Goal: Task Accomplishment & Management: Manage account settings

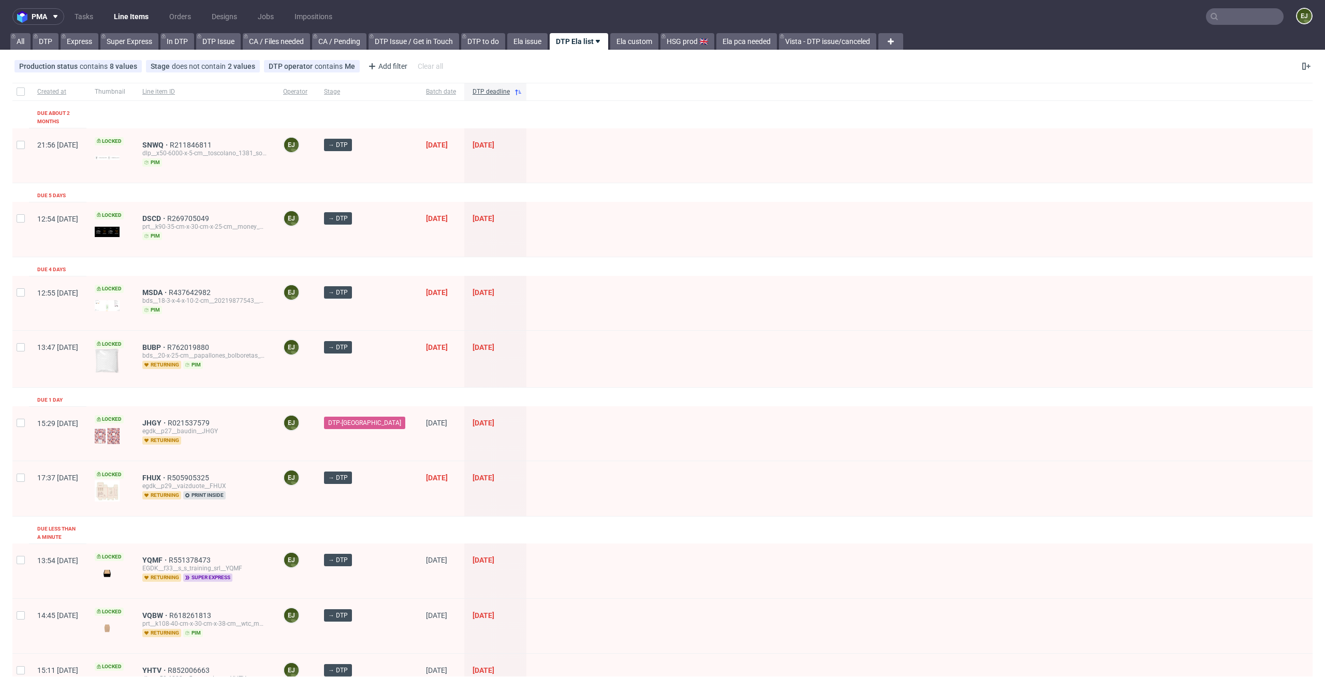
scroll to position [26, 0]
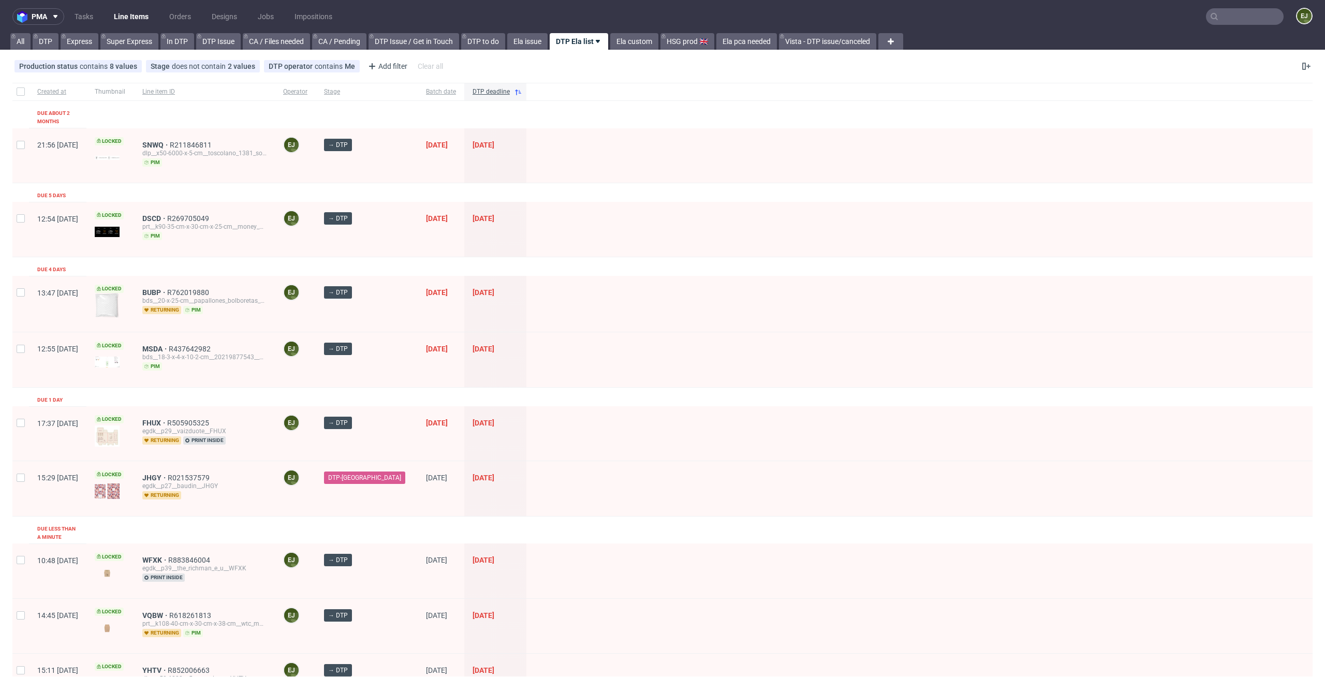
scroll to position [208, 0]
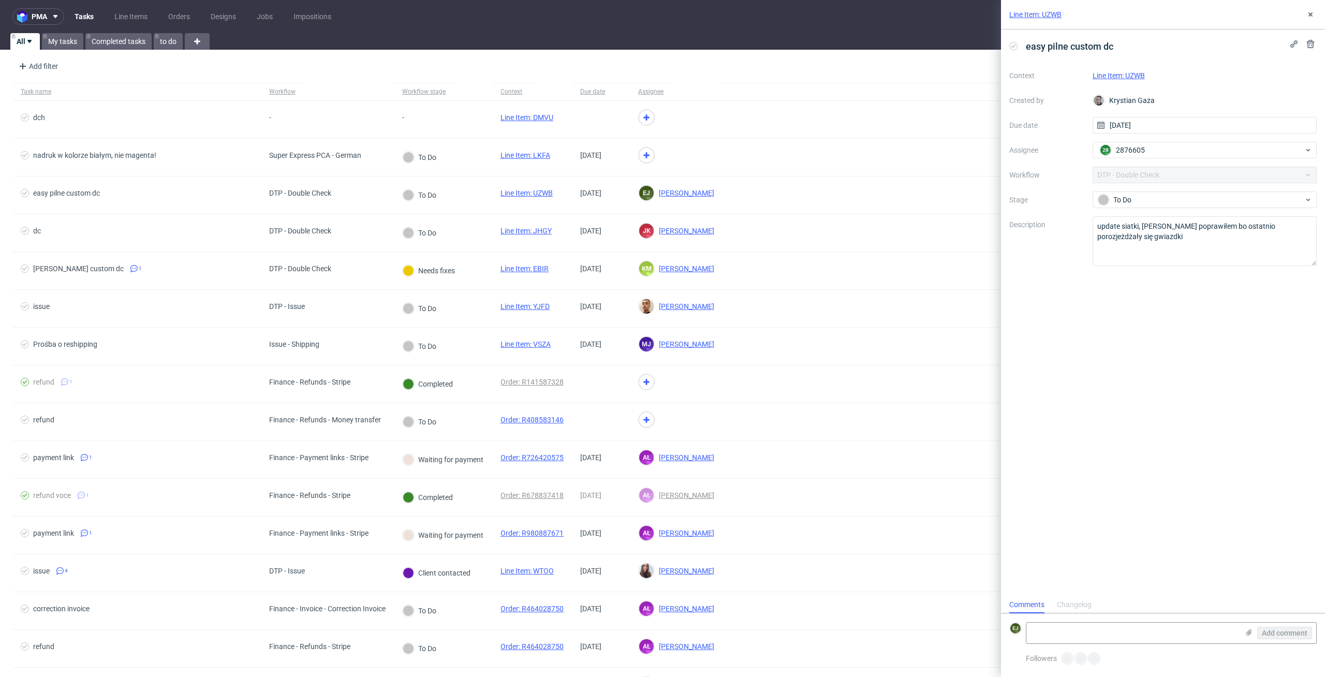
scroll to position [8, 0]
click at [1060, 16] on link "Line Item: UZWB" at bounding box center [1035, 14] width 52 height 10
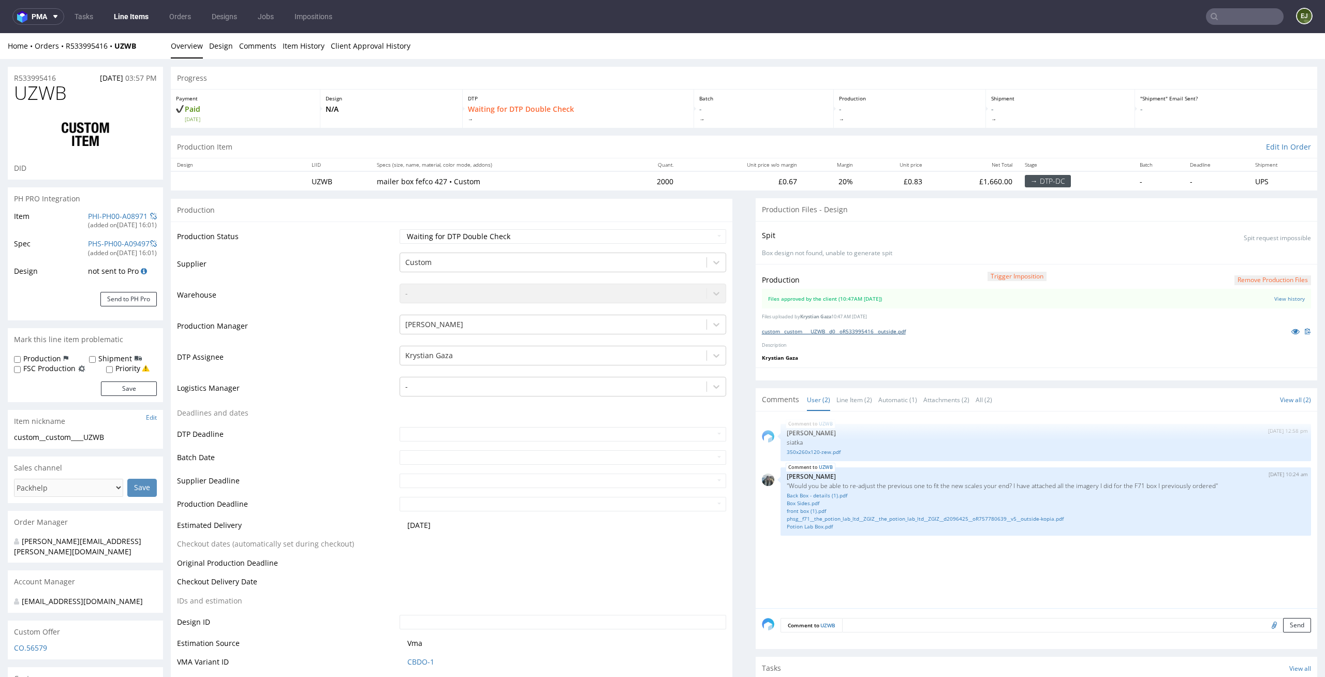
click at [846, 332] on link "custom__custom____UZWB__d0__oR533995416__outside.pdf" at bounding box center [834, 331] width 144 height 7
click at [857, 400] on link "Line Item (2)" at bounding box center [855, 400] width 36 height 22
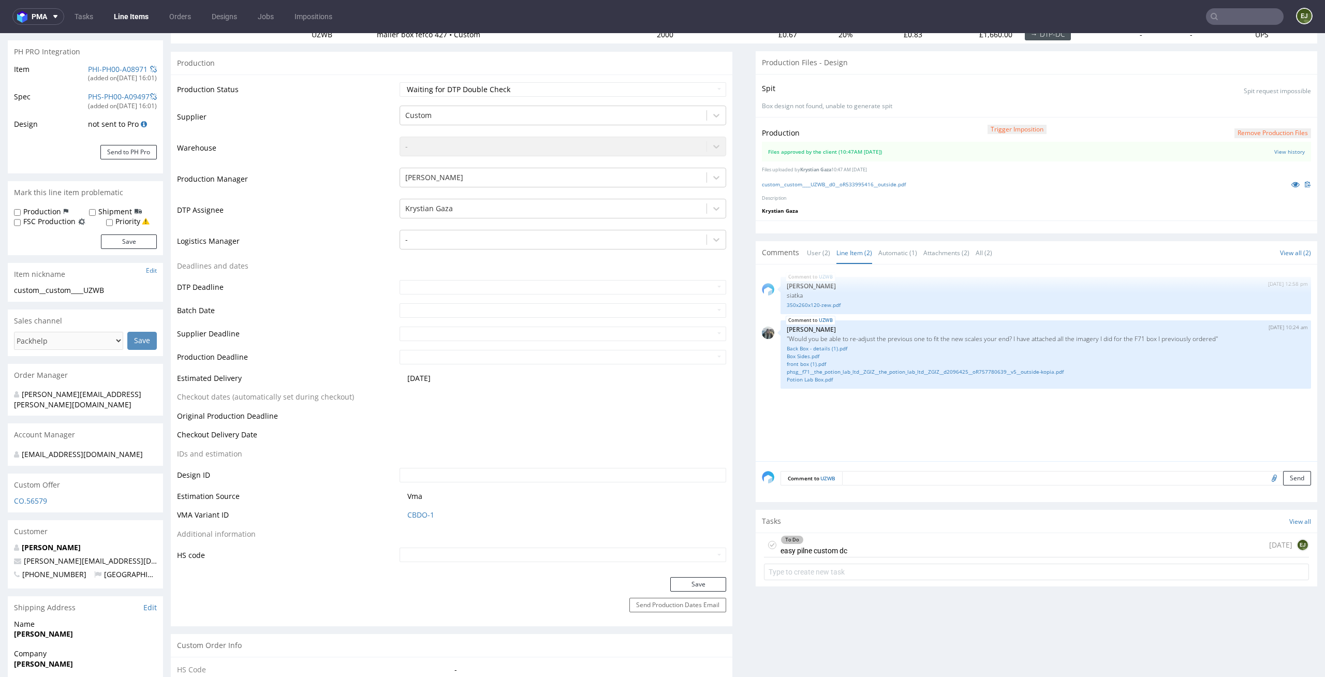
click at [823, 548] on div "To Do easy pilne custom dc" at bounding box center [814, 545] width 67 height 24
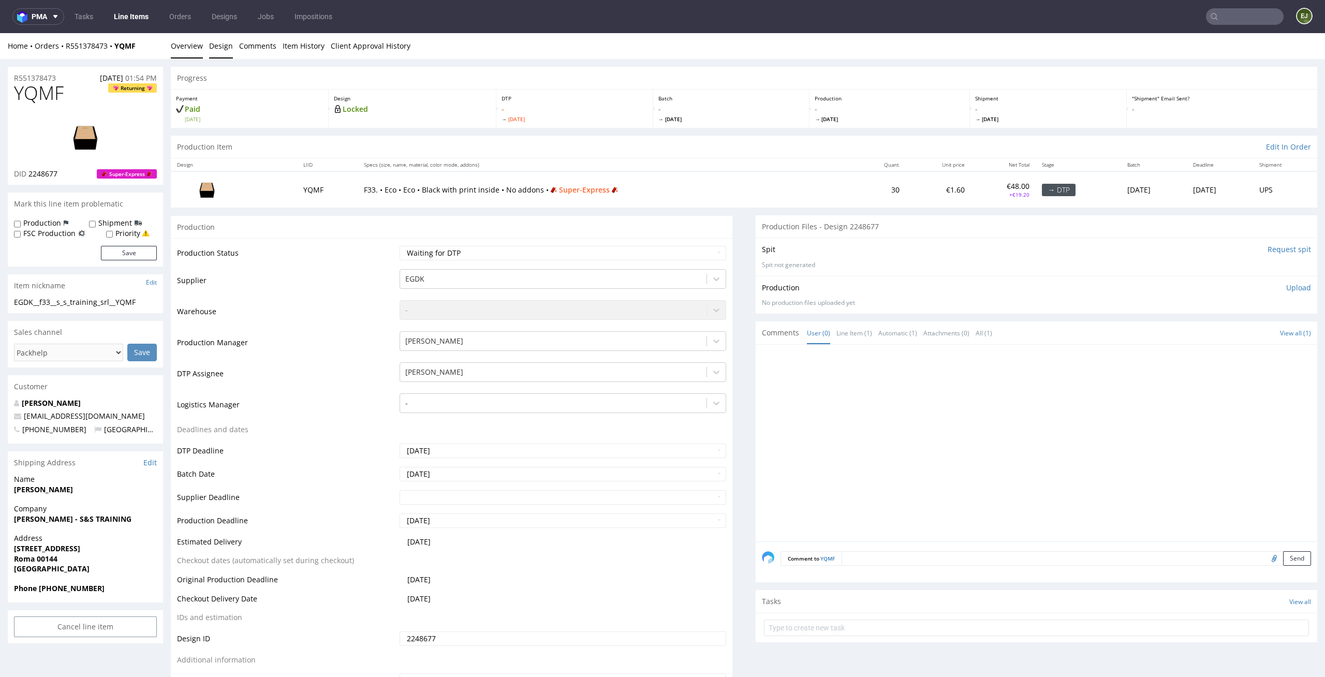
click at [221, 48] on link "Design" at bounding box center [221, 45] width 24 height 25
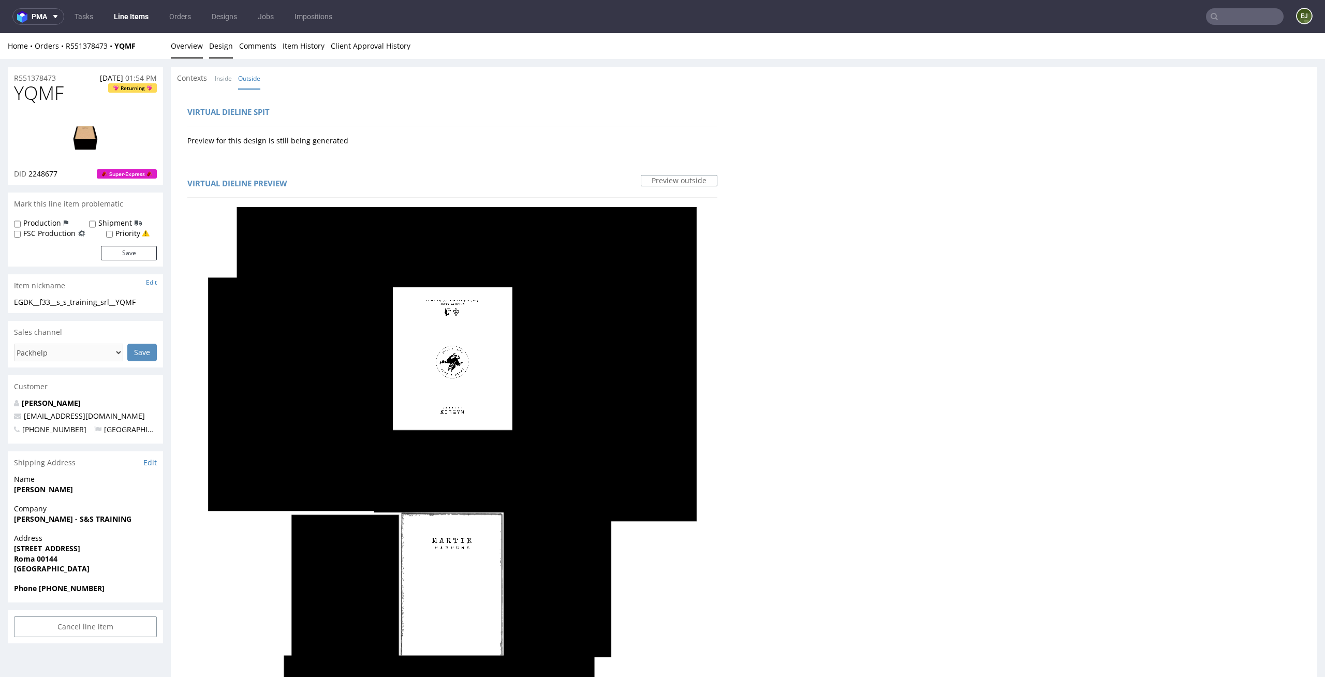
click at [185, 43] on link "Overview" at bounding box center [187, 45] width 32 height 25
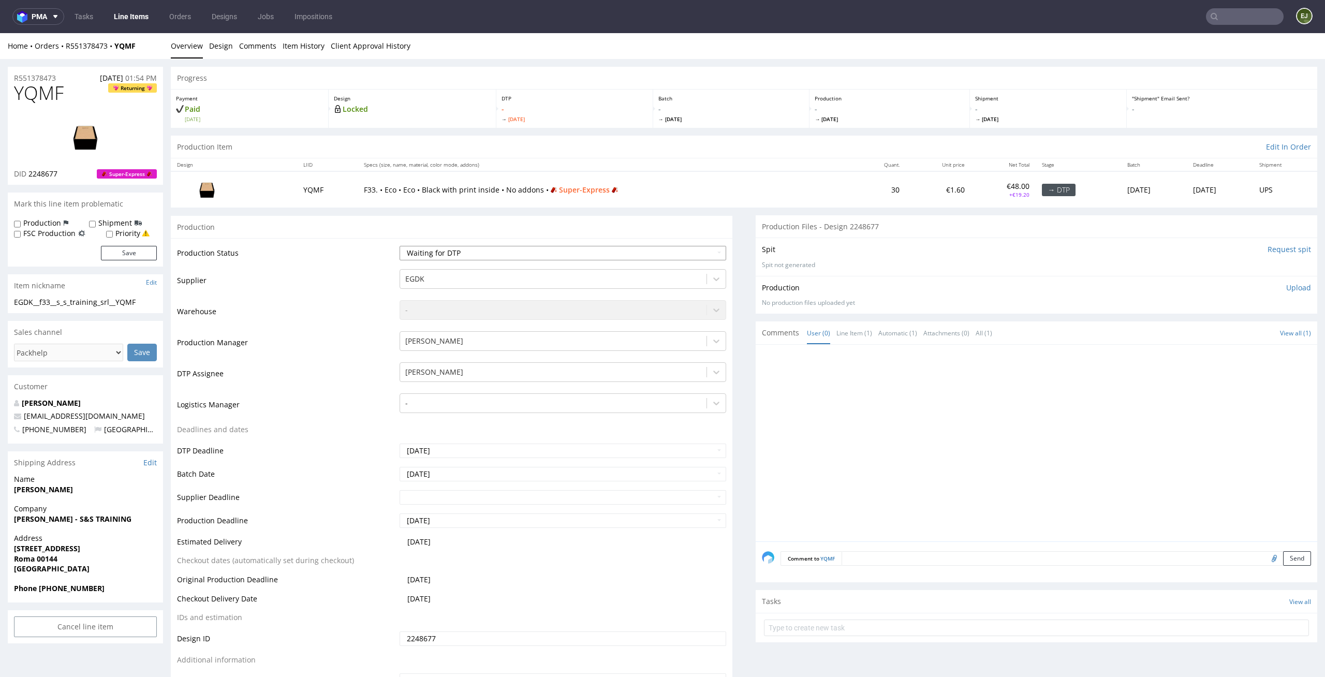
click at [609, 250] on select "Waiting for Artwork Waiting for Diecut Waiting for Mockup Waiting for DTP Waiti…" at bounding box center [563, 253] width 327 height 14
select select "dtp_issue"
click at [400, 246] on select "Waiting for Artwork Waiting for Diecut Waiting for Mockup Waiting for DTP Waiti…" at bounding box center [563, 253] width 327 height 14
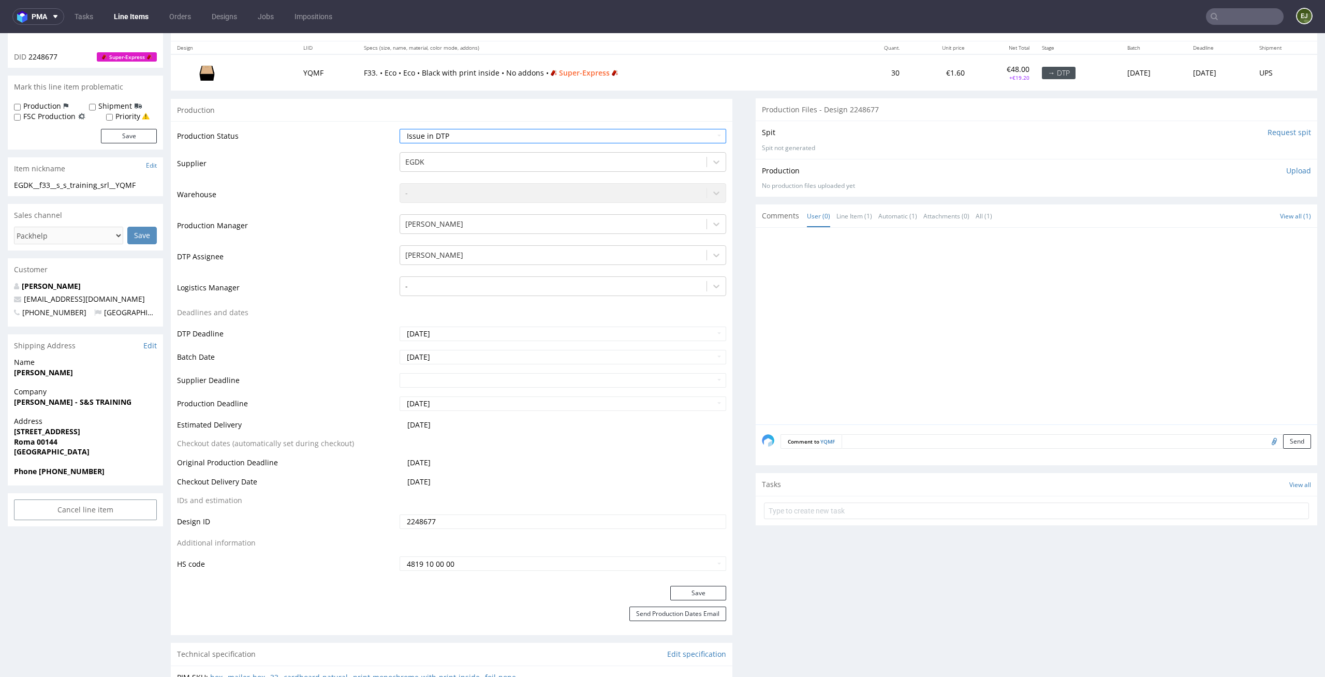
scroll to position [134, 0]
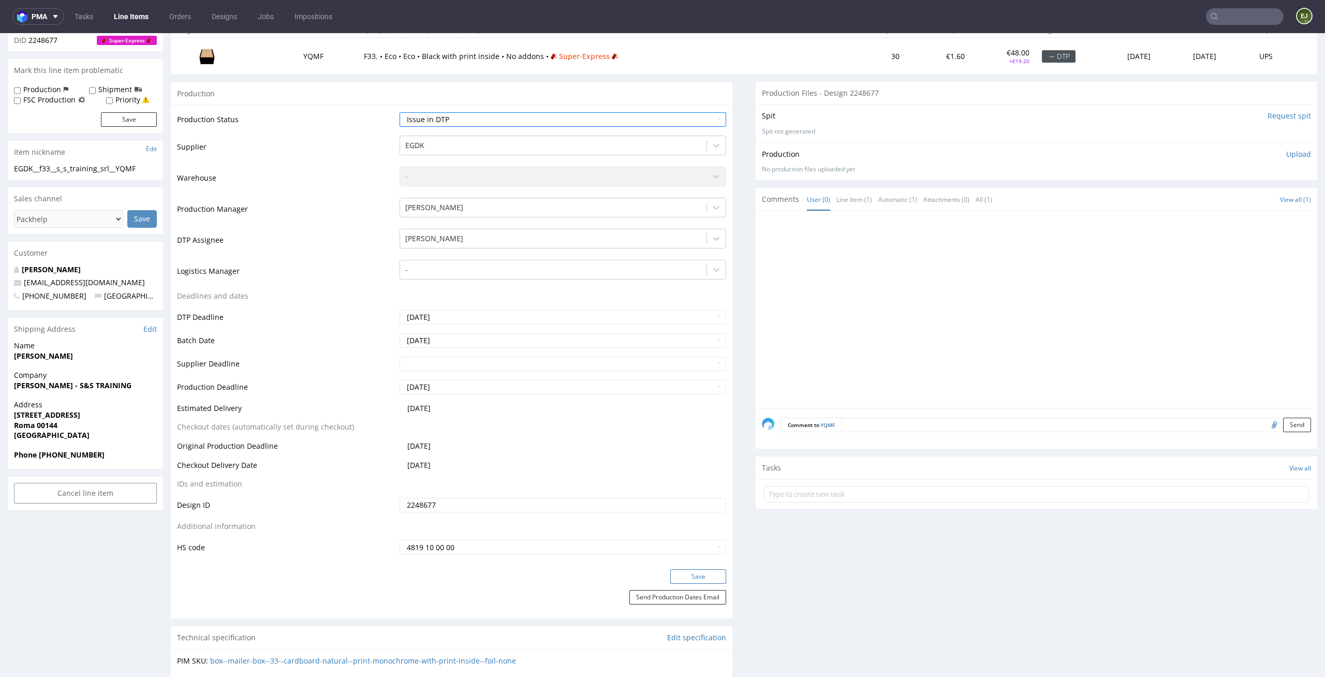
click at [685, 573] on button "Save" at bounding box center [698, 576] width 56 height 14
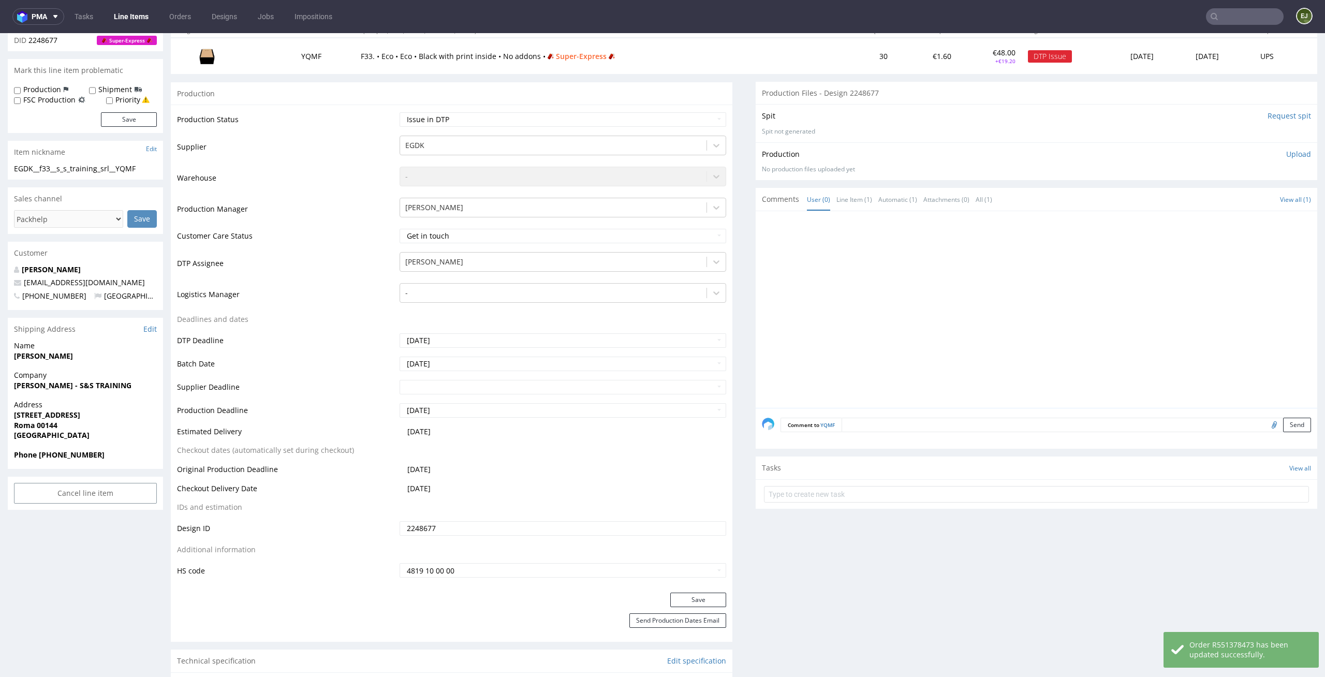
scroll to position [0, 0]
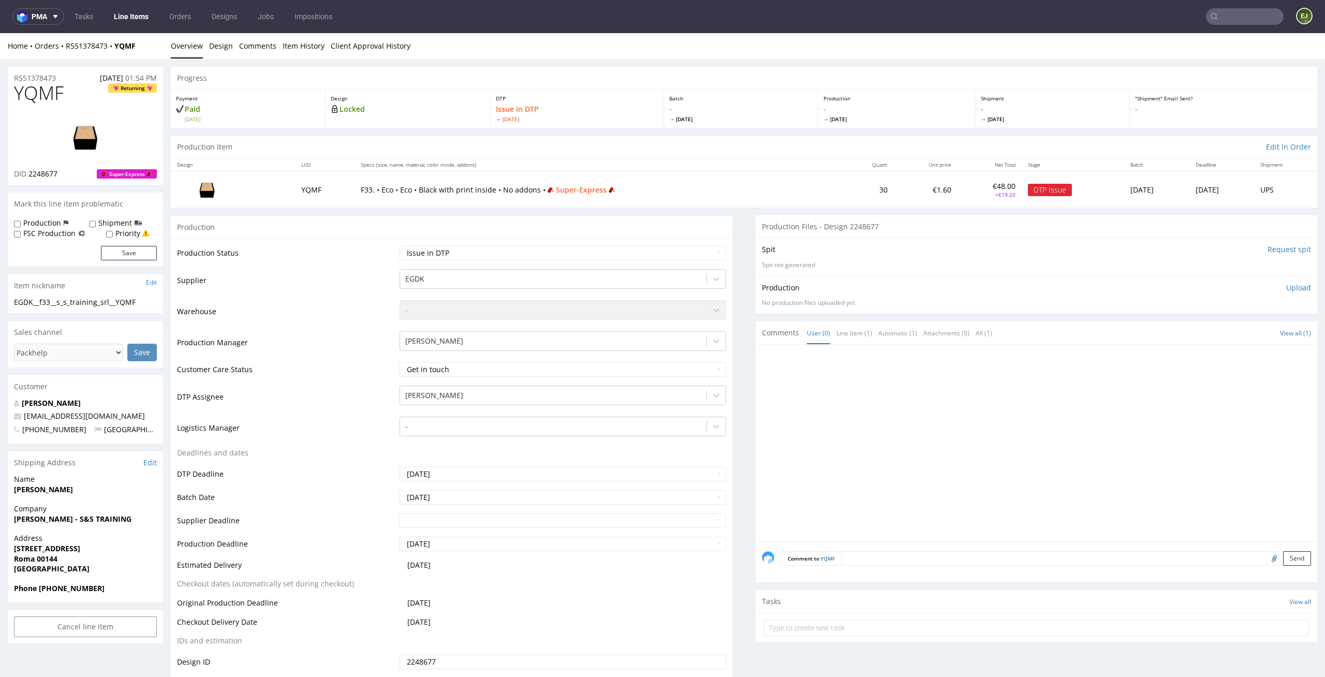
scroll to position [195, 0]
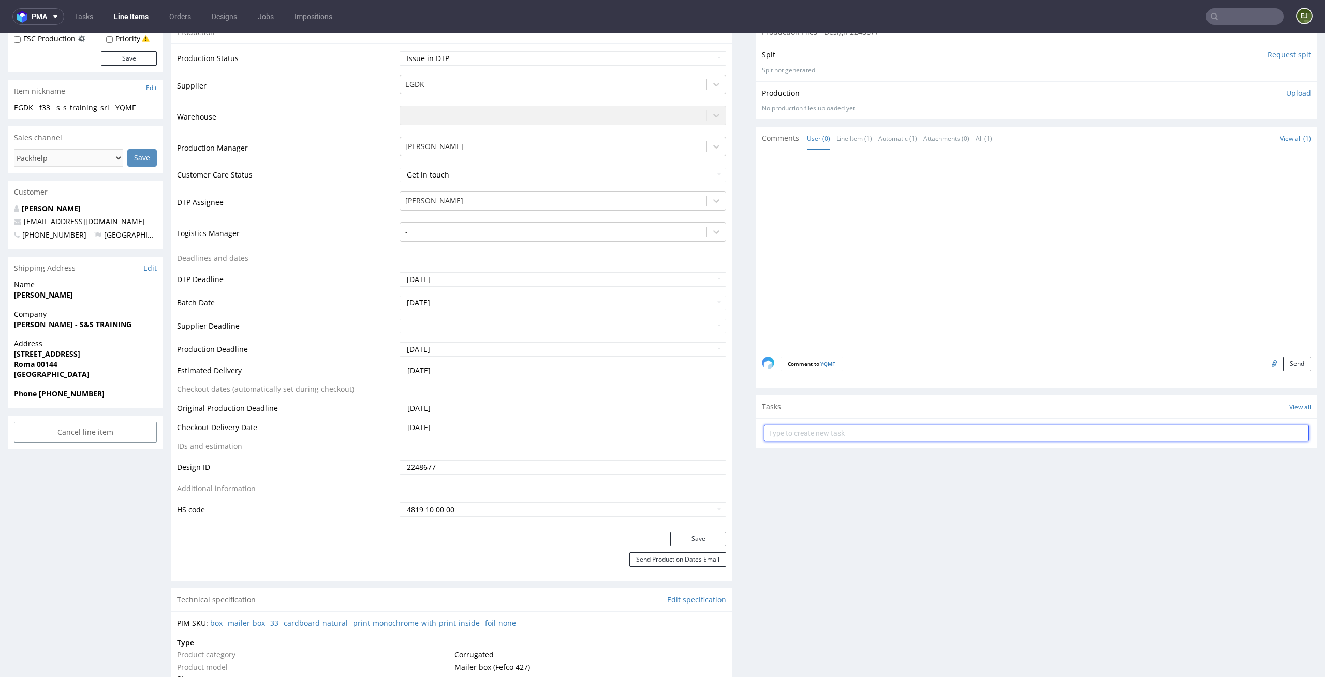
click at [905, 426] on input "text" at bounding box center [1036, 433] width 545 height 17
type input "superexpress issue"
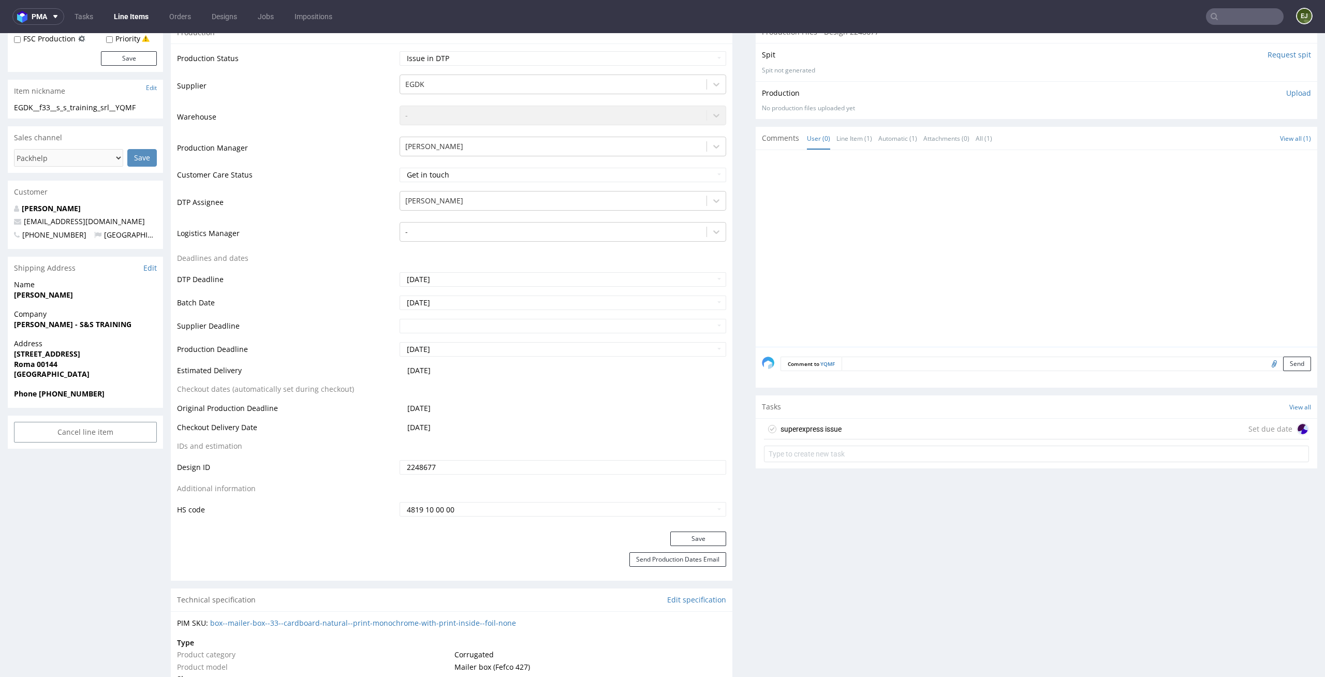
click at [910, 420] on div "superexpress issue Set due date" at bounding box center [1036, 429] width 545 height 21
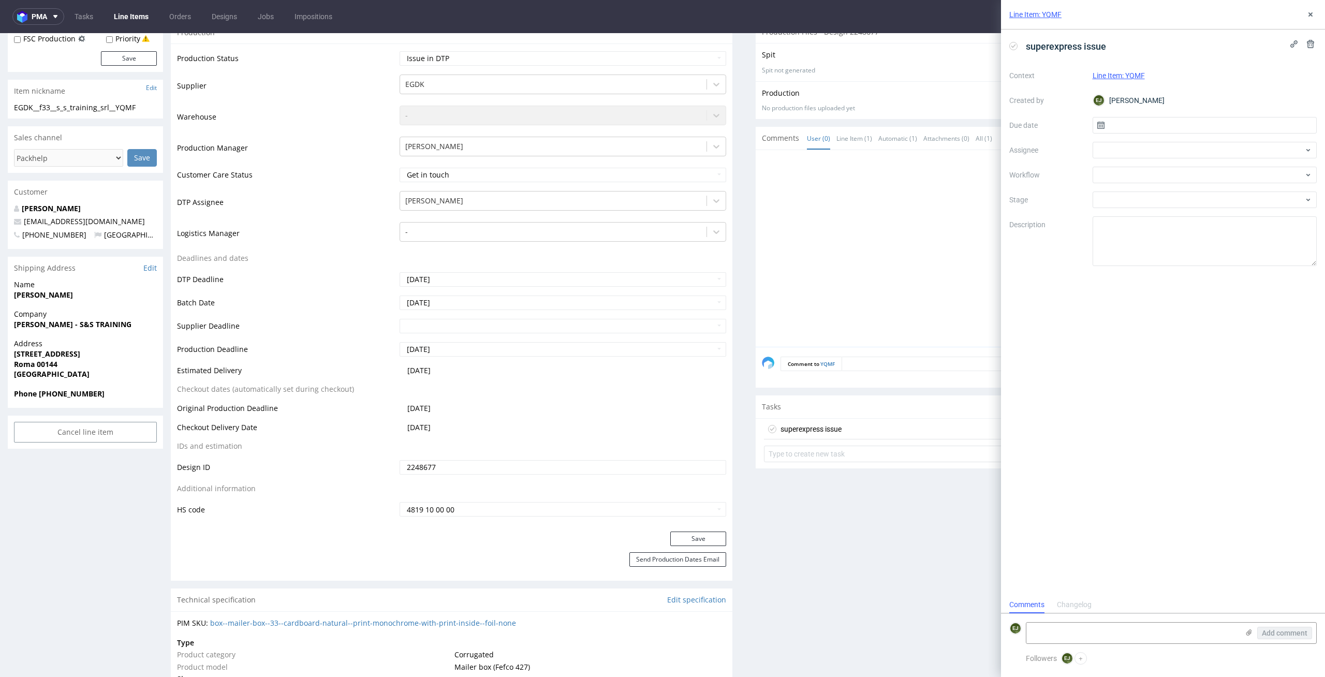
scroll to position [8, 0]
click at [1217, 125] on input "text" at bounding box center [1205, 125] width 225 height 17
click at [1188, 189] on span "2" at bounding box center [1188, 193] width 4 height 10
type input "[DATE]"
click at [1190, 172] on div at bounding box center [1205, 175] width 225 height 17
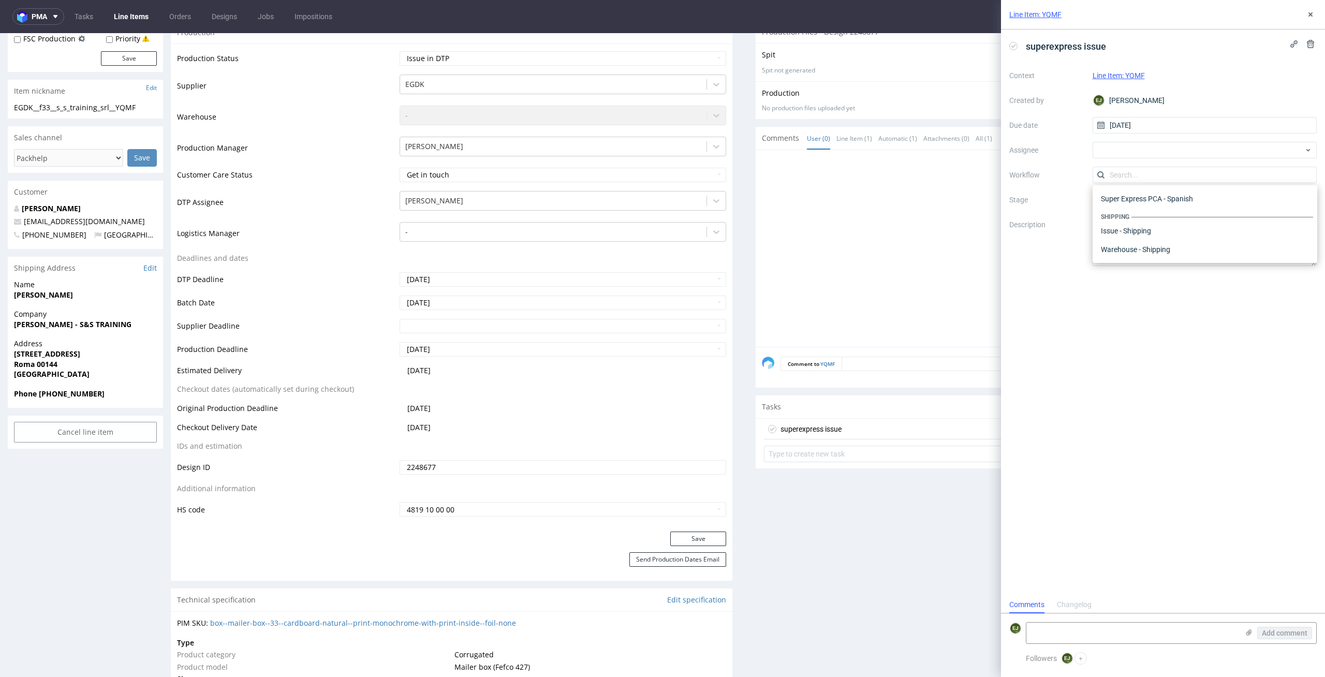
scroll to position [0, 0]
click at [1189, 232] on div "DTP - Issue" at bounding box center [1205, 231] width 216 height 19
click at [1174, 255] on textarea "Problem: Impact: What is needed?:" at bounding box center [1205, 241] width 225 height 50
paste textarea "Unfortunately, due to the printing technique, the product and the eco-box mater…"
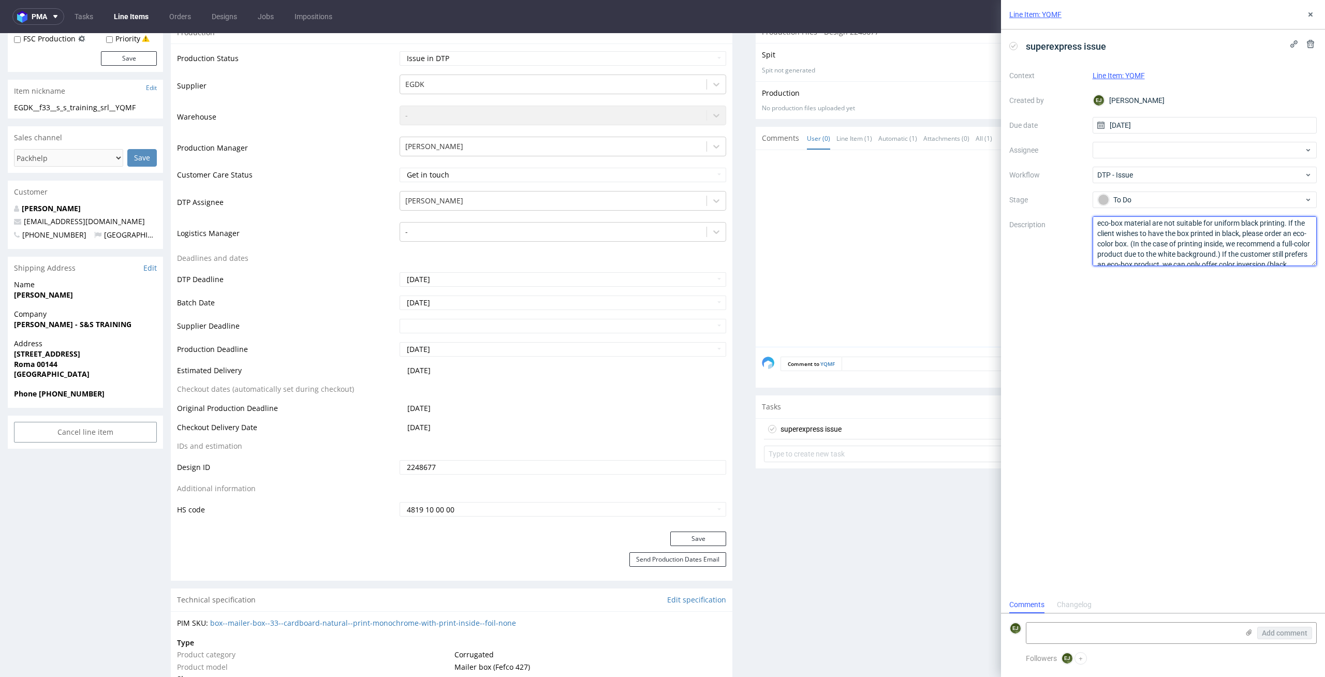
drag, startPoint x: 1132, startPoint y: 244, endPoint x: 1234, endPoint y: 255, distance: 103.1
click at [1234, 255] on textarea "Problem: Impact: What is needed?:" at bounding box center [1205, 241] width 225 height 50
drag, startPoint x: 1236, startPoint y: 255, endPoint x: 1135, endPoint y: 242, distance: 102.3
click at [1135, 242] on textarea "Problem: Impact: What is needed?:" at bounding box center [1205, 241] width 225 height 50
type textarea "Unfortunately, due to the printing technique, the product and the eco-box mater…"
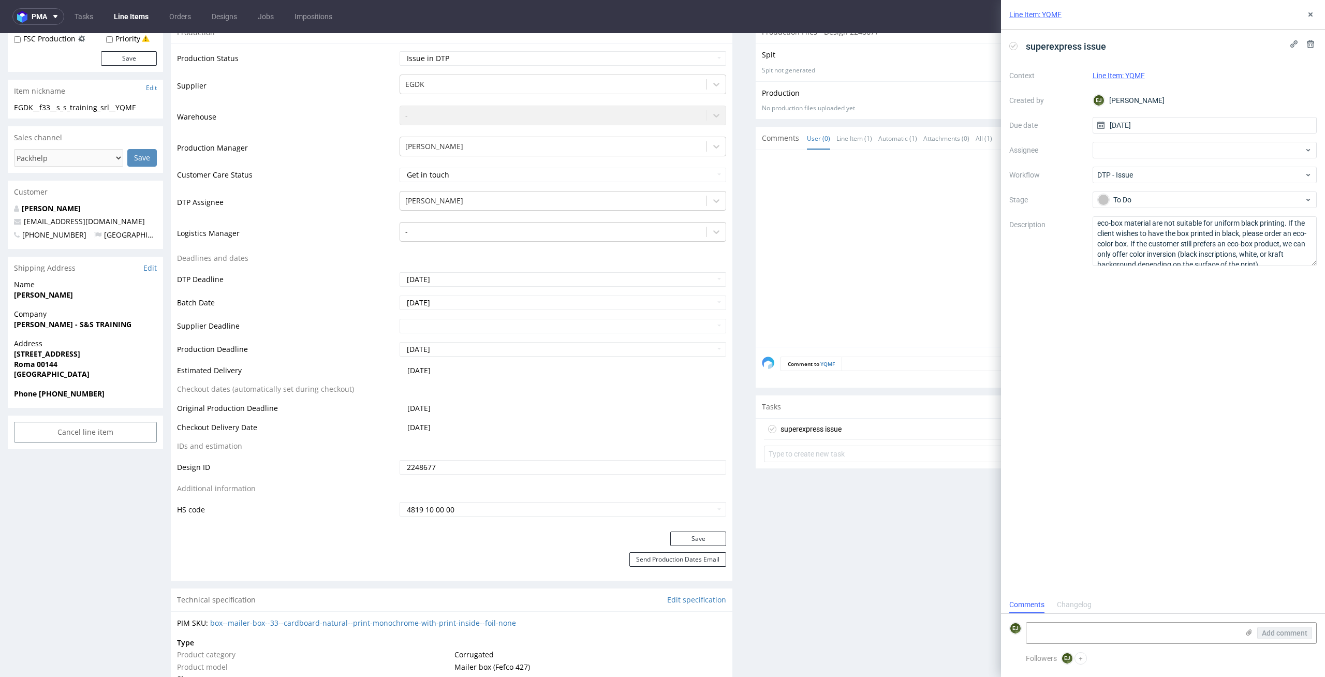
click at [869, 262] on div at bounding box center [1039, 251] width 555 height 191
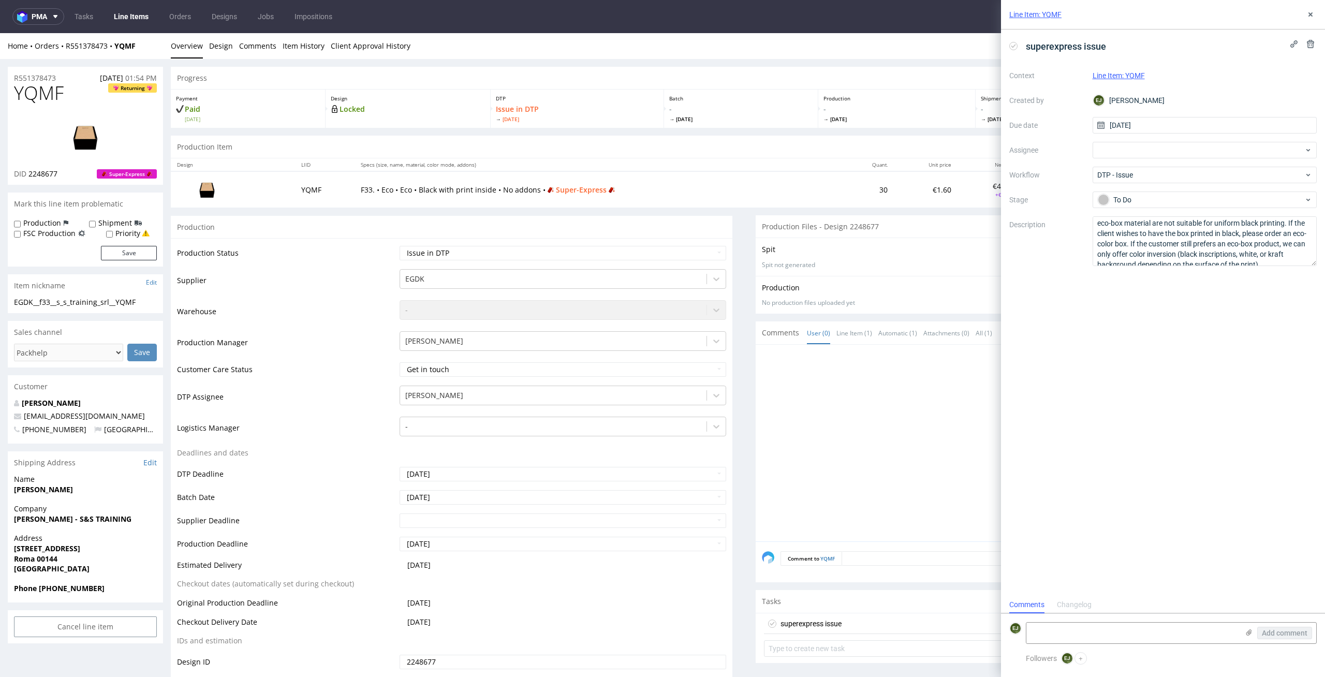
click at [766, 120] on span "Wed 3 Sep" at bounding box center [740, 118] width 143 height 7
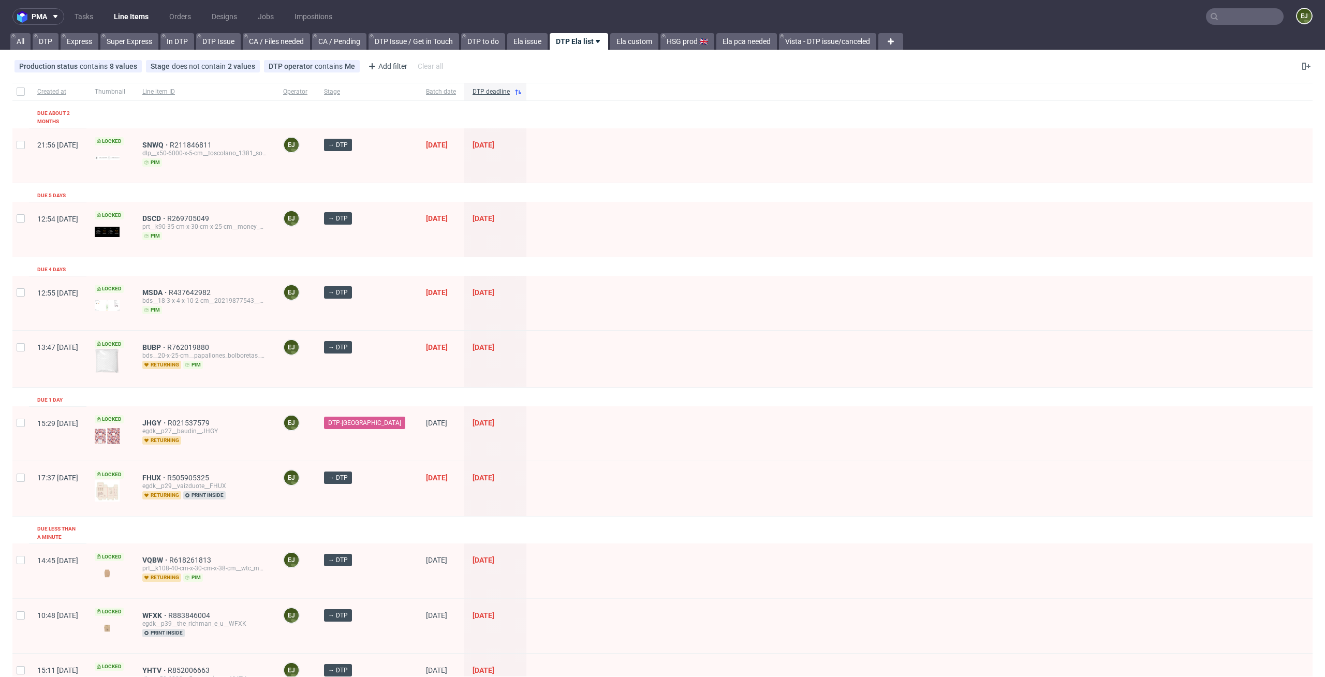
click at [197, 178] on div "Created at Thumbnail Line item ID Operator Stage Batch date DTP deadline Due ab…" at bounding box center [662, 577] width 1300 height 989
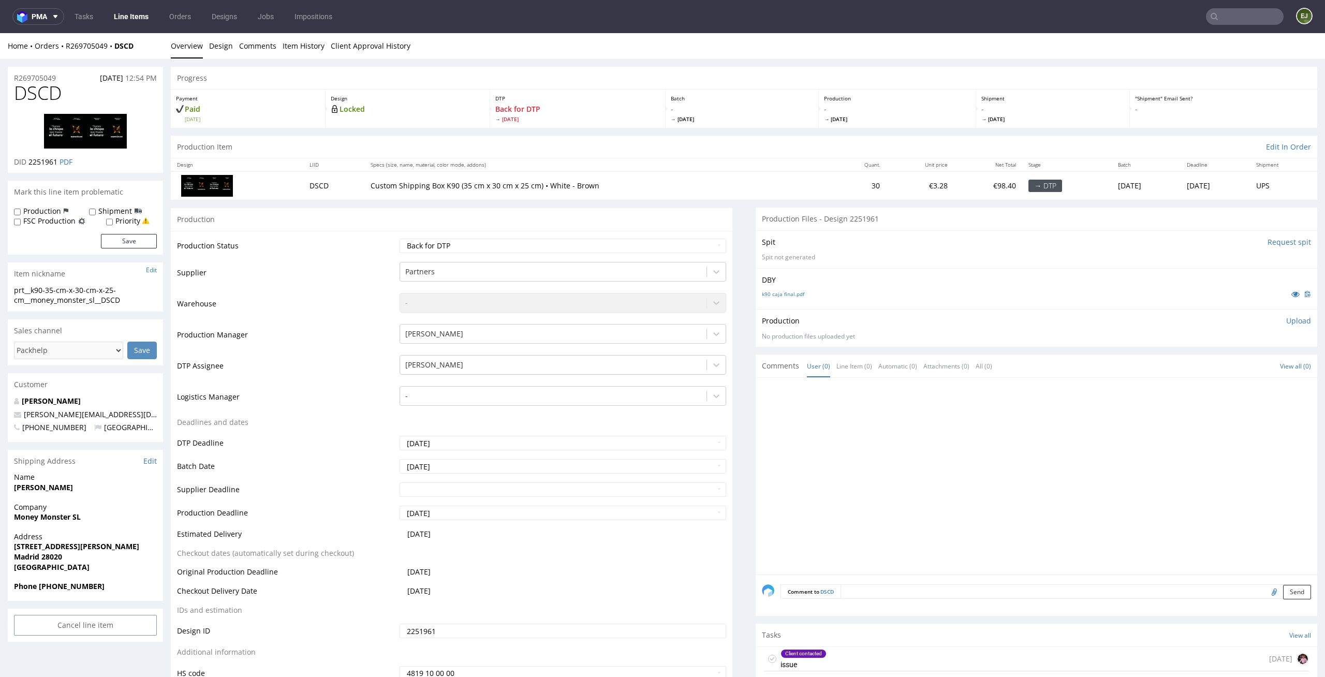
scroll to position [101, 0]
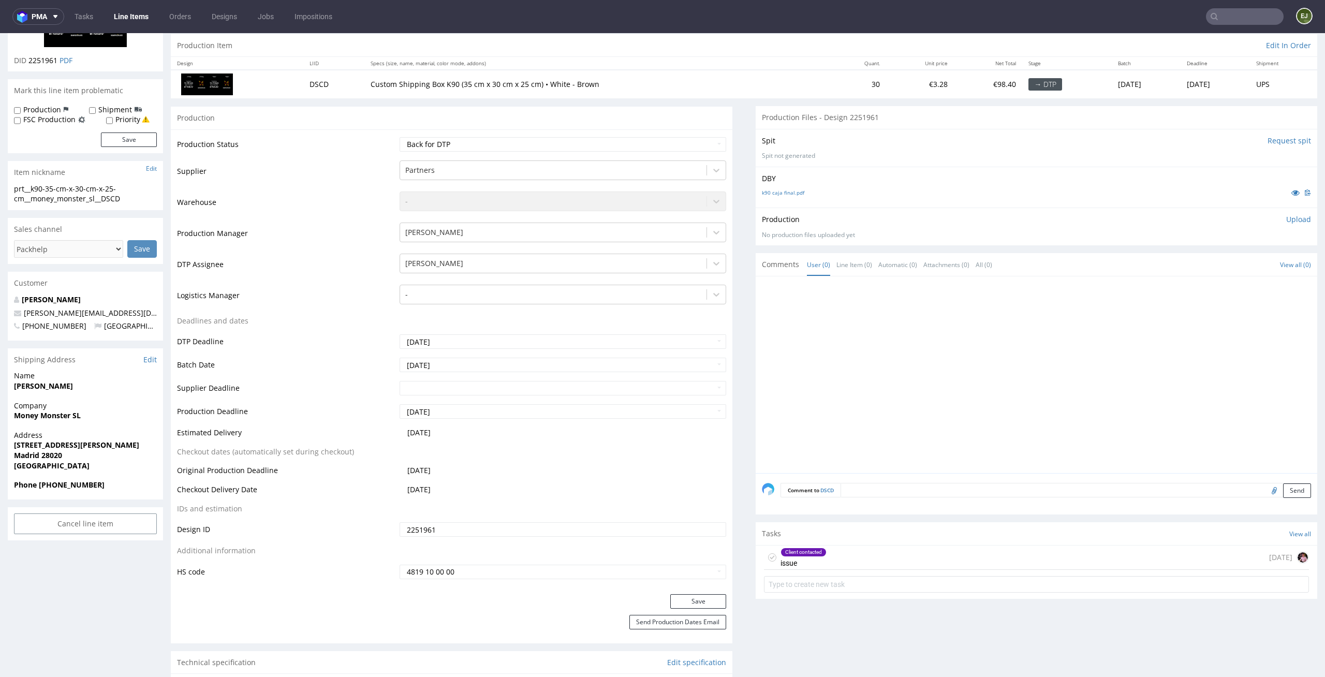
click at [851, 557] on div "Client contacted issue 5 days ago" at bounding box center [1036, 558] width 545 height 24
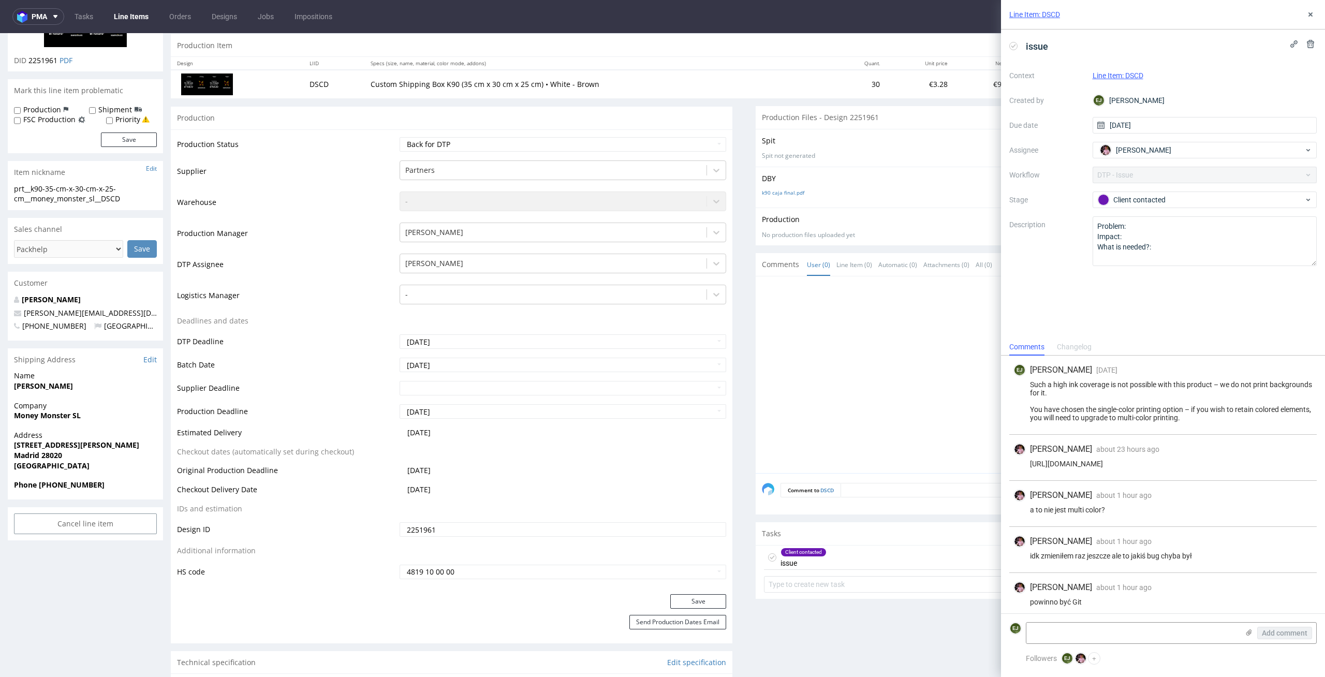
scroll to position [5, 0]
click at [1256, 538] on div "Aleks Ziemkowski about 1 hour ago 2nd Sep 2025, 10:20" at bounding box center [1163, 536] width 299 height 12
click at [788, 195] on link "k90 caja final.pdf" at bounding box center [783, 192] width 42 height 7
click at [1165, 330] on div "issue Context Line Item: DSCD Created by EJ Elżbieta Jelińska Due date 28/08/20…" at bounding box center [1163, 184] width 324 height 309
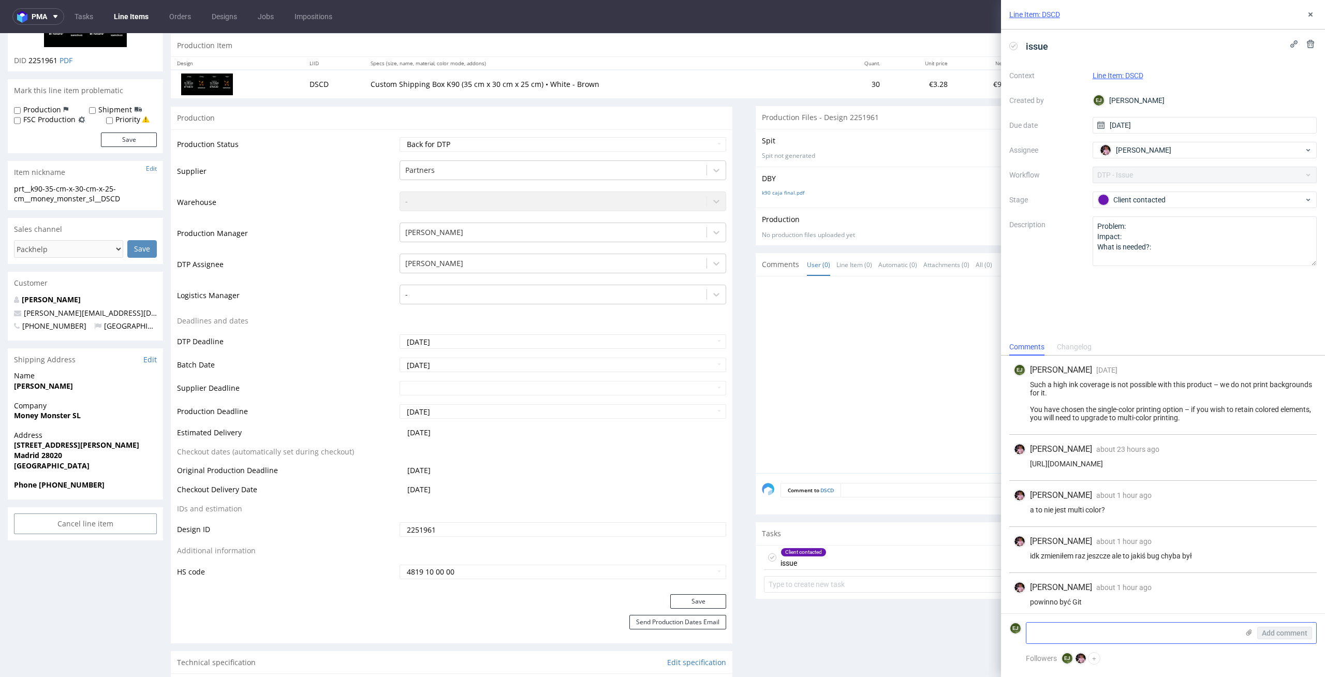
click at [1142, 640] on textarea at bounding box center [1133, 633] width 212 height 21
type textarea "a co z tą aplą? pierwszy punkt mojej wiadomości?"
click at [1287, 632] on span "Add comment" at bounding box center [1285, 632] width 46 height 7
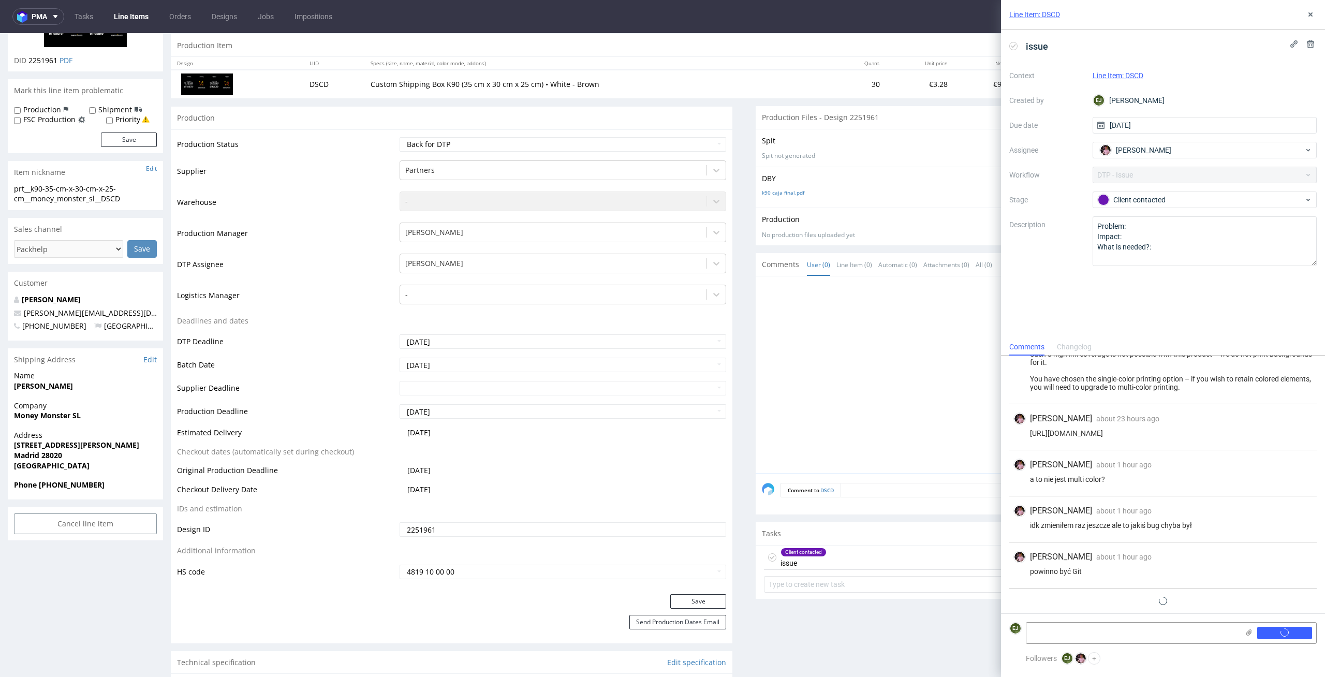
scroll to position [51, 0]
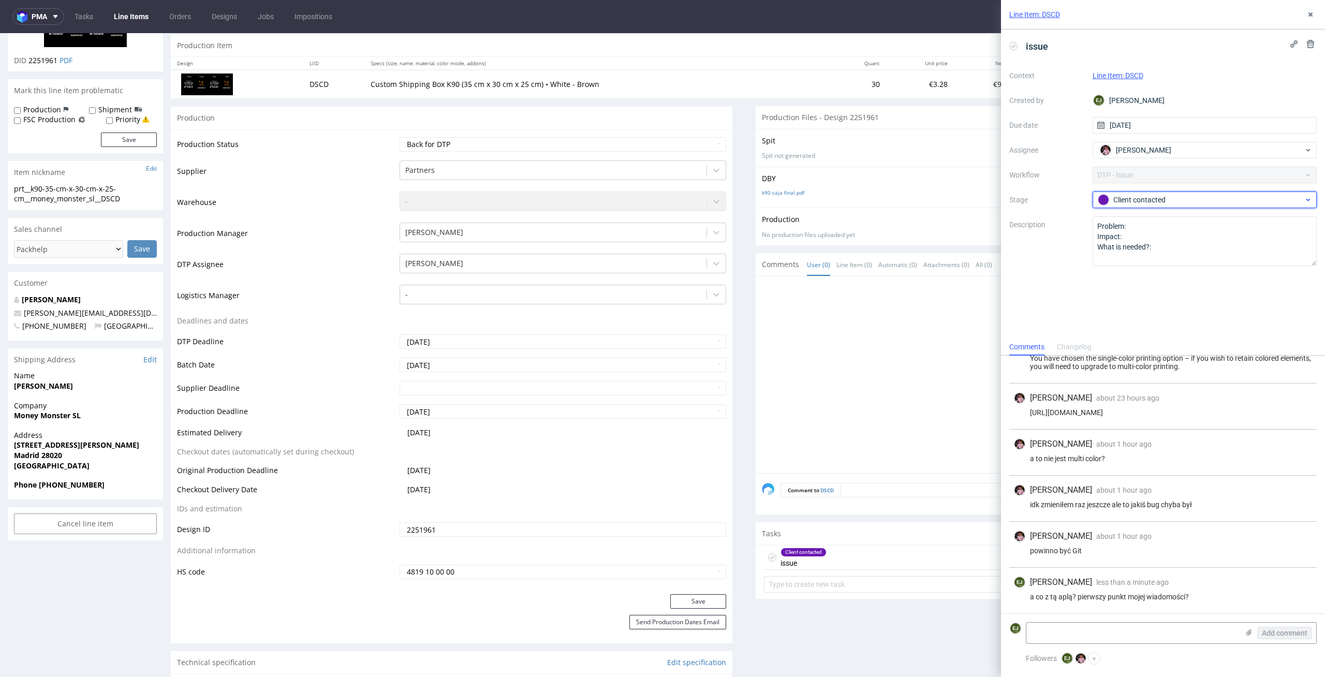
click at [1167, 198] on div "Client contacted" at bounding box center [1201, 199] width 206 height 11
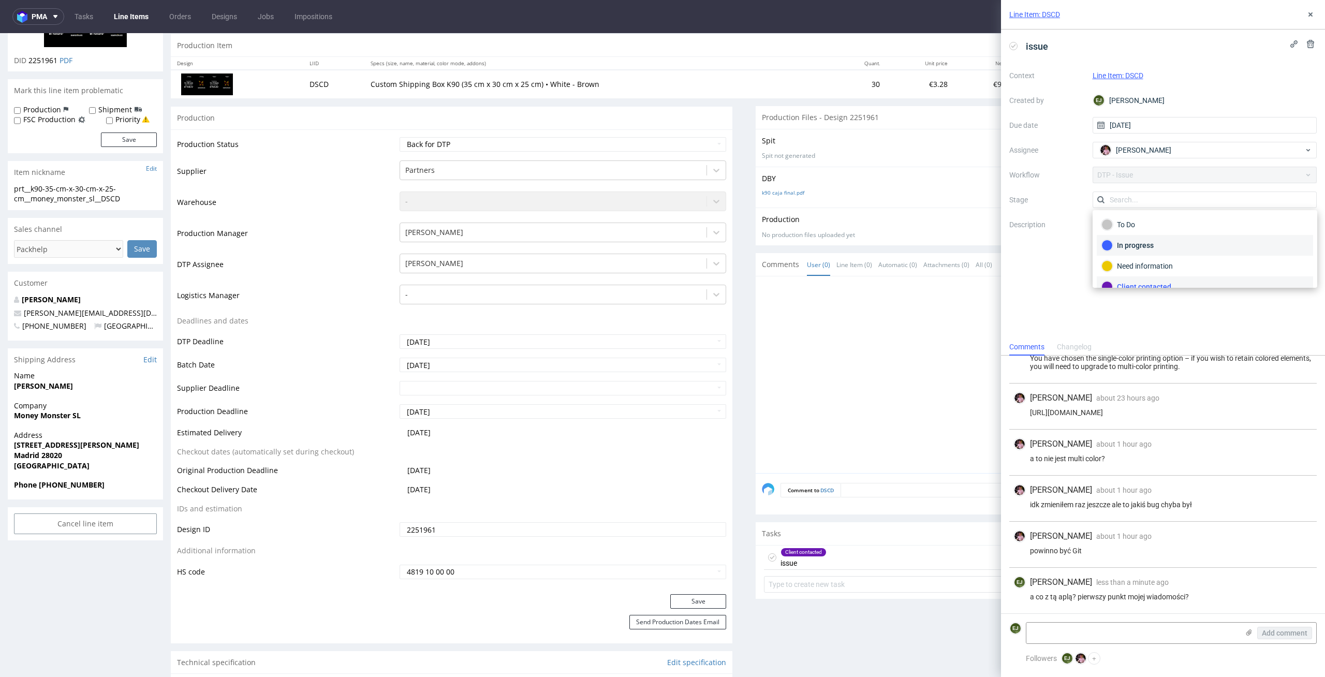
scroll to position [9, 0]
click at [1174, 222] on div "To Do" at bounding box center [1205, 215] width 216 height 21
click at [704, 137] on select "Waiting for Artwork Waiting for Diecut Waiting for Mockup Waiting for DTP Waiti…" at bounding box center [563, 144] width 327 height 14
select select "dtp_issue"
click at [400, 137] on select "Waiting for Artwork Waiting for Diecut Waiting for Mockup Waiting for DTP Waiti…" at bounding box center [563, 144] width 327 height 14
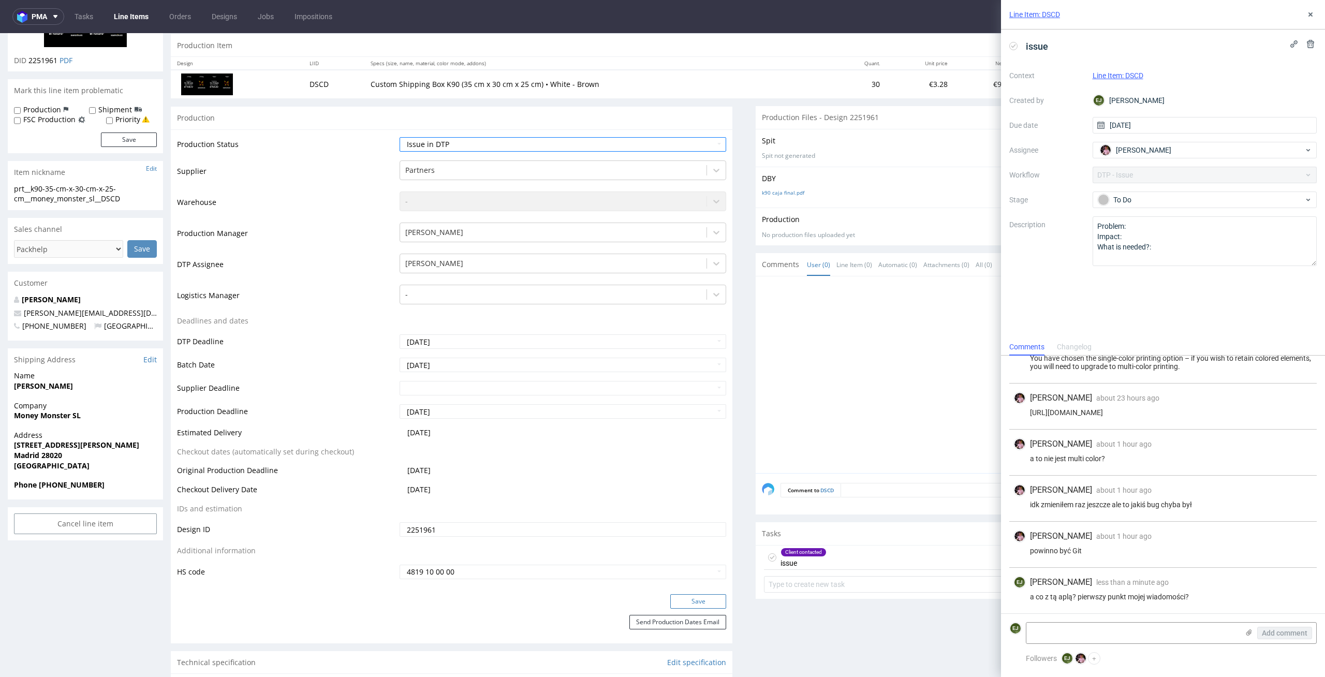
click at [702, 597] on button "Save" at bounding box center [698, 601] width 56 height 14
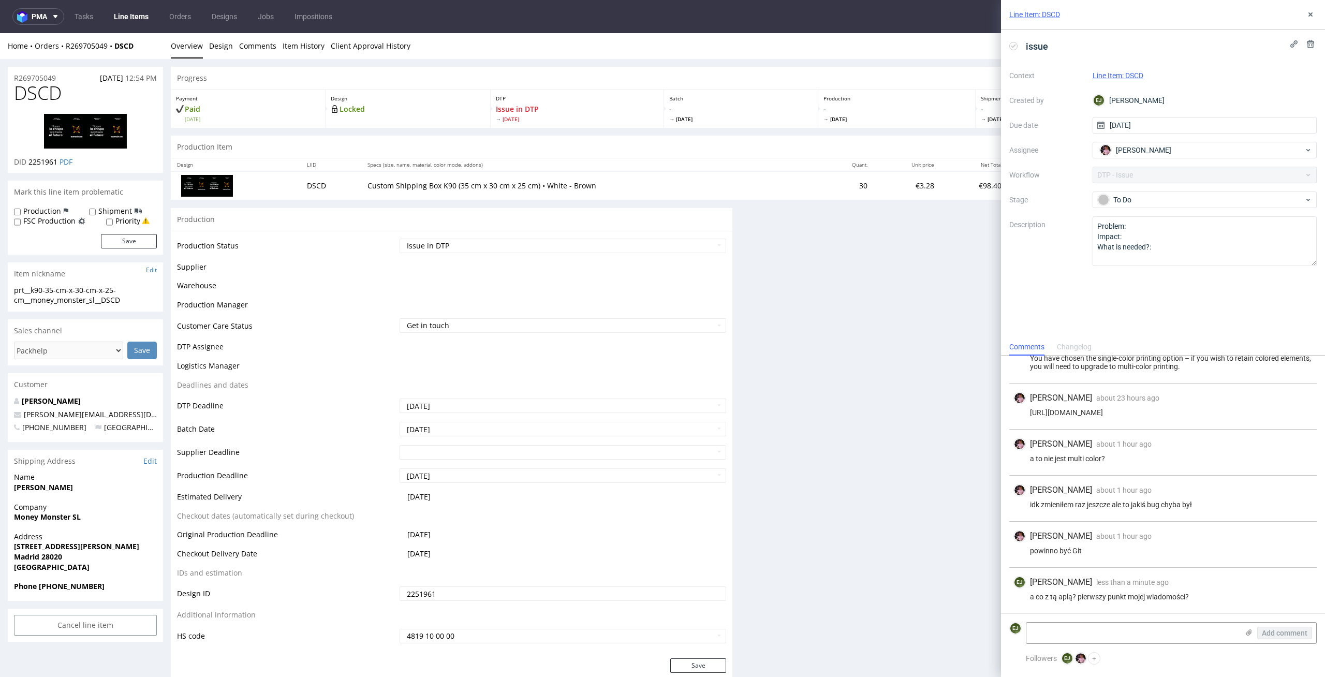
scroll to position [0, 0]
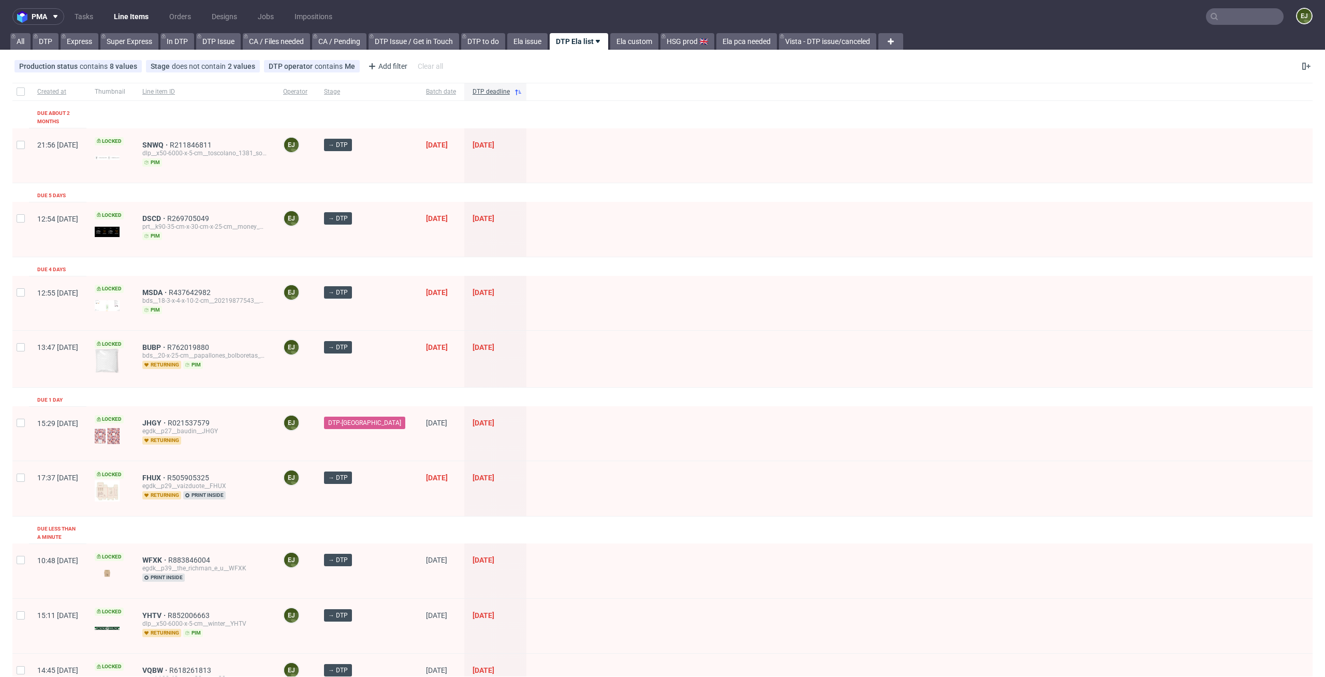
click at [870, 431] on div at bounding box center [919, 433] width 786 height 54
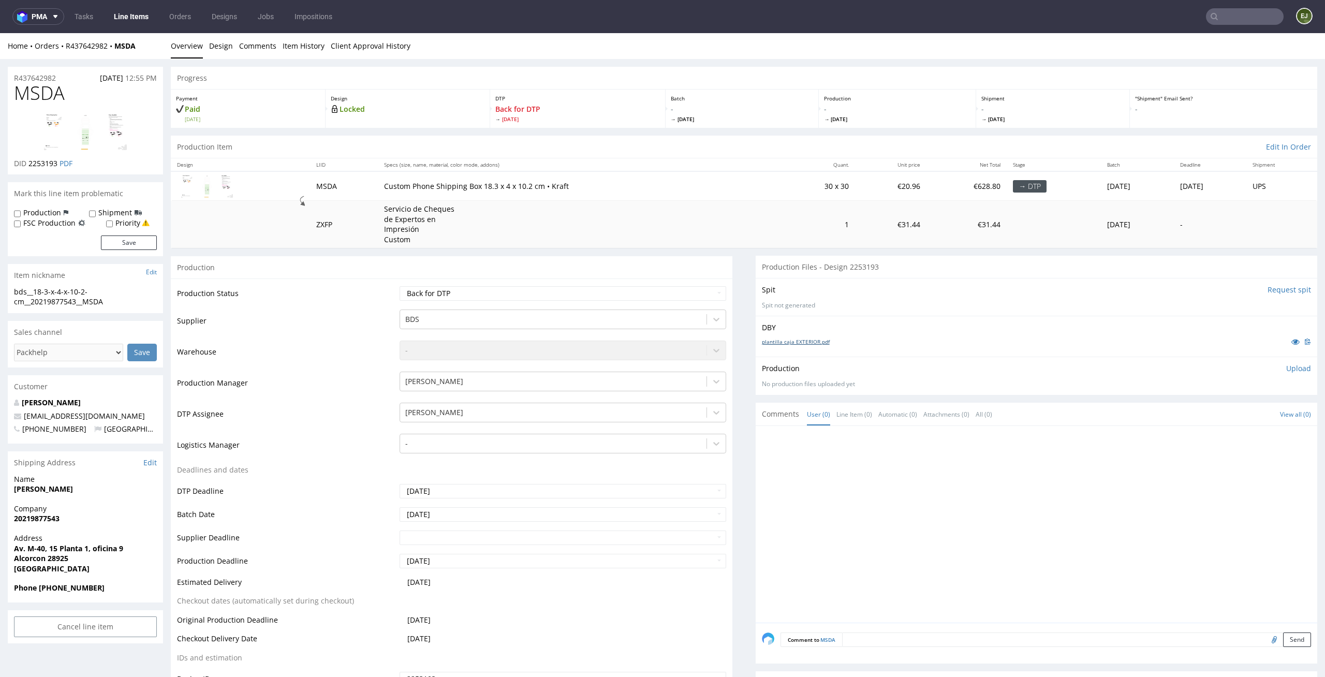
scroll to position [201, 0]
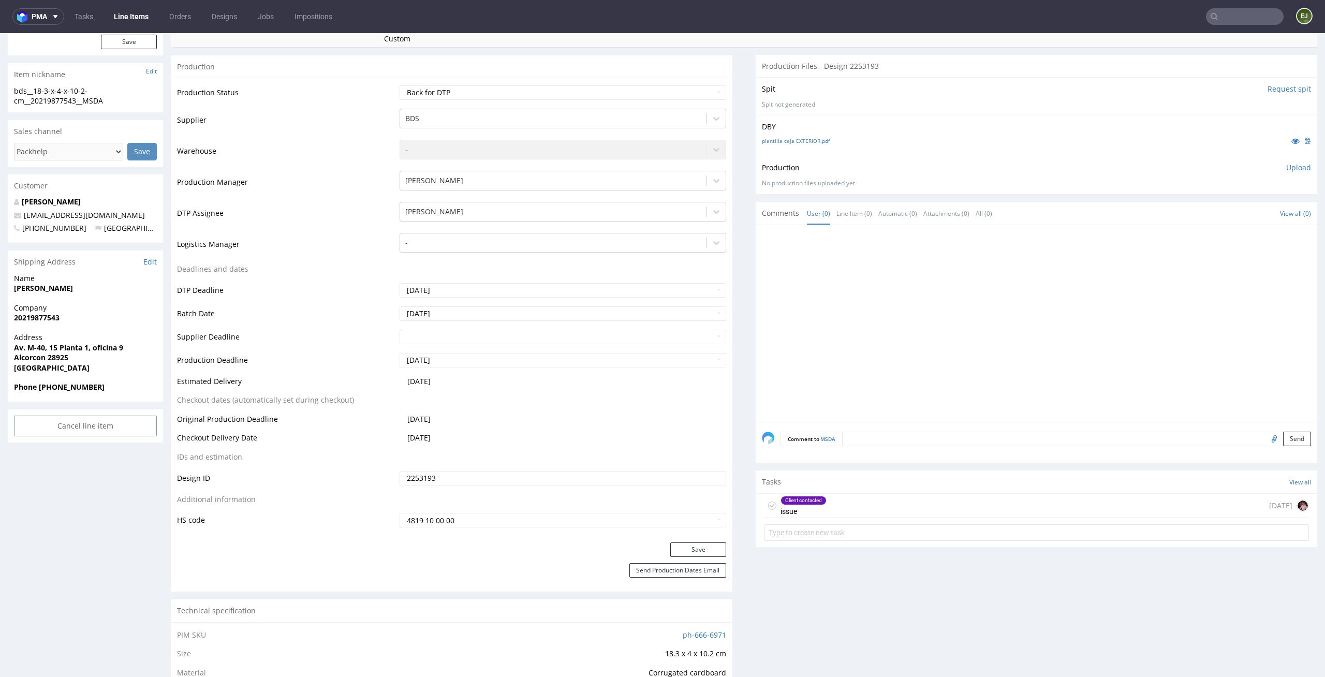
click at [856, 507] on div "Client contacted issue [DATE]" at bounding box center [1036, 506] width 545 height 24
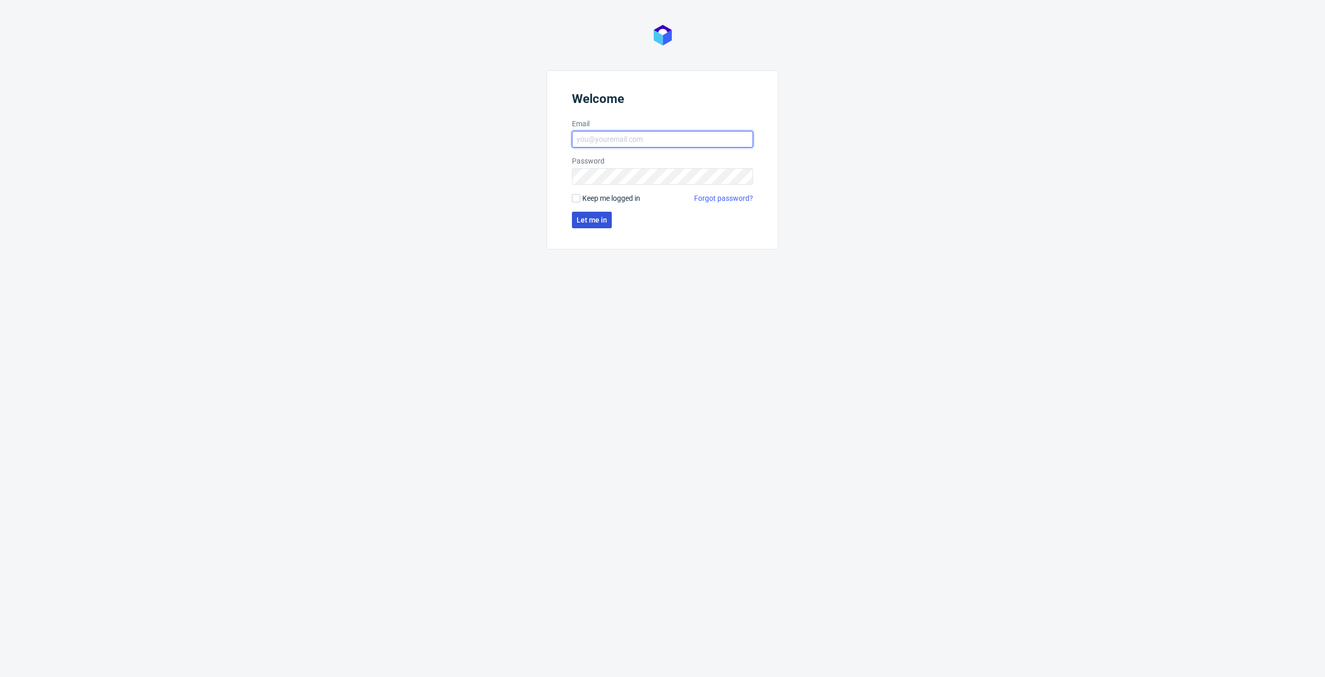
type input "[PERSON_NAME][EMAIL_ADDRESS][PERSON_NAME][DOMAIN_NAME]"
click at [605, 217] on span "Let me in" at bounding box center [592, 219] width 31 height 7
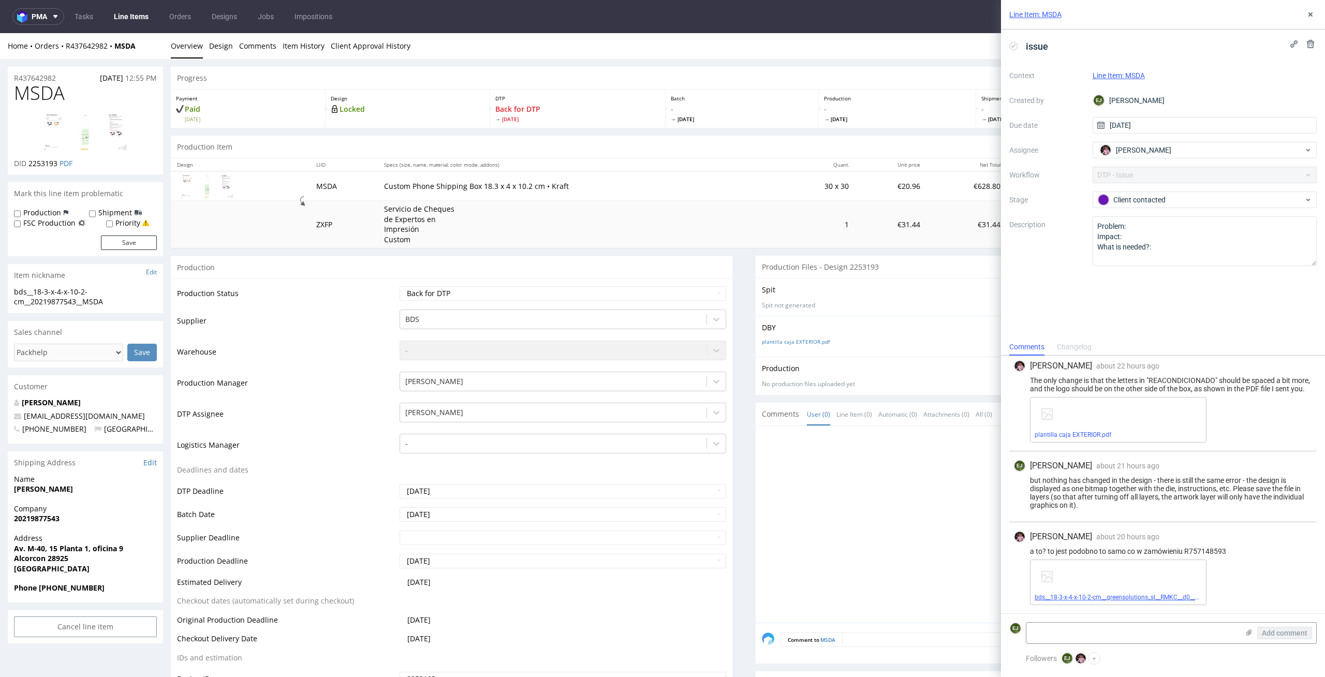
click at [1110, 599] on link "bds__18-3-x-4-x-10-2-cm__greensolutions_sl__RMKC__d0__oR757148593__outside.pdf" at bounding box center [1153, 597] width 237 height 7
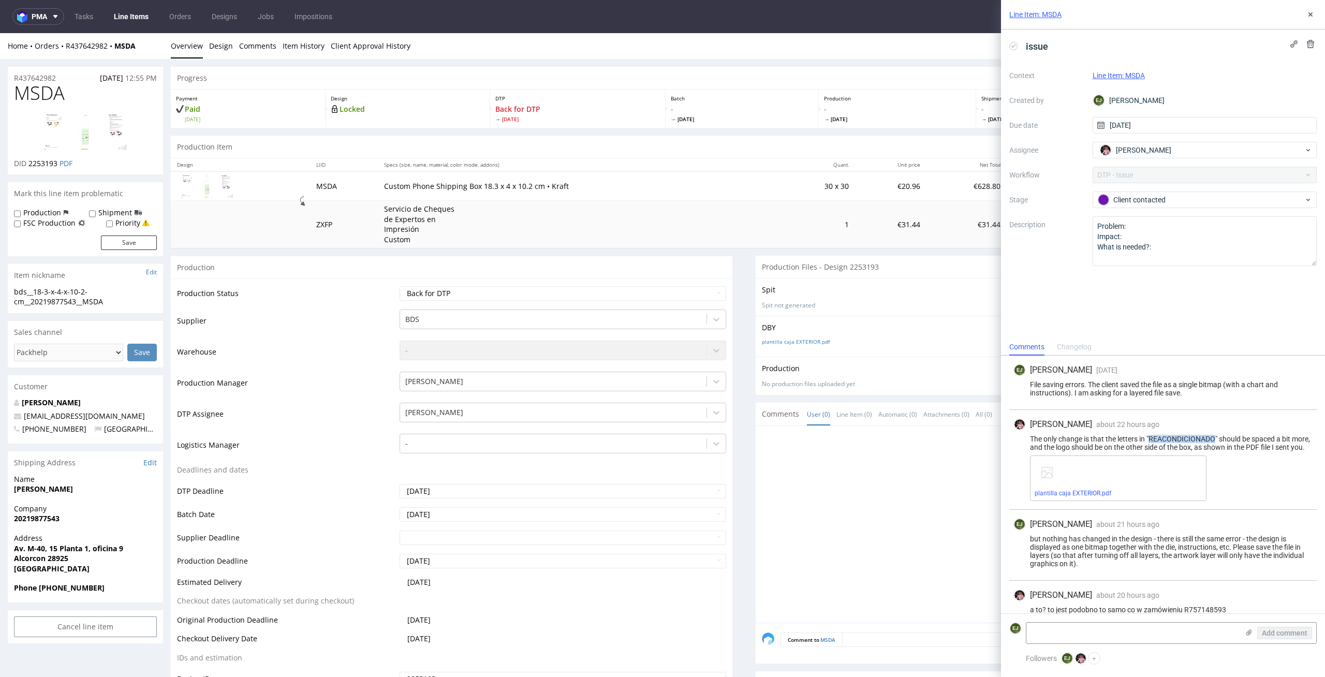
drag, startPoint x: 1216, startPoint y: 435, endPoint x: 1152, endPoint y: 435, distance: 63.7
click at [1152, 435] on div "The only change is that the letters in "REACONDICIONADO" should be spaced a bit…" at bounding box center [1163, 443] width 299 height 17
copy div "REACONDICIONADO"
click at [477, 291] on select "Waiting for Artwork Waiting for Diecut Waiting for Mockup Waiting for DTP Waiti…" at bounding box center [563, 293] width 327 height 14
click at [400, 286] on select "Waiting for Artwork Waiting for Diecut Waiting for Mockup Waiting for DTP Waiti…" at bounding box center [563, 293] width 327 height 14
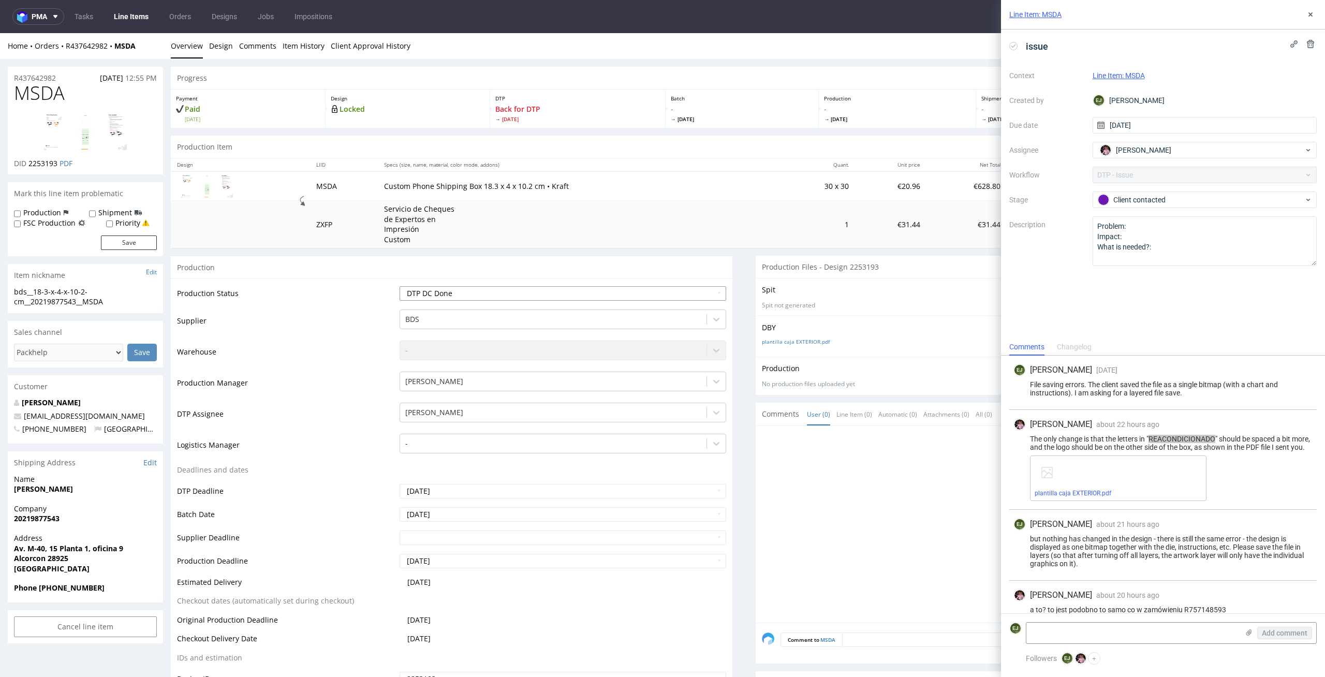
click at [501, 294] on select "Waiting for Artwork Waiting for Diecut Waiting for Mockup Waiting for DTP Waiti…" at bounding box center [563, 293] width 327 height 14
select select "dtp_in_process"
click at [400, 286] on select "Waiting for Artwork Waiting for Diecut Waiting for Mockup Waiting for DTP Waiti…" at bounding box center [563, 293] width 327 height 14
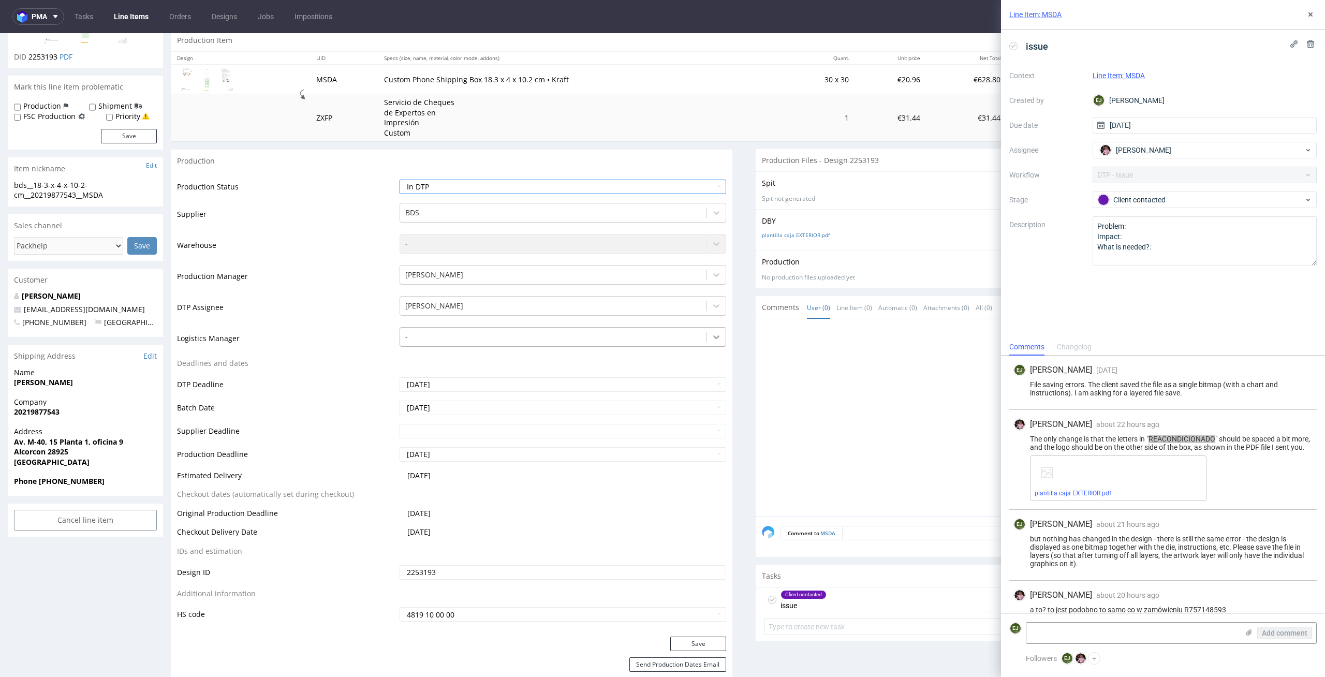
scroll to position [186, 0]
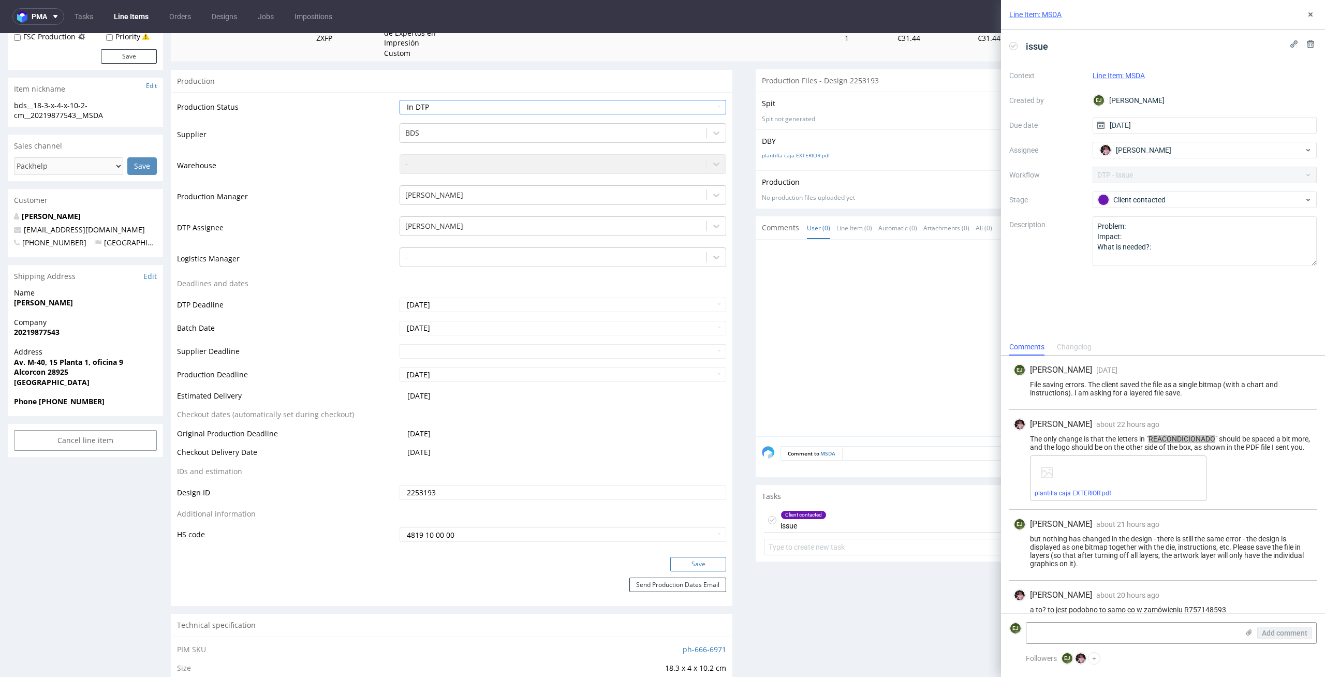
click at [713, 558] on button "Save" at bounding box center [698, 564] width 56 height 14
click at [1089, 497] on link "plantilla caja EXTERIOR.pdf" at bounding box center [1073, 493] width 77 height 7
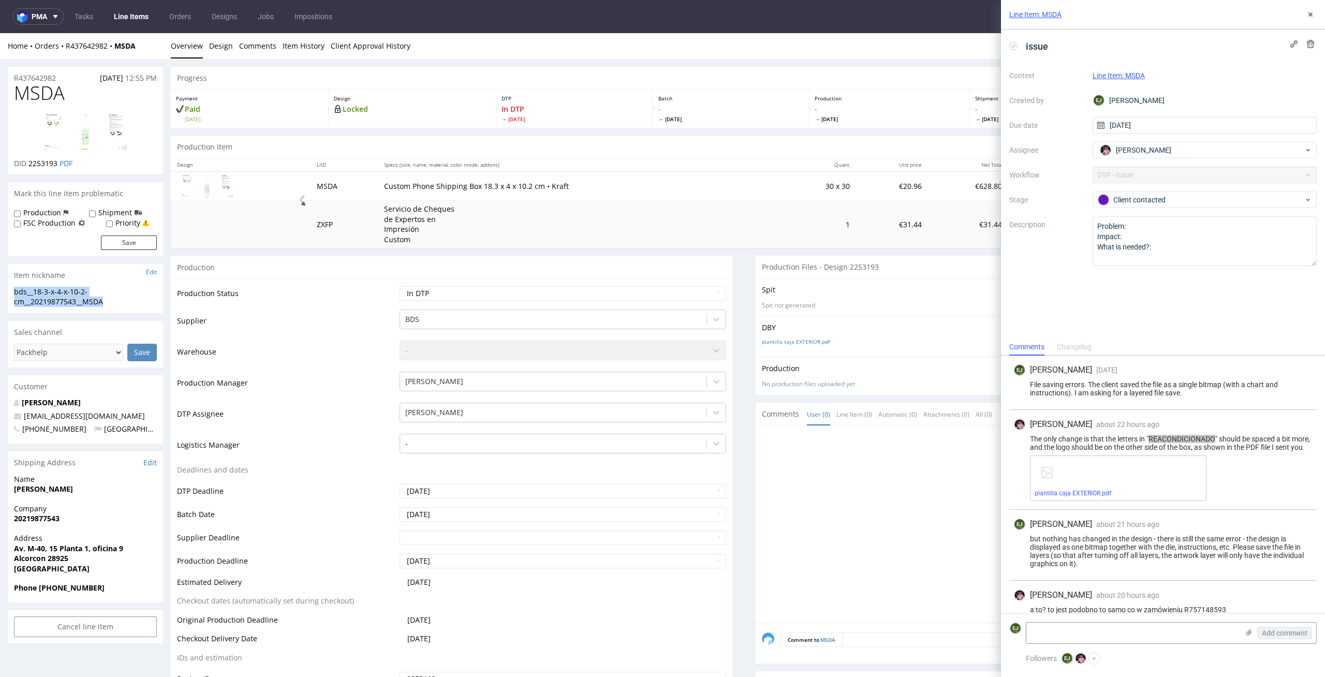
drag, startPoint x: 119, startPoint y: 298, endPoint x: 3, endPoint y: 293, distance: 116.1
copy div "bds__18-3-x-4-x-10-2-cm__20219877543__MSDA"
drag, startPoint x: 57, startPoint y: 163, endPoint x: 30, endPoint y: 164, distance: 27.0
click at [30, 164] on span "2253193" at bounding box center [42, 163] width 29 height 10
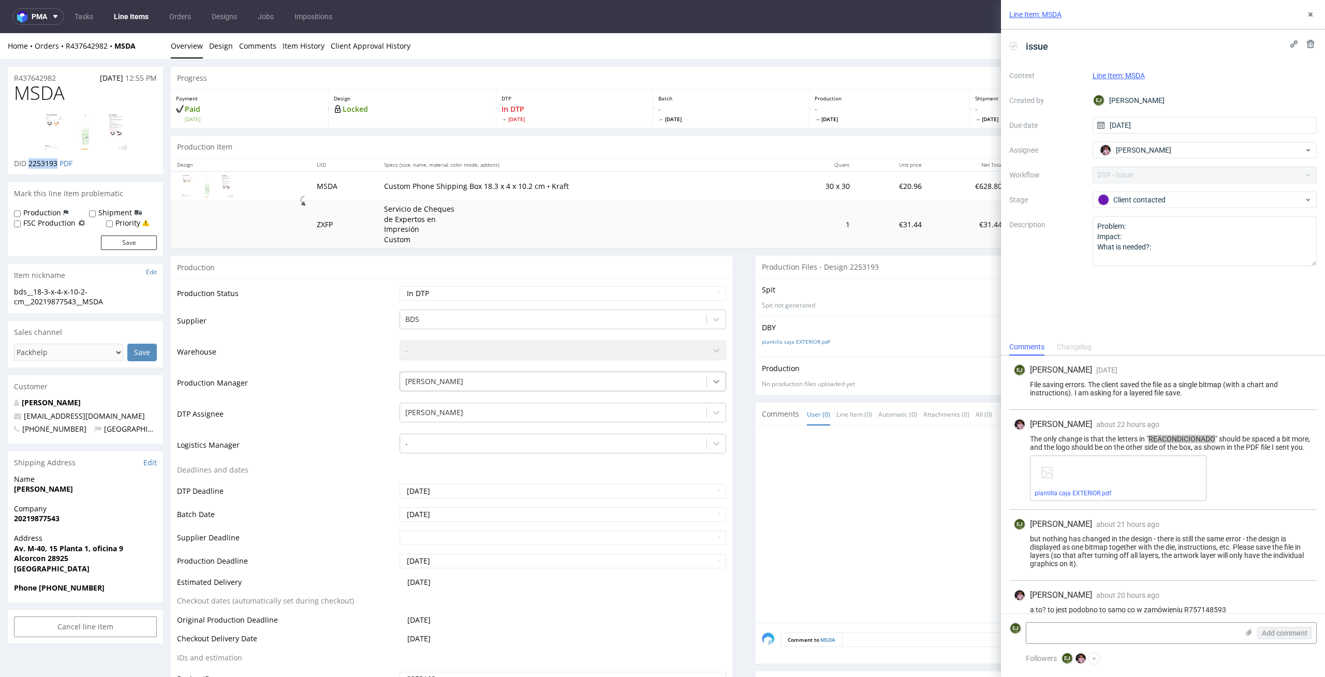
copy span "2253193"
drag, startPoint x: 65, startPoint y: 78, endPoint x: 0, endPoint y: 76, distance: 65.2
copy p "R437642982"
click at [1014, 46] on use at bounding box center [1014, 46] width 5 height 4
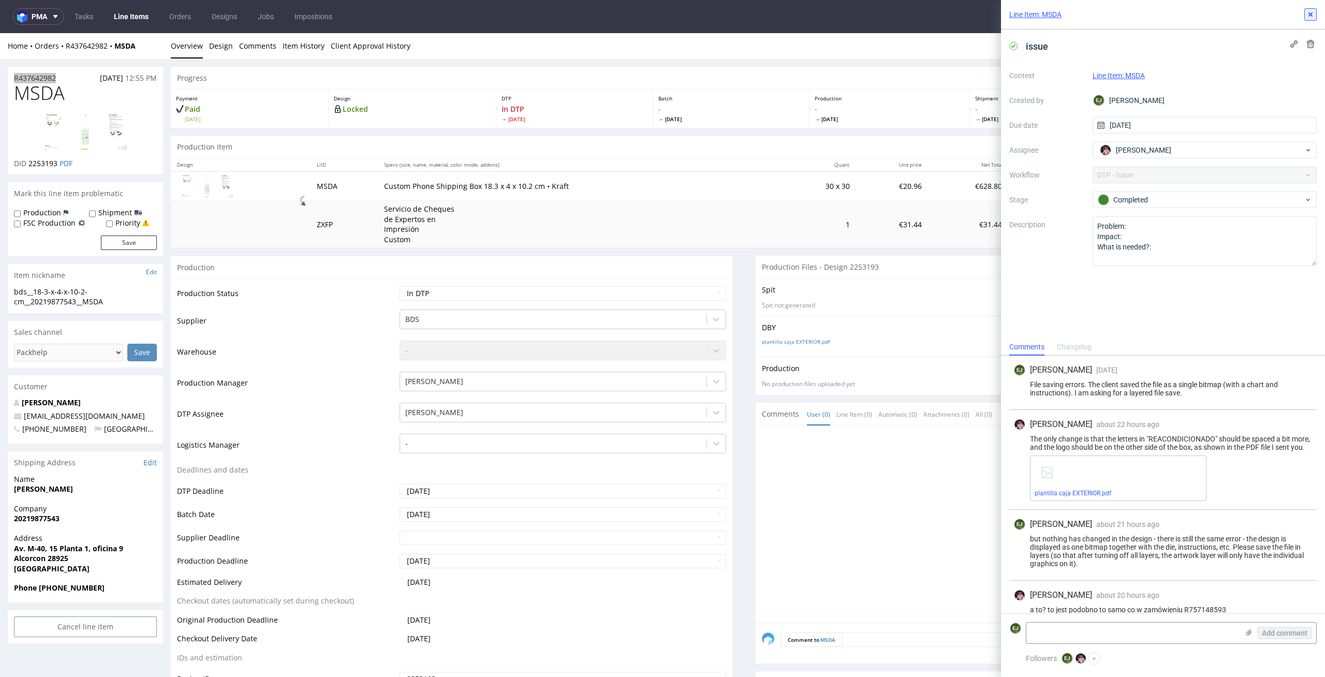
click at [1313, 12] on icon at bounding box center [1311, 14] width 8 height 8
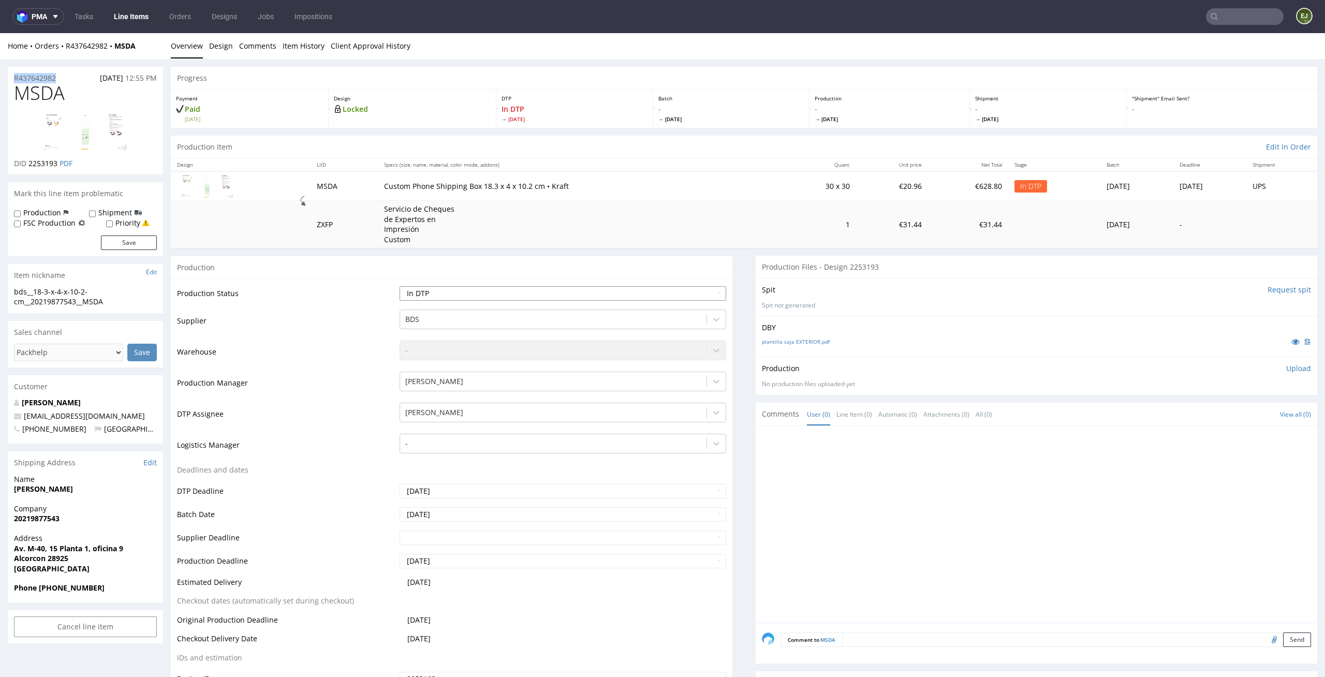
click at [692, 288] on select "Waiting for Artwork Waiting for Diecut Waiting for Mockup Waiting for DTP Waiti…" at bounding box center [563, 293] width 327 height 14
select select "dtp_ca_needed"
click at [400, 286] on select "Waiting for Artwork Waiting for Diecut Waiting for Mockup Waiting for DTP Waiti…" at bounding box center [563, 293] width 327 height 14
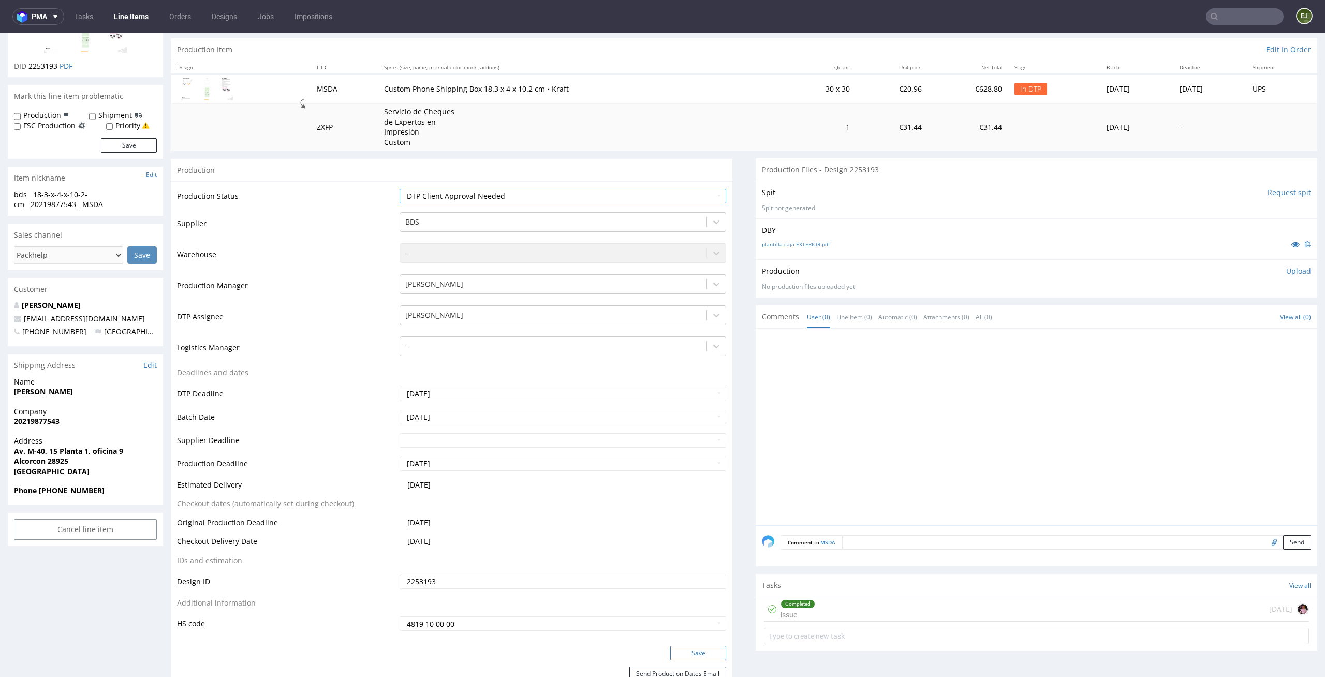
click at [699, 652] on button "Save" at bounding box center [698, 653] width 56 height 14
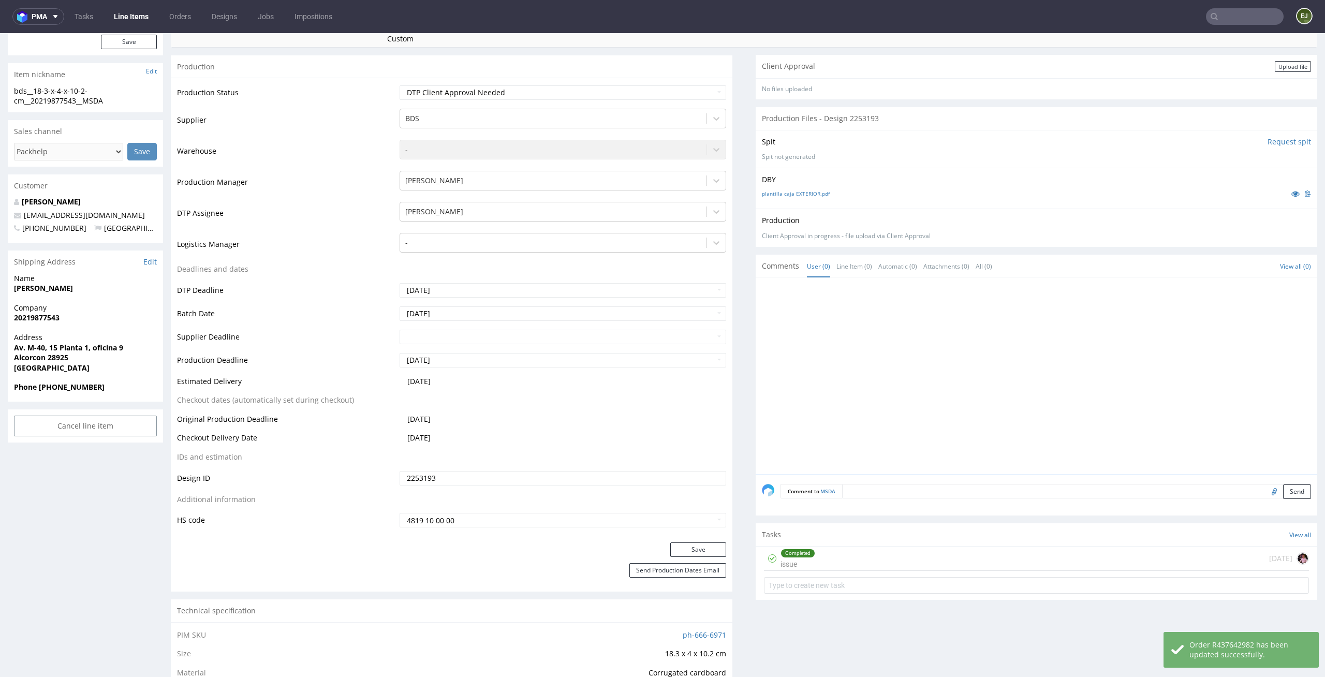
scroll to position [256, 0]
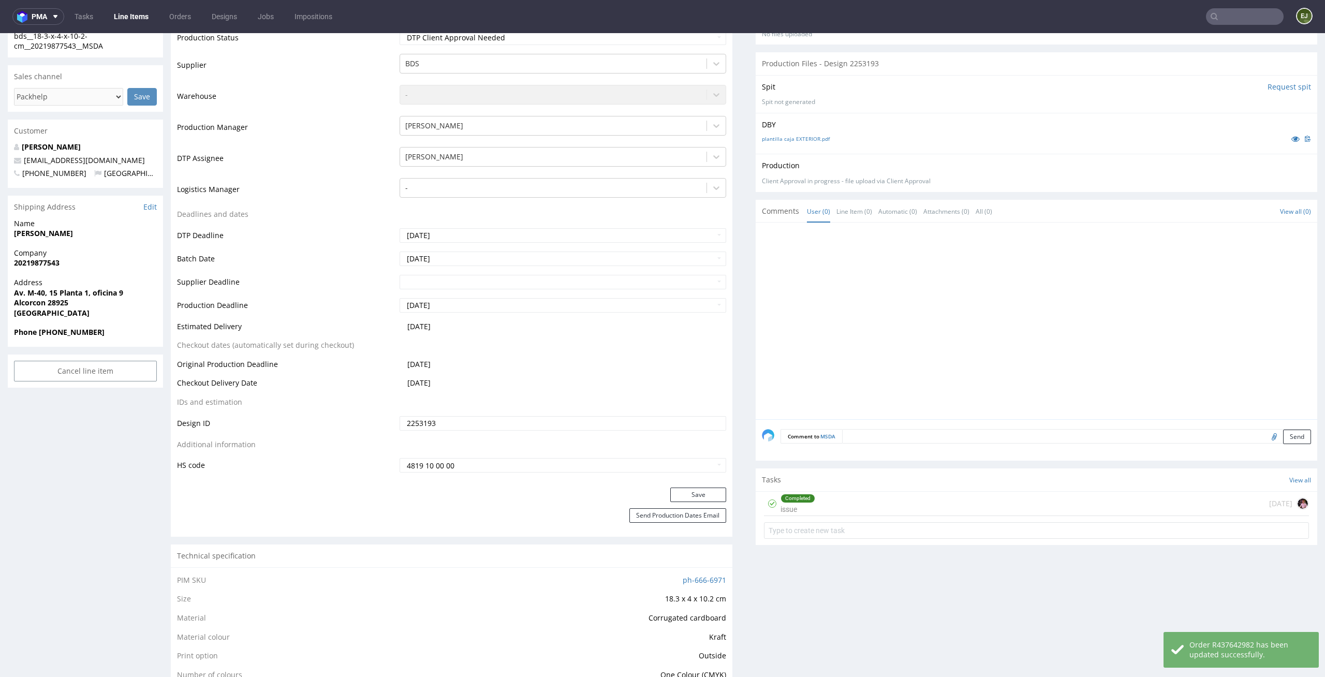
click at [932, 499] on div "Completed issue 4 days ago" at bounding box center [1036, 504] width 545 height 24
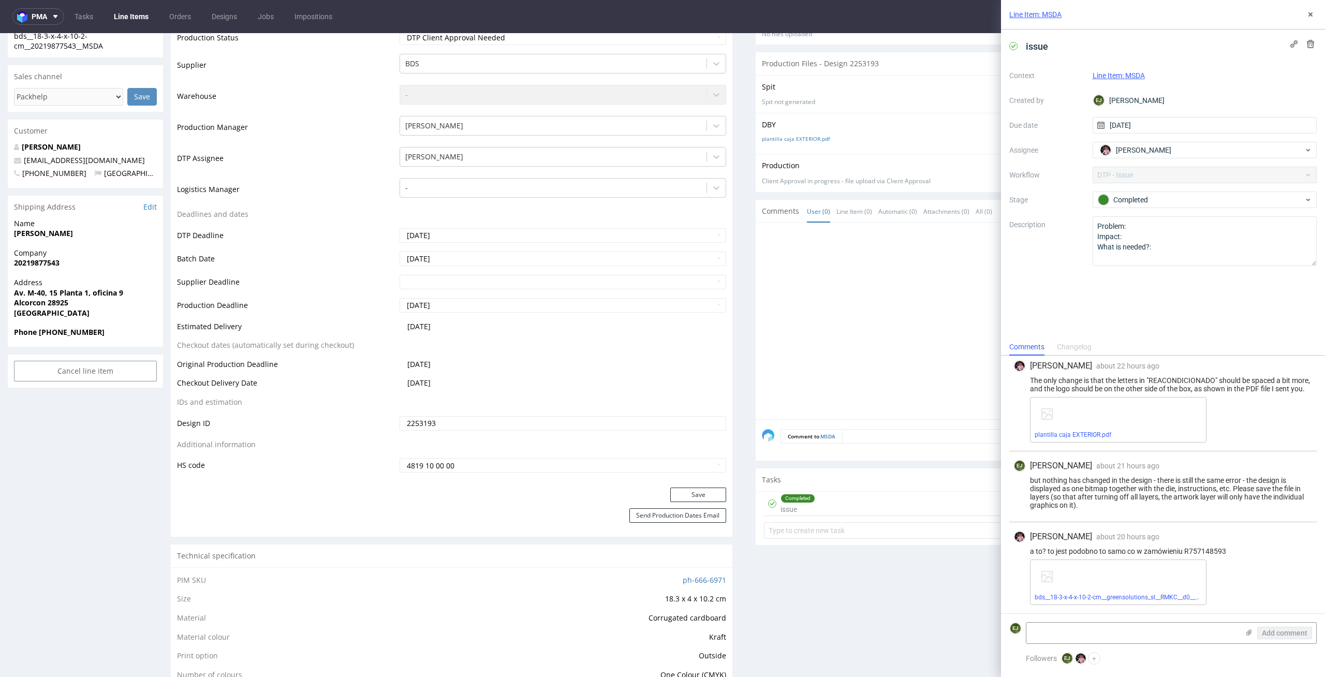
scroll to position [27, 0]
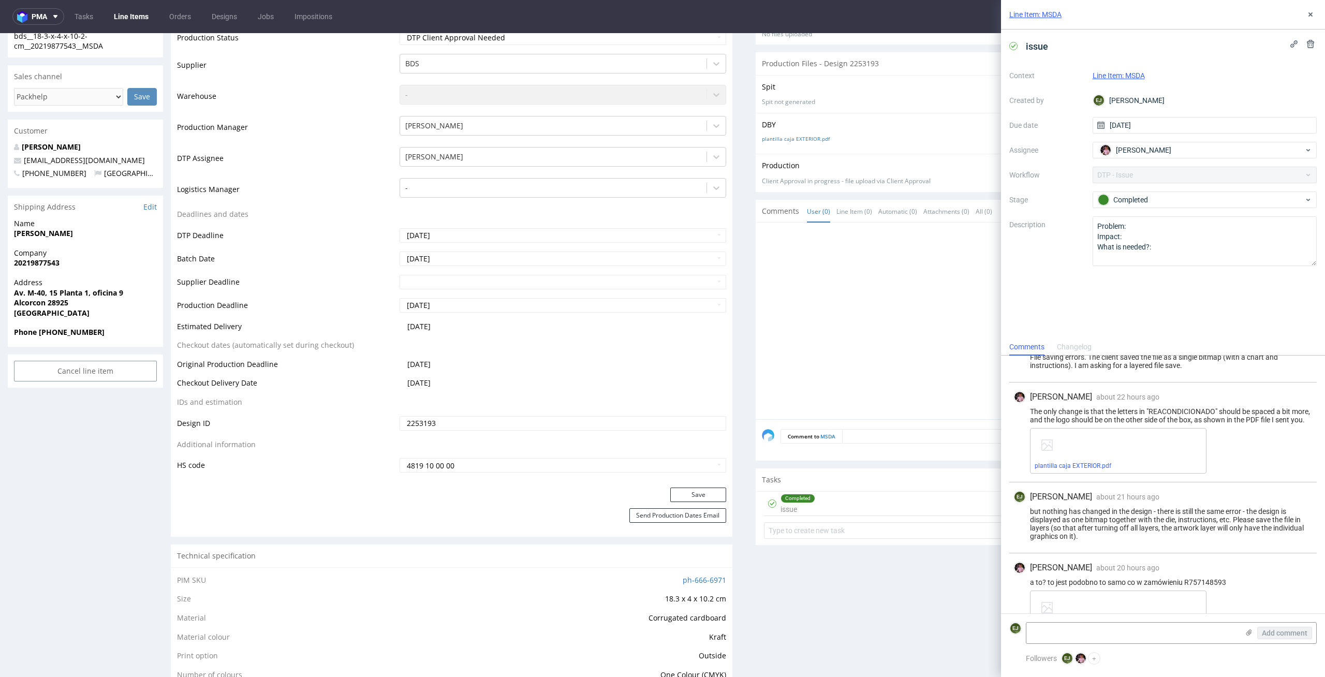
drag, startPoint x: 1216, startPoint y: 407, endPoint x: 1151, endPoint y: 406, distance: 64.7
click at [1151, 406] on div "Aleks Ziemkowski about 22 hours ago 1st Sep 2025, 14:02 The only change is that…" at bounding box center [1162, 433] width 307 height 100
click at [1313, 13] on icon at bounding box center [1311, 14] width 8 height 8
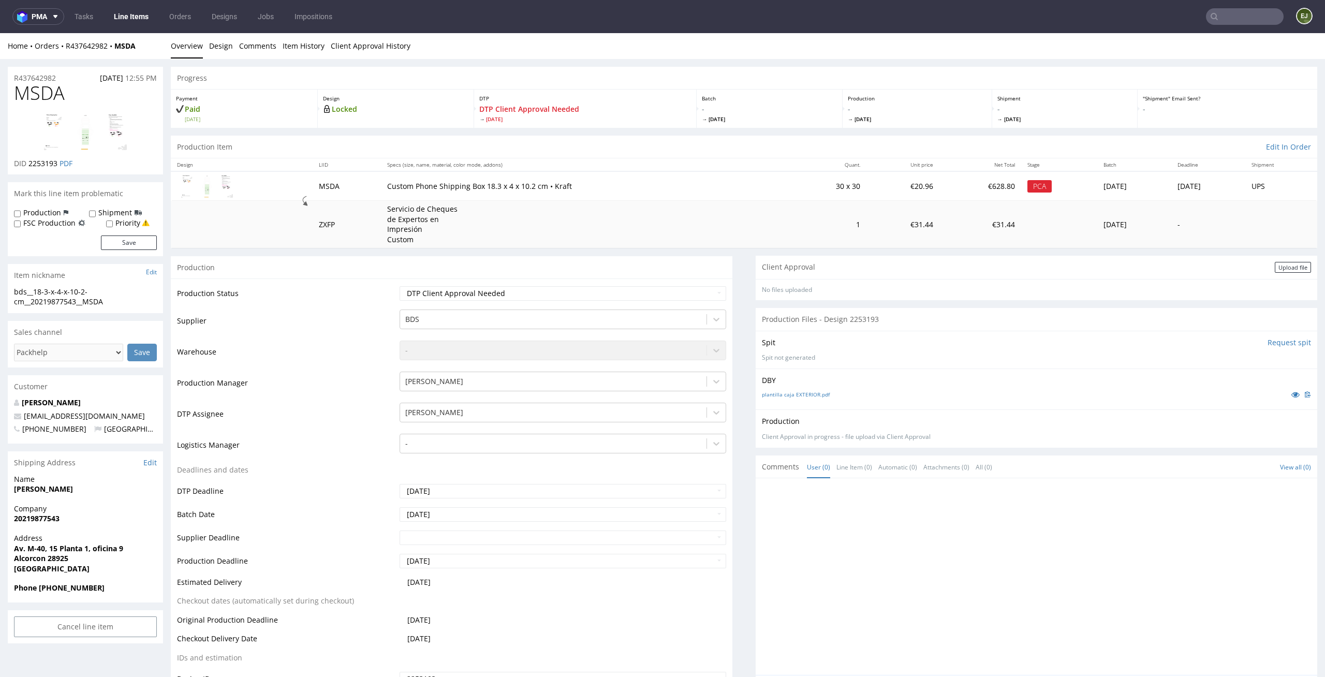
click at [693, 283] on div "Production Status Waiting for Artwork Waiting for Diecut Waiting for Mockup Wai…" at bounding box center [452, 511] width 562 height 465
click at [1275, 266] on div "Upload file" at bounding box center [1293, 267] width 36 height 11
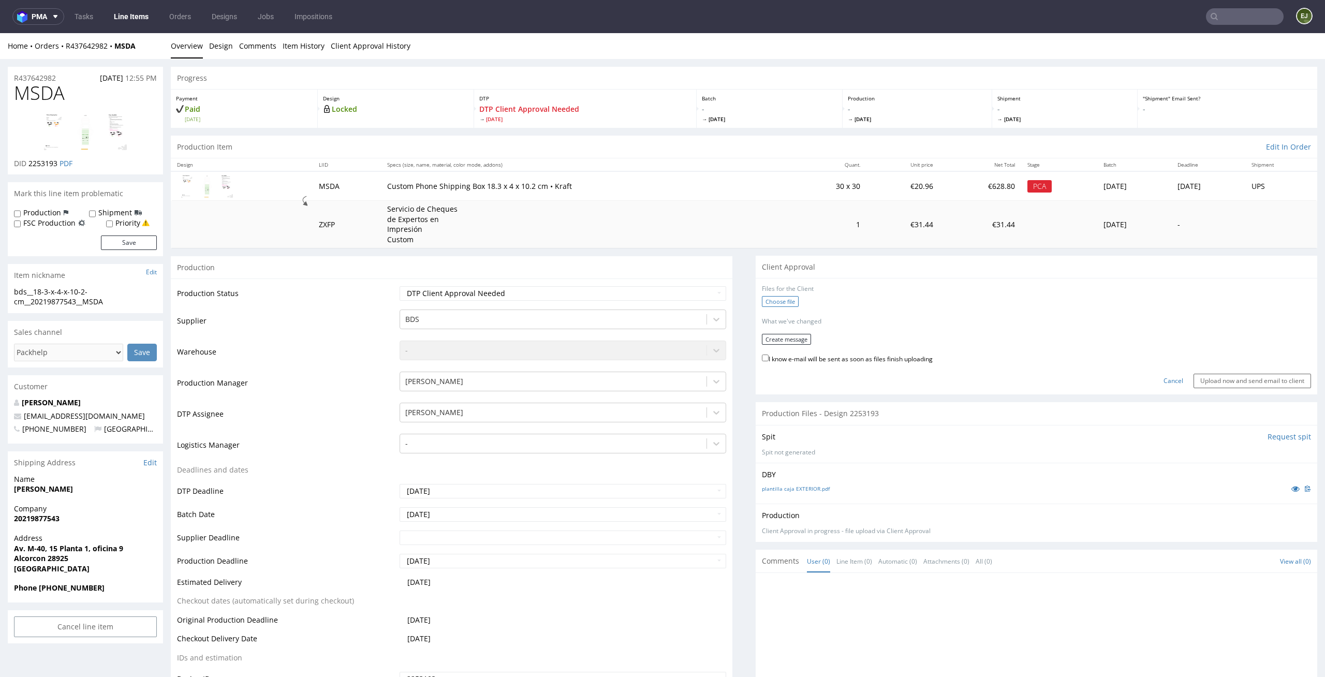
click at [772, 299] on label "Choose file" at bounding box center [780, 301] width 37 height 11
click at [0, 33] on input "Choose file" at bounding box center [0, 33] width 0 height 0
click at [778, 333] on button "Create message" at bounding box center [786, 335] width 49 height 11
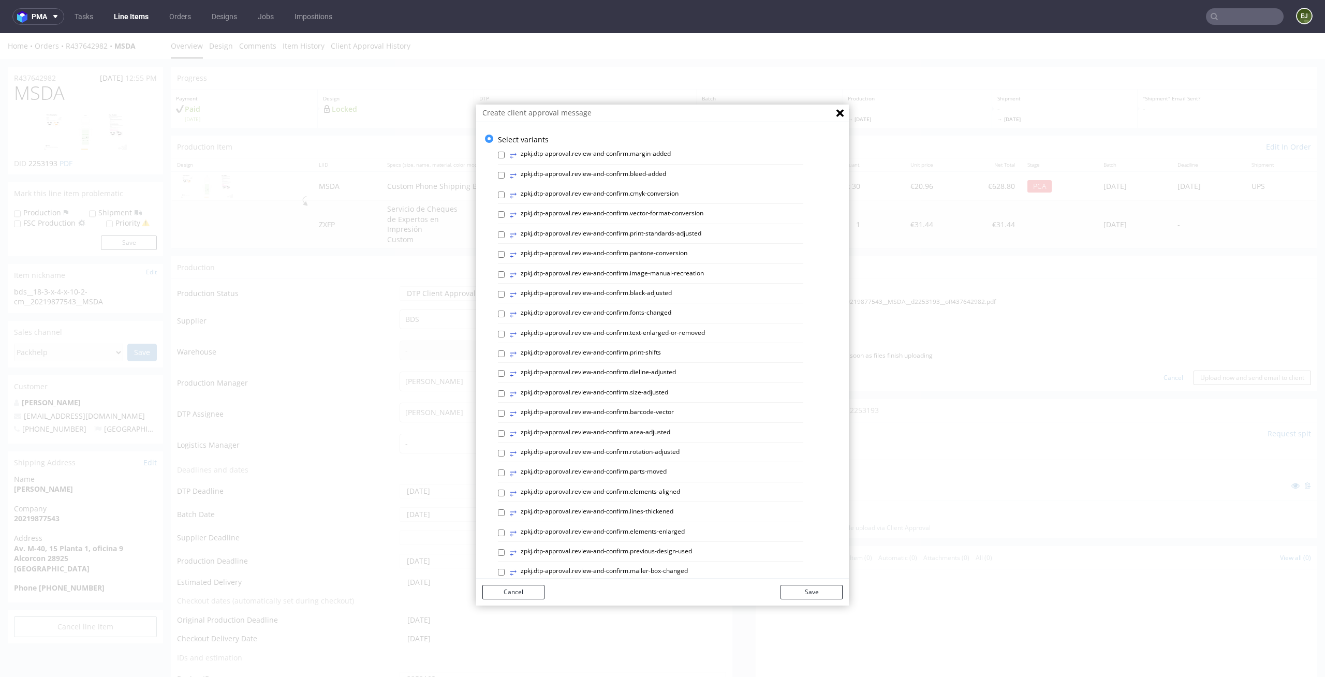
scroll to position [284, 0]
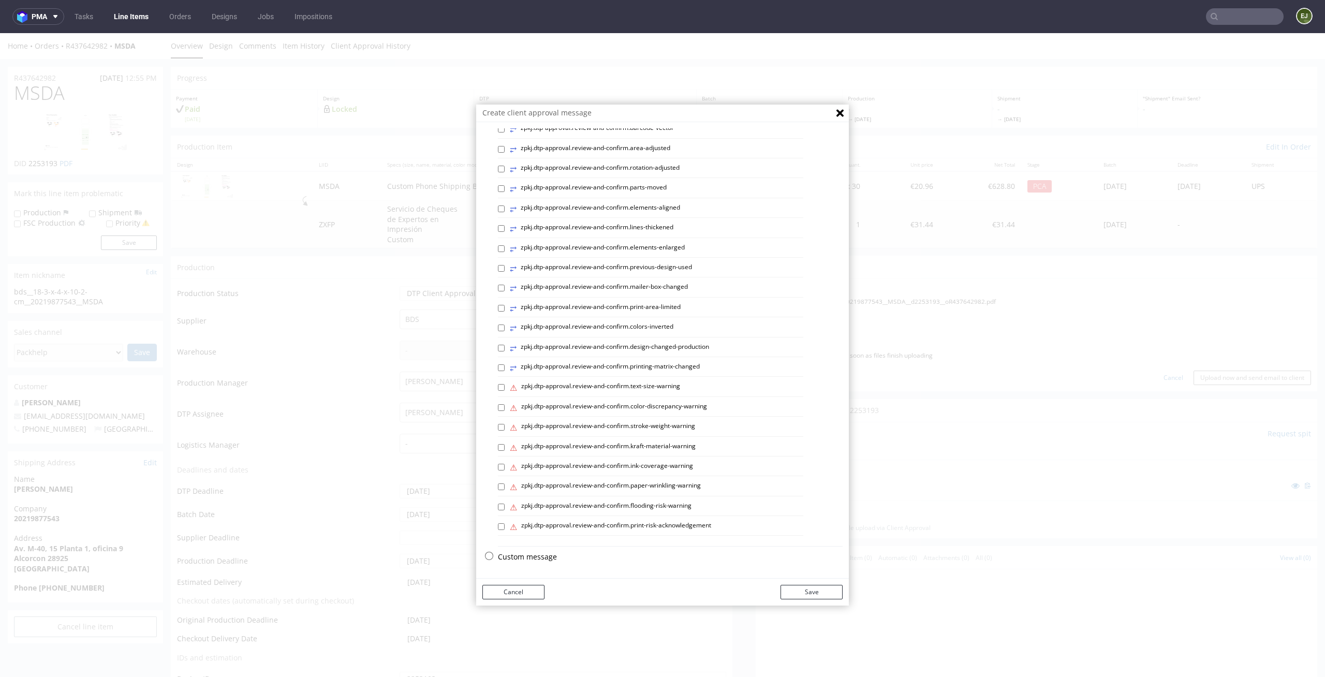
click at [517, 560] on p "Custom message" at bounding box center [670, 557] width 345 height 10
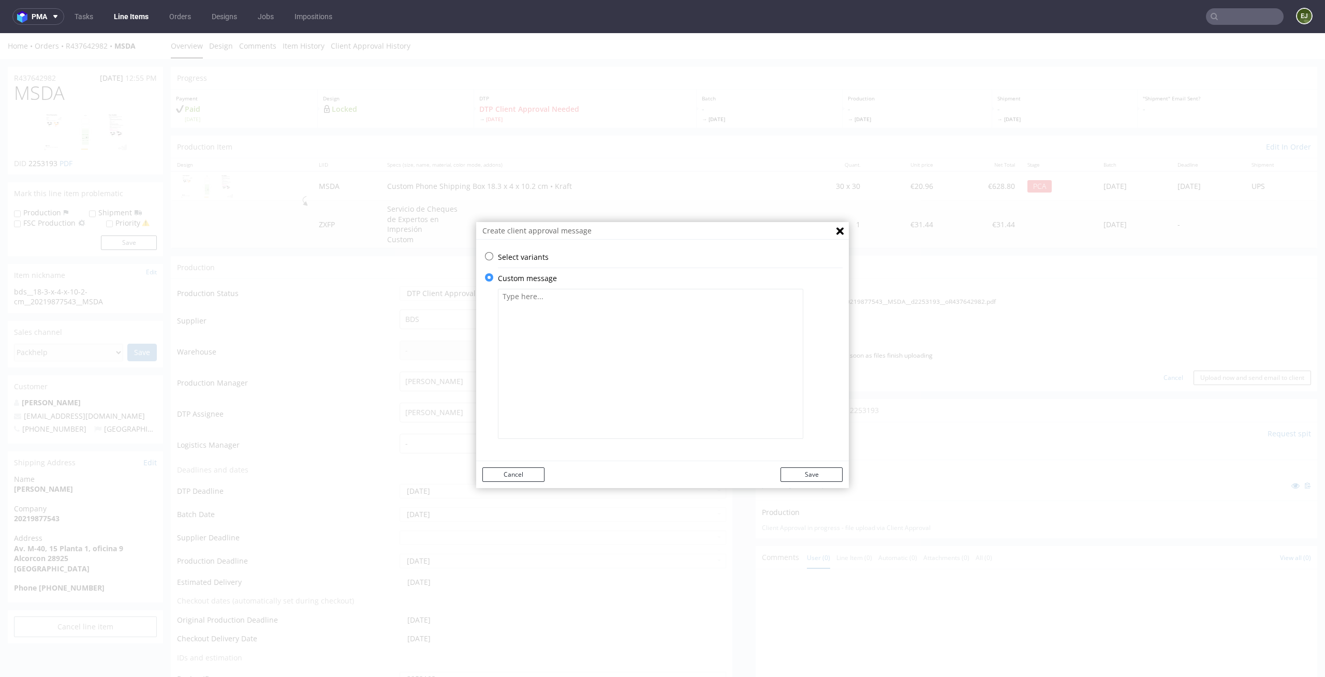
scroll to position [0, 0]
click at [596, 369] on textarea at bounding box center [650, 364] width 305 height 150
paste textarea "We changed the design according to your instructions."
type textarea "We changed the design according to your instructions."
click at [815, 480] on button "Save" at bounding box center [812, 474] width 62 height 14
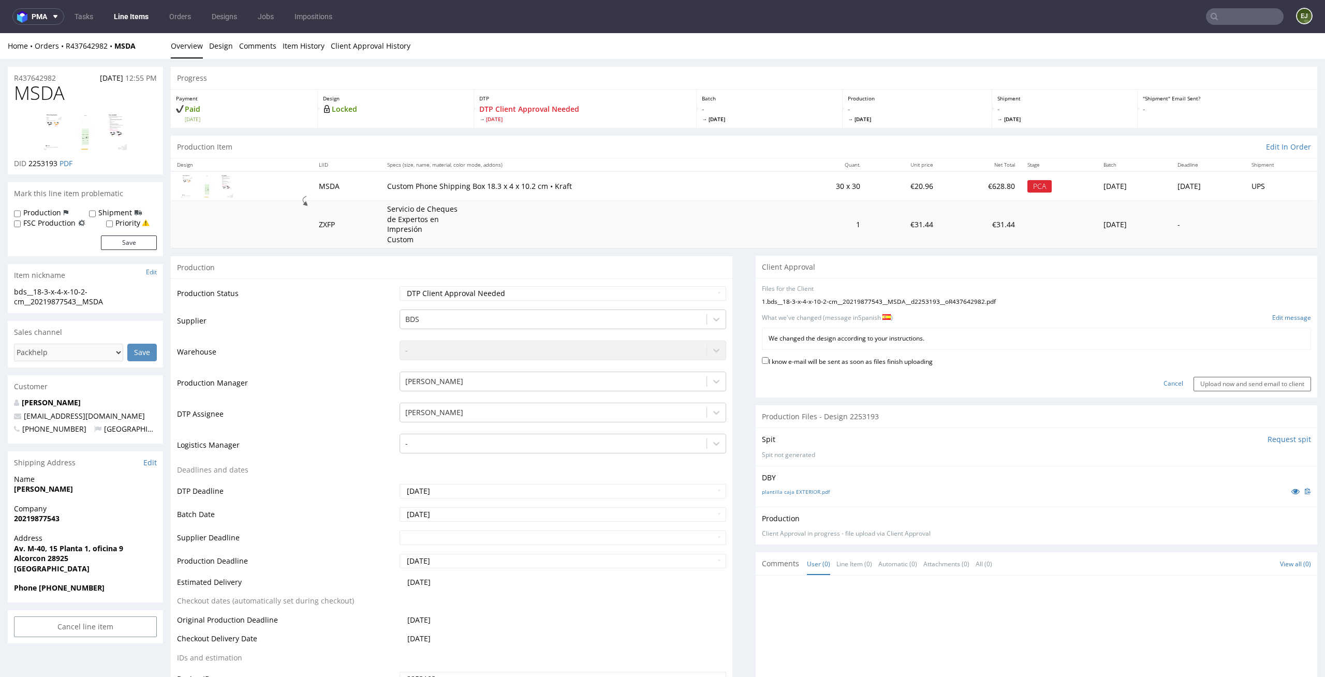
click at [879, 348] on div "We changed the design according to your instructions." at bounding box center [1036, 339] width 549 height 22
click at [879, 360] on label "I know e-mail will be sent as soon as files finish uploading" at bounding box center [847, 360] width 171 height 11
click at [769, 360] on input "I know e-mail will be sent as soon as files finish uploading" at bounding box center [765, 360] width 7 height 7
checkbox input "true"
click at [1275, 389] on input "Upload now and send email to client" at bounding box center [1253, 384] width 118 height 14
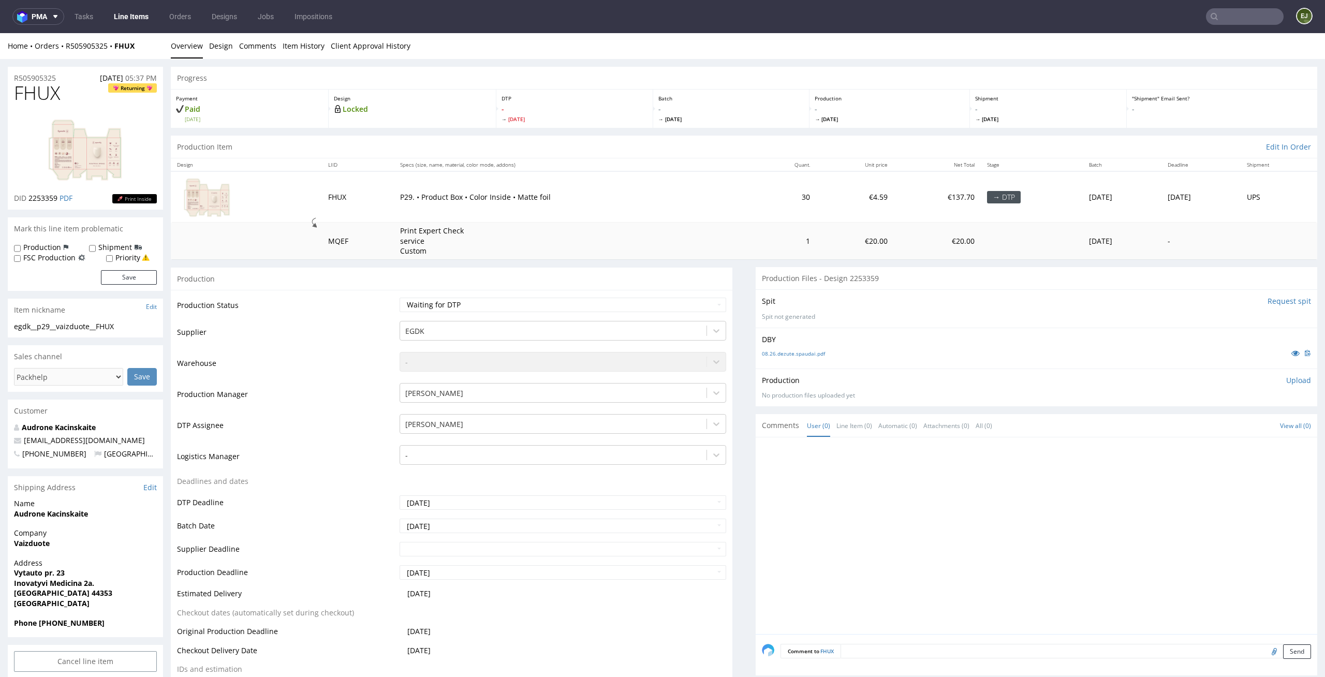
click at [782, 345] on div "DBY 08.26.dezute.spaudai.pdf" at bounding box center [1037, 348] width 562 height 41
click at [782, 356] on link "08.26.dezute.spaudai.pdf" at bounding box center [793, 353] width 63 height 7
click at [585, 309] on select "Waiting for Artwork Waiting for Diecut Waiting for Mockup Waiting for DTP Waiti…" at bounding box center [563, 305] width 327 height 14
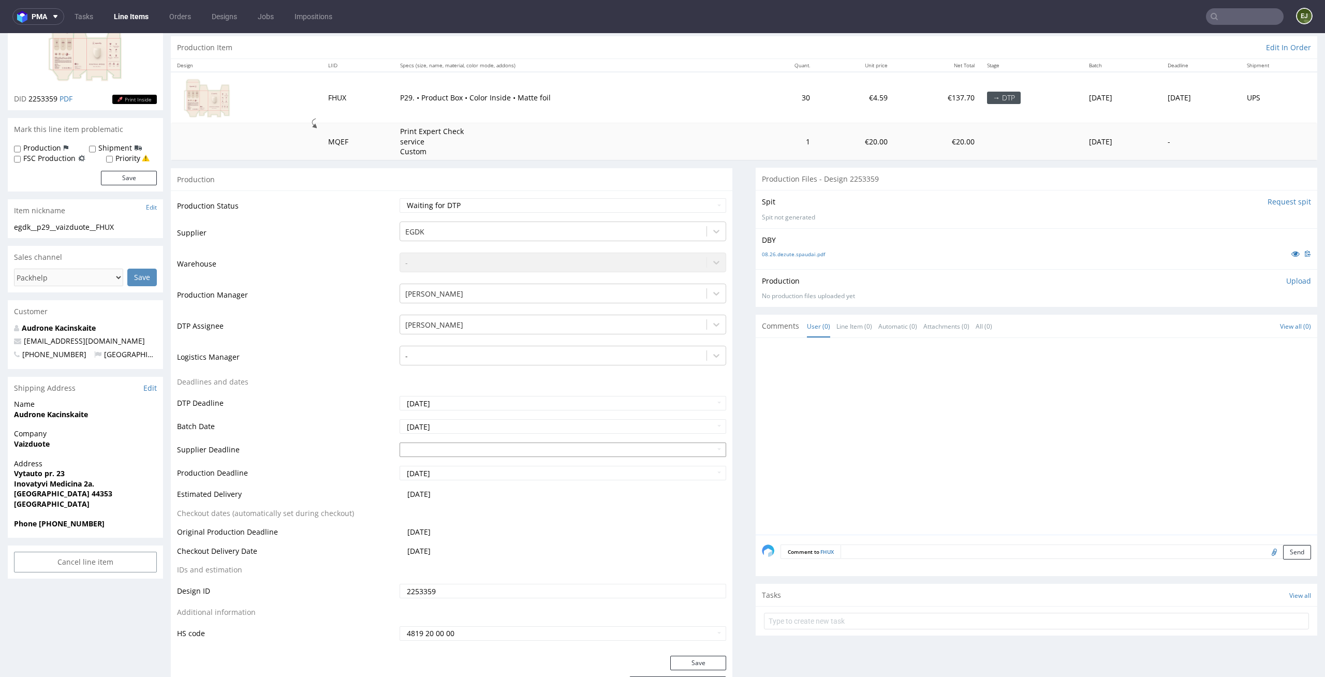
scroll to position [116, 0]
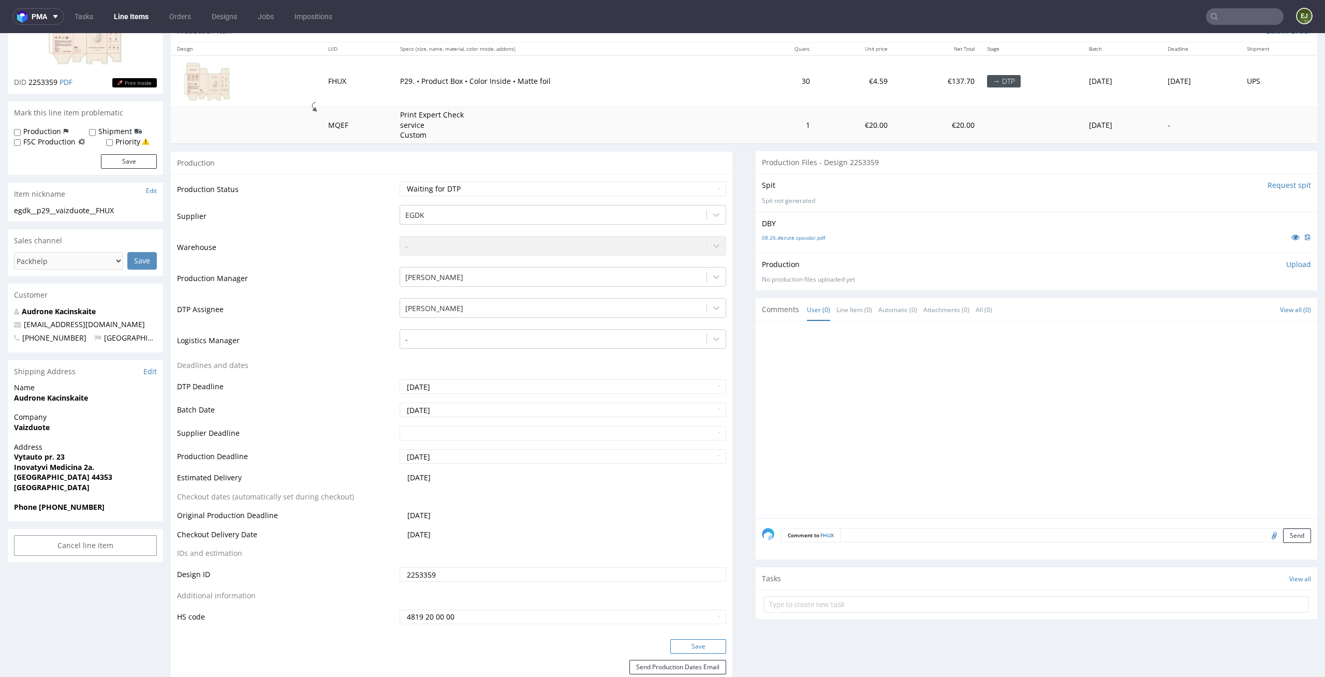
click at [682, 642] on button "Save" at bounding box center [698, 646] width 56 height 14
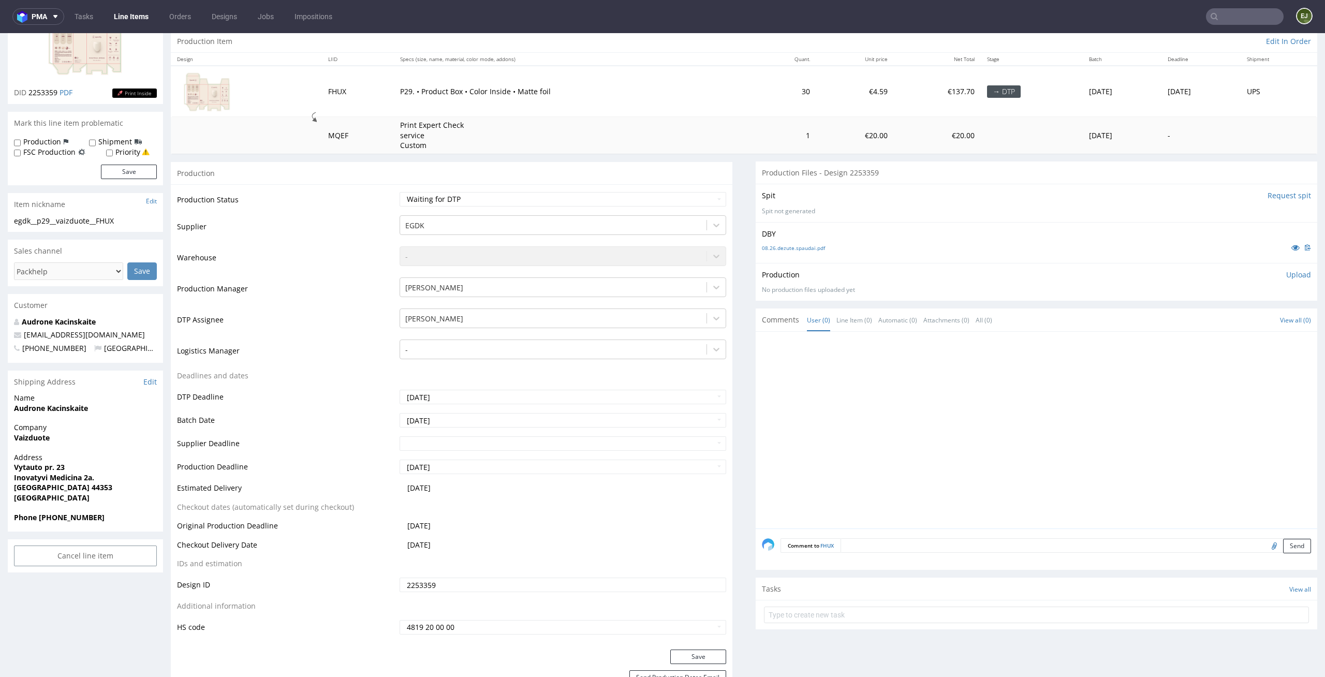
scroll to position [0, 0]
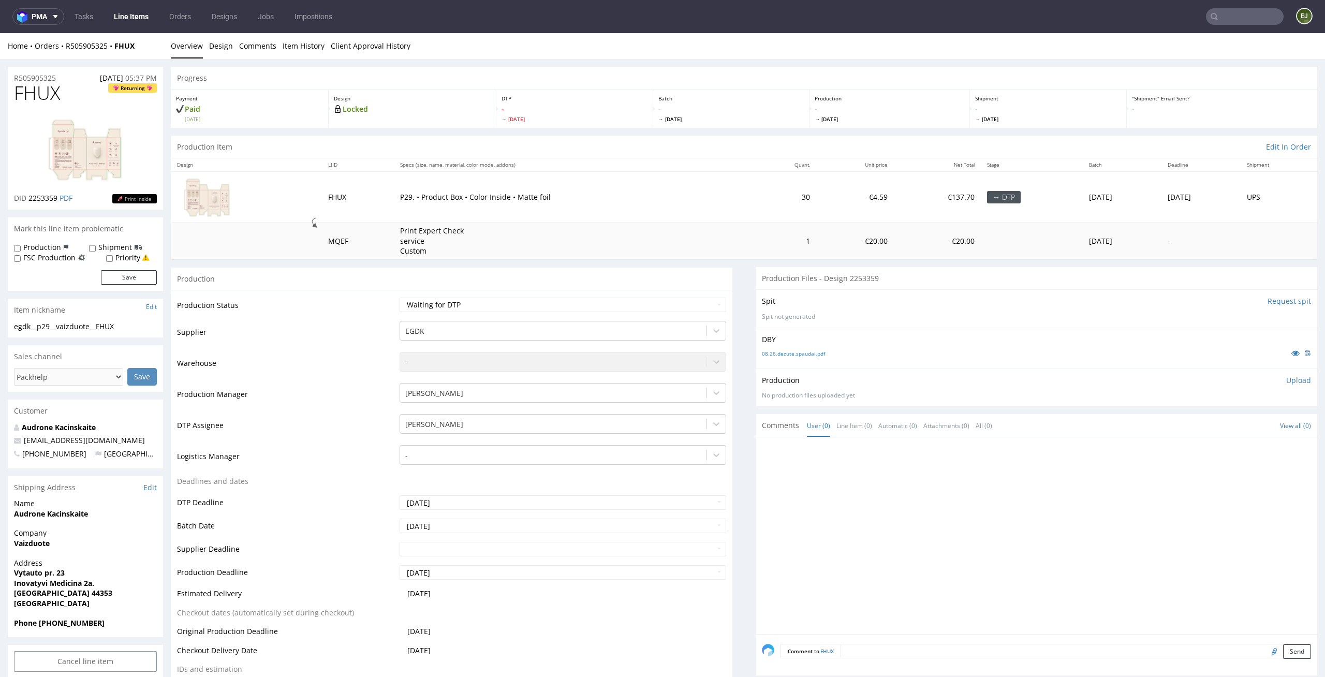
click at [592, 138] on div "Production Item Edit In Order" at bounding box center [744, 147] width 1147 height 23
drag, startPoint x: 53, startPoint y: 326, endPoint x: 0, endPoint y: 326, distance: 52.8
copy div "egdk__p29"
drag, startPoint x: 130, startPoint y: 323, endPoint x: 0, endPoint y: 324, distance: 130.5
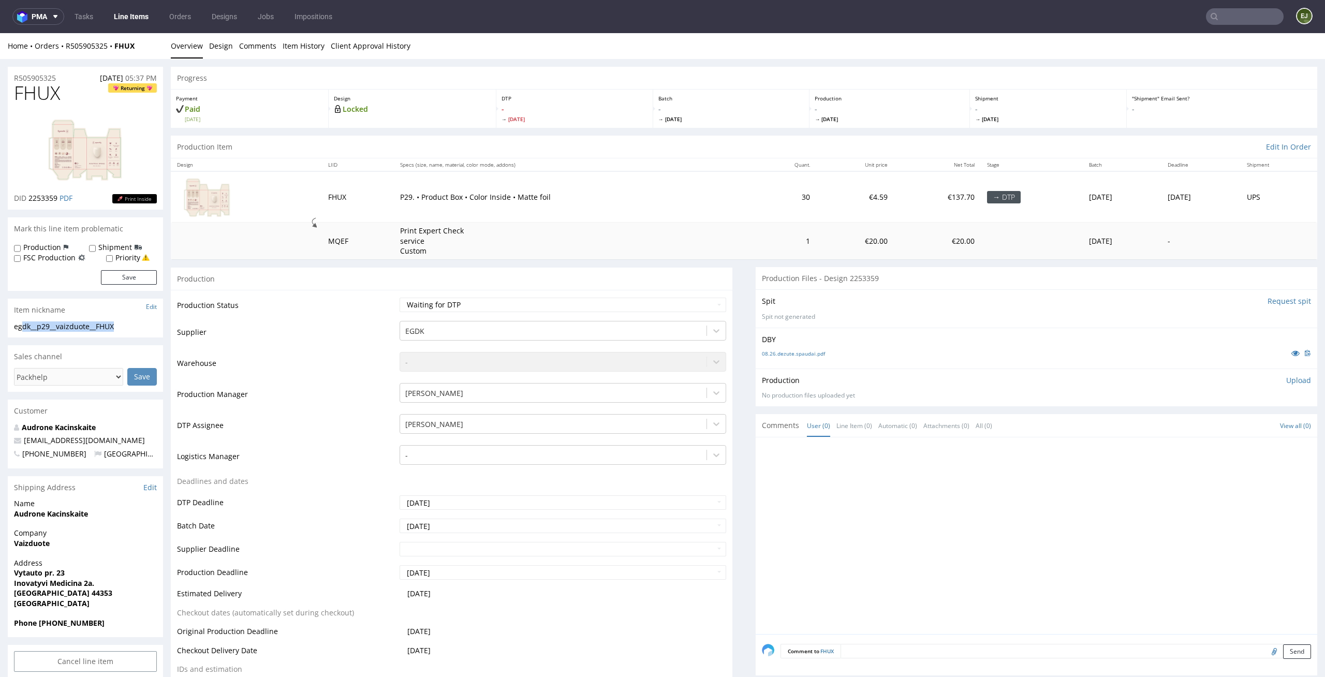
copy div "egdk__p29__vaizduote__FHUX"
drag, startPoint x: 59, startPoint y: 197, endPoint x: 29, endPoint y: 197, distance: 30.0
click at [29, 197] on p "DID 2253359 PDF" at bounding box center [43, 198] width 58 height 10
copy span "2253359"
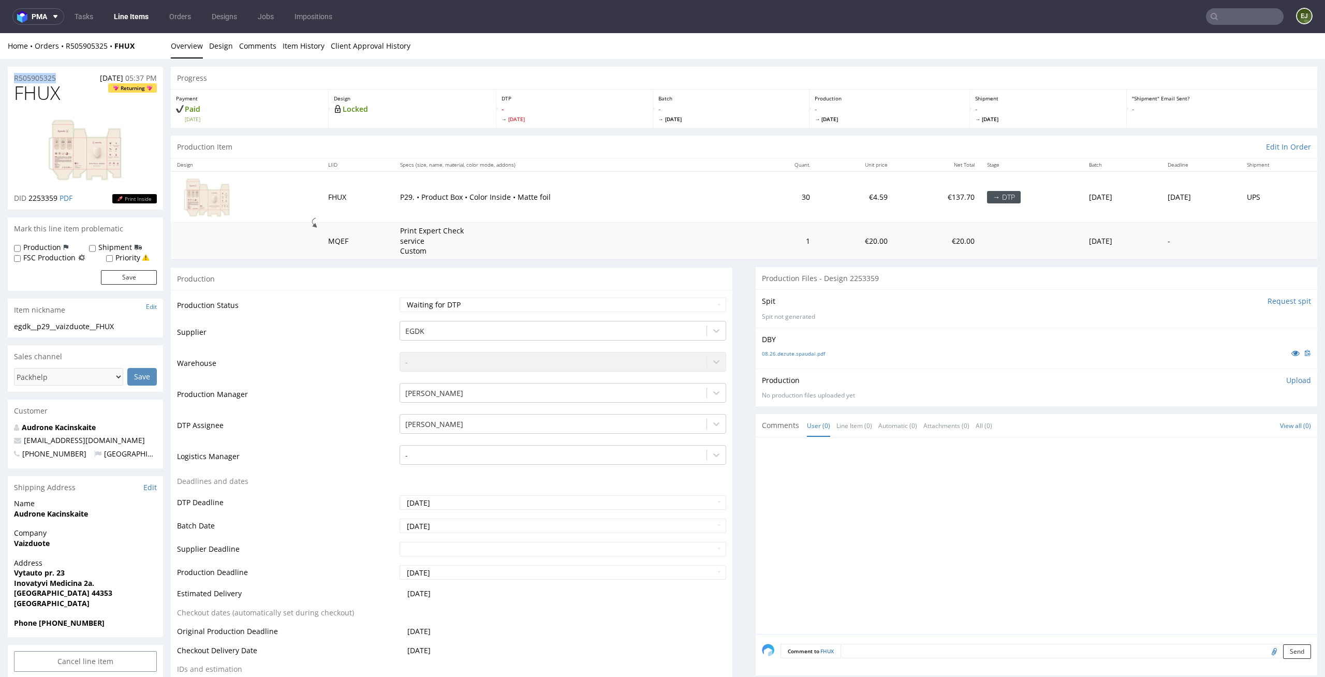
drag, startPoint x: 66, startPoint y: 77, endPoint x: 0, endPoint y: 77, distance: 65.7
copy p "R505905325"
click at [1291, 378] on p "Upload" at bounding box center [1298, 380] width 25 height 10
click at [1233, 427] on div "Add files" at bounding box center [1238, 428] width 52 height 16
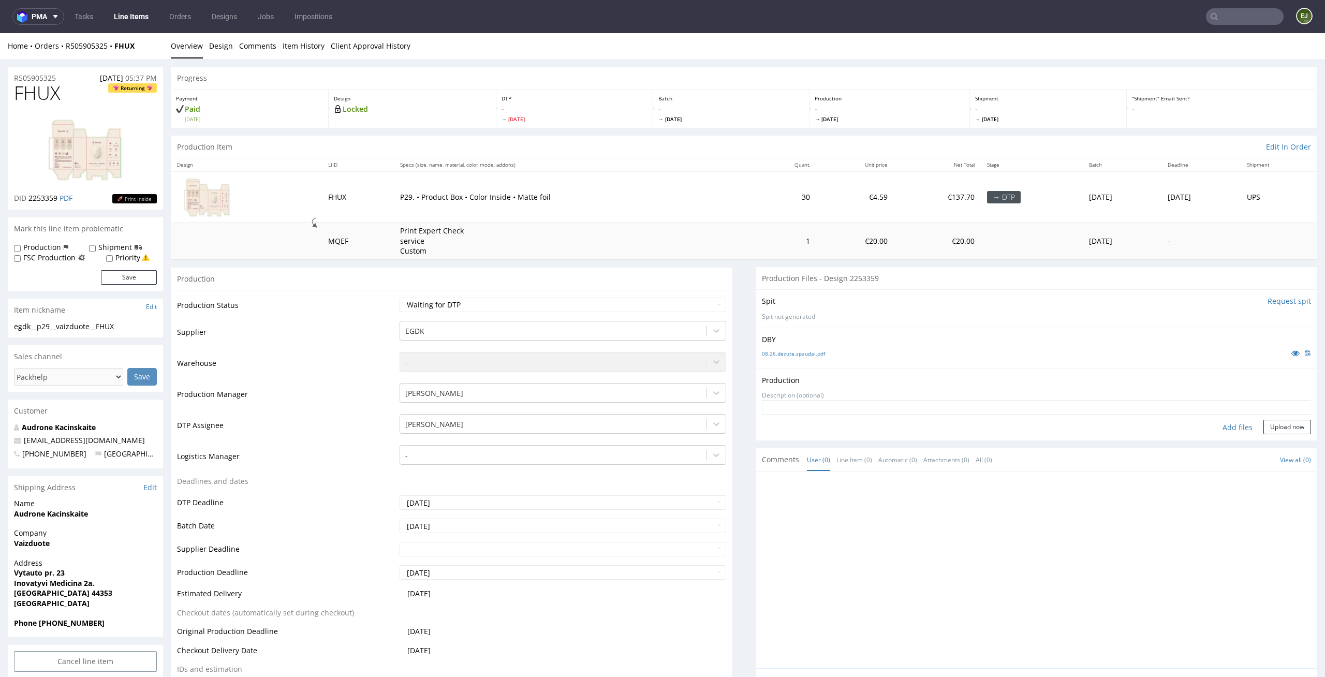
type input "C:\fakepath\egdk__p29__vaizduote__FHUX__d2253359__oR505905325__inside.pdf"
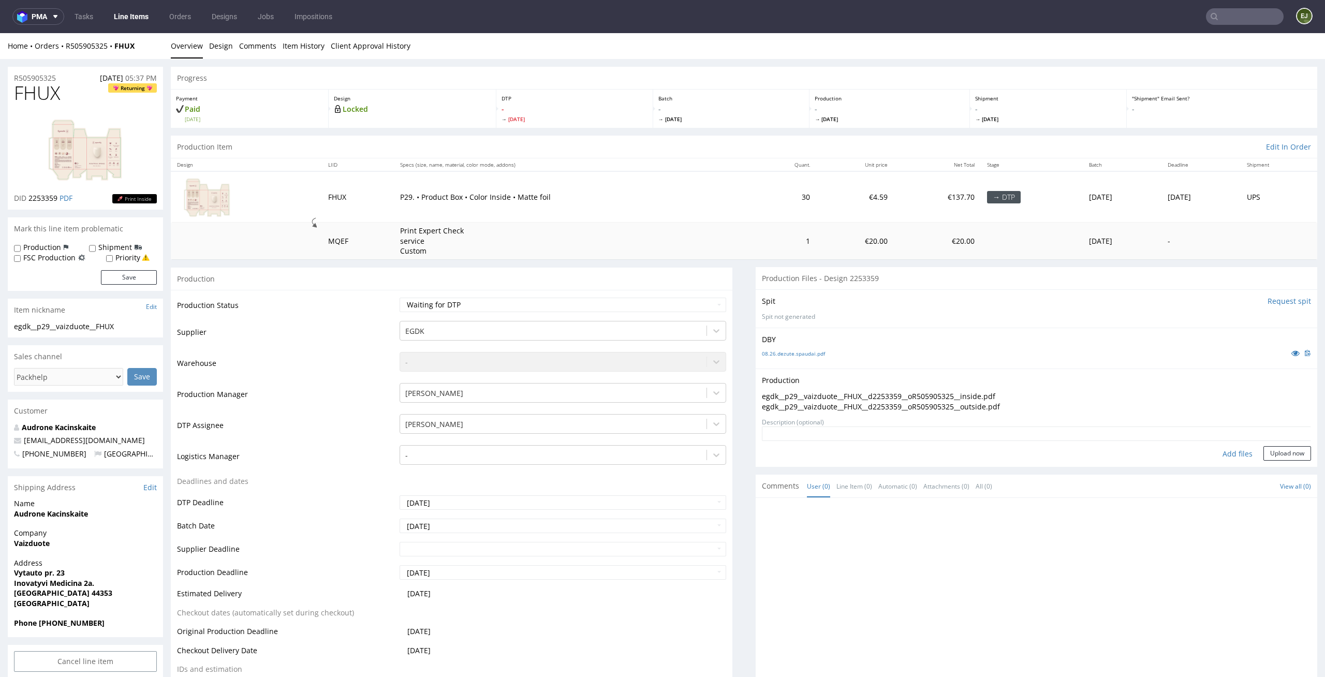
click at [1278, 444] on form "Add files Upload now" at bounding box center [1036, 444] width 549 height 34
click at [1275, 452] on button "Upload now" at bounding box center [1288, 453] width 48 height 14
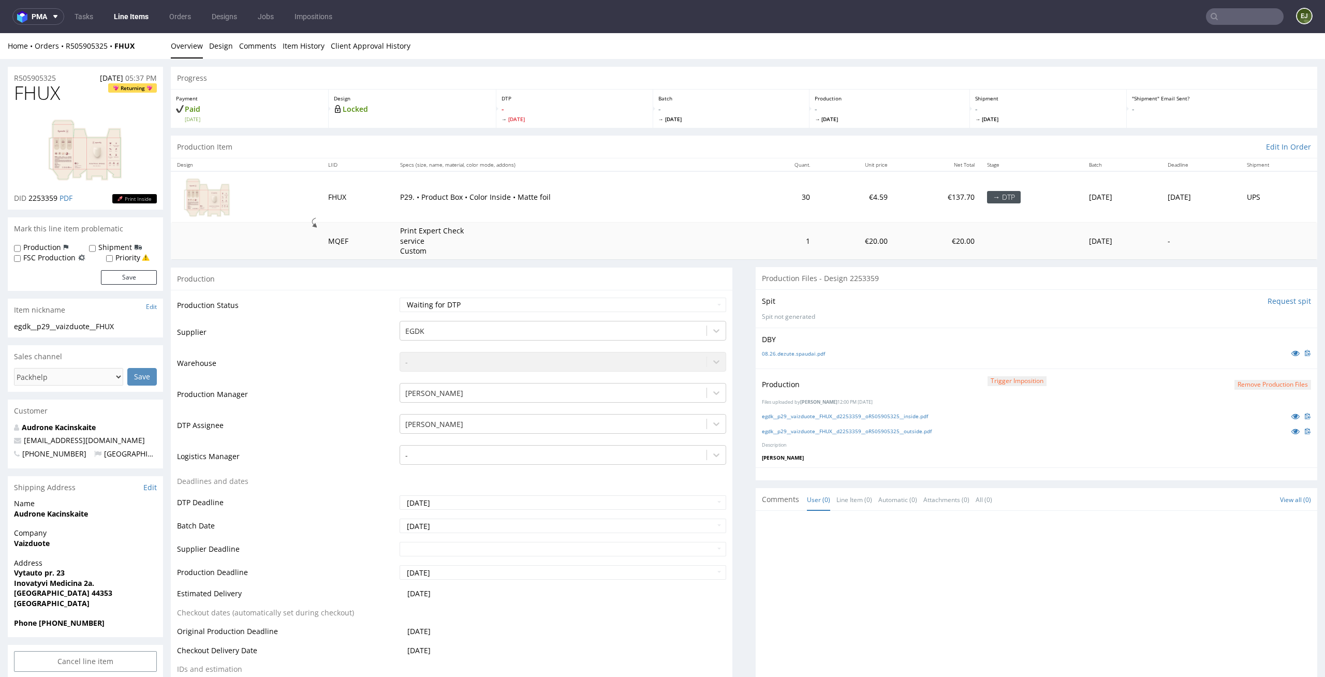
click at [754, 183] on td "30" at bounding box center [785, 196] width 62 height 51
click at [706, 301] on select "Waiting for Artwork Waiting for Diecut Waiting for Mockup Waiting for DTP Waiti…" at bounding box center [563, 305] width 327 height 14
select select "dtp_production_ready"
click at [400, 298] on select "Waiting for Artwork Waiting for Diecut Waiting for Mockup Waiting for DTP Waiti…" at bounding box center [563, 305] width 327 height 14
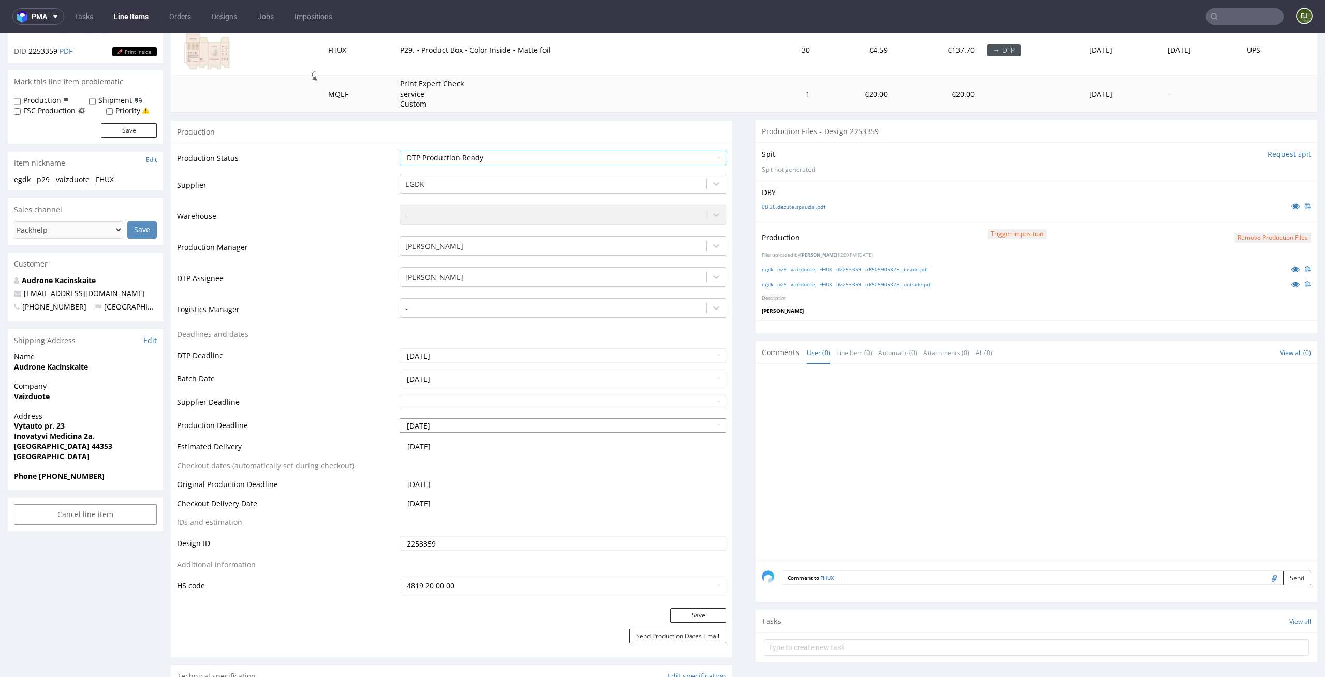
scroll to position [229, 0]
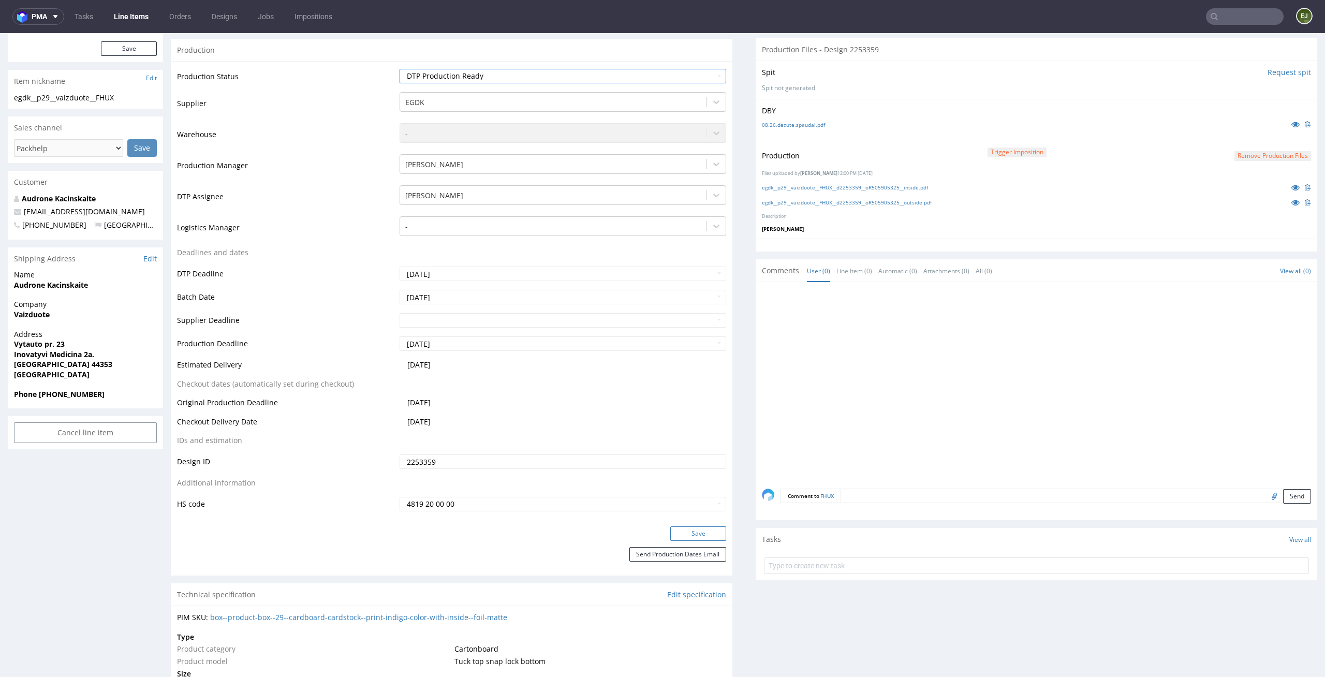
click at [705, 531] on button "Save" at bounding box center [698, 533] width 56 height 14
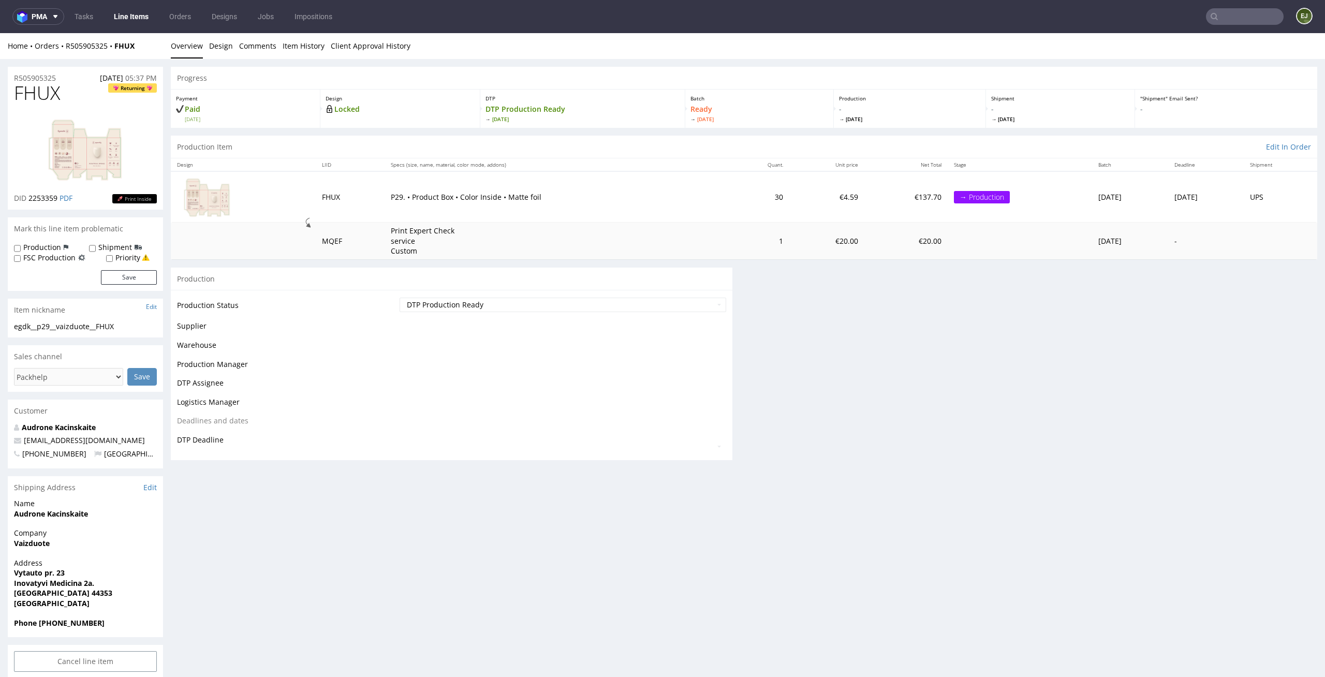
scroll to position [0, 0]
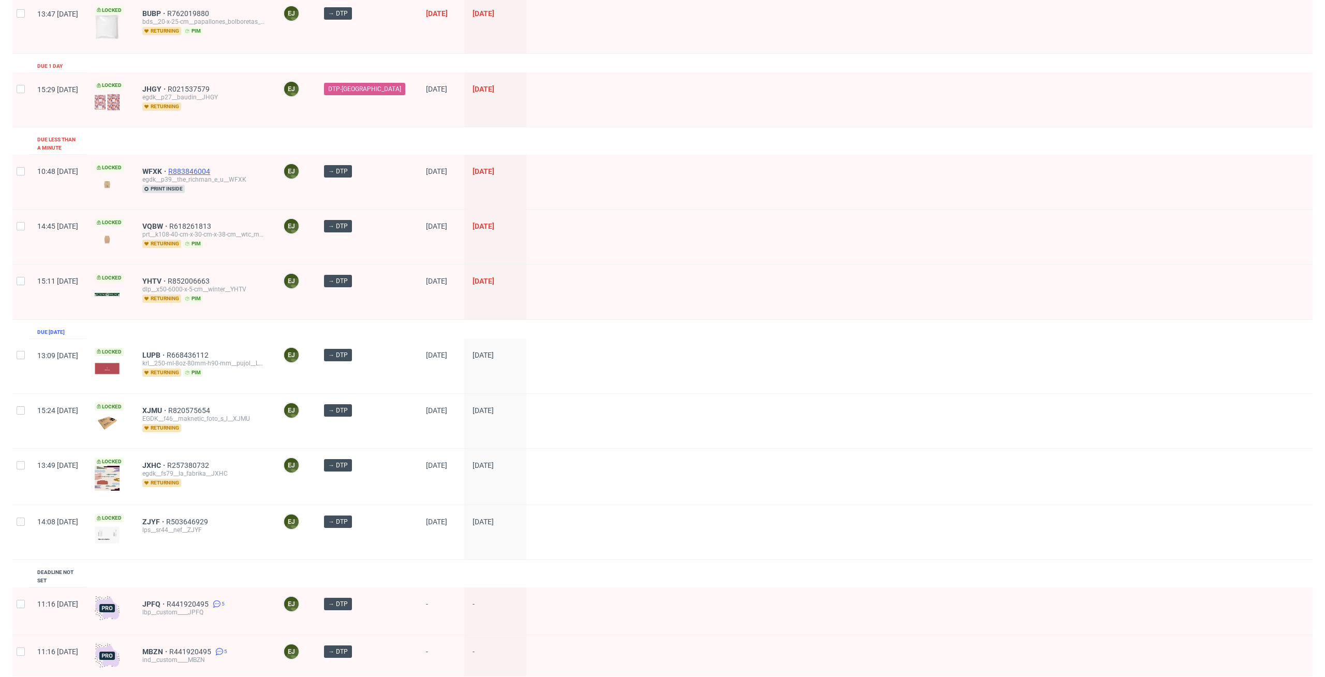
scroll to position [219, 0]
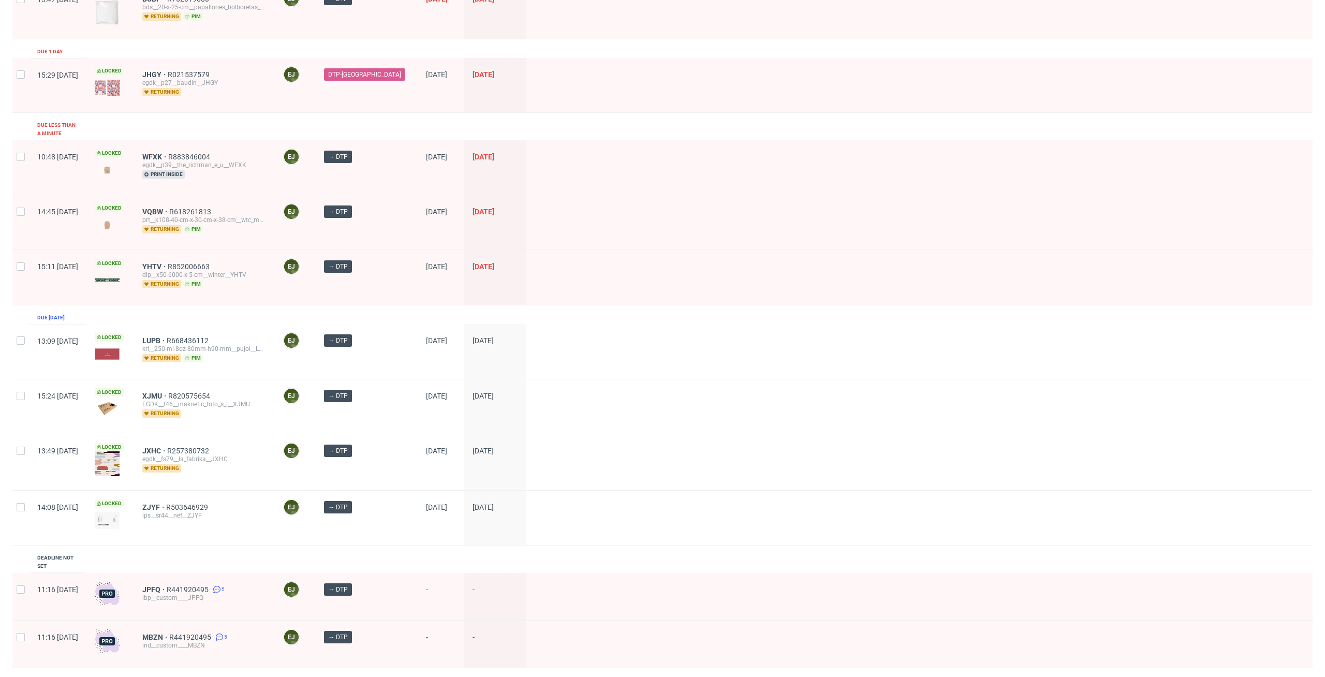
click at [177, 102] on div "JHGY R021537579 egdk__p27__baudin__JHGY returning" at bounding box center [204, 85] width 141 height 54
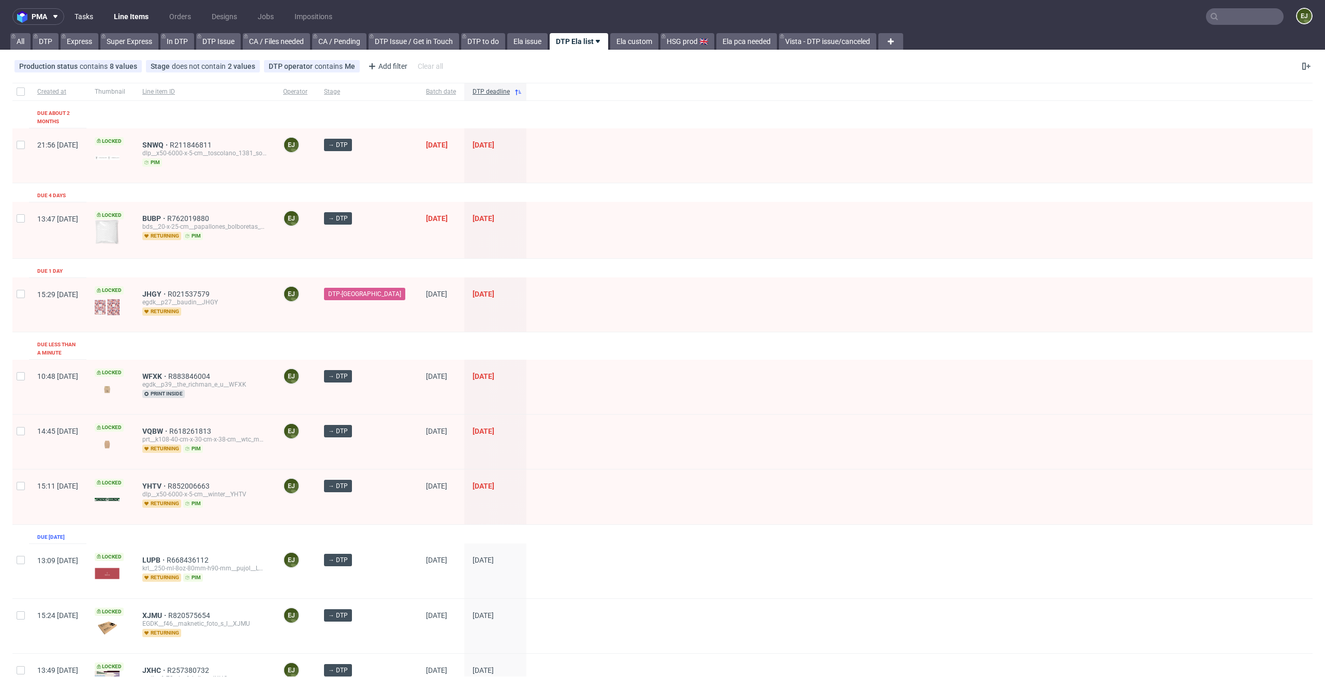
click at [69, 12] on link "Tasks" at bounding box center [83, 16] width 31 height 17
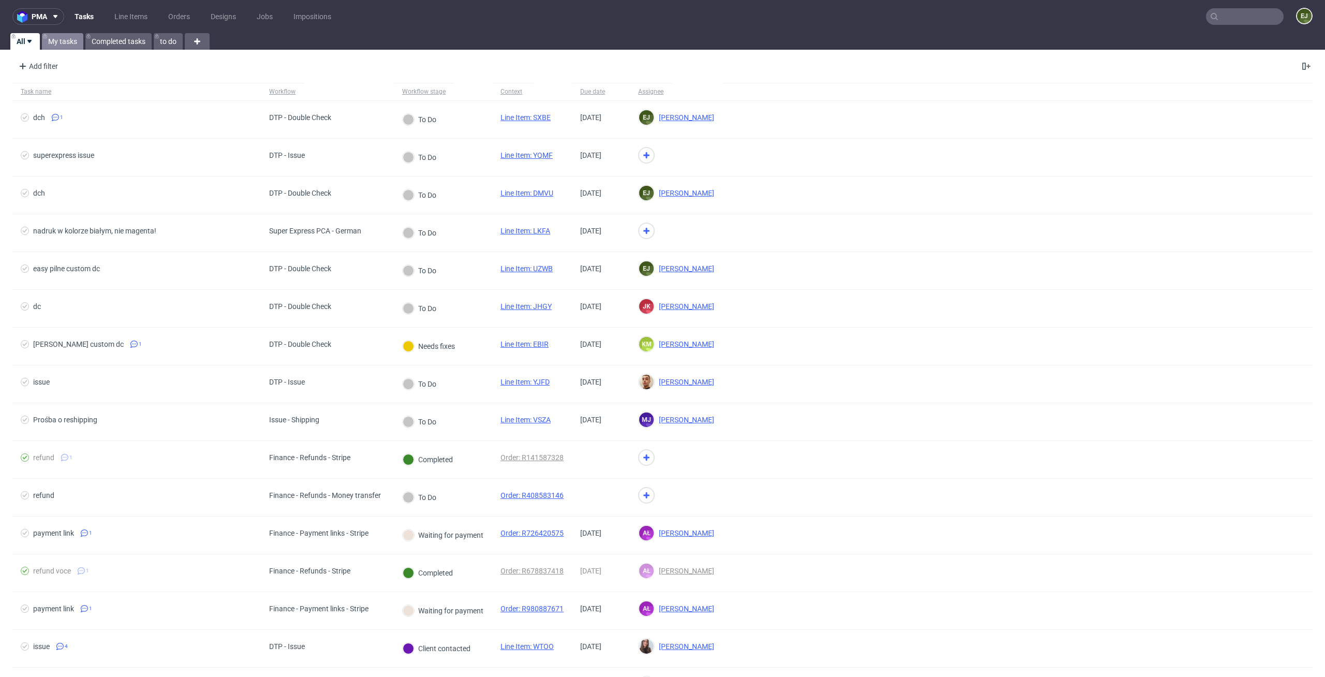
click at [66, 41] on link "My tasks" at bounding box center [62, 41] width 41 height 17
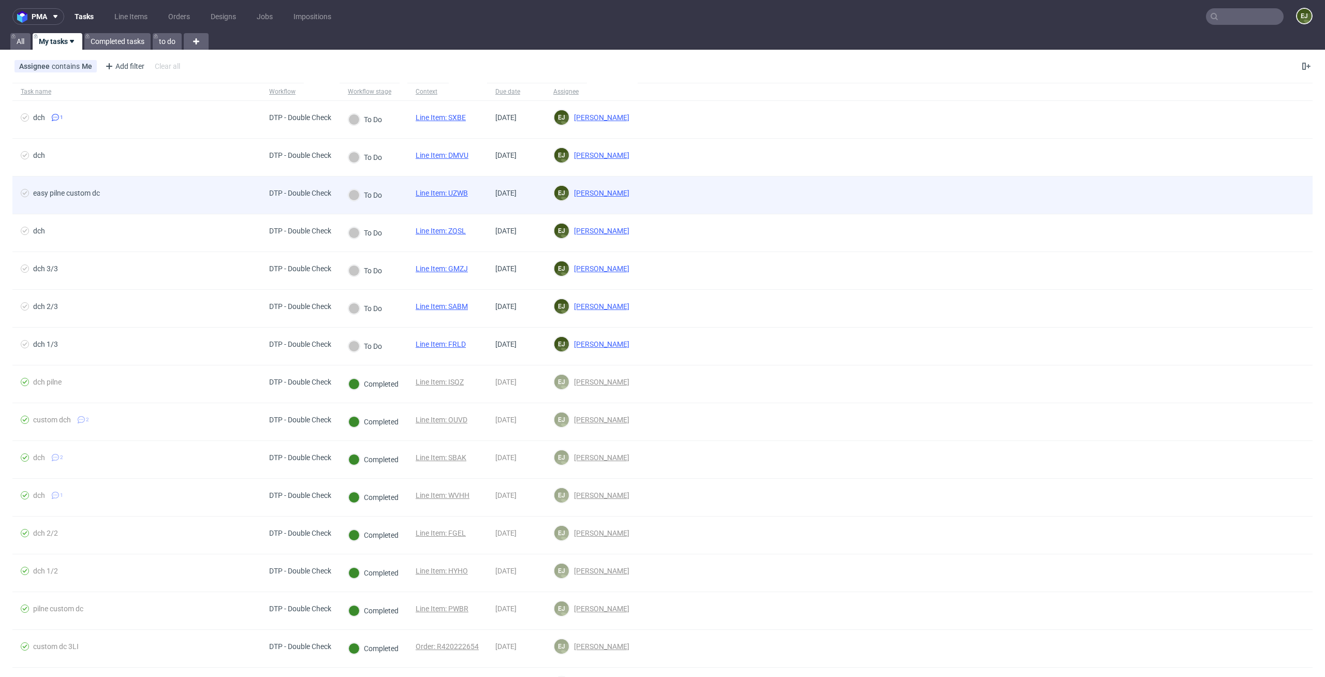
click at [456, 193] on link "Line Item: UZWB" at bounding box center [442, 193] width 52 height 8
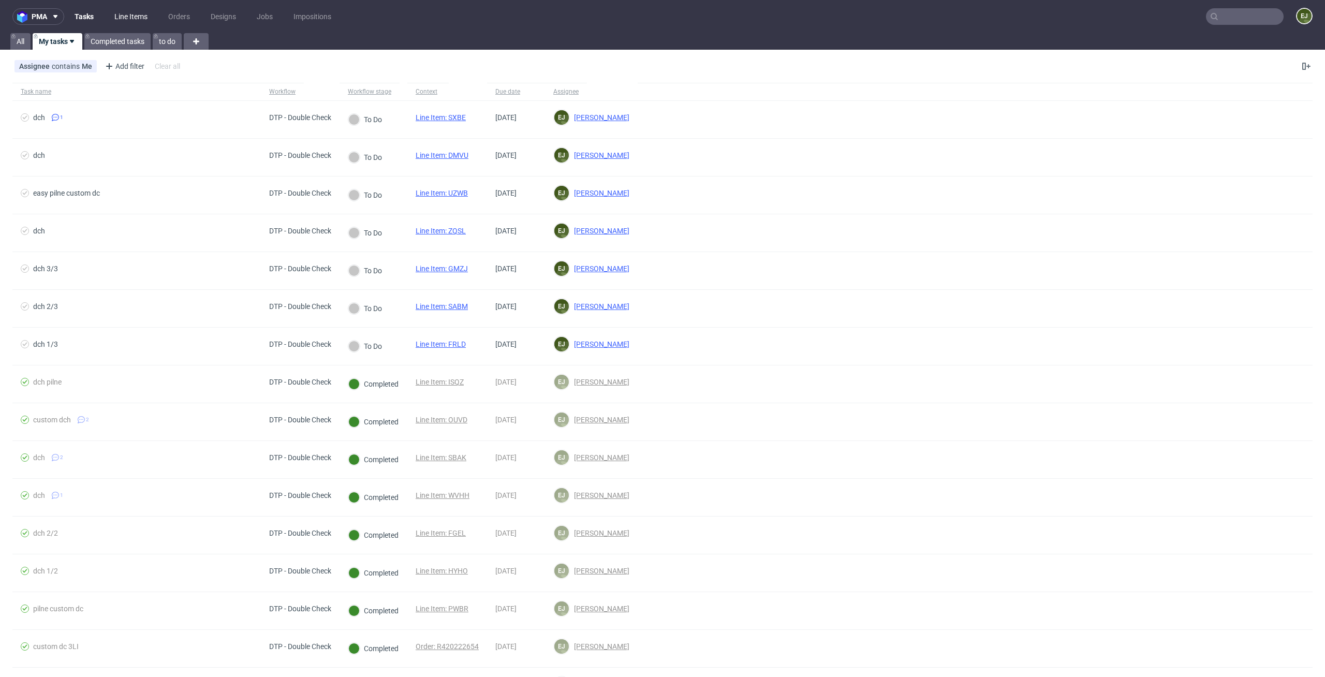
click at [131, 17] on link "Line Items" at bounding box center [131, 16] width 46 height 17
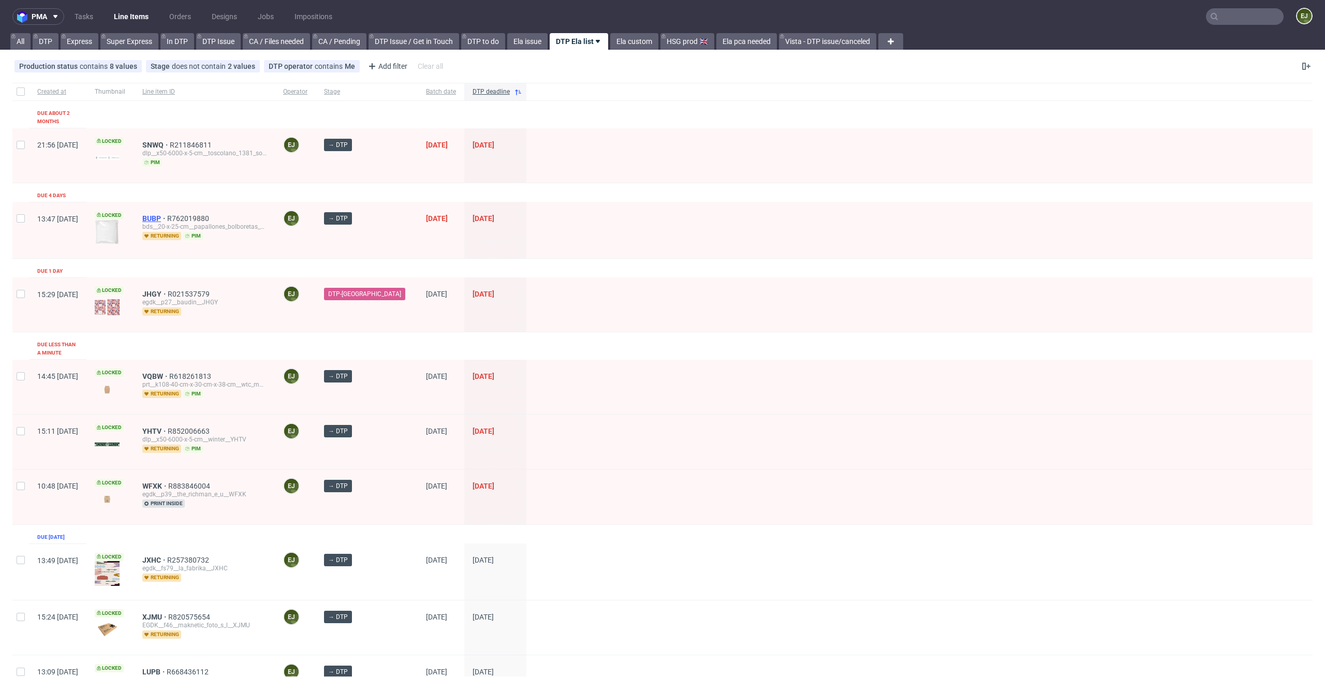
click at [167, 214] on span "BUBP" at bounding box center [154, 218] width 25 height 8
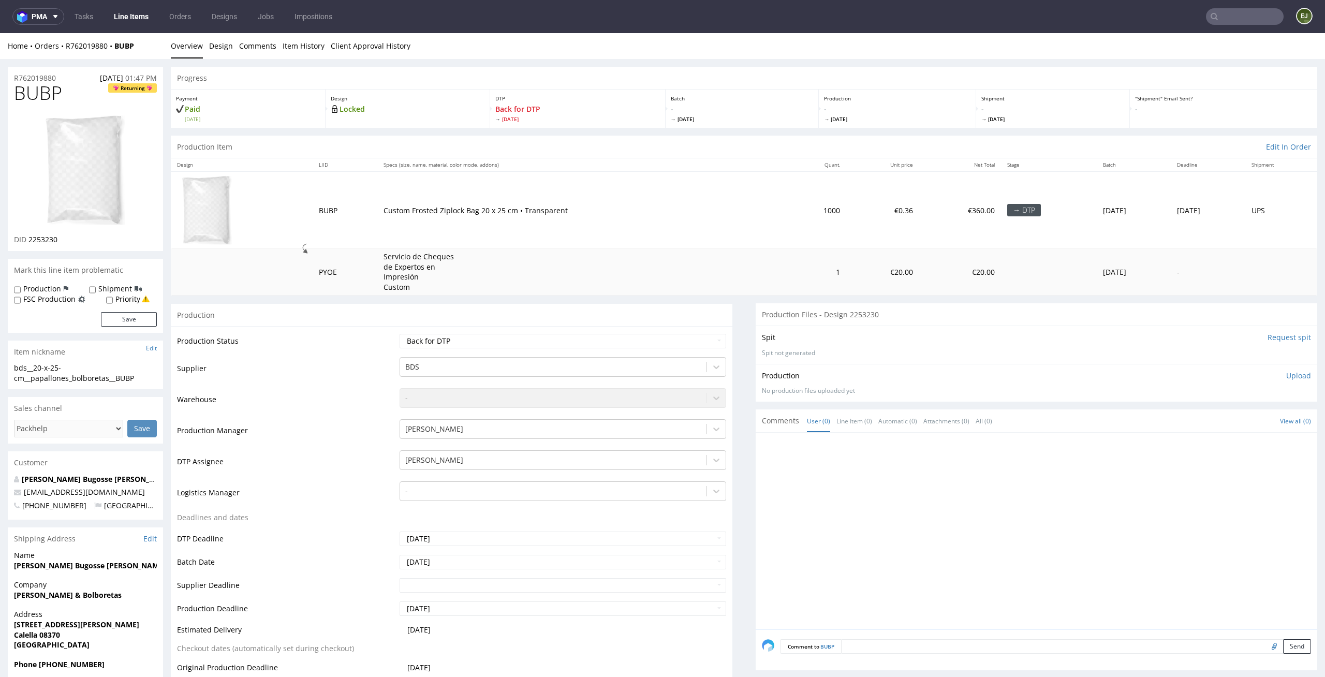
click at [695, 353] on td "Waiting for Artwork Waiting for Diecut Waiting for Mockup Waiting for DTP Waiti…" at bounding box center [562, 344] width 330 height 23
click at [702, 336] on select "Waiting for Artwork Waiting for Diecut Waiting for Mockup Waiting for DTP Waiti…" at bounding box center [563, 341] width 327 height 14
select select "dtp_in_process"
click at [400, 334] on select "Waiting for Artwork Waiting for Diecut Waiting for Mockup Waiting for DTP Waiti…" at bounding box center [563, 341] width 327 height 14
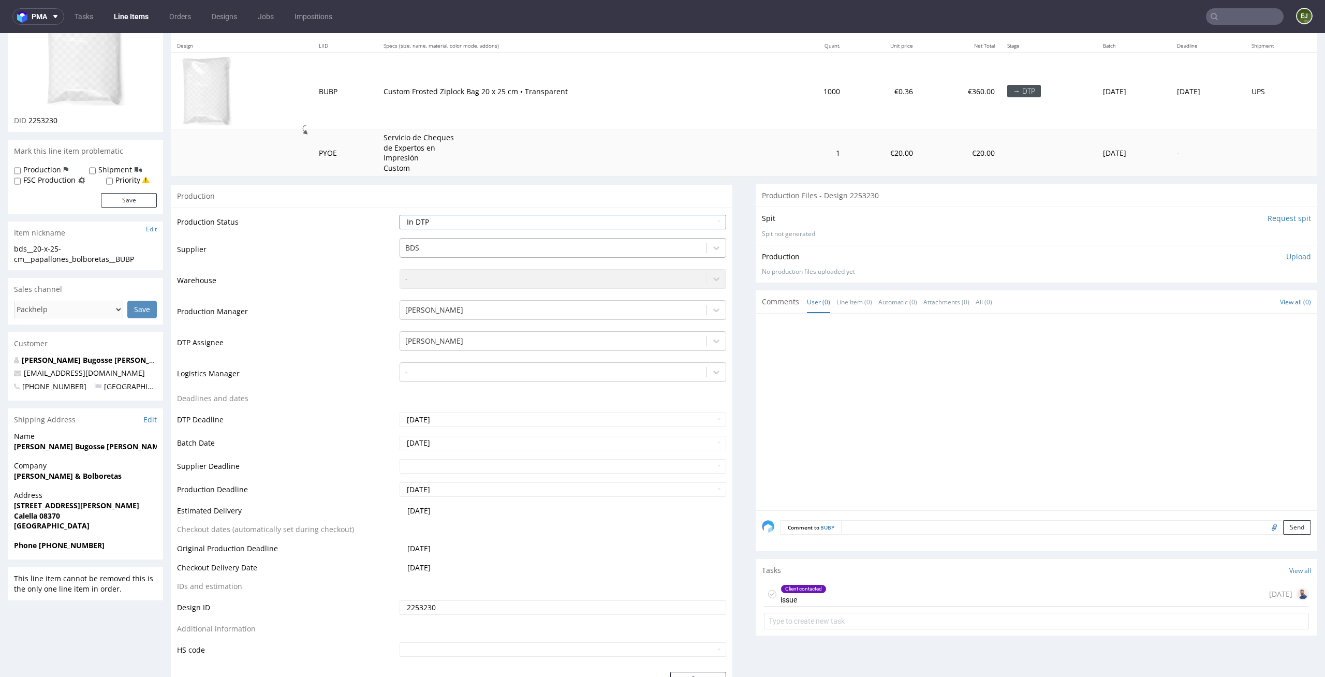
scroll to position [231, 0]
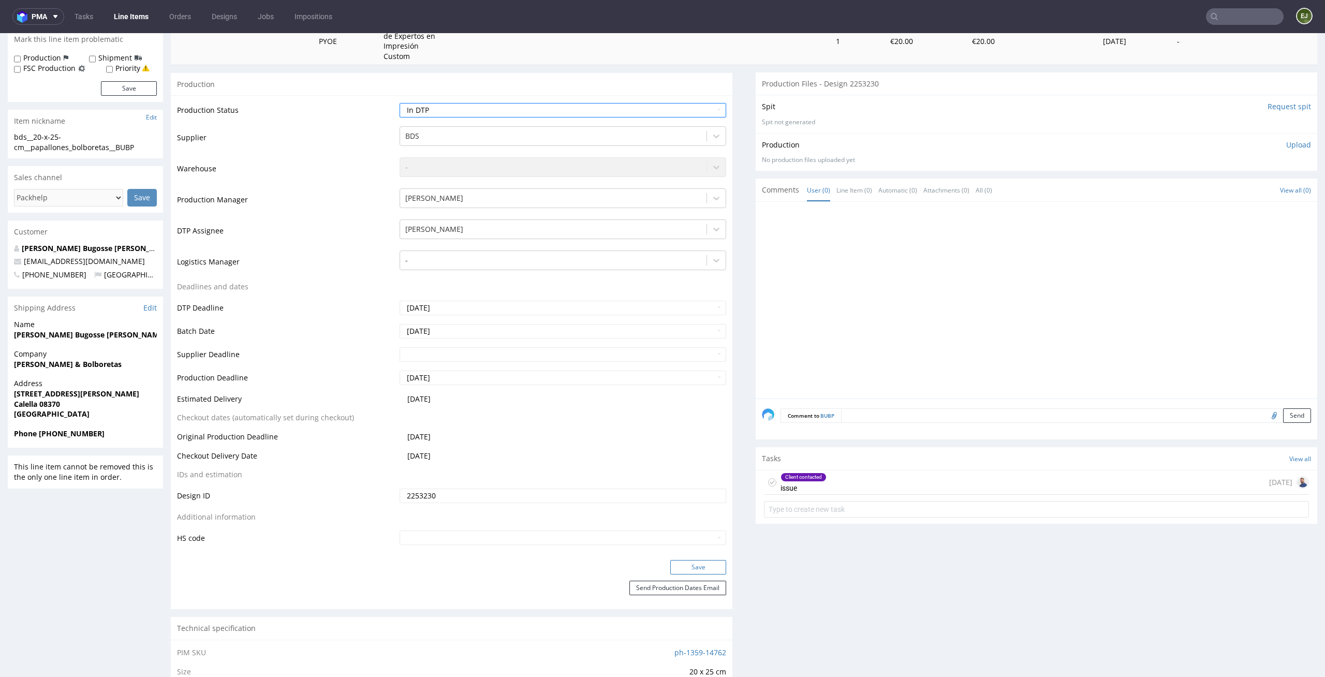
click at [687, 569] on button "Save" at bounding box center [698, 567] width 56 height 14
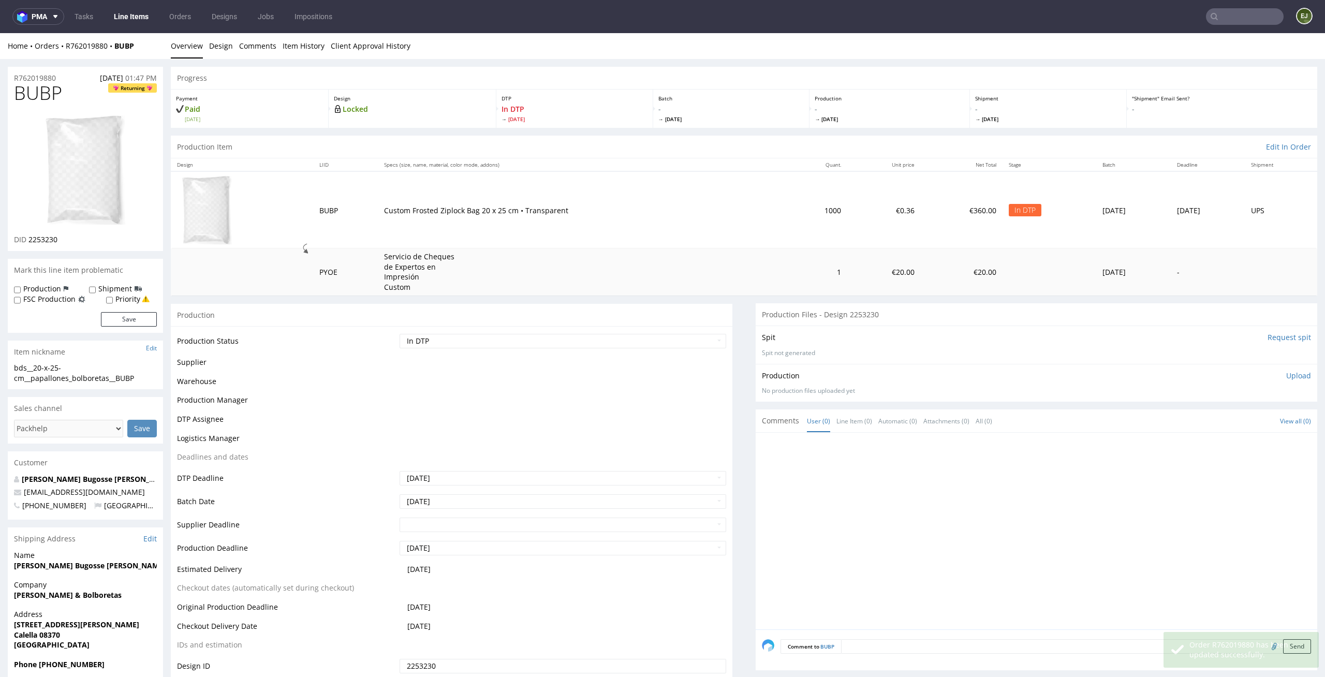
scroll to position [0, 0]
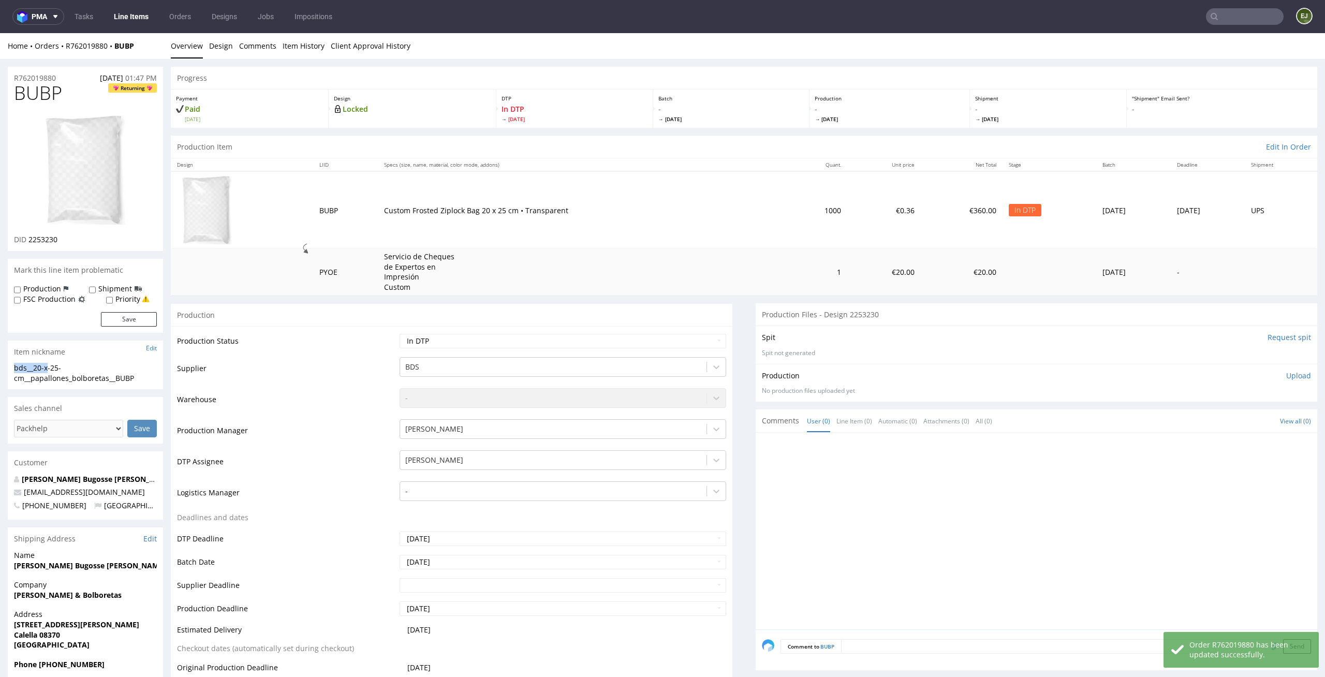
drag, startPoint x: 50, startPoint y: 369, endPoint x: 0, endPoint y: 364, distance: 50.4
copy div "bds__20-x"
click at [61, 159] on img at bounding box center [85, 170] width 83 height 112
click at [32, 366] on div "bds__20-x-25-cm__papallones_bolboretas__BUBP" at bounding box center [85, 373] width 143 height 20
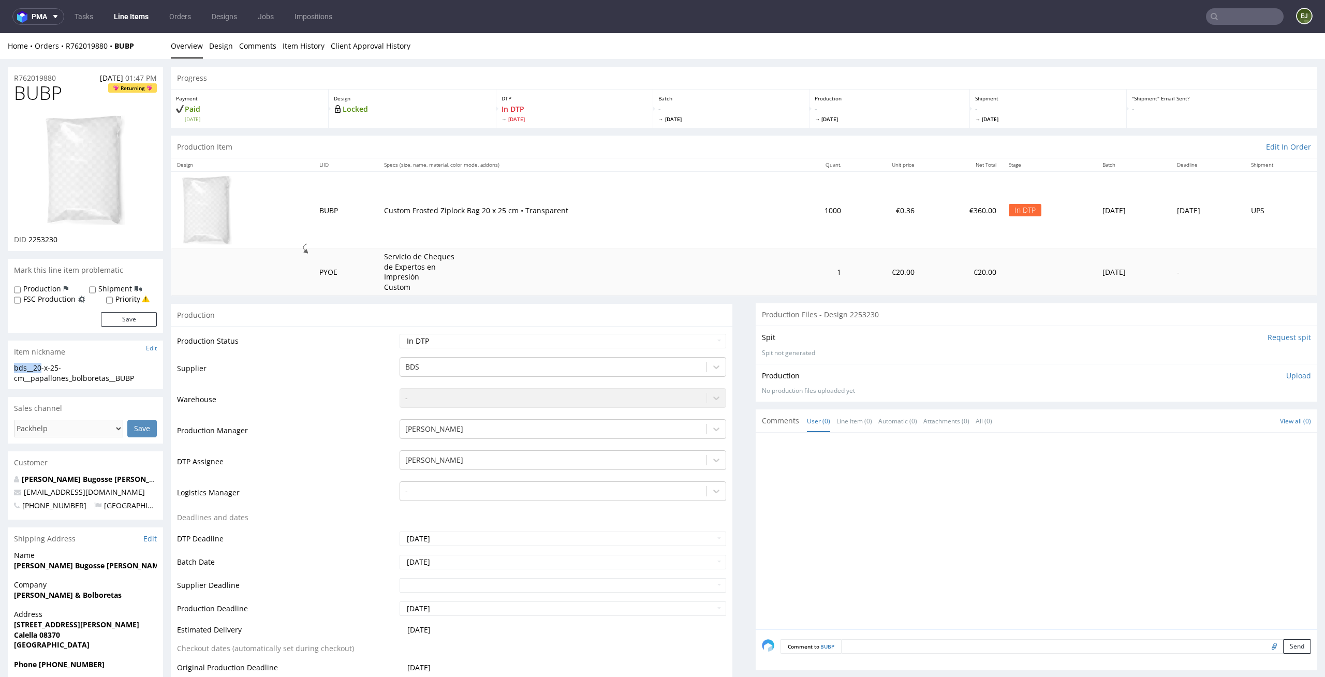
drag, startPoint x: 42, startPoint y: 367, endPoint x: 0, endPoint y: 367, distance: 41.9
copy div "bds__20"
drag, startPoint x: 62, startPoint y: 89, endPoint x: 0, endPoint y: 89, distance: 62.1
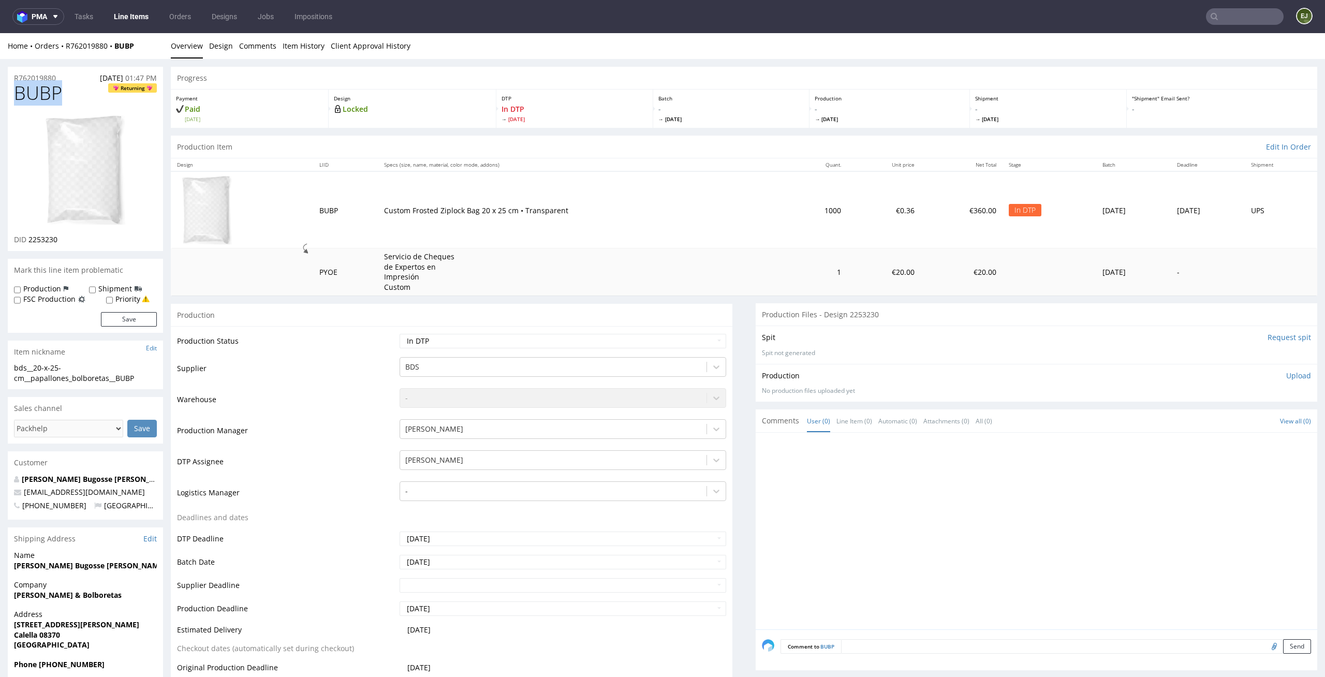
copy span "BUBP"
drag, startPoint x: 63, startPoint y: 239, endPoint x: 30, endPoint y: 239, distance: 33.1
click at [30, 239] on div "DID 2253230" at bounding box center [85, 240] width 143 height 10
copy span "2253230"
drag, startPoint x: 144, startPoint y: 374, endPoint x: 0, endPoint y: 367, distance: 144.1
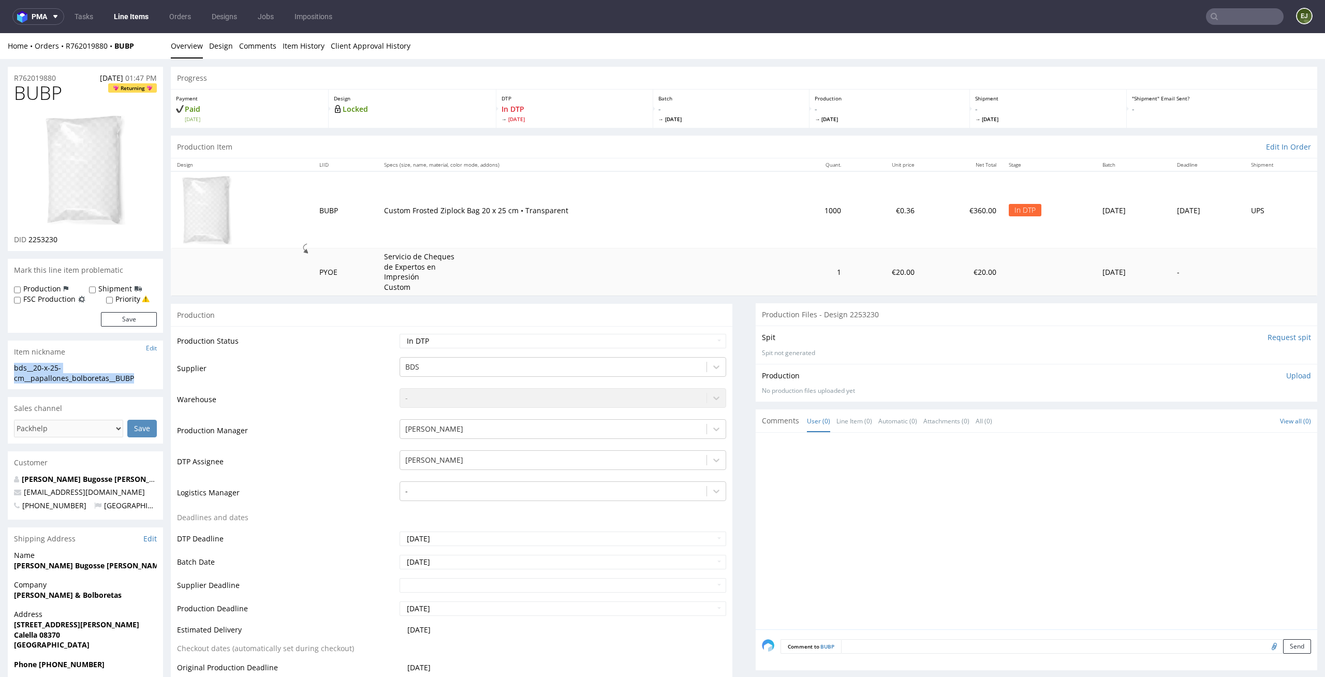
copy div "bds__20-x-25-cm__papallones_bolboretas__BUBP"
drag, startPoint x: 82, startPoint y: 244, endPoint x: 30, endPoint y: 242, distance: 52.3
click at [30, 242] on div "DID 2253230" at bounding box center [85, 240] width 143 height 10
copy span "2253230"
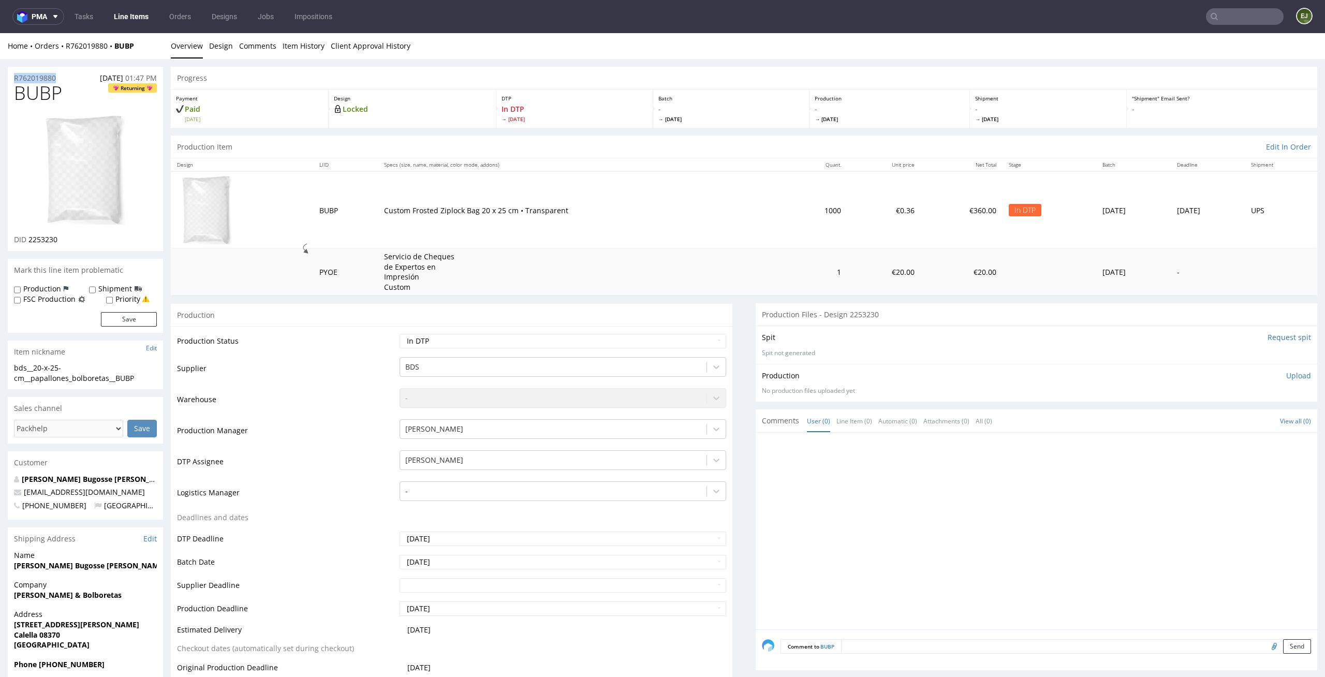
drag, startPoint x: 66, startPoint y: 76, endPoint x: 0, endPoint y: 75, distance: 66.3
copy p "R762019880"
click at [713, 336] on select "Waiting for Artwork Waiting for Diecut Waiting for Mockup Waiting for DTP Waiti…" at bounding box center [563, 341] width 327 height 14
select select "dtp_ca_needed"
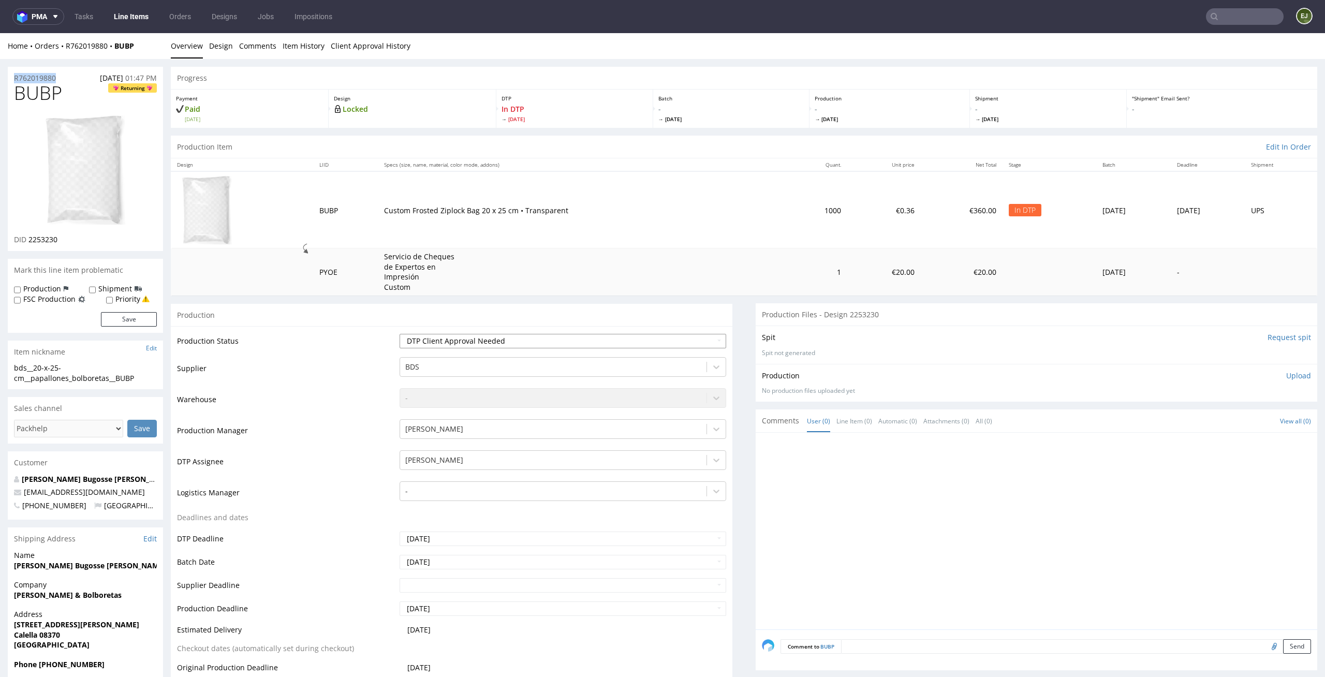
click at [400, 334] on select "Waiting for Artwork Waiting for Diecut Waiting for Mockup Waiting for DTP Waiti…" at bounding box center [563, 341] width 327 height 14
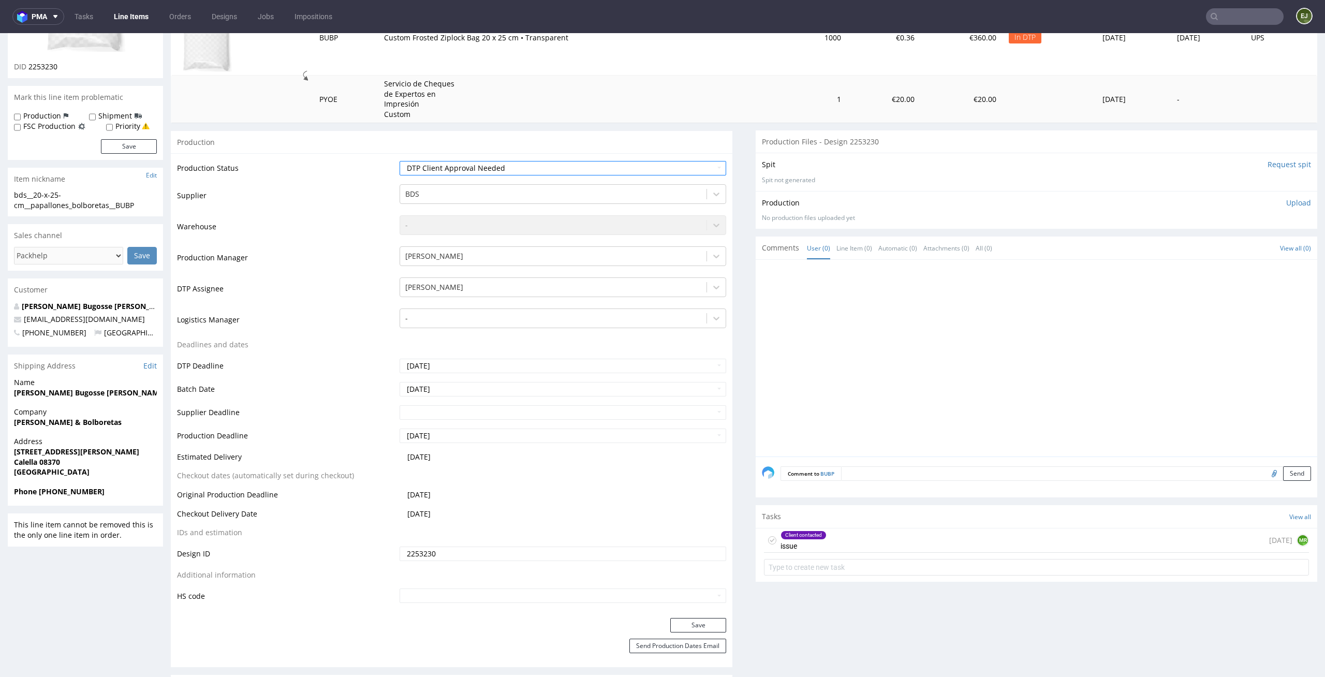
scroll to position [271, 0]
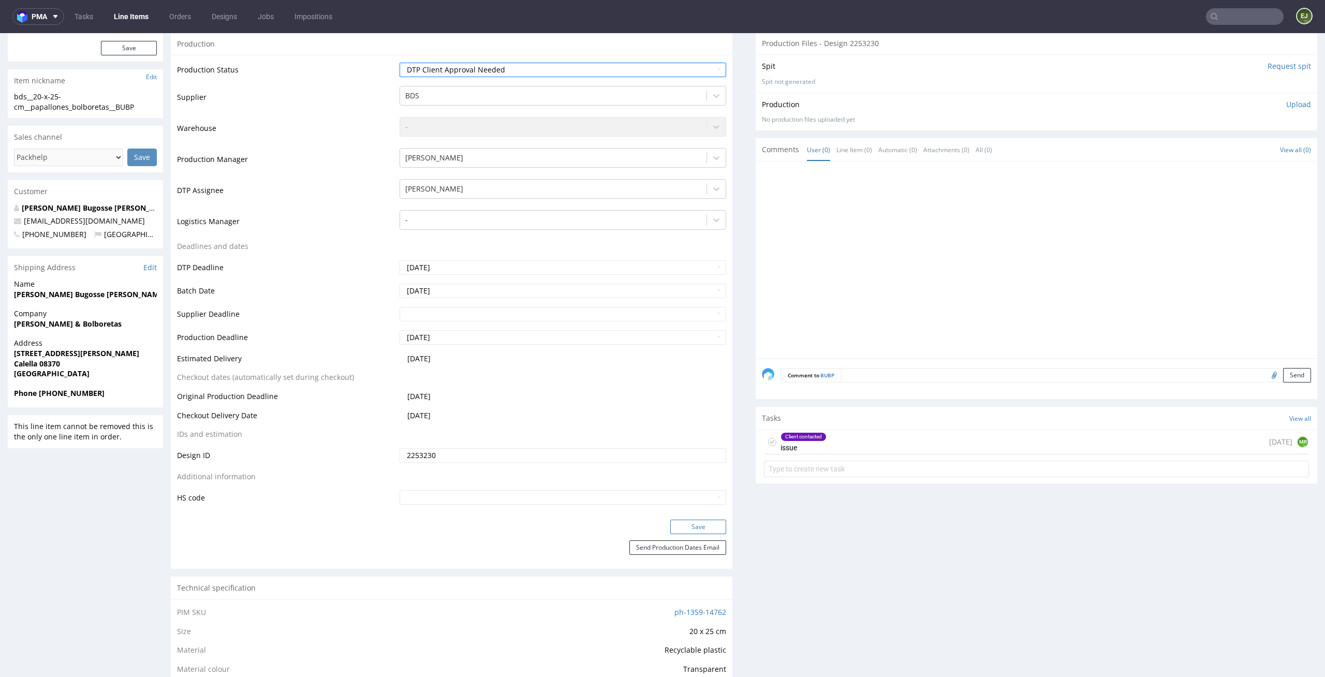
click at [680, 528] on button "Save" at bounding box center [698, 527] width 56 height 14
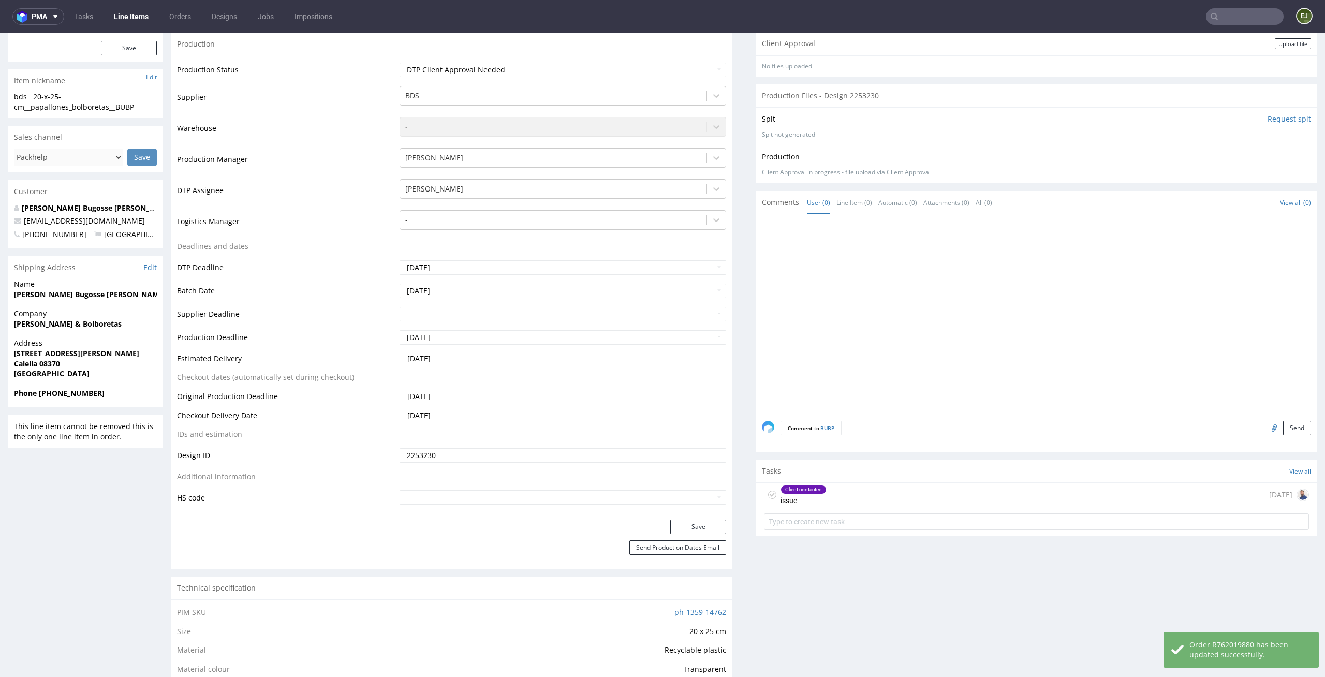
scroll to position [19, 0]
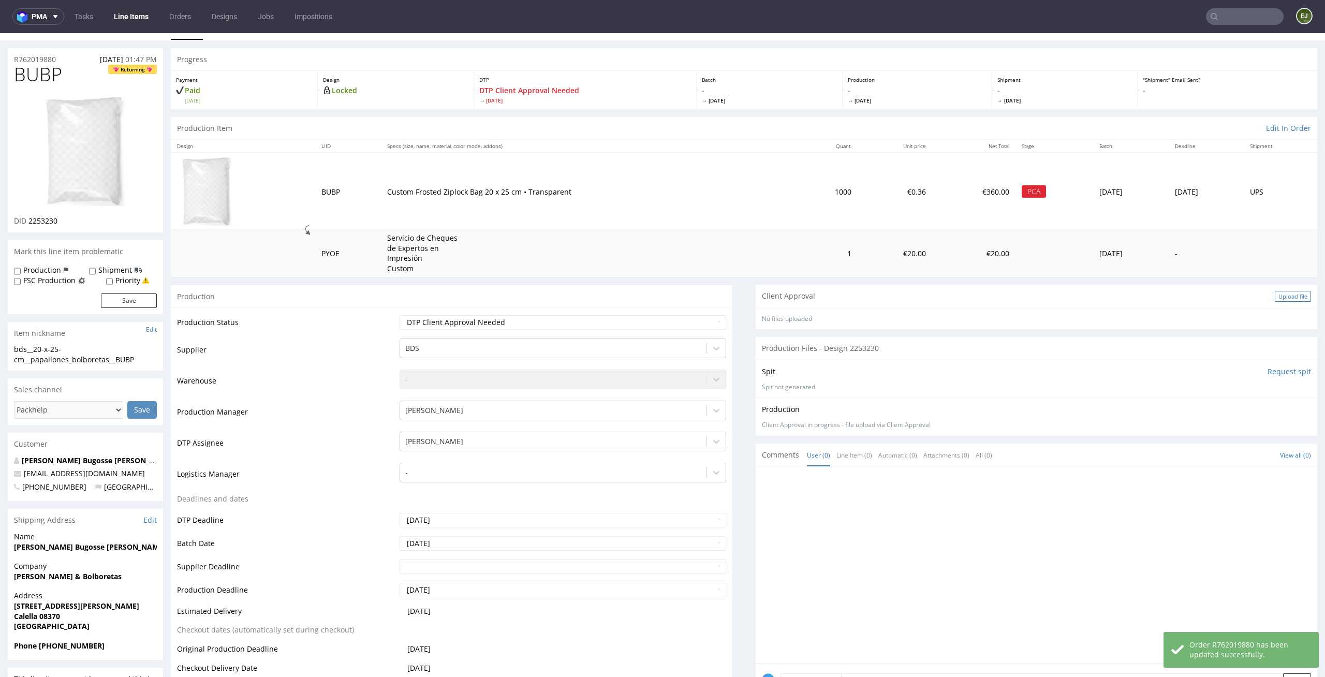
click at [1275, 295] on div "Upload file" at bounding box center [1293, 296] width 36 height 11
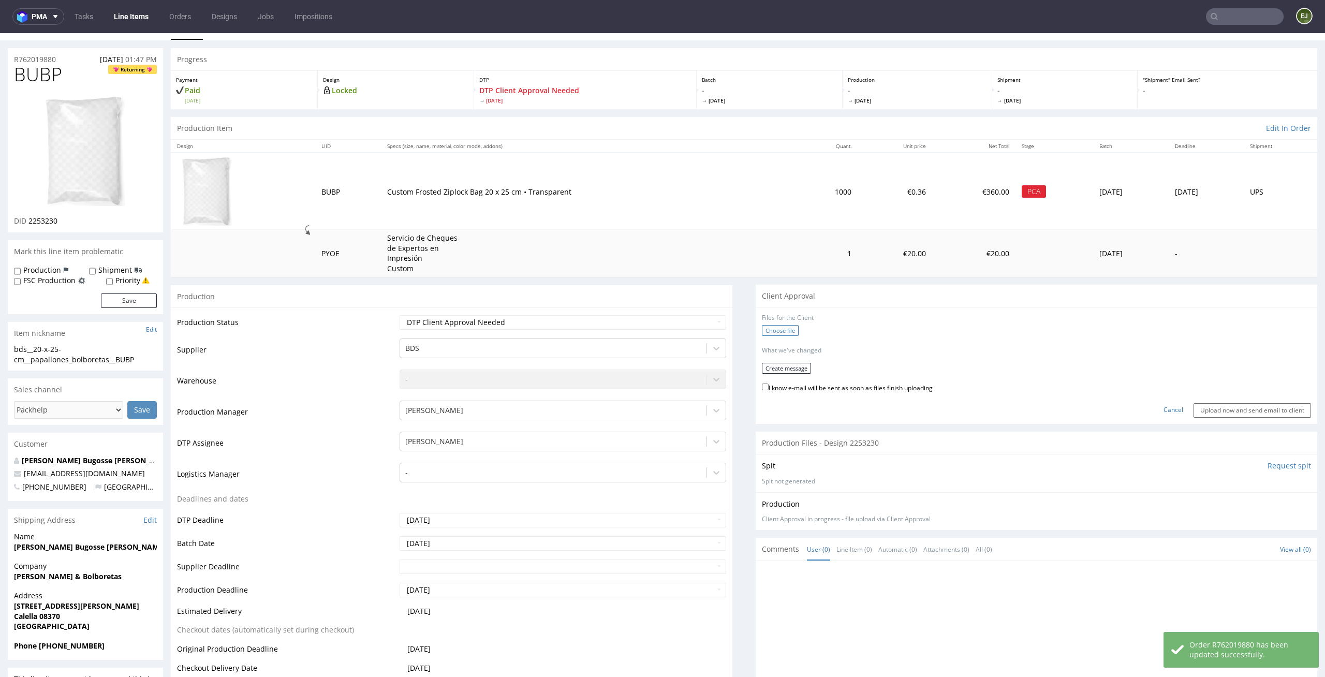
click at [787, 333] on label "Choose file" at bounding box center [780, 330] width 37 height 11
click at [0, 33] on input "Choose file" at bounding box center [0, 33] width 0 height 0
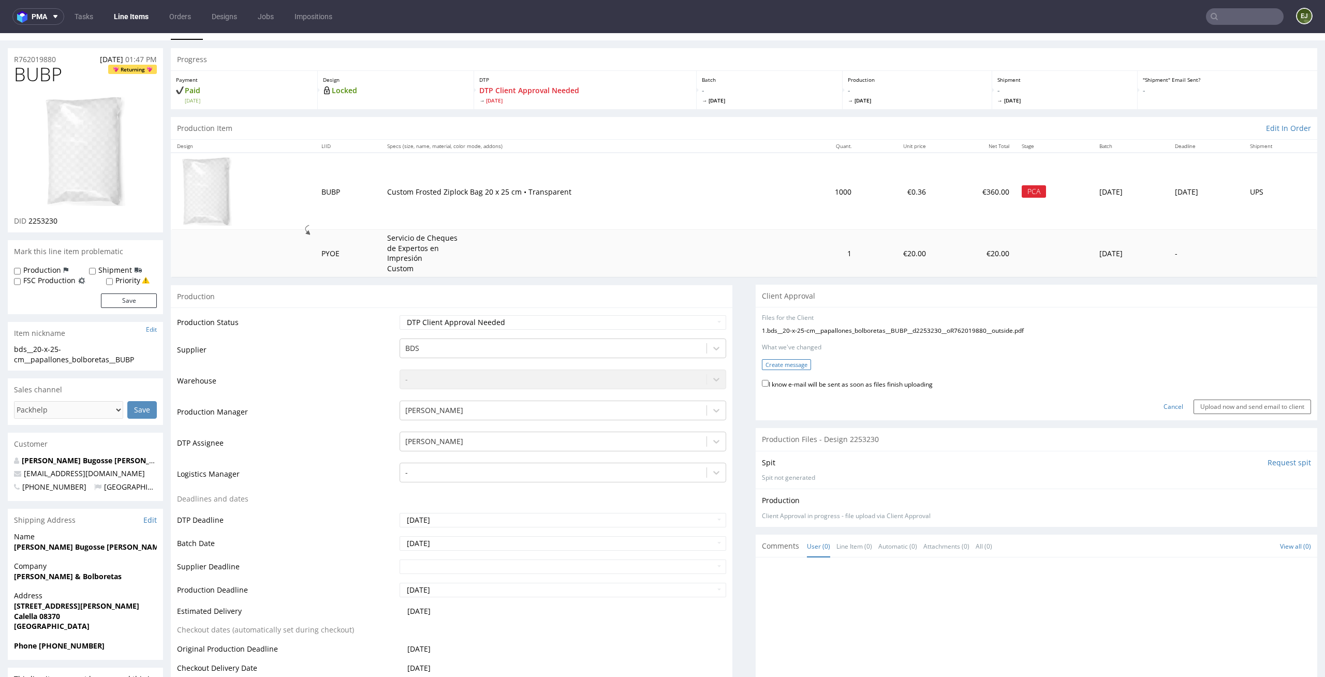
click at [789, 363] on button "Create message" at bounding box center [786, 364] width 49 height 11
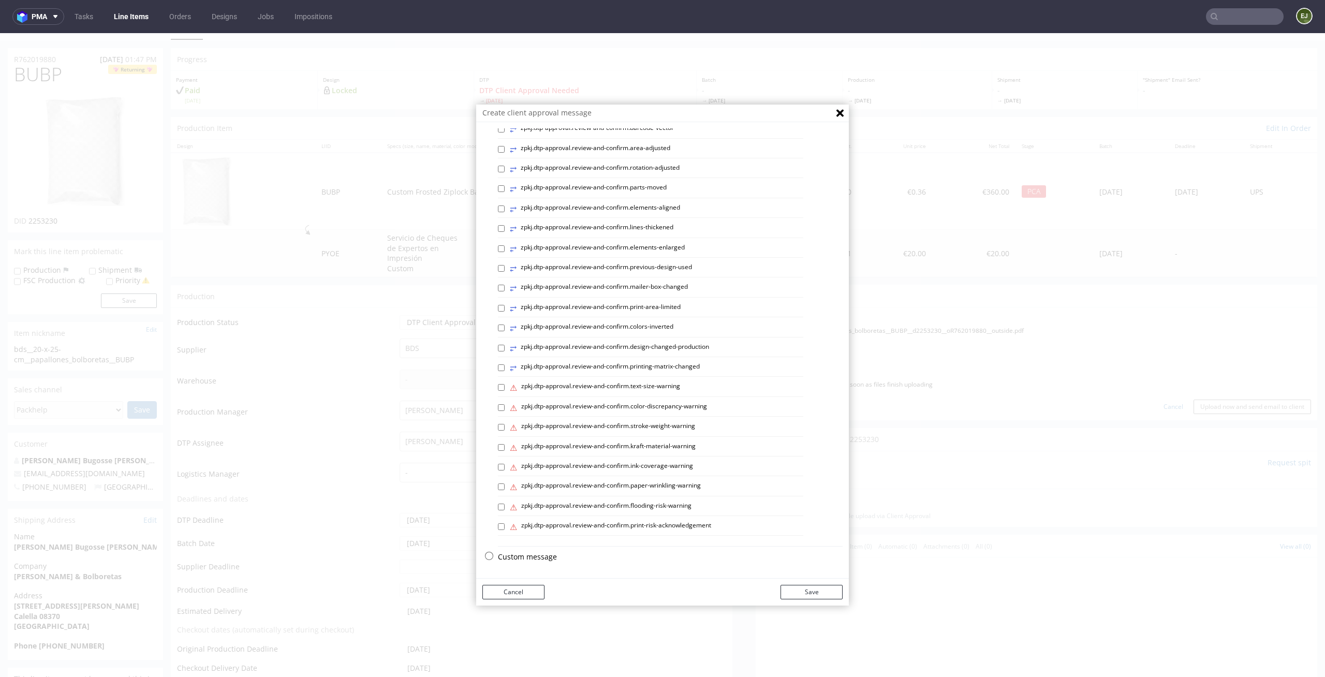
scroll to position [3, 0]
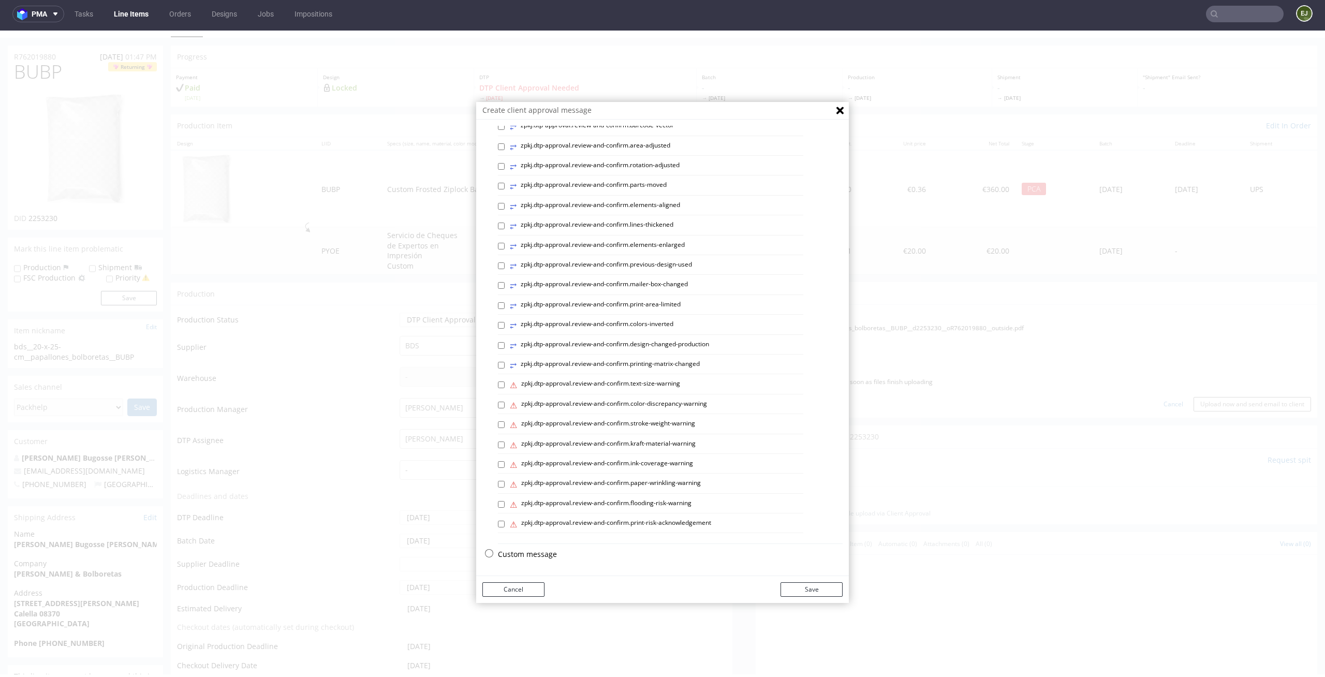
click at [529, 558] on p "Custom message" at bounding box center [670, 554] width 345 height 10
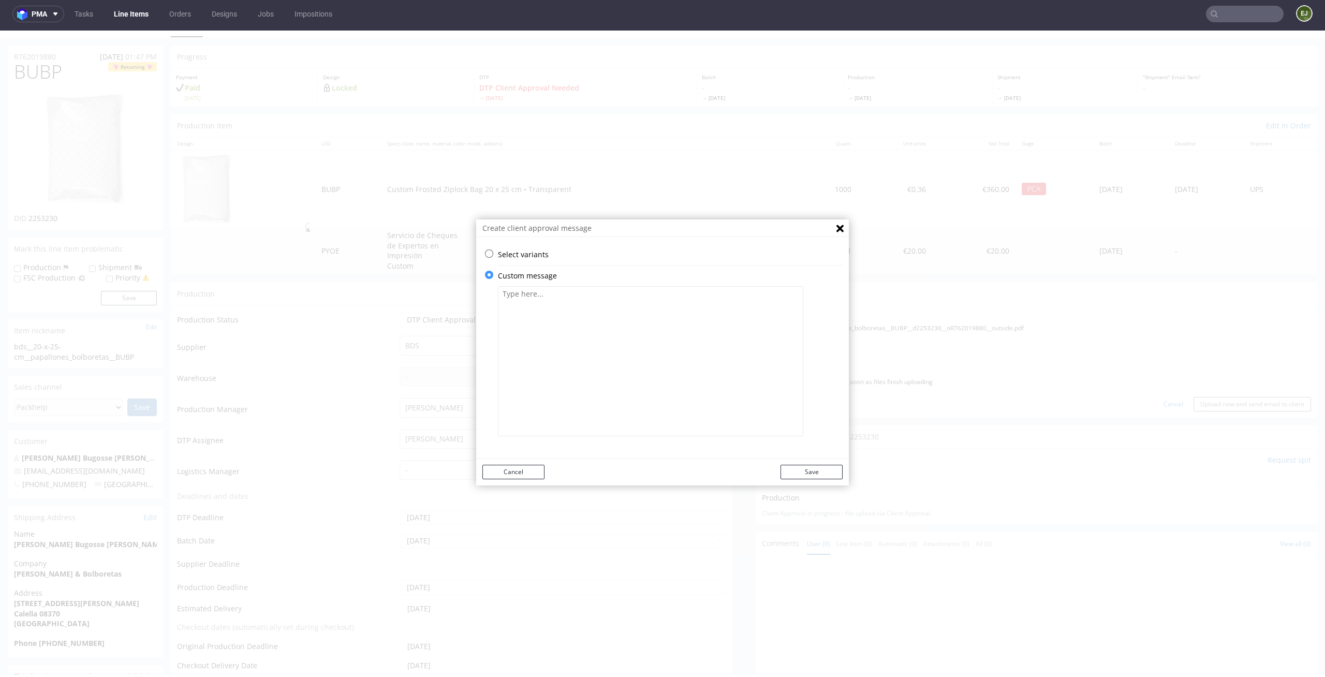
click at [584, 455] on div "Select variants ⥂ zpkj.dtp-approval.review-and-confirm.margin-added ⥂ zpkj.dtp-…" at bounding box center [662, 350] width 373 height 215
click at [601, 390] on textarea at bounding box center [650, 361] width 305 height 150
paste textarea "The colours in your design have been slightly changed as the colours requested …"
paste textarea "We've adjusted the design to fit in the designated print area."
type textarea "The colours in your design have been slightly changed as the colours requested …"
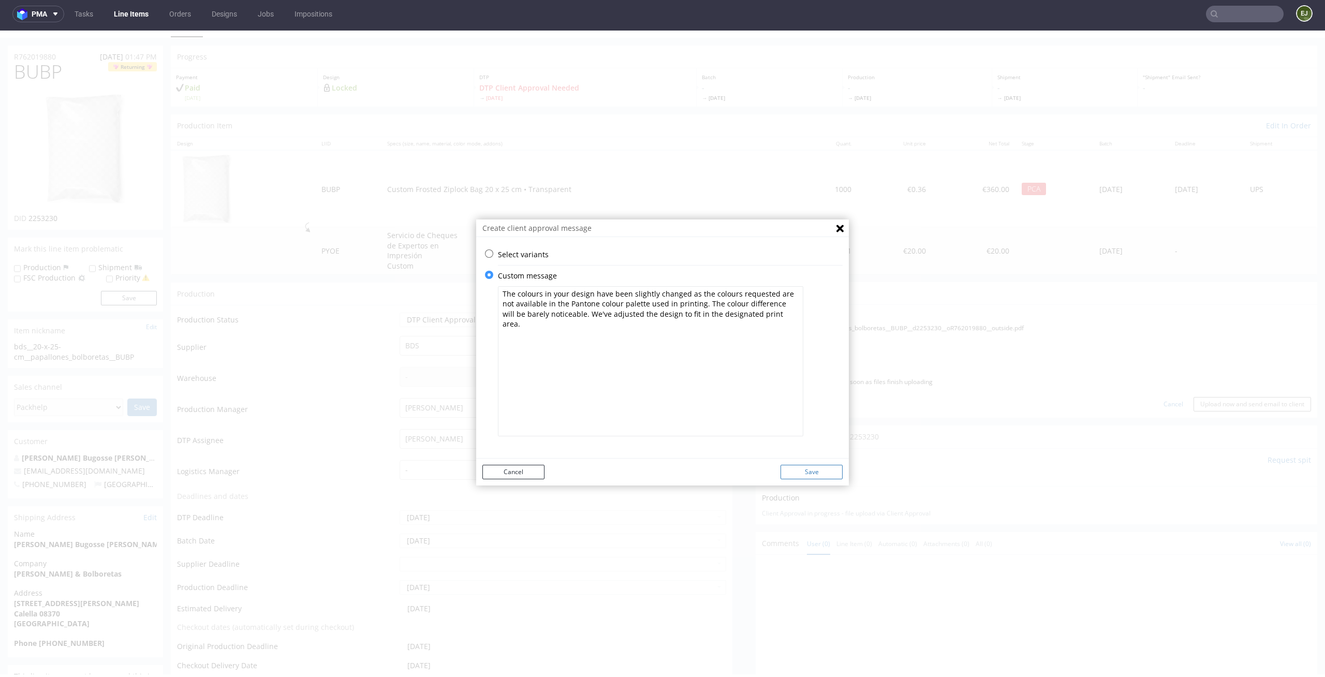
click at [781, 465] on button "Save" at bounding box center [812, 472] width 62 height 14
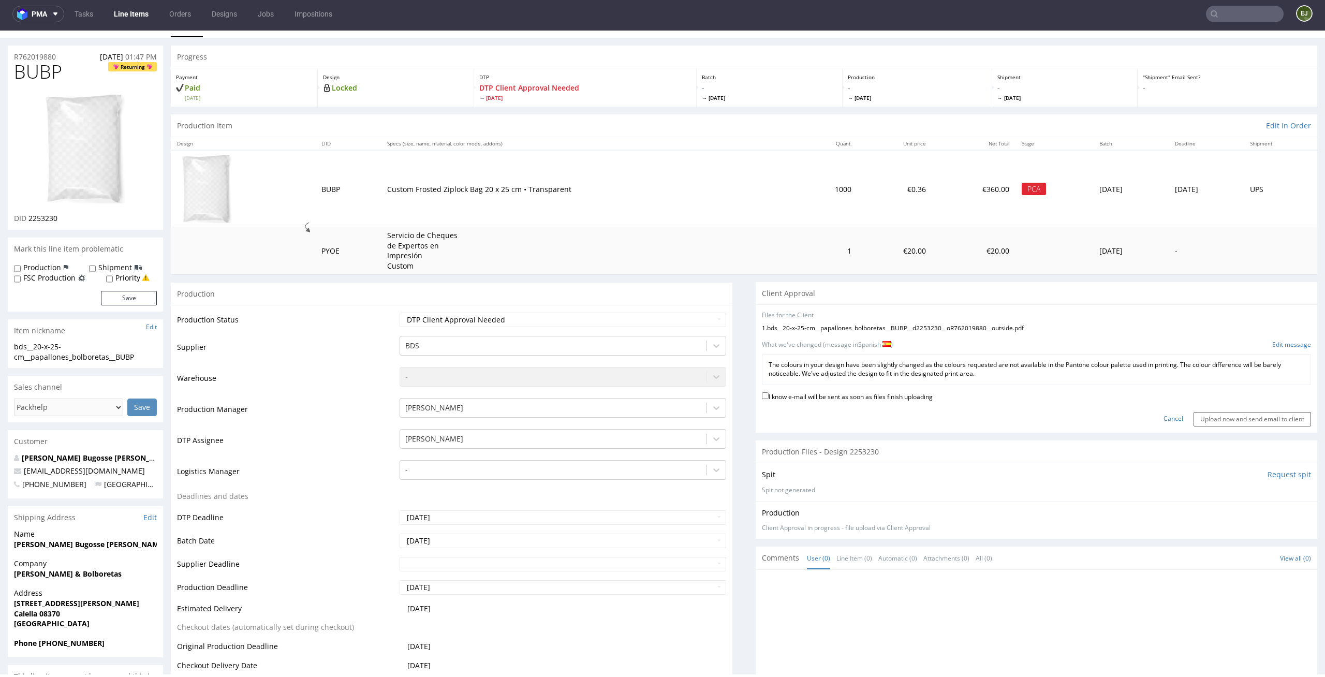
click at [855, 389] on form "Files for the Client 1 . bds__20-x-25-cm__papallones_bolboretas__BUBP__d2253230…" at bounding box center [1036, 368] width 549 height 115
click at [855, 390] on label "I know e-mail will be sent as soon as files finish uploading" at bounding box center [847, 395] width 171 height 11
click at [769, 392] on input "I know e-mail will be sent as soon as files finish uploading" at bounding box center [765, 395] width 7 height 7
checkbox input "true"
click at [1210, 421] on input "Upload now and send email to client" at bounding box center [1253, 419] width 118 height 14
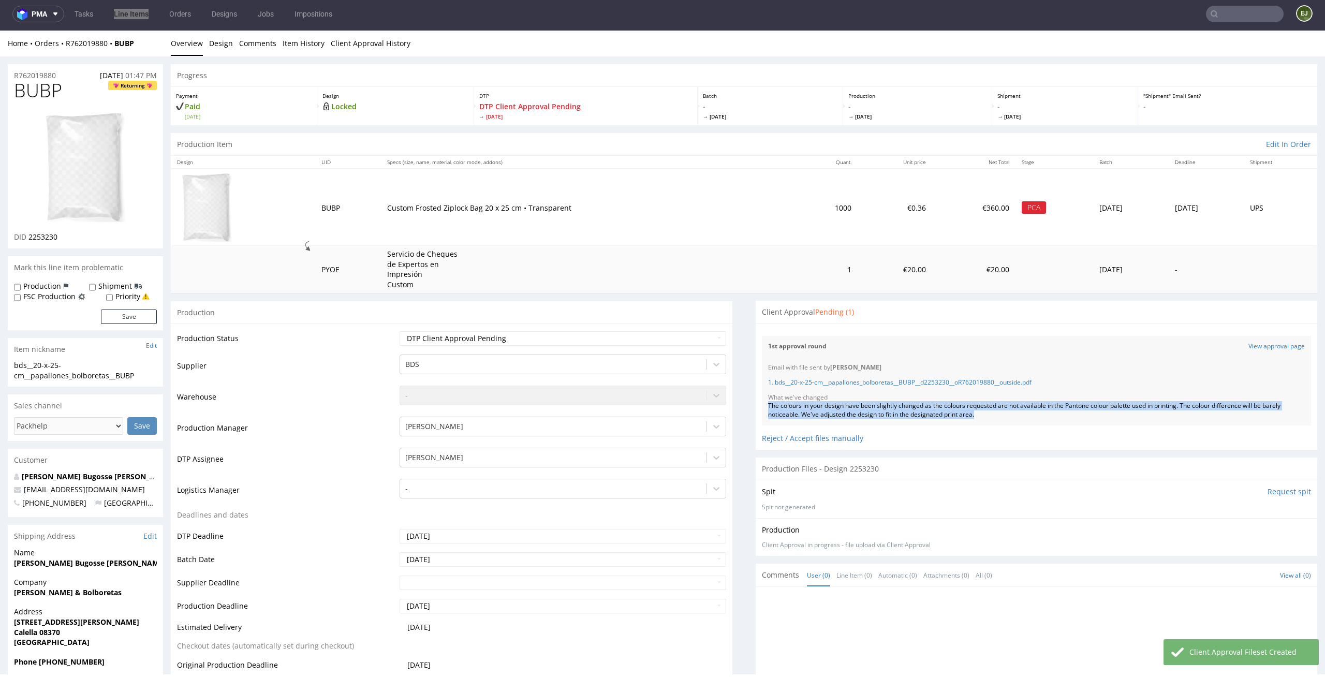
drag, startPoint x: 999, startPoint y: 415, endPoint x: 747, endPoint y: 408, distance: 251.7
click at [756, 408] on div "Files for the Client Choose file What we've changed Create message I know e-mai…" at bounding box center [1037, 386] width 562 height 126
copy div "The colours in your design have been slightly changed as the colours requested …"
click at [142, 18] on link "Line Items" at bounding box center [131, 14] width 47 height 17
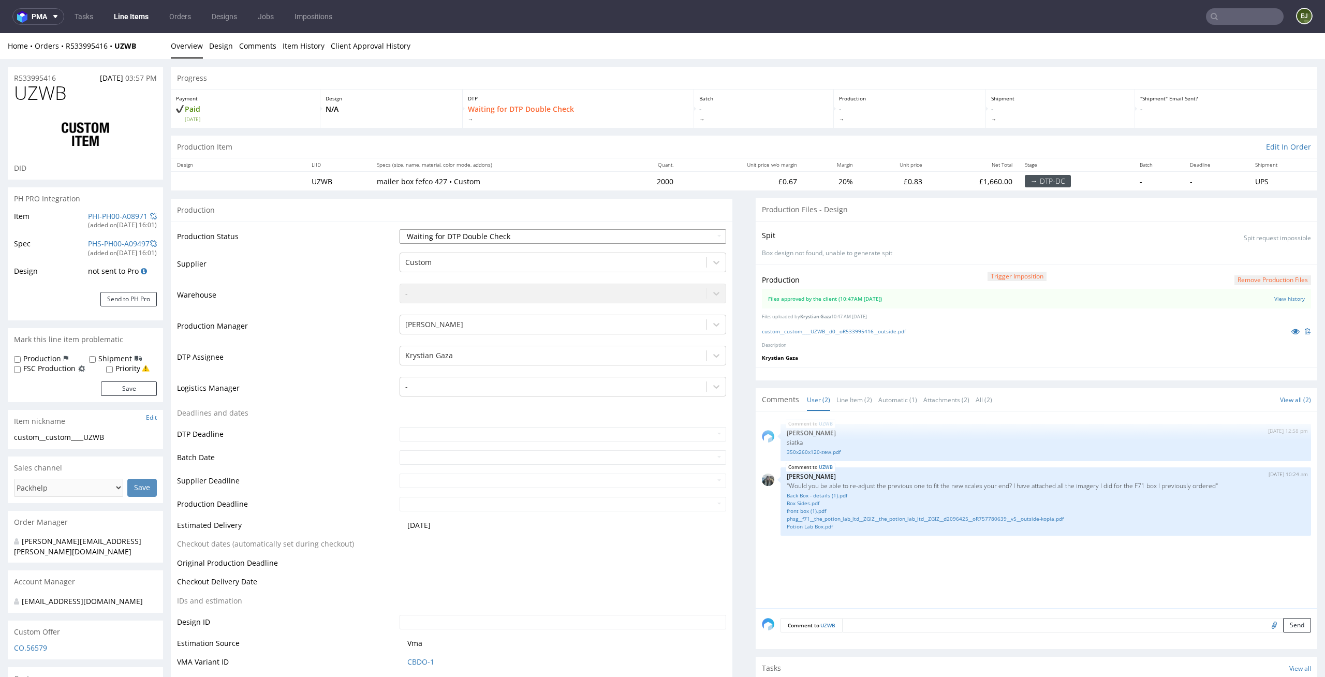
click at [712, 238] on select "Waiting for Artwork Waiting for Diecut Waiting for Mockup Waiting for DTP Waiti…" at bounding box center [563, 236] width 327 height 14
click at [808, 328] on link "custom__custom____UZWB__d0__oR533995416__outside.pdf" at bounding box center [834, 331] width 144 height 7
click at [698, 242] on select "Waiting for Artwork Waiting for Diecut Waiting for Mockup Waiting for DTP Waiti…" at bounding box center [563, 236] width 327 height 14
select select "dtp_production_ready"
click at [400, 229] on select "Waiting for Artwork Waiting for Diecut Waiting for Mockup Waiting for DTP Waiti…" at bounding box center [563, 236] width 327 height 14
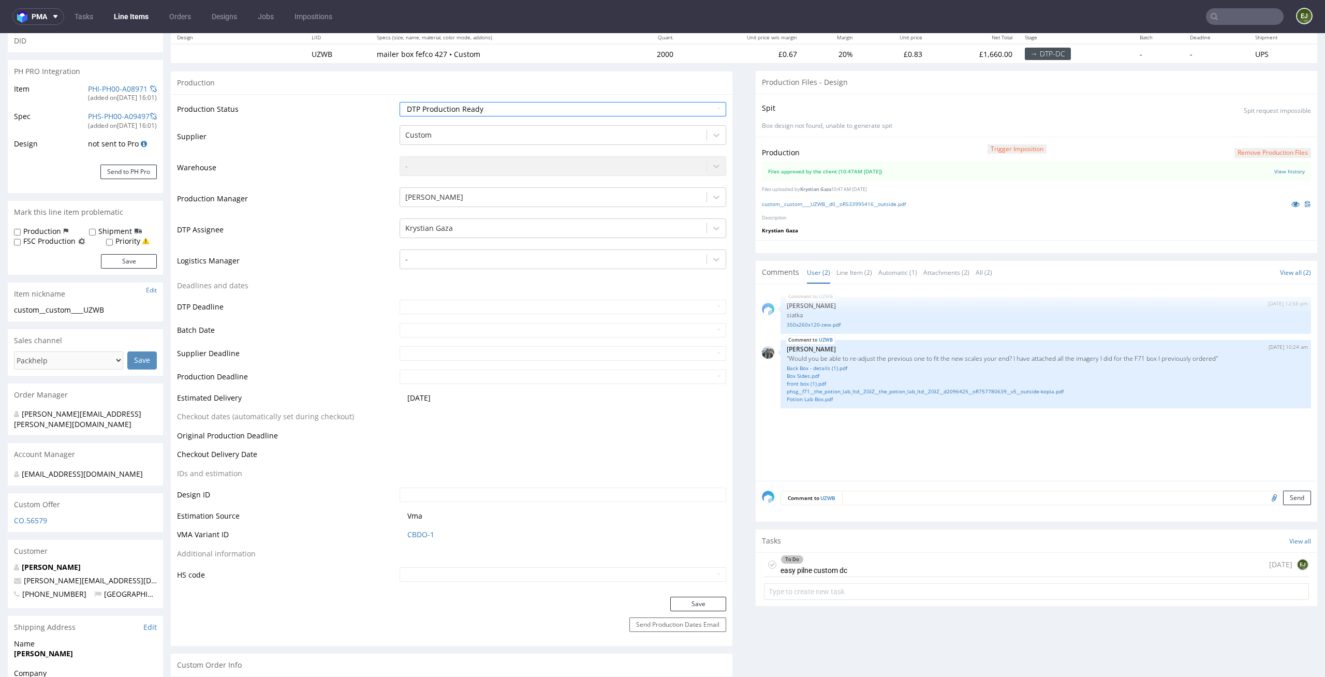
scroll to position [195, 0]
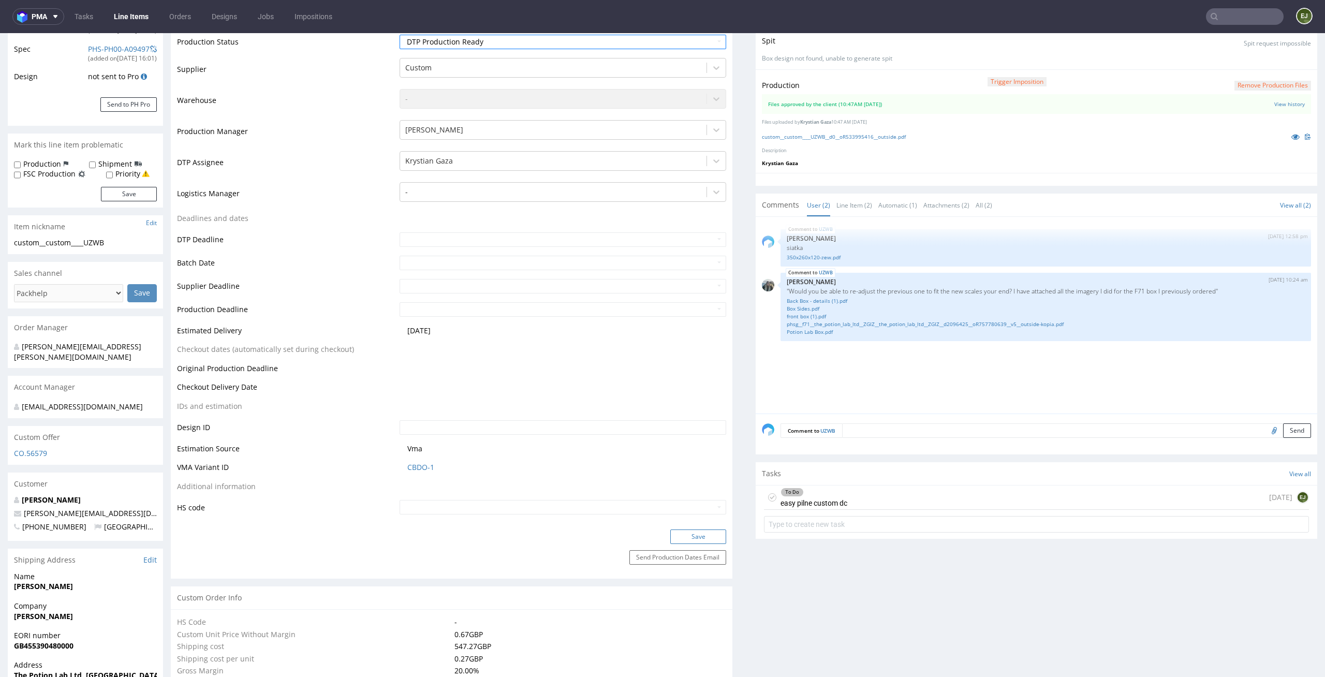
click at [709, 537] on button "Save" at bounding box center [698, 537] width 56 height 14
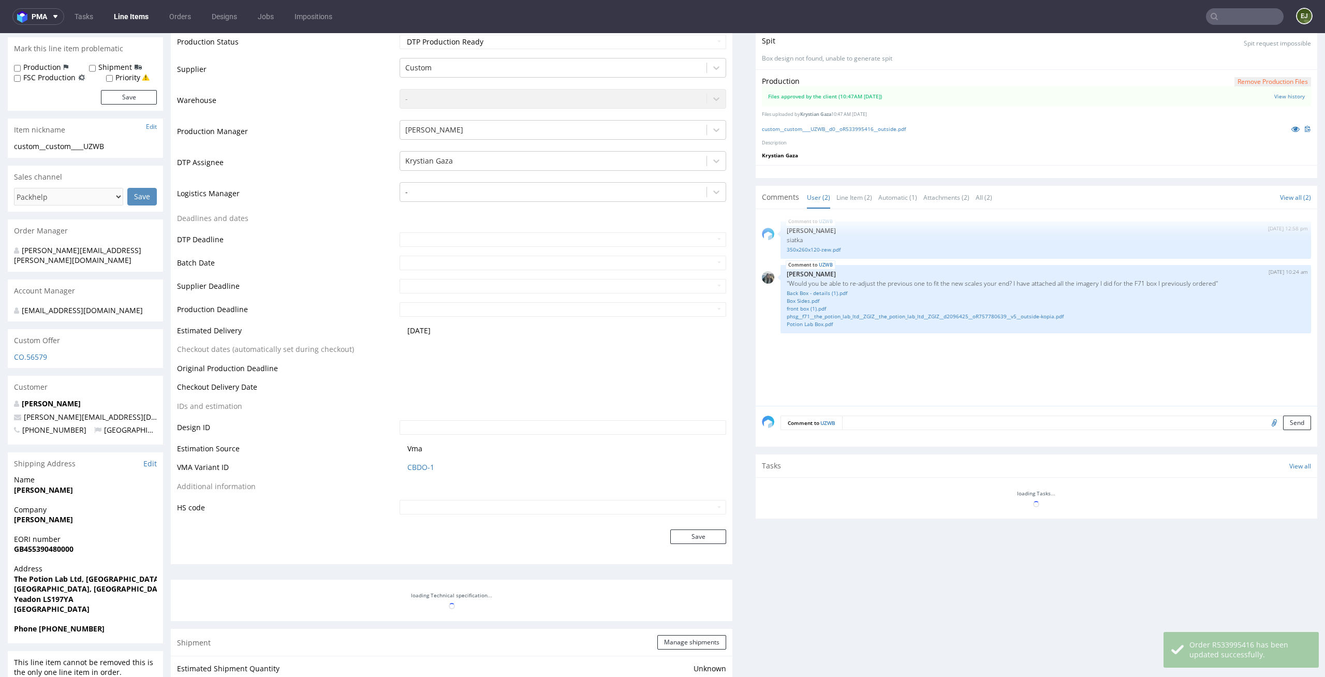
scroll to position [291, 0]
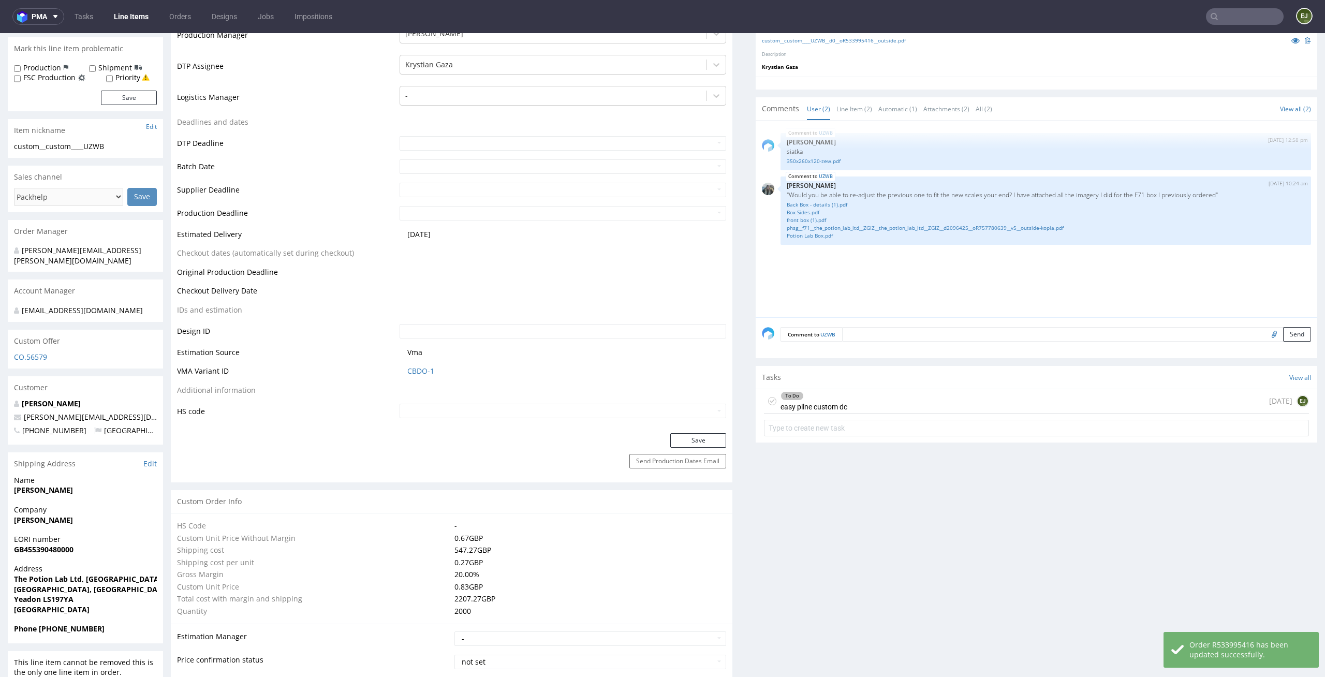
click at [768, 401] on icon at bounding box center [772, 401] width 8 height 8
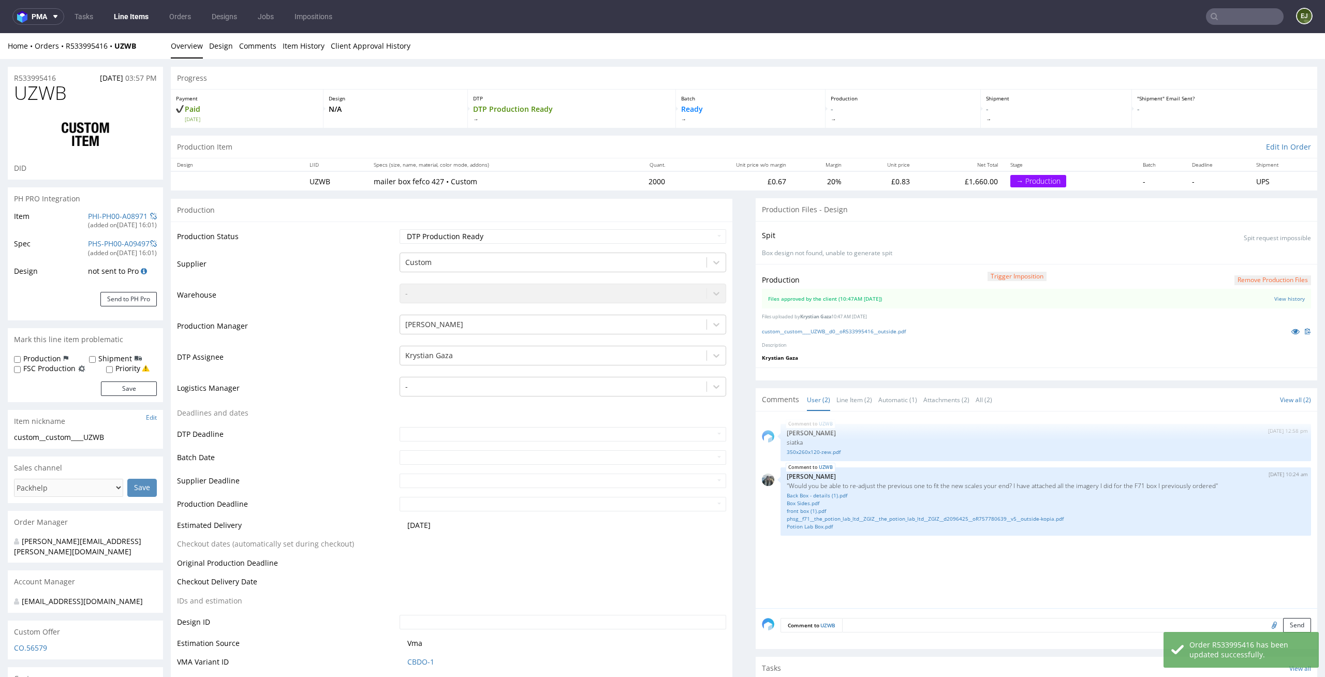
click at [136, 23] on link "Line Items" at bounding box center [131, 16] width 47 height 17
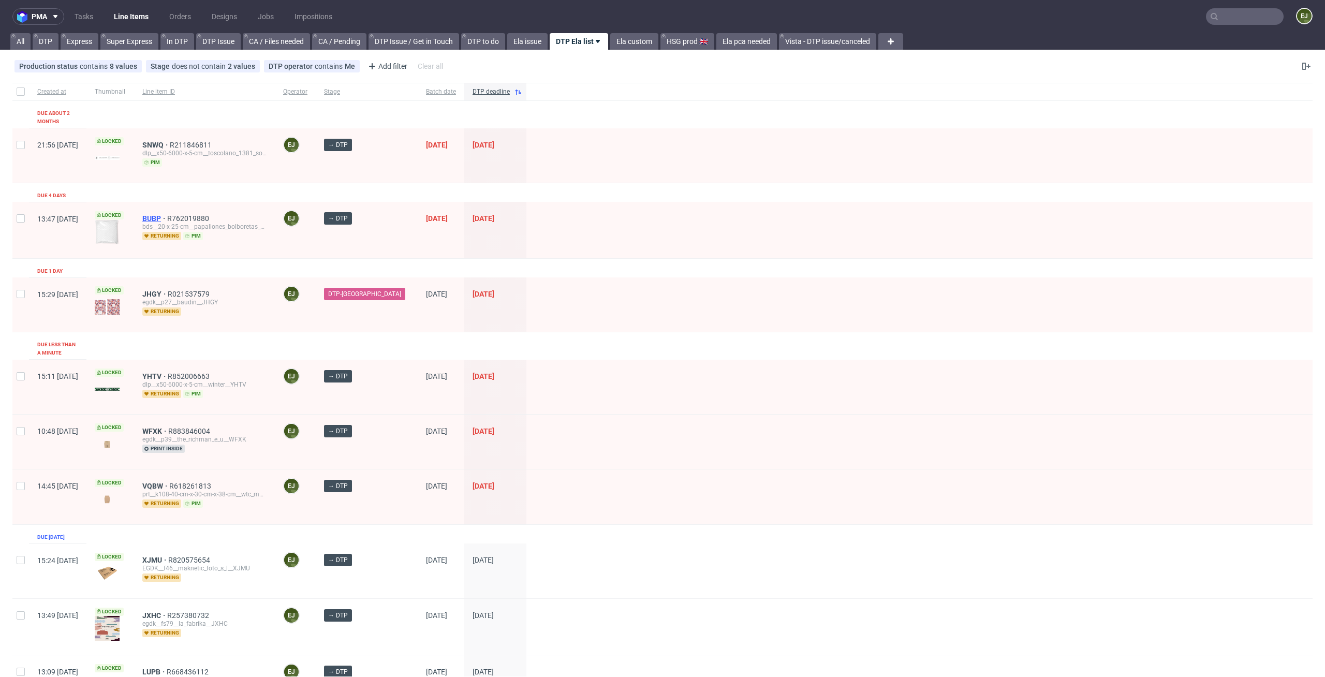
click at [167, 214] on span "BUBP" at bounding box center [154, 218] width 25 height 8
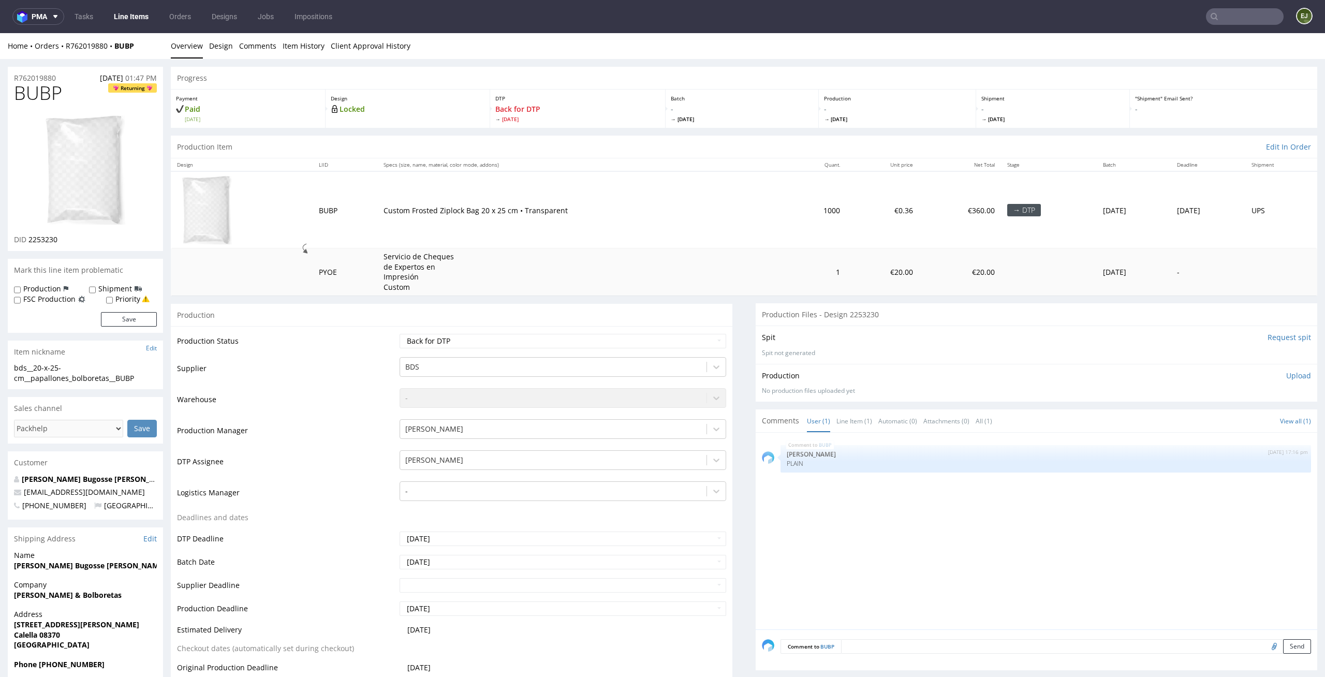
click at [87, 194] on img at bounding box center [85, 170] width 83 height 112
click at [1260, 451] on img "submit" at bounding box center [1263, 452] width 6 height 6
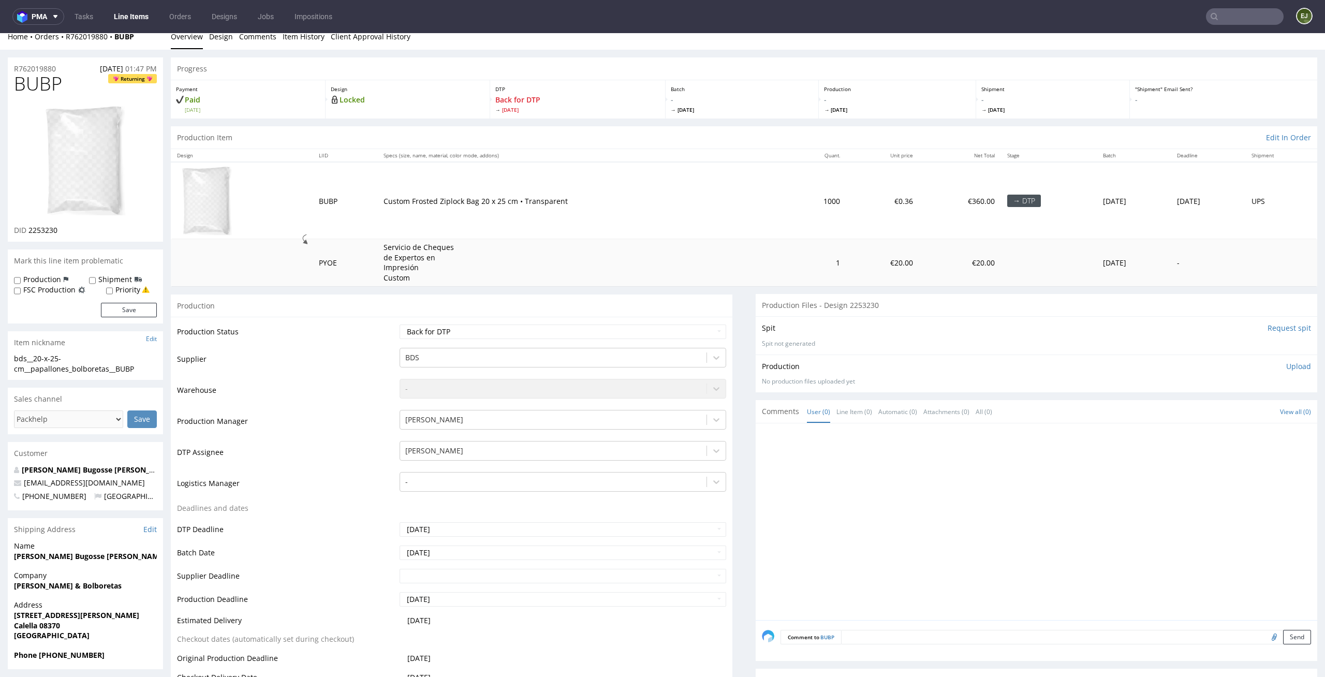
scroll to position [151, 0]
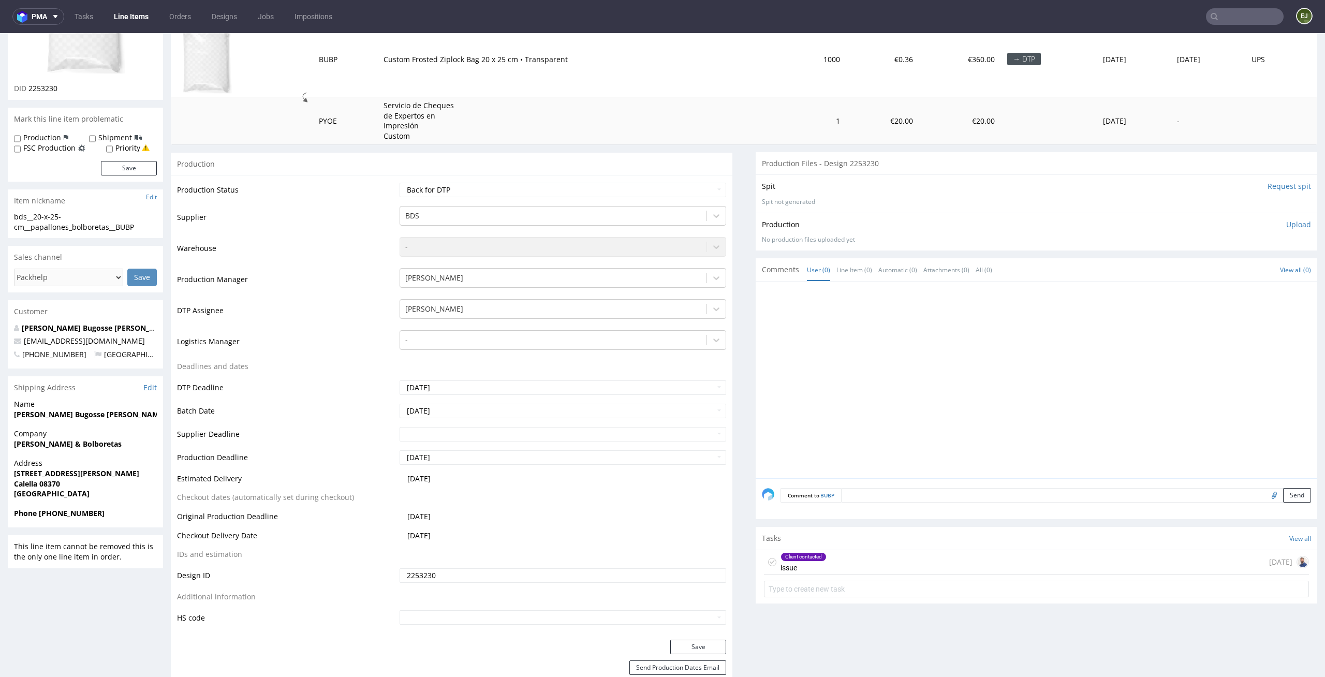
click at [851, 576] on div "Client contacted issue 4 days ago" at bounding box center [1037, 575] width 562 height 51
click at [868, 562] on div "Client contacted issue 4 days ago" at bounding box center [1036, 562] width 545 height 24
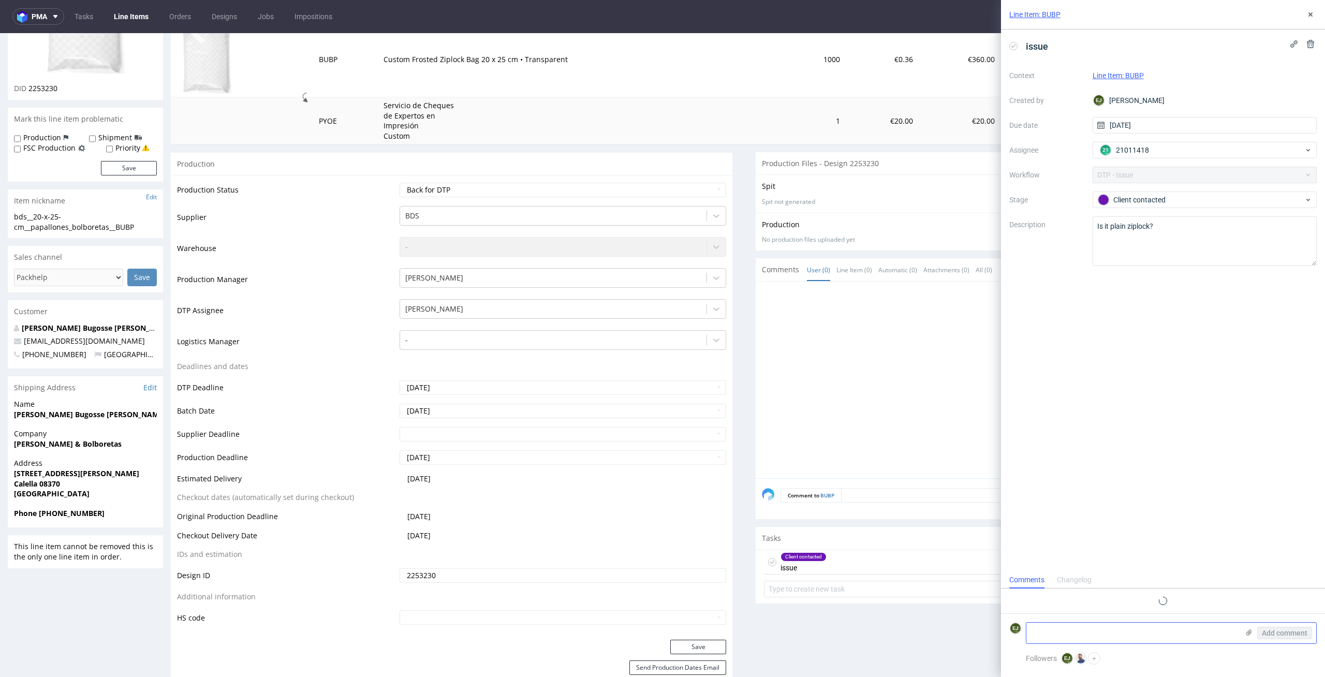
scroll to position [26, 0]
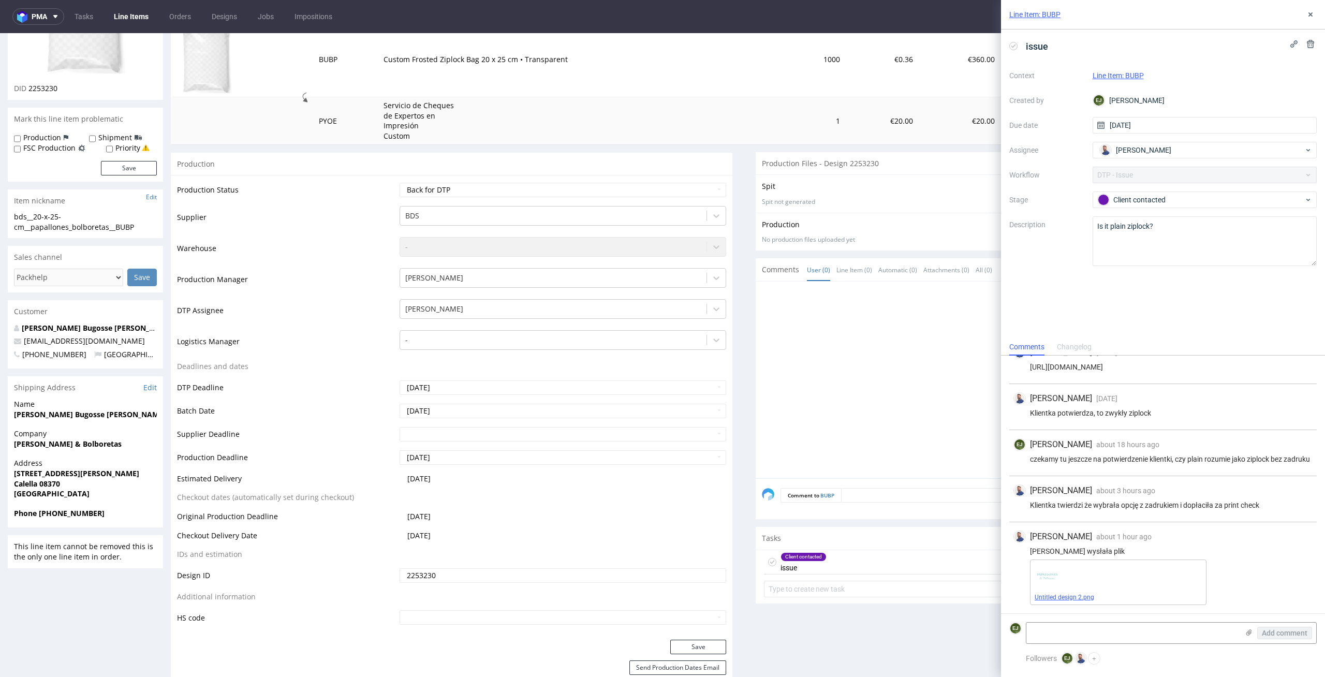
click at [1067, 597] on link "Untitled design 2.png" at bounding box center [1065, 597] width 60 height 7
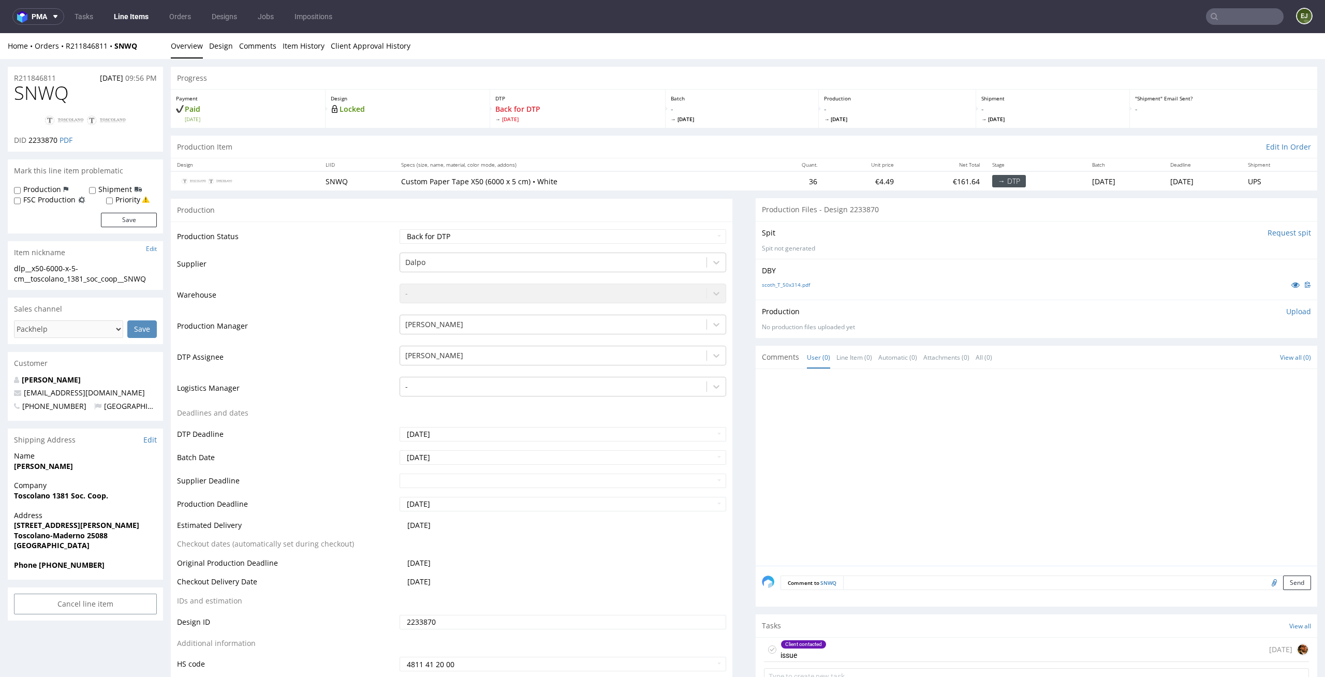
scroll to position [45, 0]
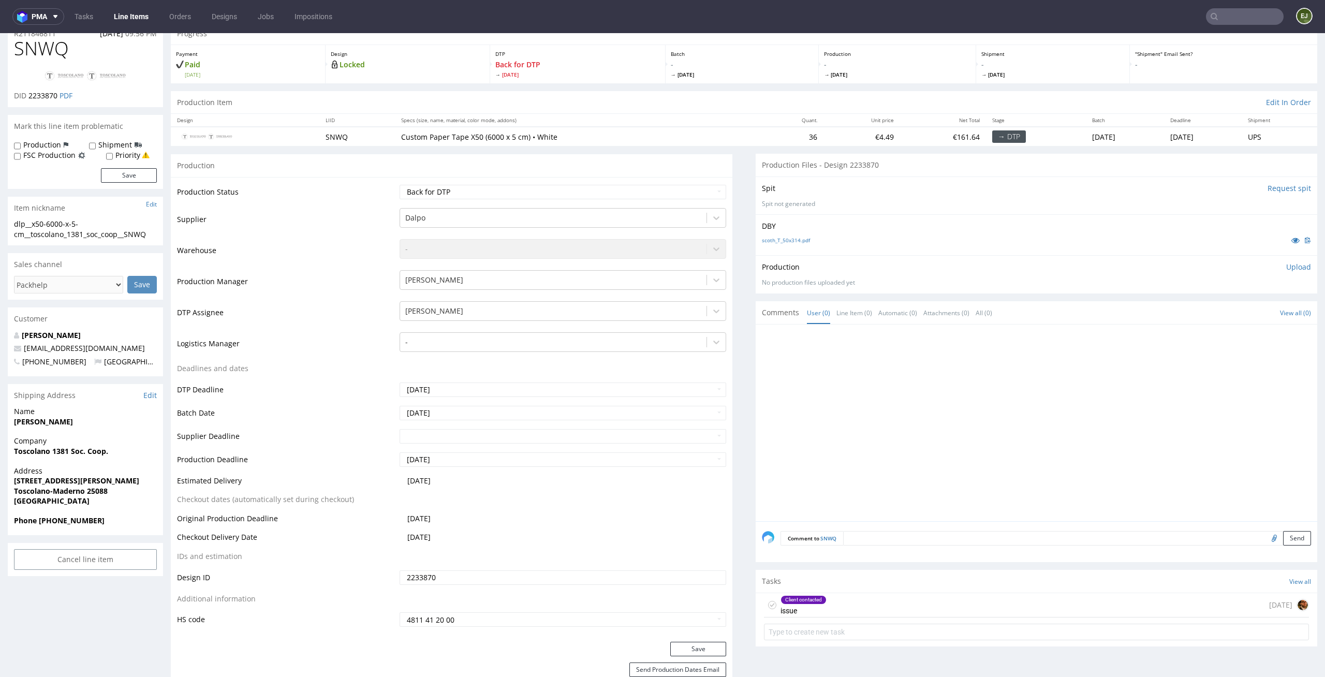
click at [690, 202] on td "Waiting for Artwork Waiting for Diecut Waiting for Mockup Waiting for DTP Waiti…" at bounding box center [562, 195] width 330 height 23
click at [696, 193] on select "Waiting for Artwork Waiting for Diecut Waiting for Mockup Waiting for DTP Waiti…" at bounding box center [563, 192] width 327 height 14
select select "dtp_in_process"
click at [400, 185] on select "Waiting for Artwork Waiting for Diecut Waiting for Mockup Waiting for DTP Waiti…" at bounding box center [563, 192] width 327 height 14
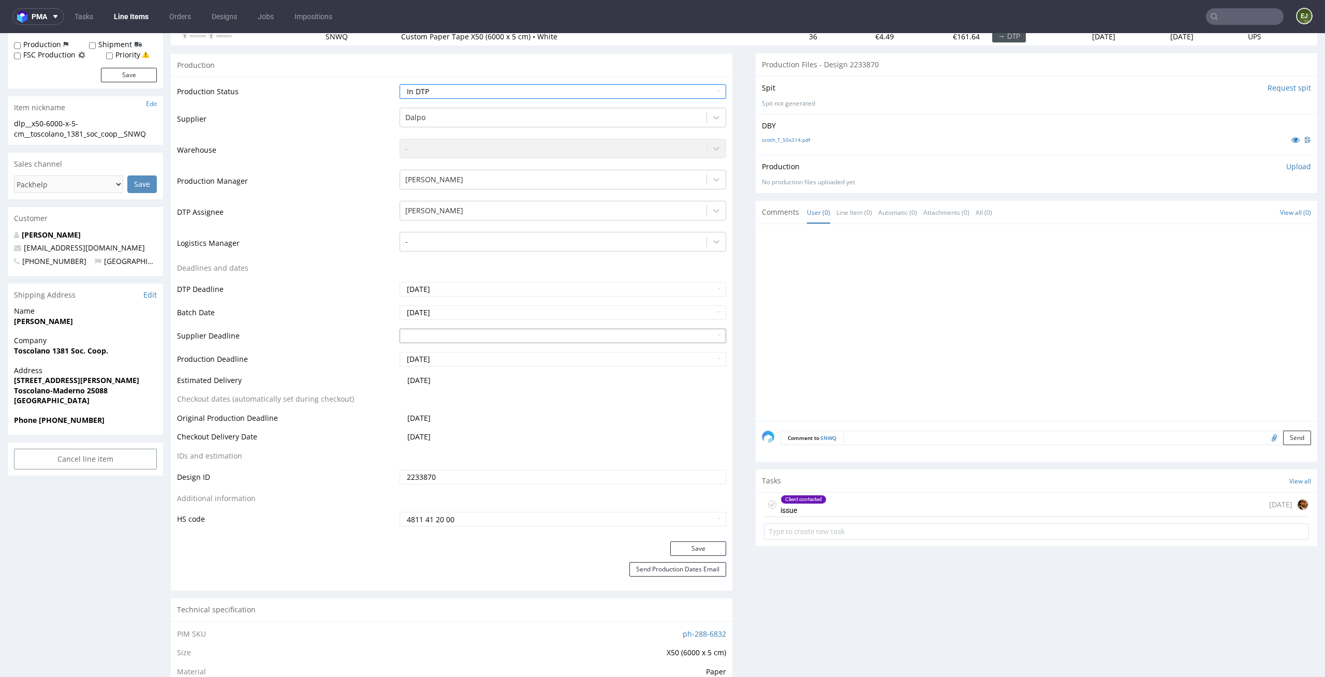
scroll to position [162, 0]
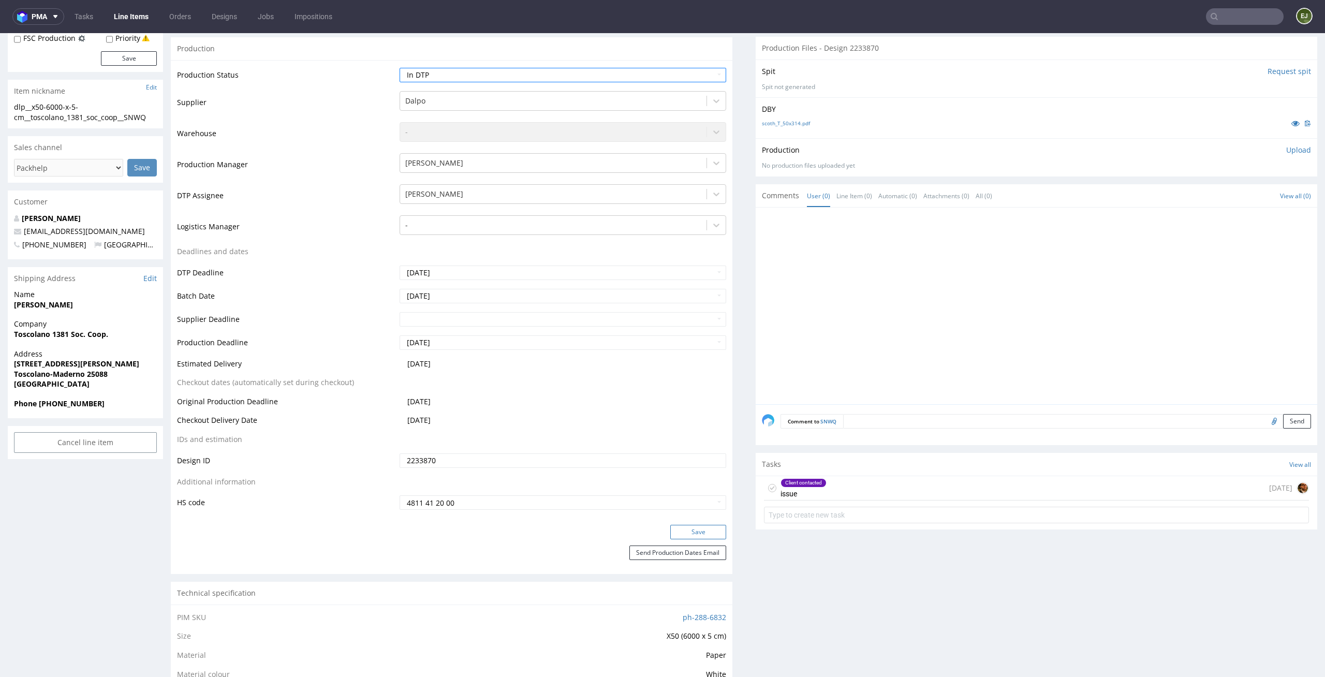
click at [682, 536] on button "Save" at bounding box center [698, 532] width 56 height 14
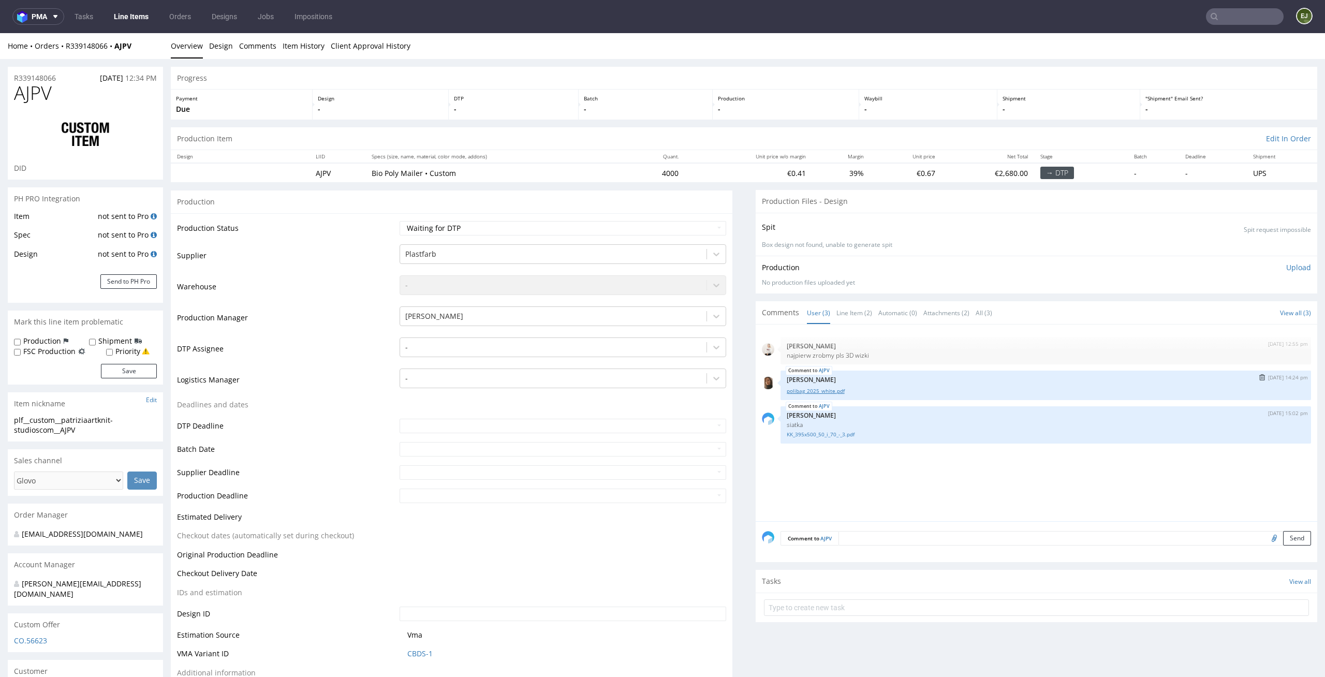
click at [822, 388] on link "polibag_2025_white.pdf" at bounding box center [1046, 391] width 518 height 8
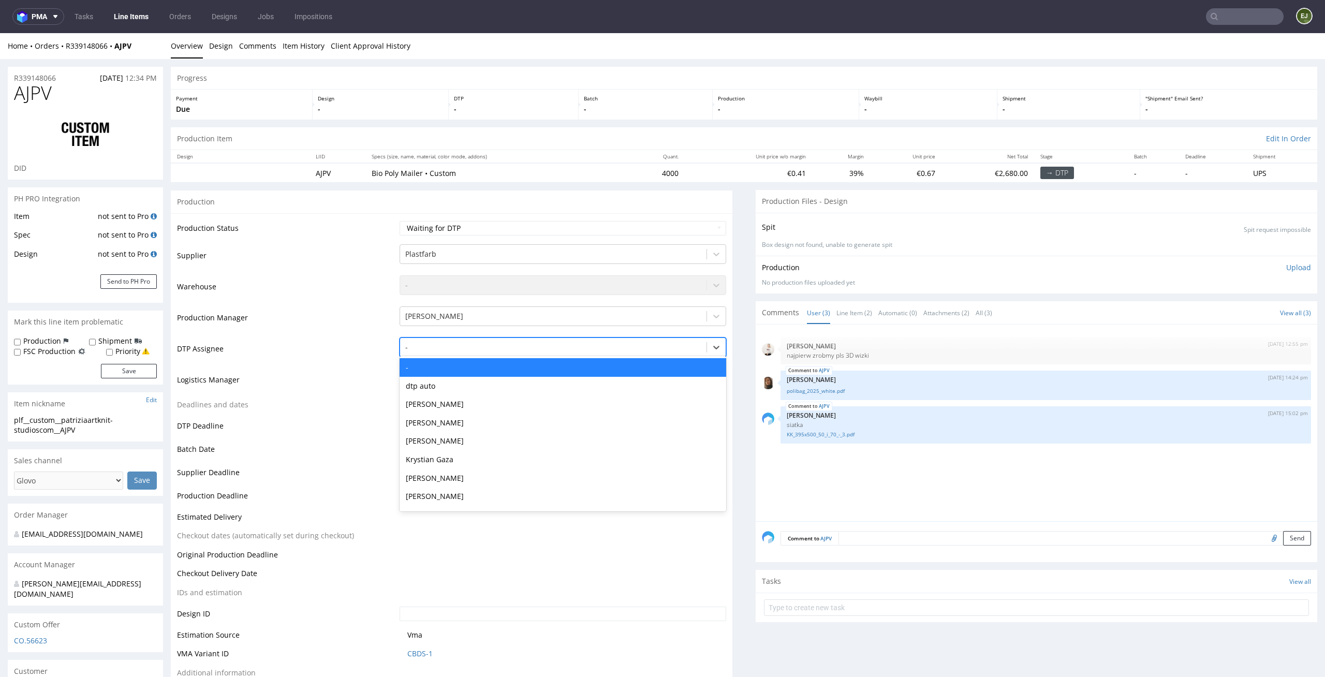
click at [632, 343] on div at bounding box center [553, 347] width 297 height 12
type input "el"
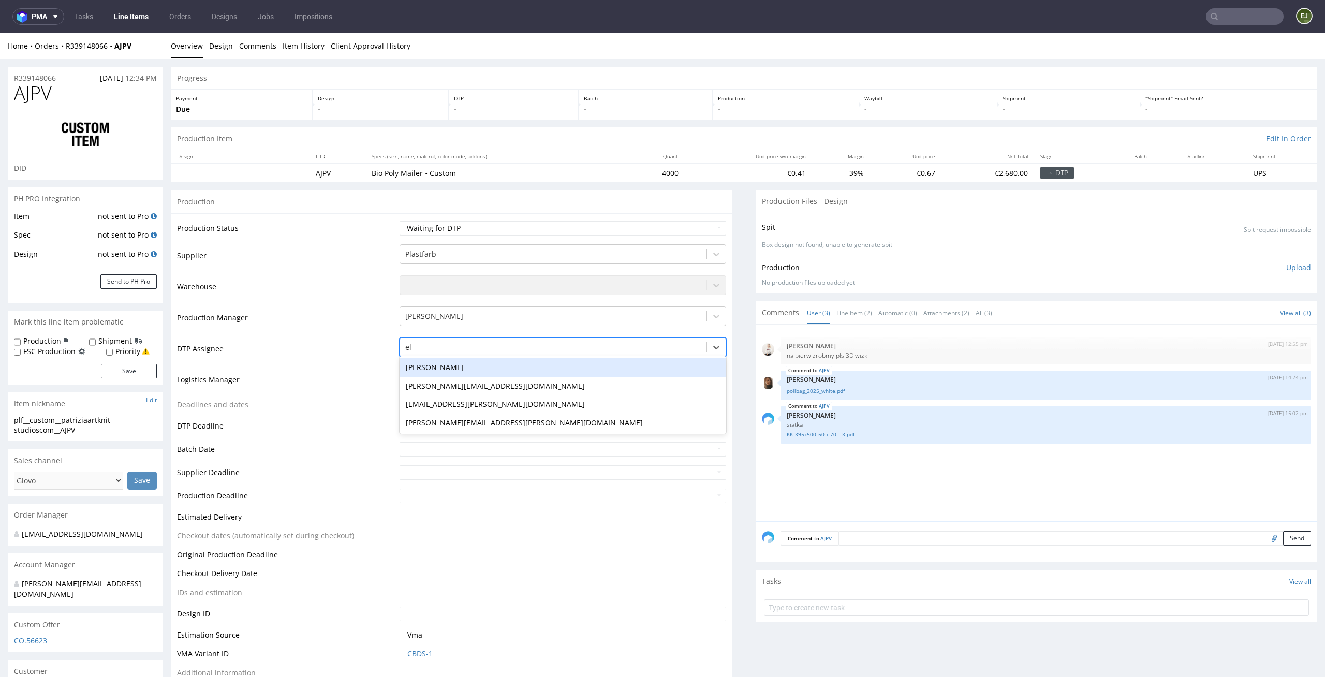
click at [618, 363] on div "Elżbieta Jelińska" at bounding box center [563, 367] width 327 height 19
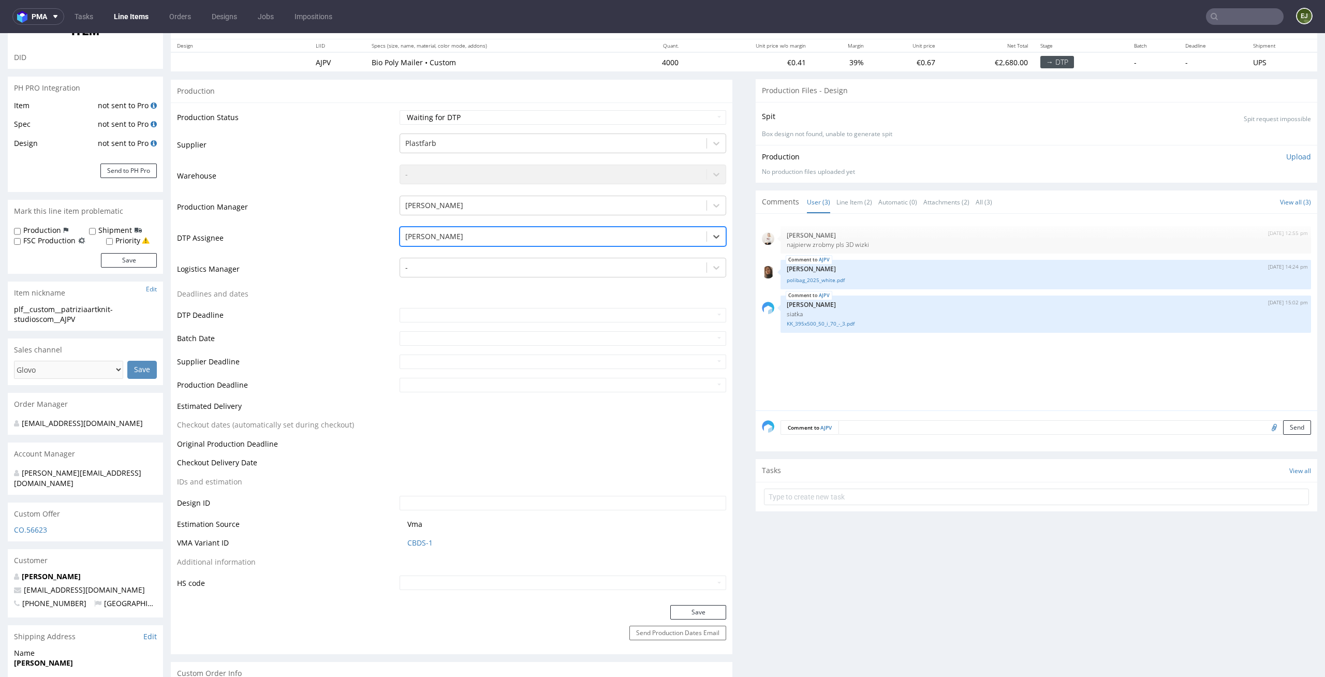
scroll to position [210, 0]
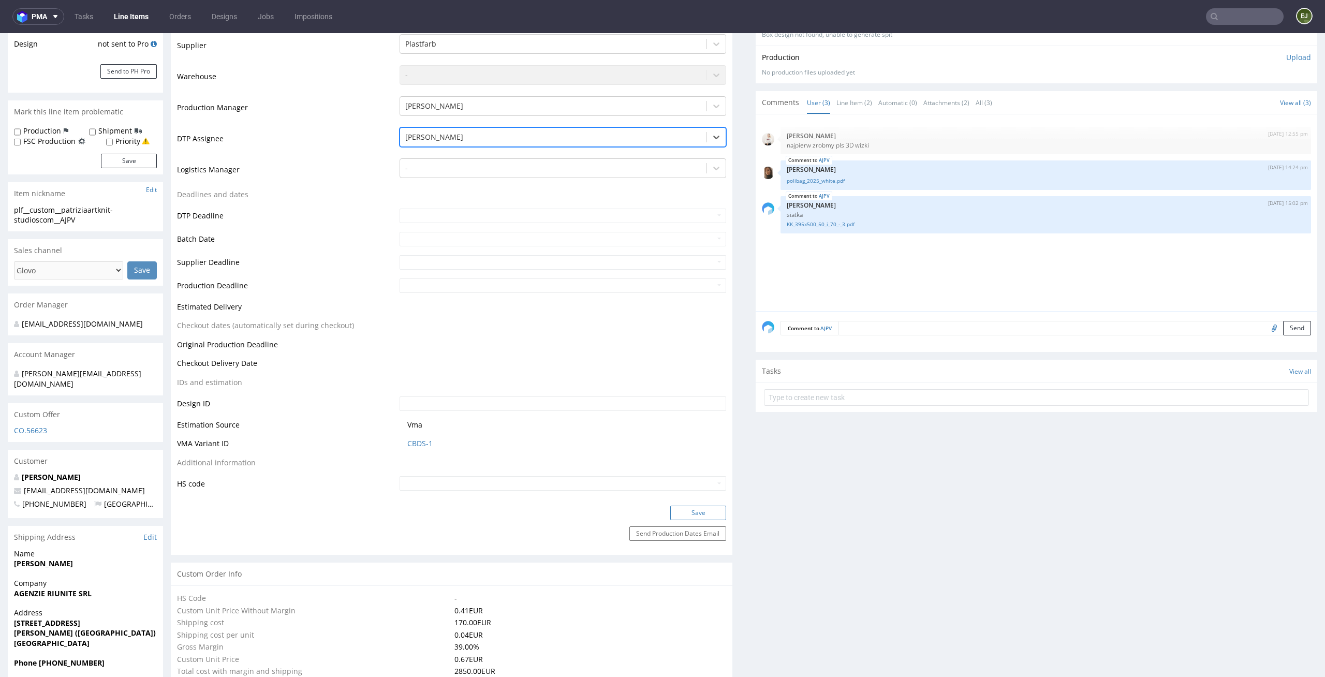
click at [699, 508] on button "Save" at bounding box center [698, 513] width 56 height 14
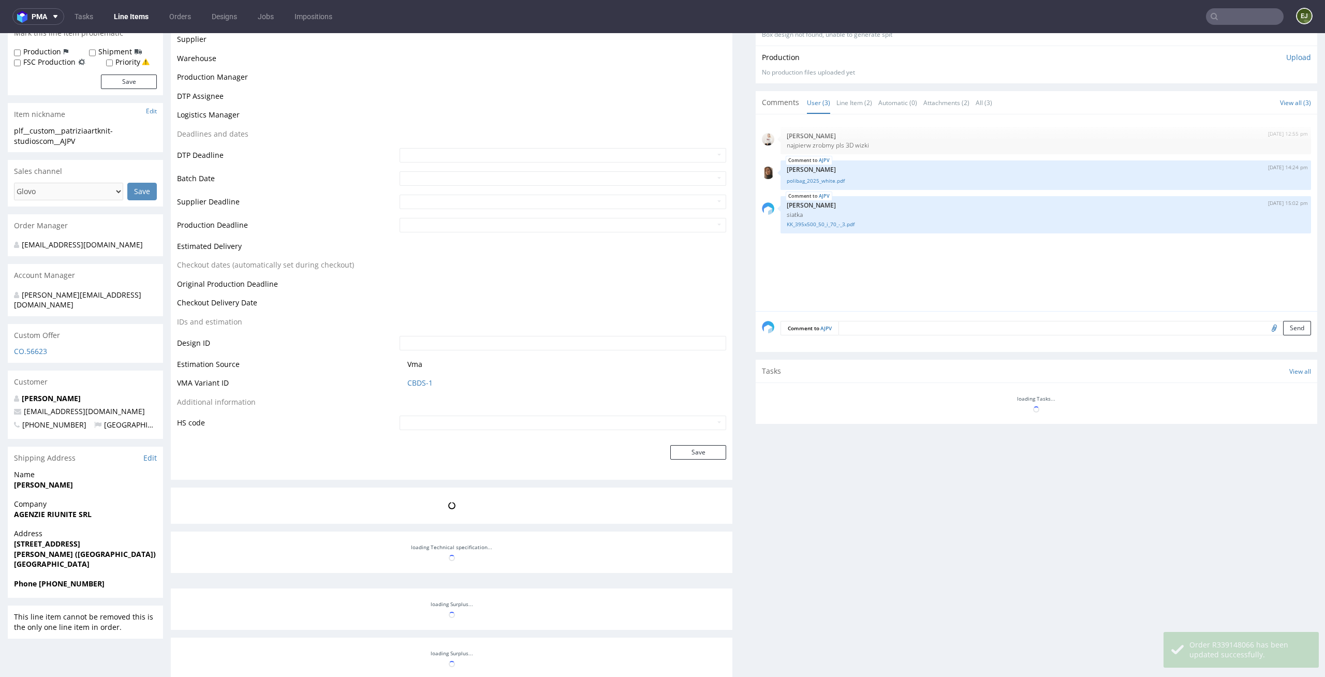
scroll to position [289, 0]
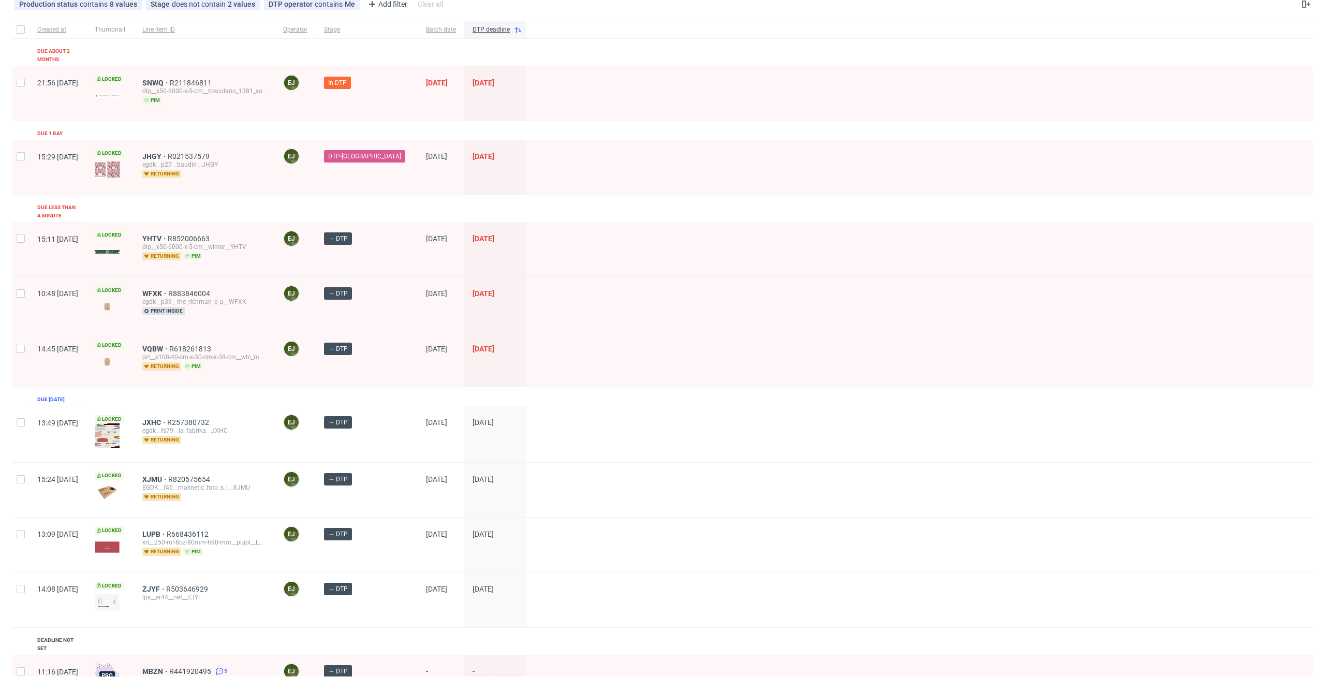
scroll to position [192, 0]
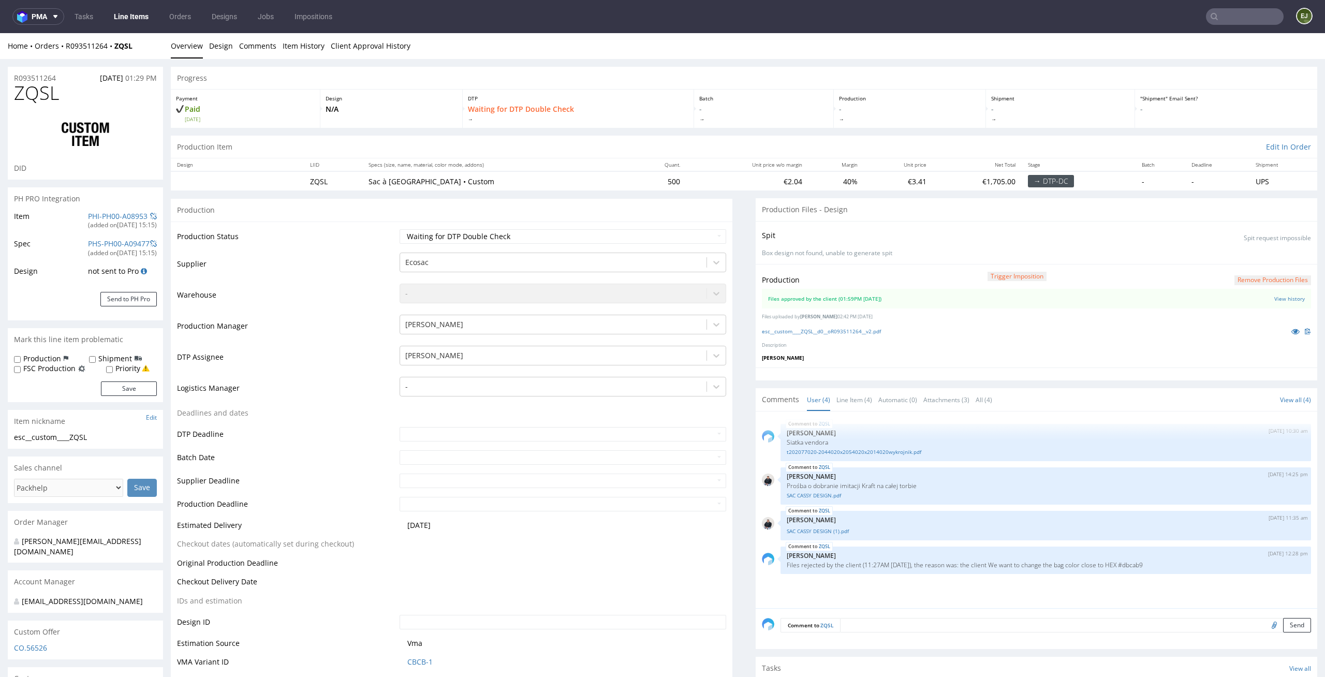
click at [848, 326] on div "esc__custom____ZQSL__d0__oR093511264__v2.pdf" at bounding box center [1036, 331] width 549 height 11
click at [847, 334] on link "esc__custom____ZQSL__d0__oR093511264__v2.pdf" at bounding box center [821, 331] width 119 height 7
click at [847, 402] on link "Line Item (4)" at bounding box center [855, 400] width 36 height 22
click at [889, 504] on div "ZQSL [DATE] 10:30 am [PERSON_NAME] [PERSON_NAME] t202077020-2044020x2054020x201…" at bounding box center [1039, 513] width 555 height 191
click at [897, 450] on link "t202077020-2044020x2054020x2014020wykrojnik.pdf" at bounding box center [1046, 452] width 518 height 8
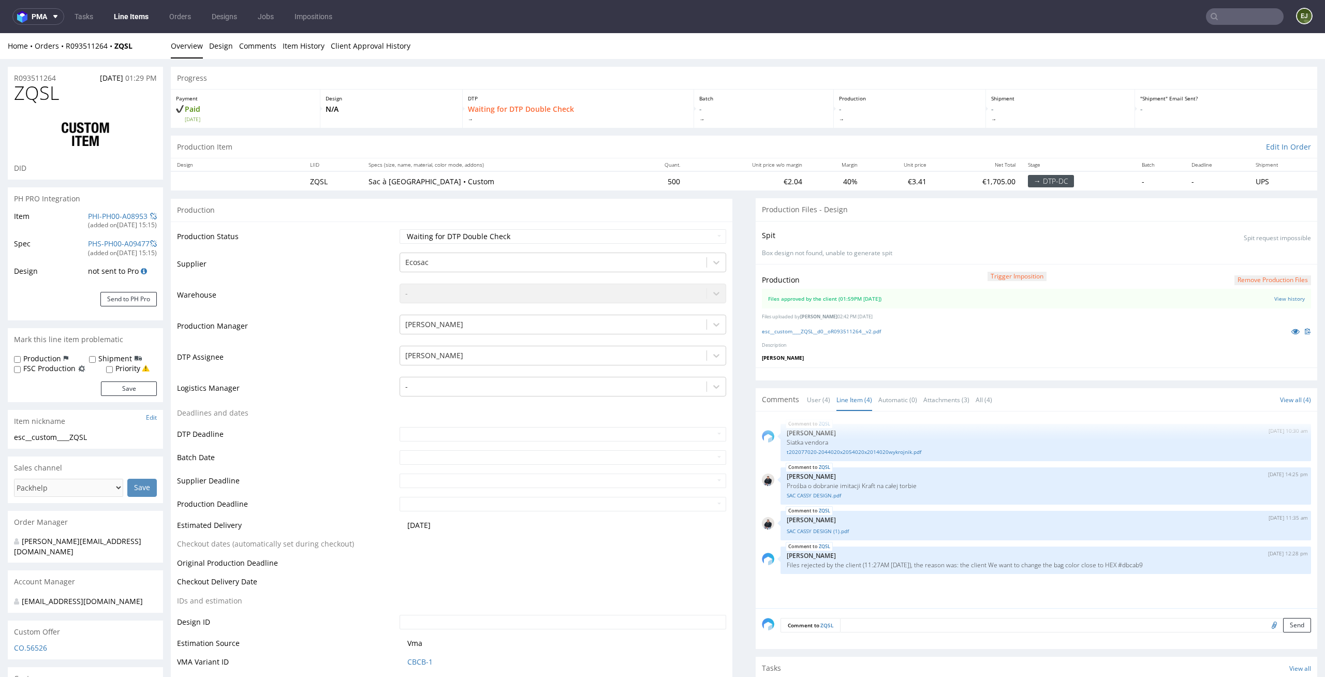
scroll to position [201, 0]
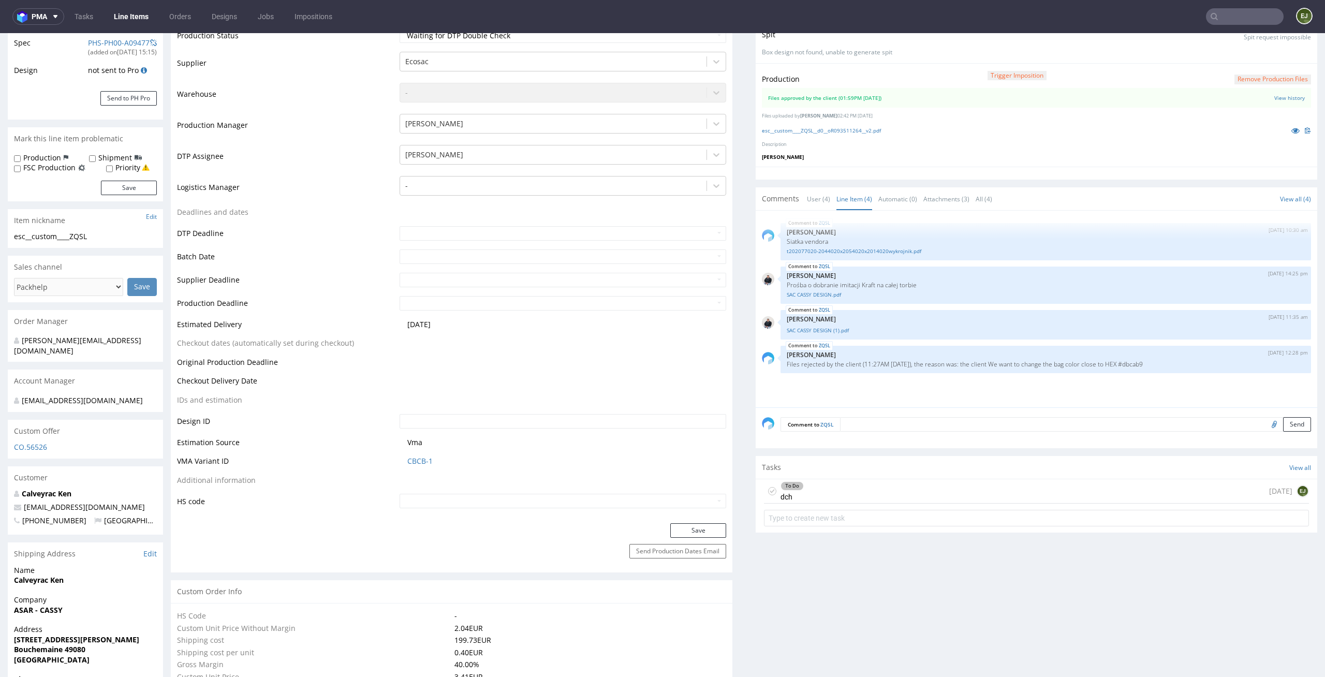
click at [826, 483] on div "To Do dch 4 days ago EJ" at bounding box center [1036, 491] width 545 height 24
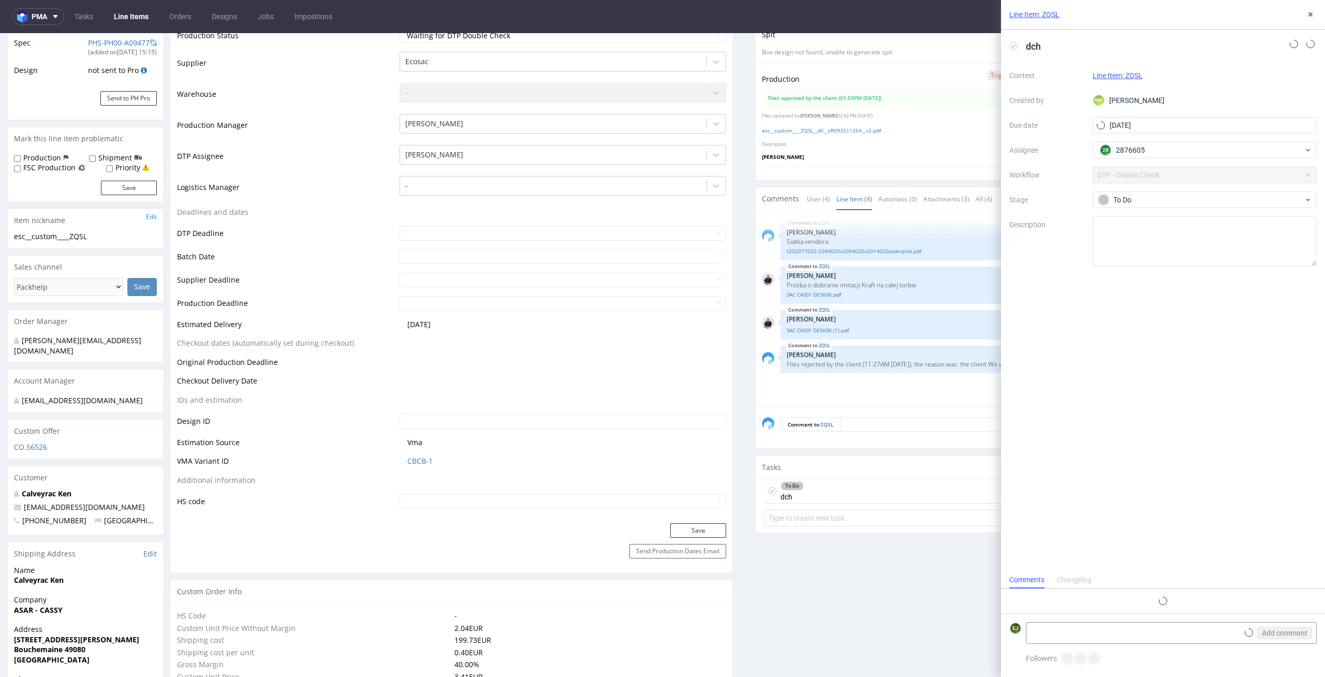
scroll to position [8, 0]
click at [768, 489] on icon at bounding box center [772, 491] width 8 height 8
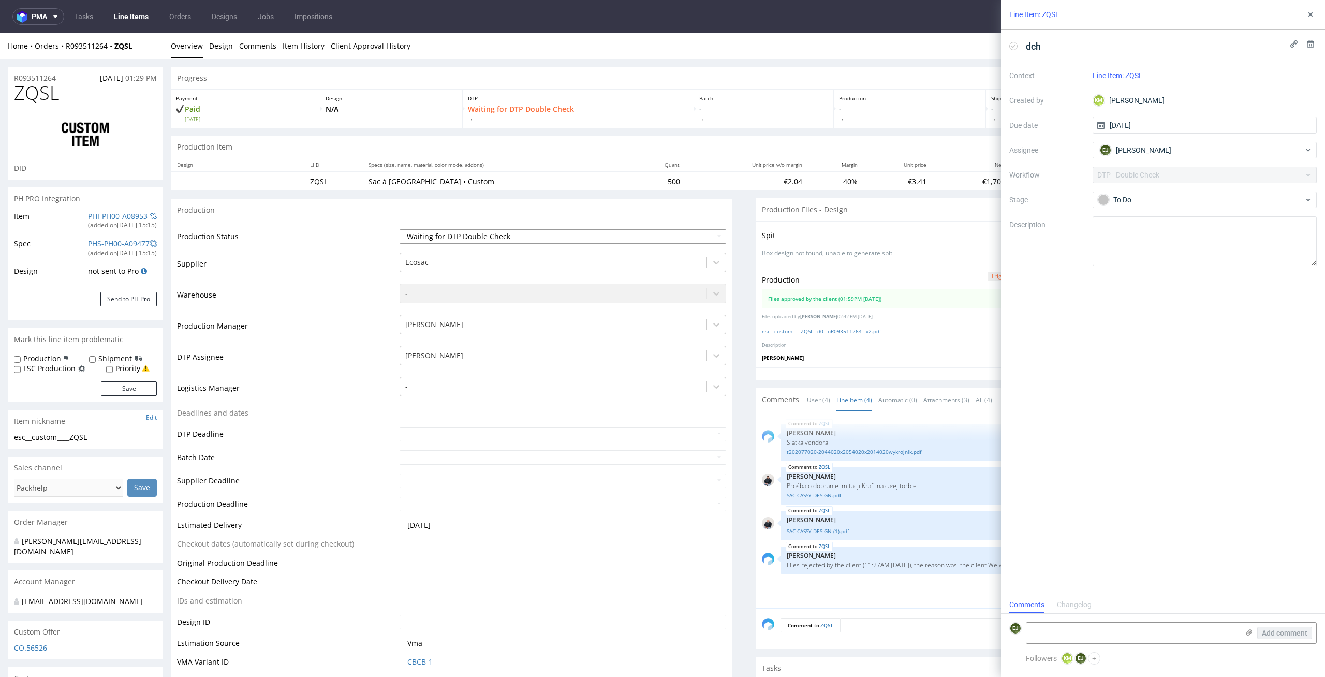
click at [693, 229] on select "Waiting for Artwork Waiting for Diecut Waiting for Mockup Waiting for DTP Waiti…" at bounding box center [563, 236] width 327 height 14
select select "dtp_production_ready"
click at [400, 229] on select "Waiting for Artwork Waiting for Diecut Waiting for Mockup Waiting for DTP Waiti…" at bounding box center [563, 236] width 327 height 14
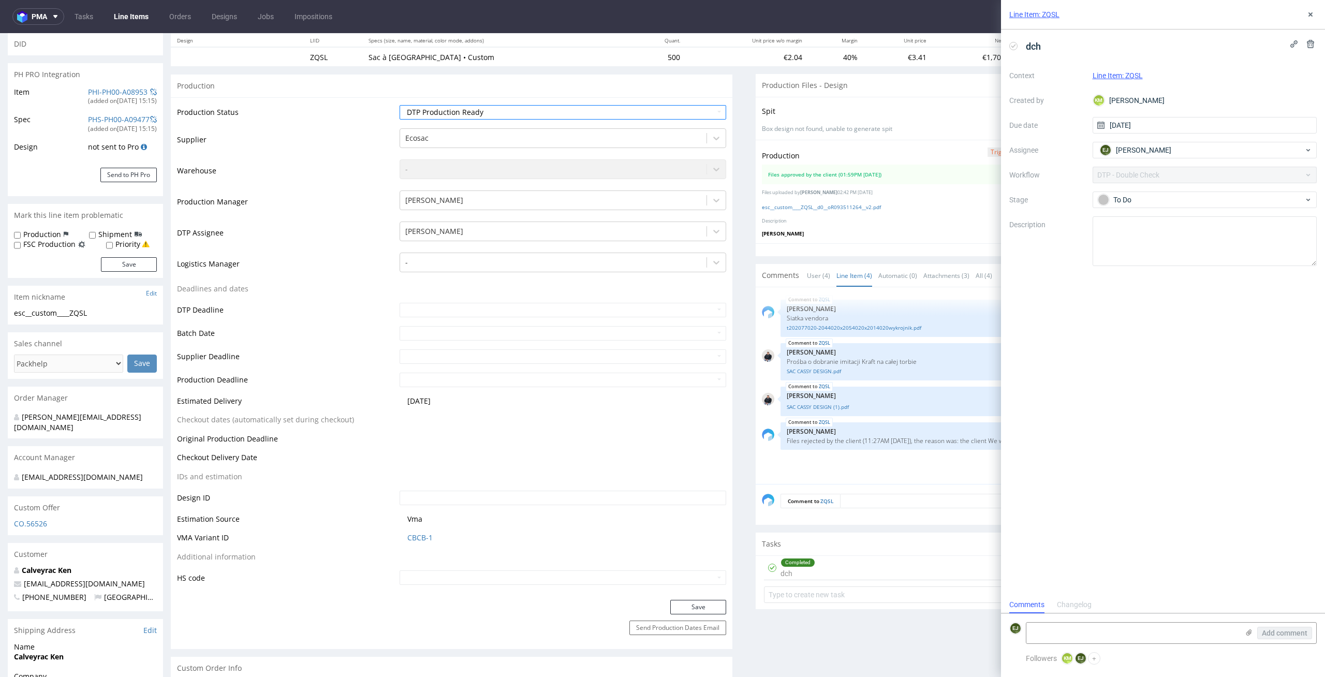
scroll to position [144, 0]
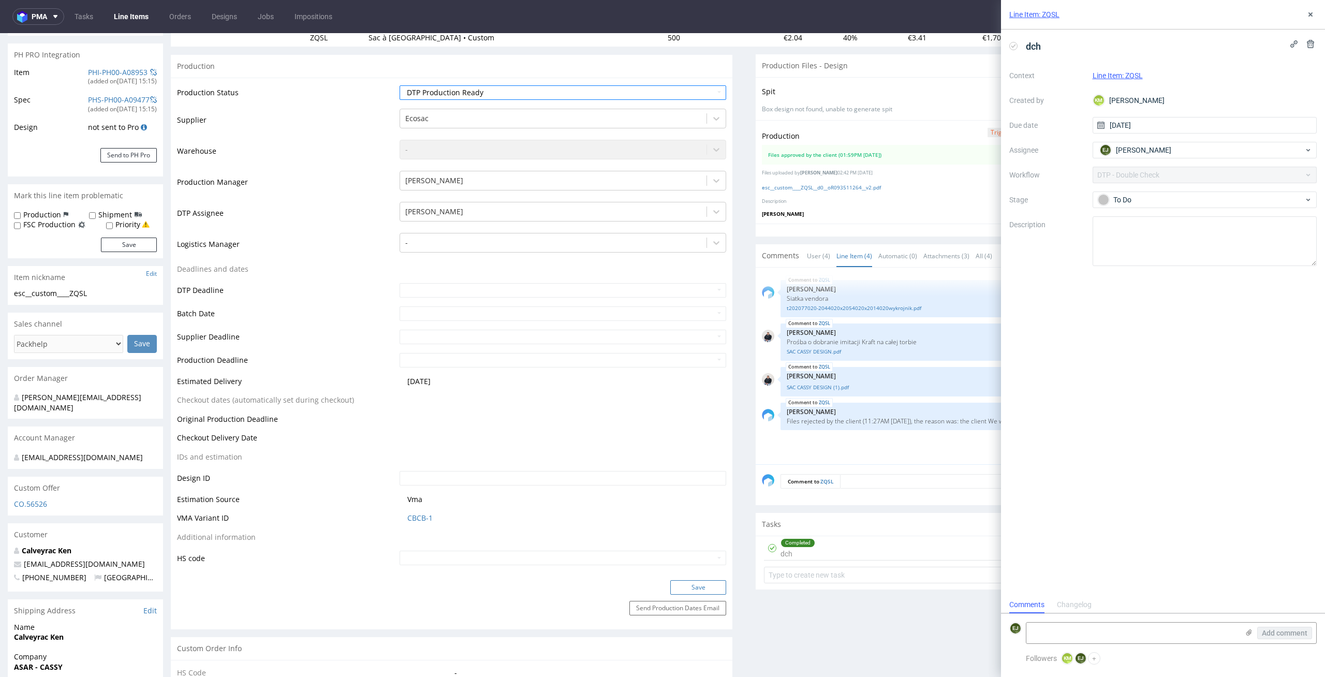
click at [699, 589] on button "Save" at bounding box center [698, 587] width 56 height 14
click at [912, 94] on div "Spit Spit request impossible" at bounding box center [1036, 91] width 549 height 15
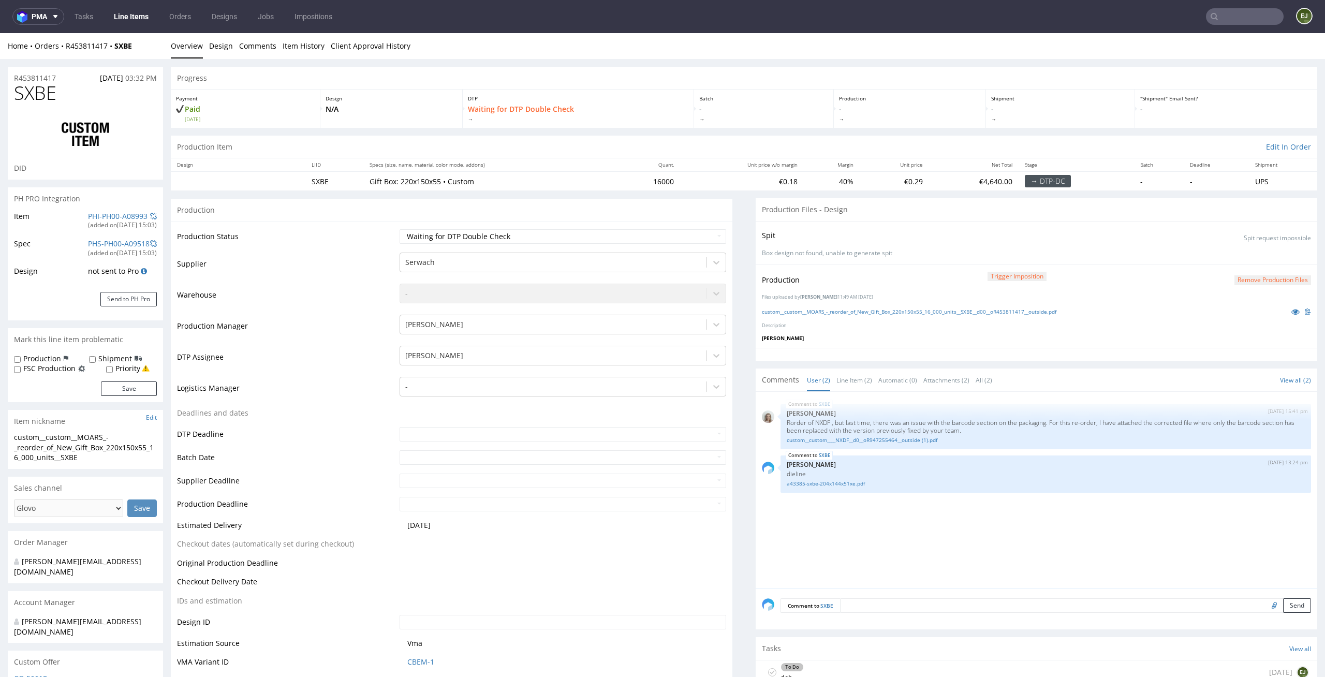
click at [724, 74] on div "Progress" at bounding box center [744, 78] width 1147 height 23
click at [817, 309] on link "custom__custom__MOARS_-_reorder_of_New_Gift_Box_220x150x55_16_000_units__SXBE__…" at bounding box center [909, 311] width 295 height 7
click at [874, 504] on div "SXBE 28th Aug 25 | 15:41 pm Monika Poźniak Rorder of NXDF , but last time, ther…" at bounding box center [1039, 493] width 555 height 191
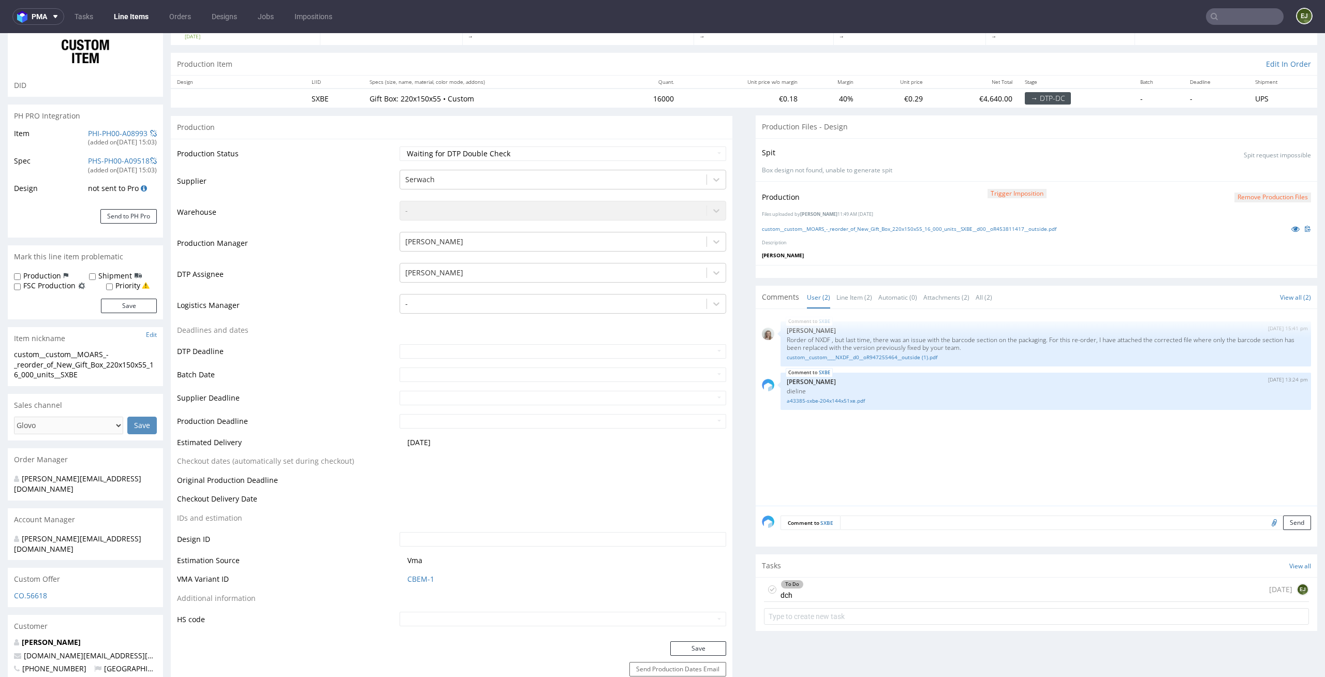
scroll to position [124, 0]
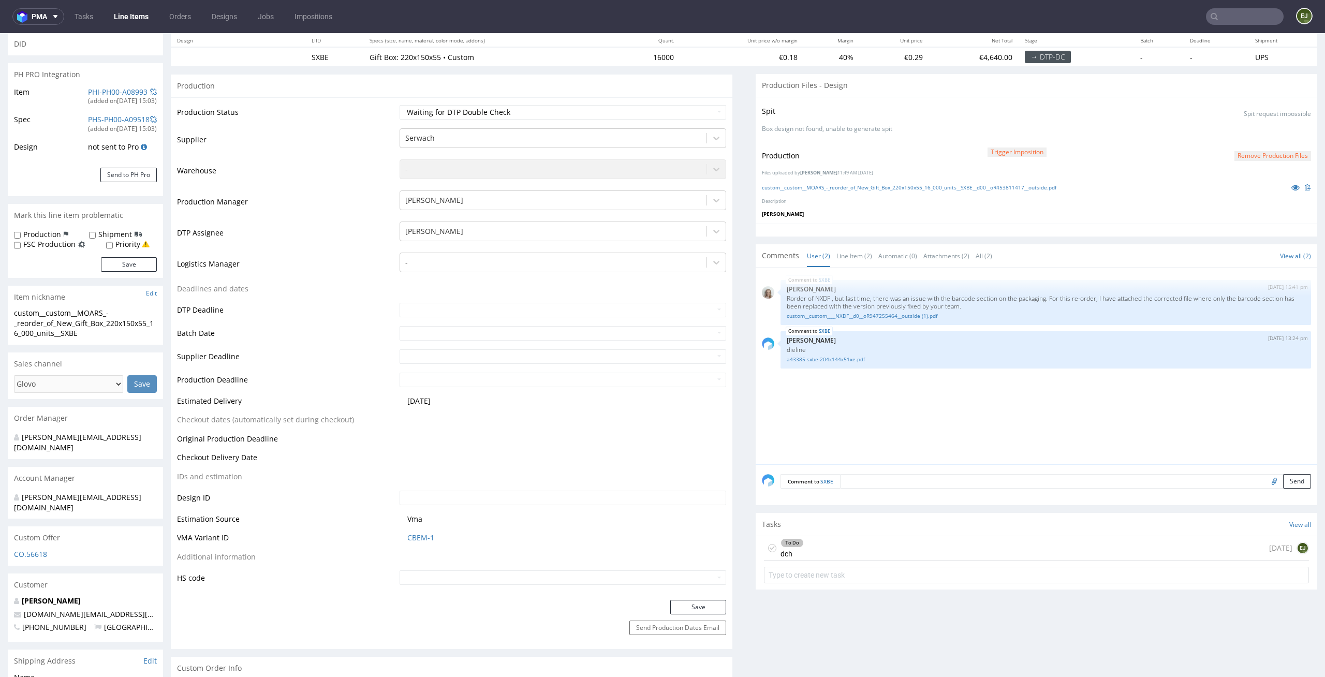
click at [869, 546] on div "To Do dch today EJ" at bounding box center [1036, 548] width 545 height 24
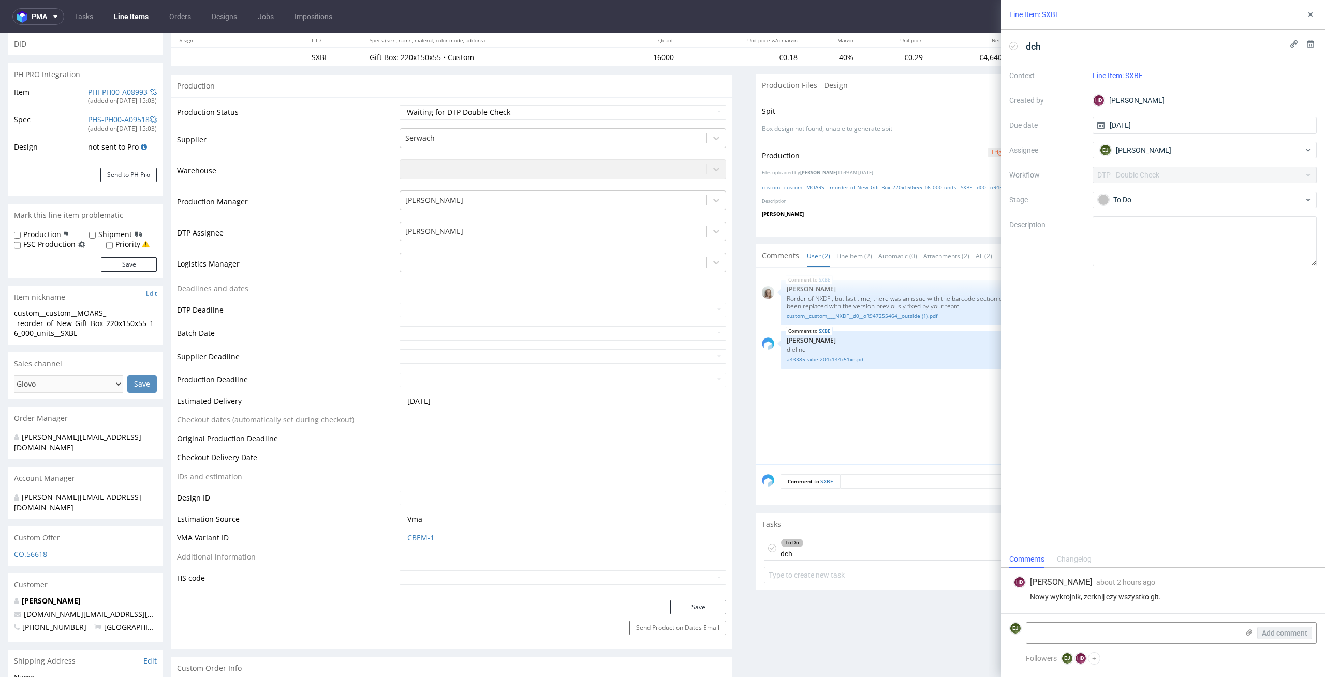
click at [1186, 518] on div "dch Context Line Item: SXBE Created by HD Hapka Dominika Due date 02/09/2025 As…" at bounding box center [1163, 290] width 324 height 521
click at [1314, 17] on icon at bounding box center [1311, 14] width 8 height 8
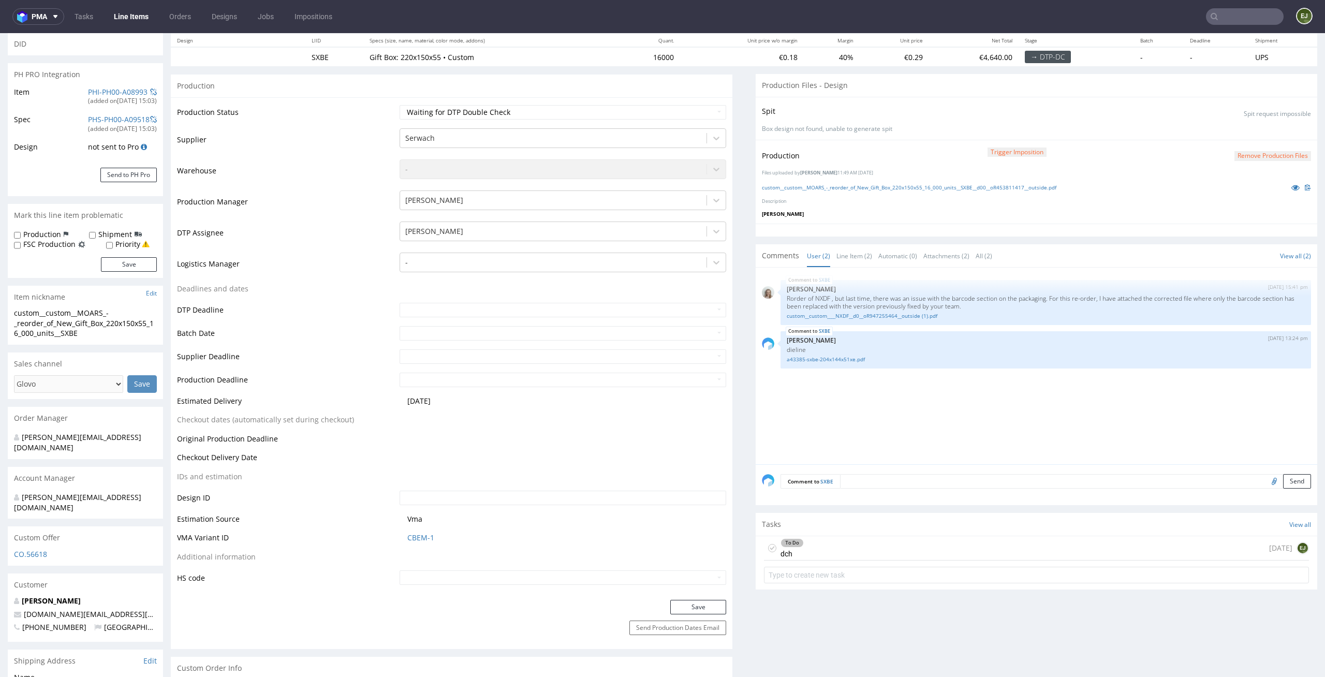
click at [860, 205] on div "Production Trigger Imposition Remove production files Files uploaded by Hapka D…" at bounding box center [1037, 182] width 562 height 84
click at [911, 317] on link "custom__custom____NXDF__d0__oR947255464__outside (1).pdf" at bounding box center [1046, 316] width 518 height 8
drag, startPoint x: 1001, startPoint y: 304, endPoint x: 777, endPoint y: 294, distance: 224.9
click at [781, 294] on div "SXBE 28th Aug 25 | 15:41 pm Monika Poźniak Rorder of NXDF , but last time, ther…" at bounding box center [1046, 302] width 531 height 45
copy p "Rorder of NXDF , but last time, there was an issue with the barcode section on …"
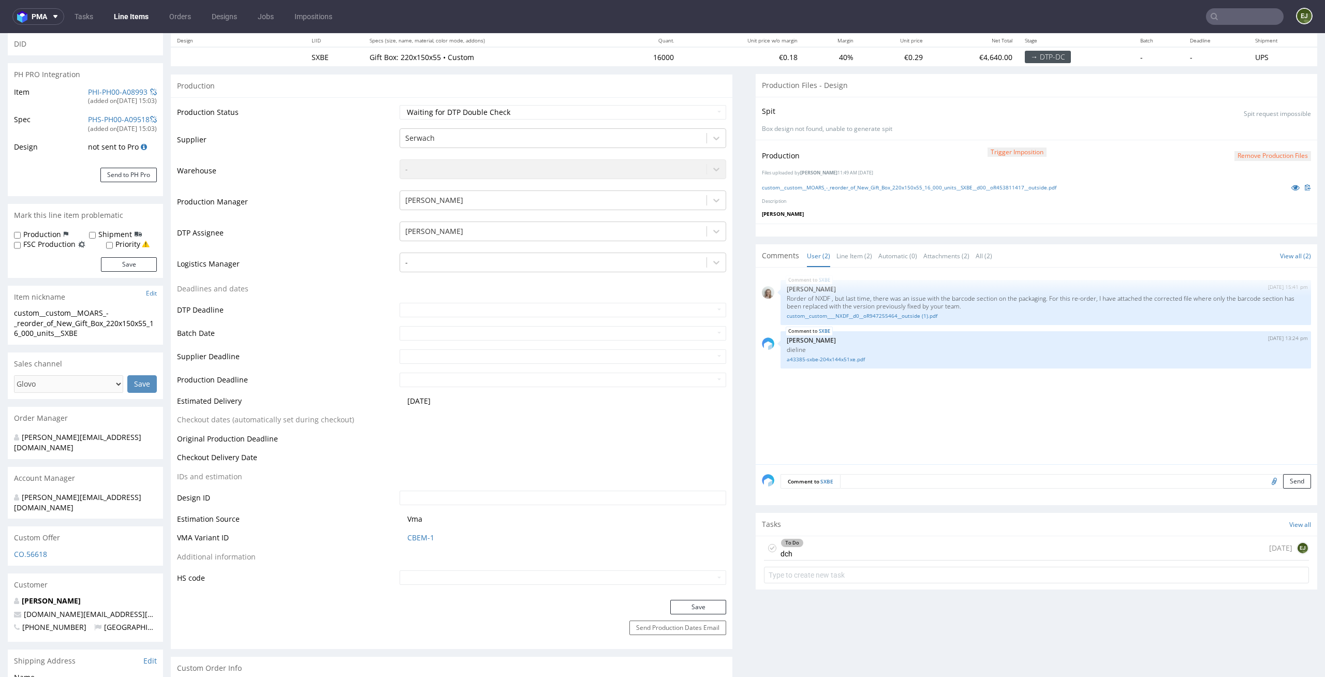
click at [854, 400] on div "SXBE 28th Aug 25 | 15:41 pm Monika Poźniak Rorder of NXDF , but last time, ther…" at bounding box center [1039, 369] width 555 height 191
click at [875, 315] on link "custom__custom____NXDF__d0__oR947255464__outside (1).pdf" at bounding box center [1046, 316] width 518 height 8
click at [1008, 148] on button "Trigger Imposition" at bounding box center [1017, 153] width 59 height 10
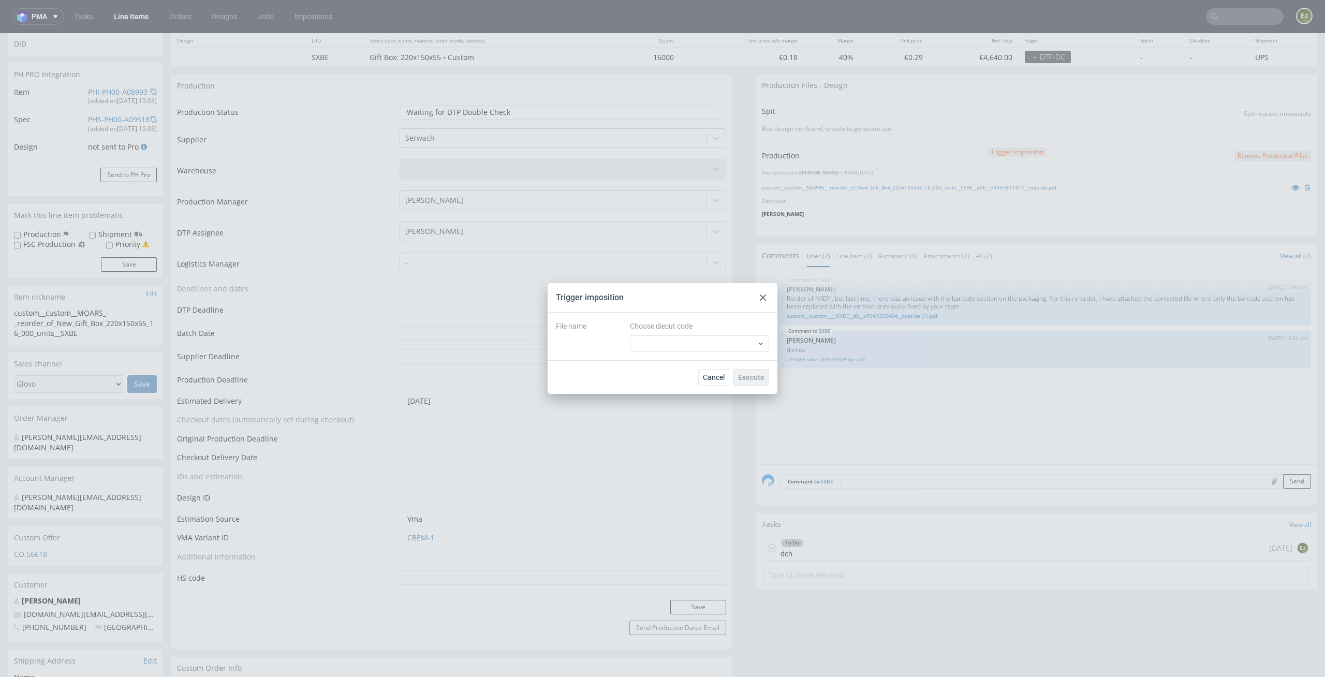
click at [760, 292] on div at bounding box center [763, 297] width 12 height 12
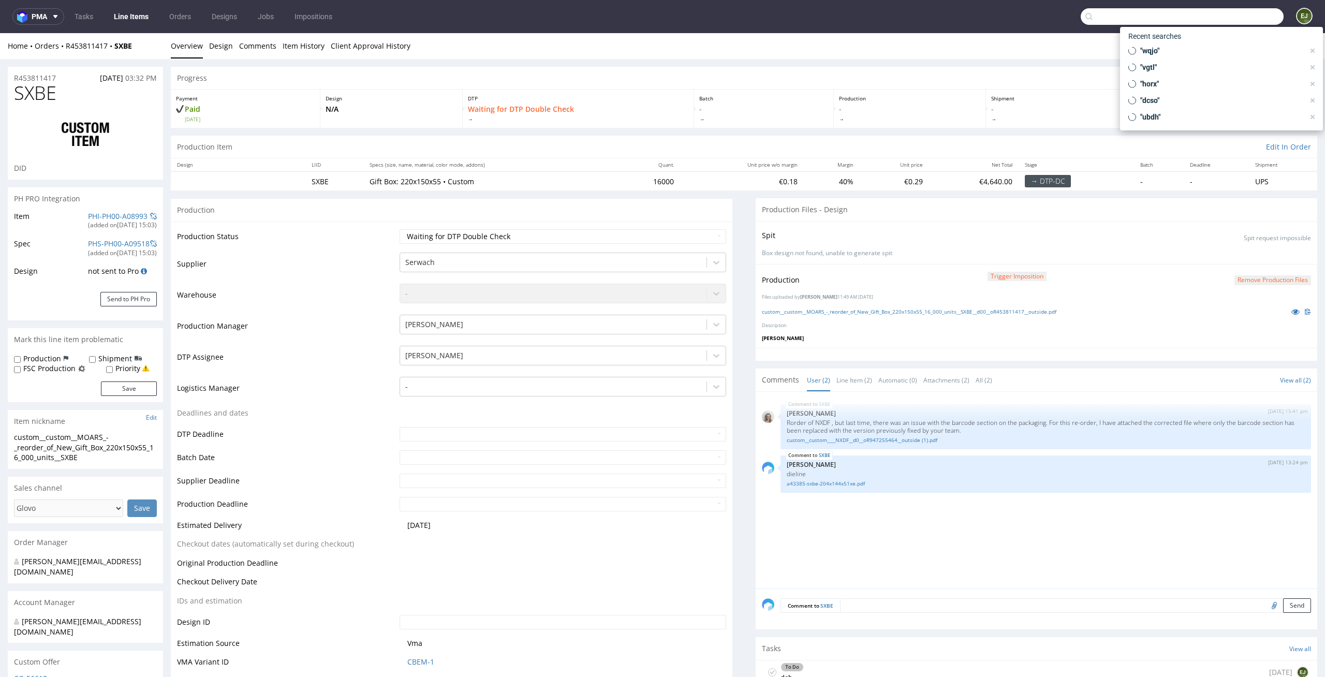
click at [1246, 24] on input "text" at bounding box center [1182, 16] width 203 height 17
type input "nxdf"
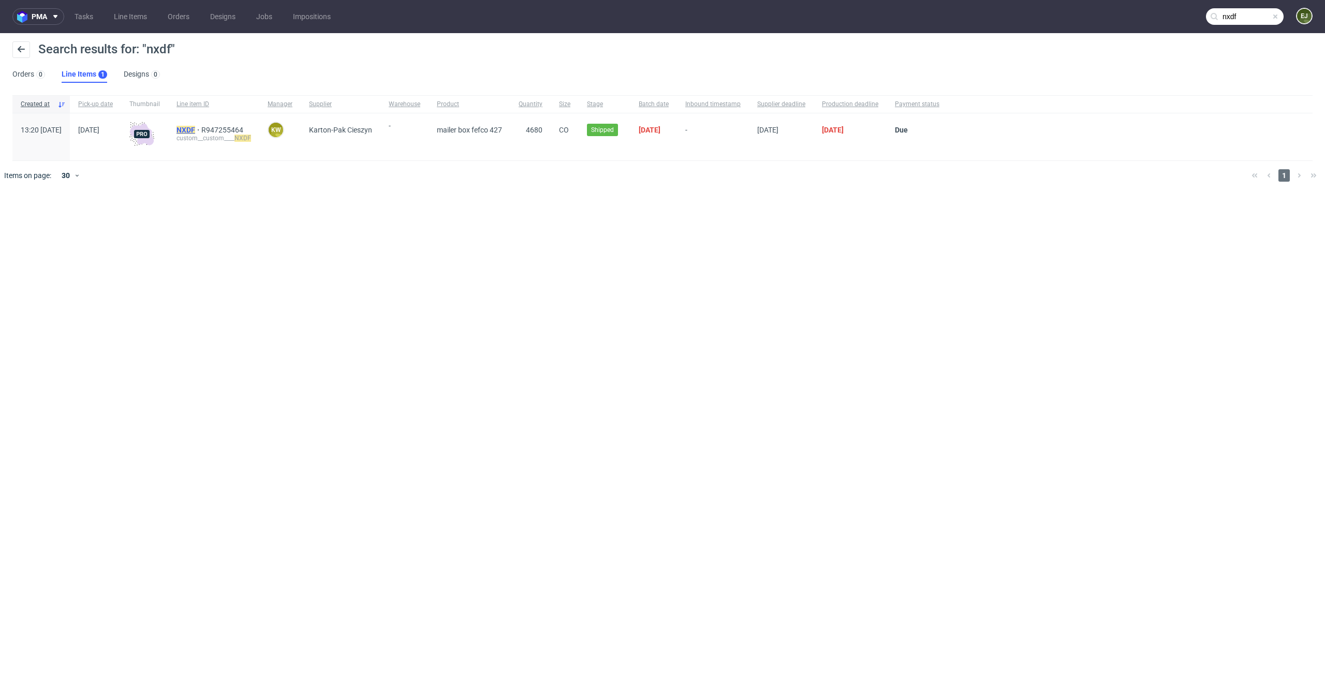
click at [217, 125] on div "NXDF R947255464 custom__custom____ NXDF" at bounding box center [213, 136] width 91 height 47
click at [195, 130] on mark "NXDF" at bounding box center [186, 130] width 19 height 8
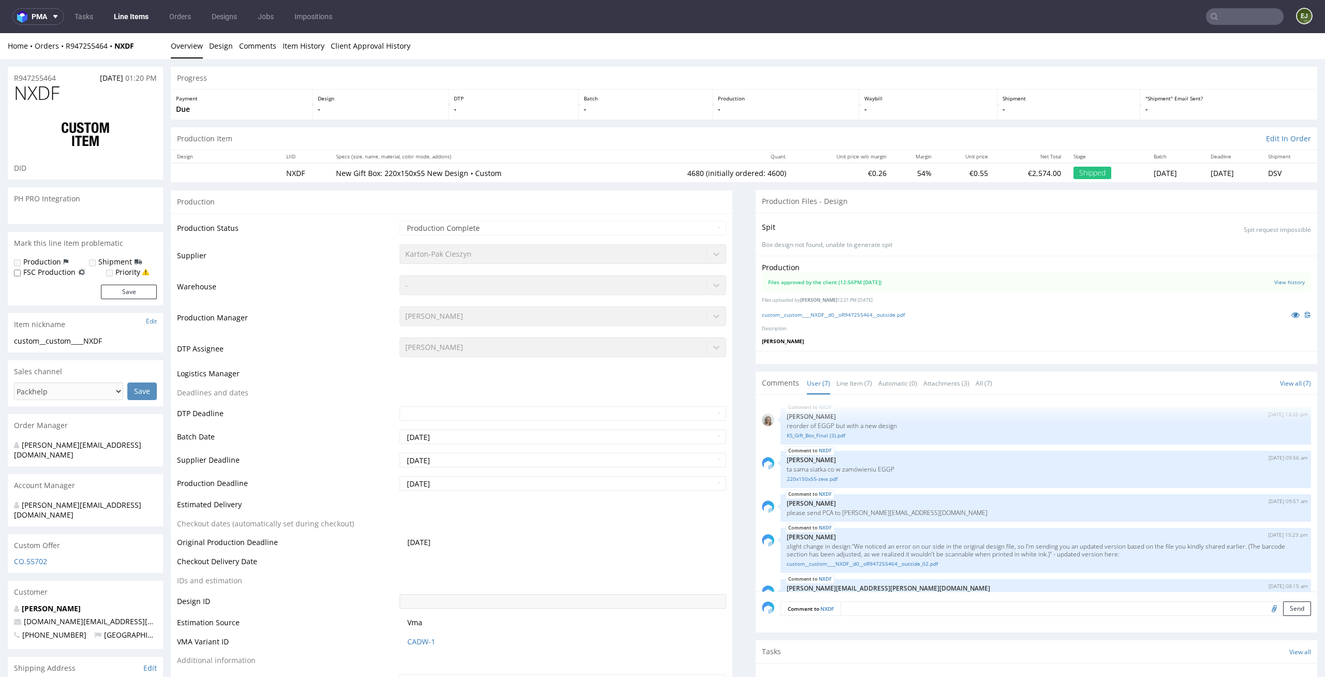
scroll to position [89, 0]
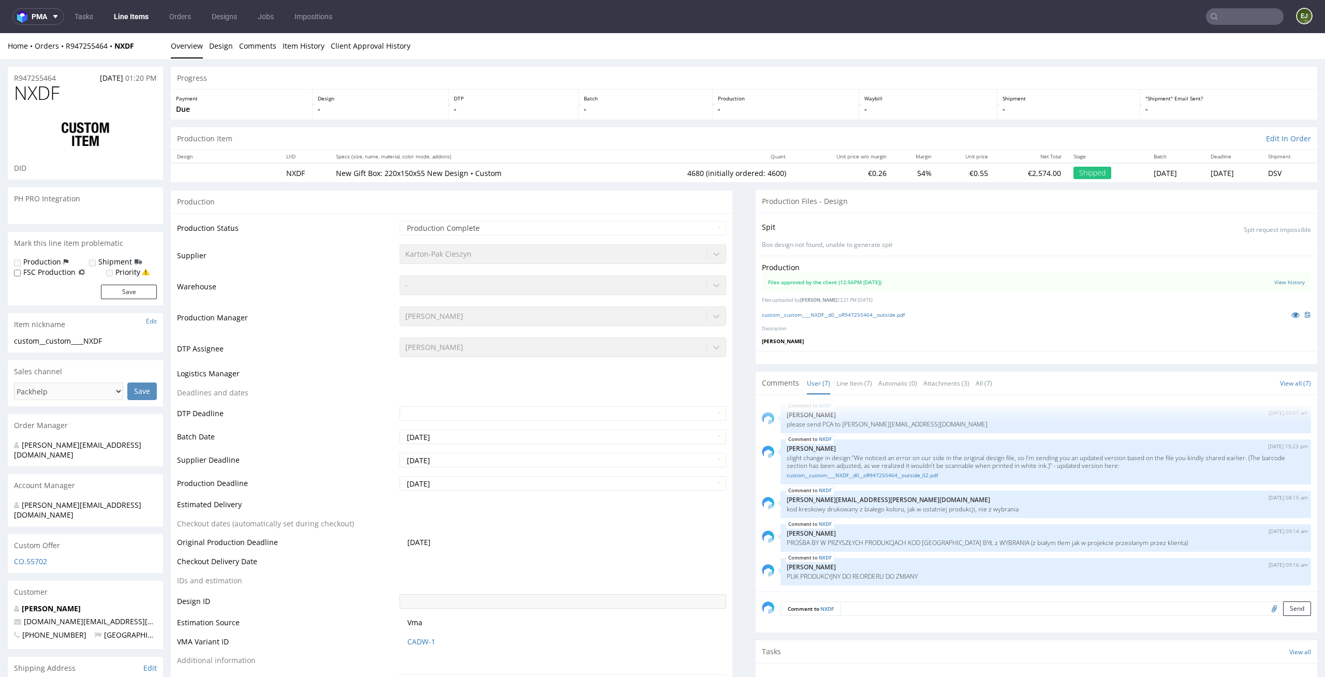
select select "in_progress"
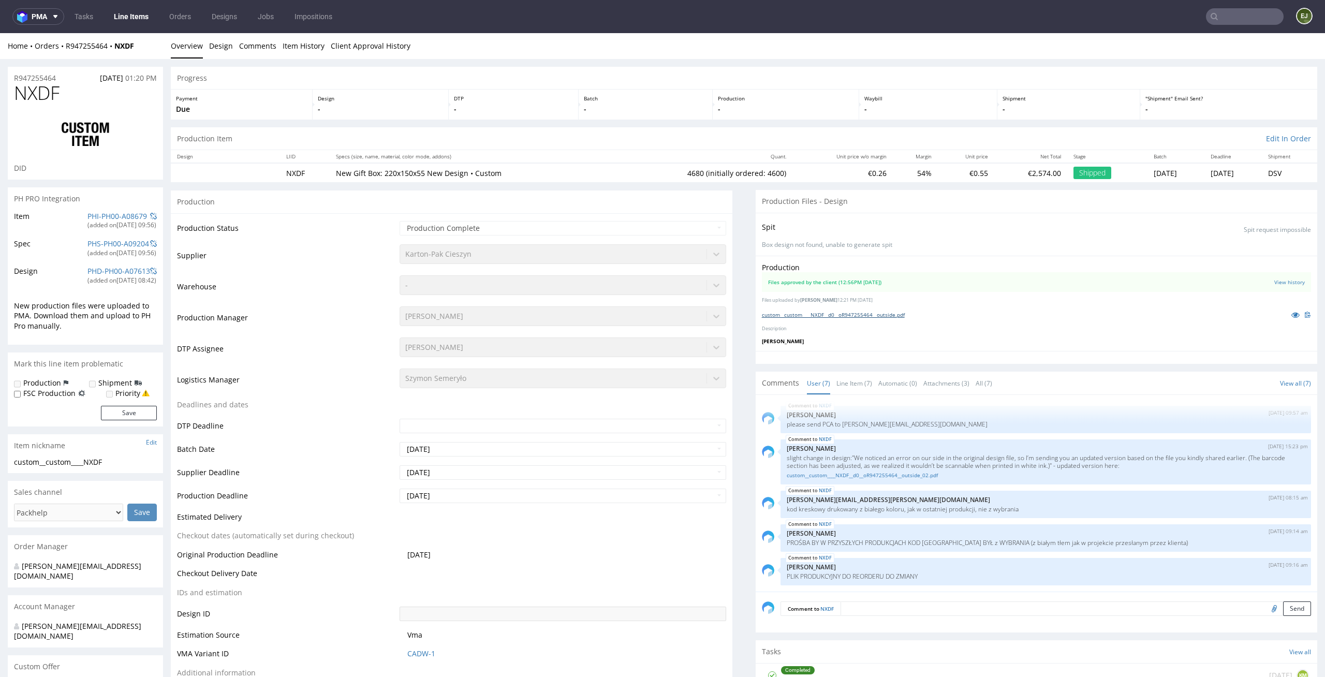
click at [844, 318] on link "custom__custom____NXDF__d0__oR947255464__outside.pdf" at bounding box center [833, 314] width 143 height 7
type input "nxdf"
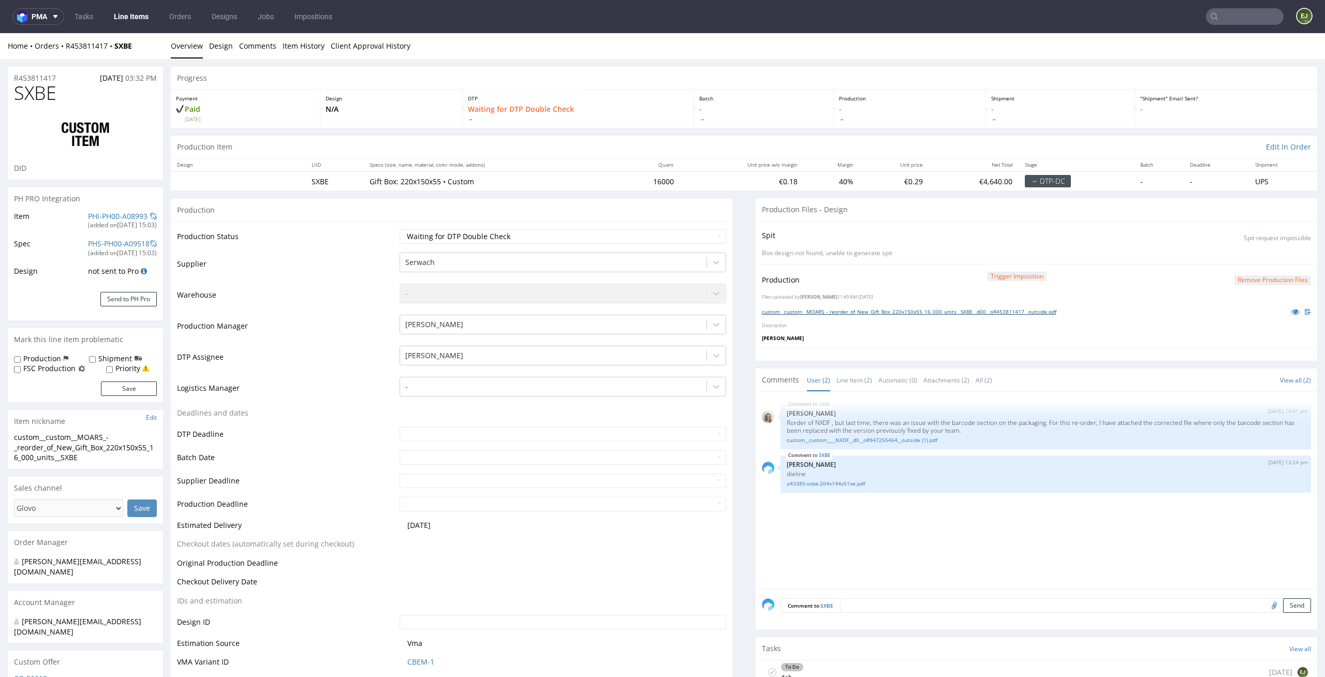
click at [909, 315] on link "custom__custom__MOARS_-_reorder_of_New_Gift_Box_220x150x55_16_000_units__SXBE__…" at bounding box center [909, 311] width 295 height 7
click at [840, 485] on link "a43385-sxbe-204x144x51xe.pdf" at bounding box center [1046, 484] width 518 height 8
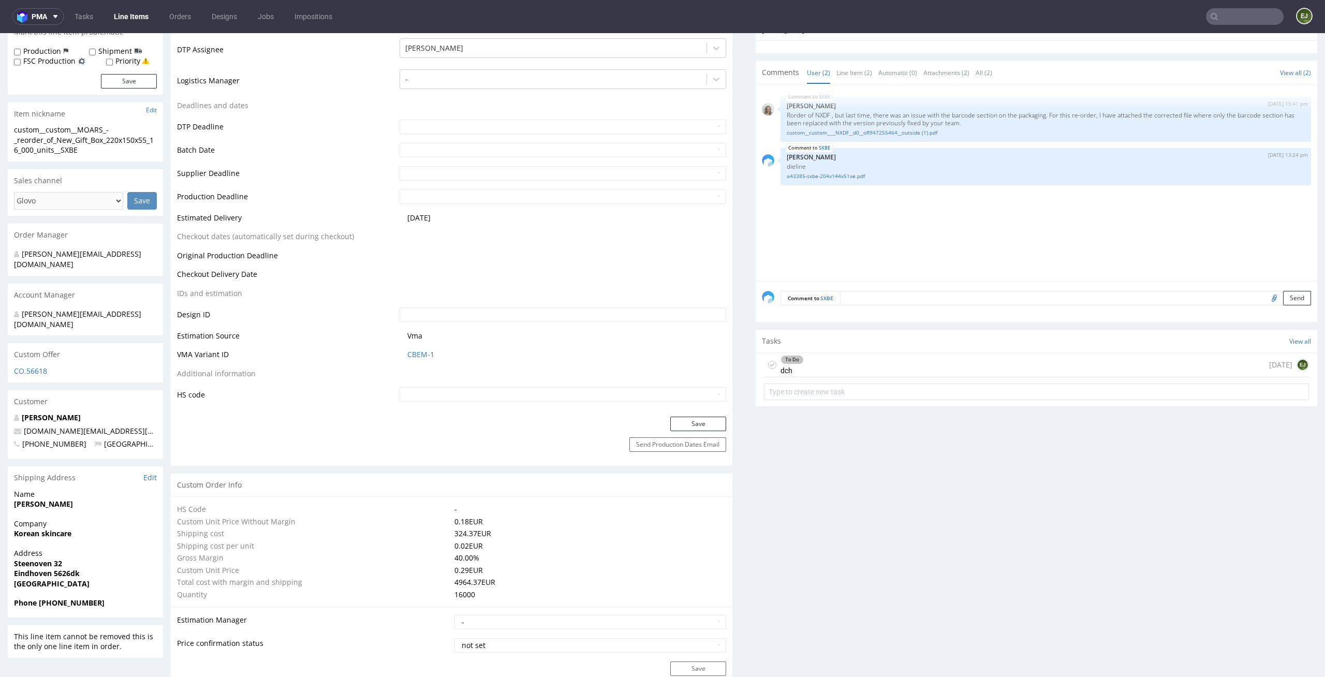
click at [820, 366] on div "To Do dch today EJ" at bounding box center [1036, 365] width 545 height 24
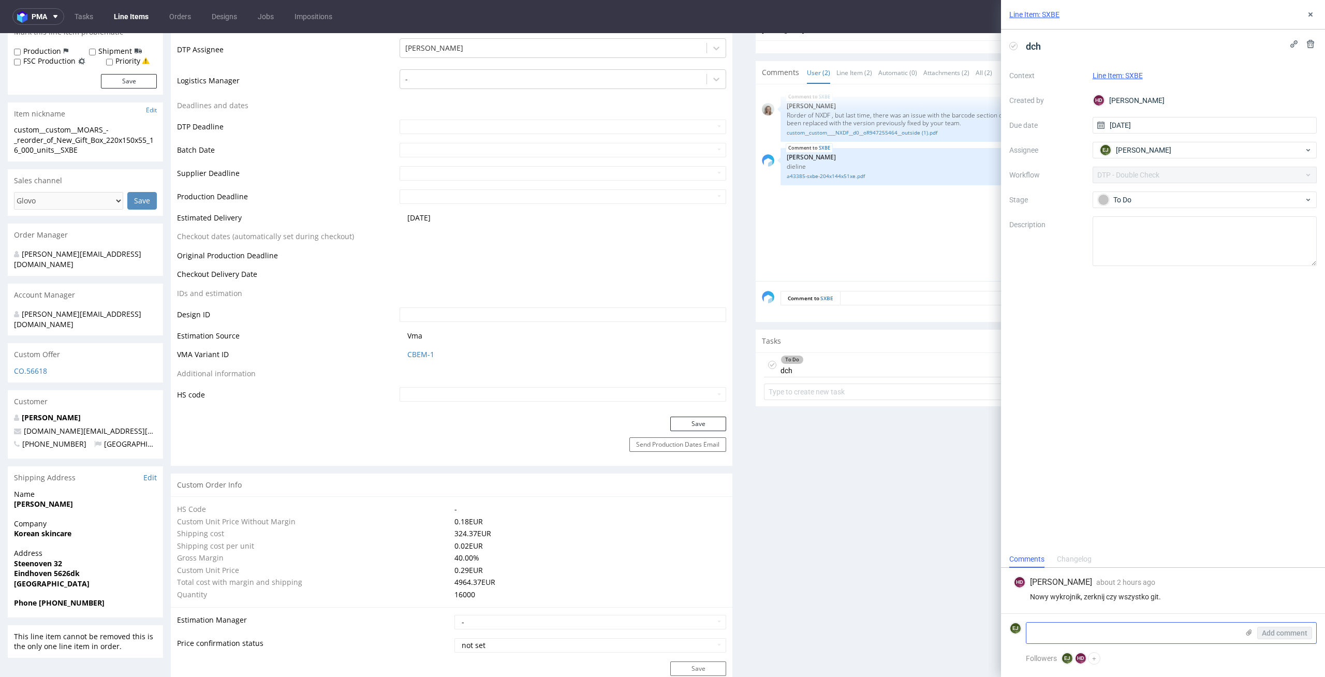
click at [1056, 623] on textarea at bounding box center [1133, 633] width 212 height 21
drag, startPoint x: 1110, startPoint y: 636, endPoint x: 1082, endPoint y: 636, distance: 28.0
click at [1082, 636] on textarea "te boki się trochę nie schodzą, równałaś do krawędzi, którą oznaczyłam na czerw…" at bounding box center [1133, 628] width 212 height 29
click at [1190, 641] on textarea "te boki się trochę nie schodzą, równałaś do krawędzi, którą oznaczyłam na zółto…" at bounding box center [1133, 628] width 212 height 29
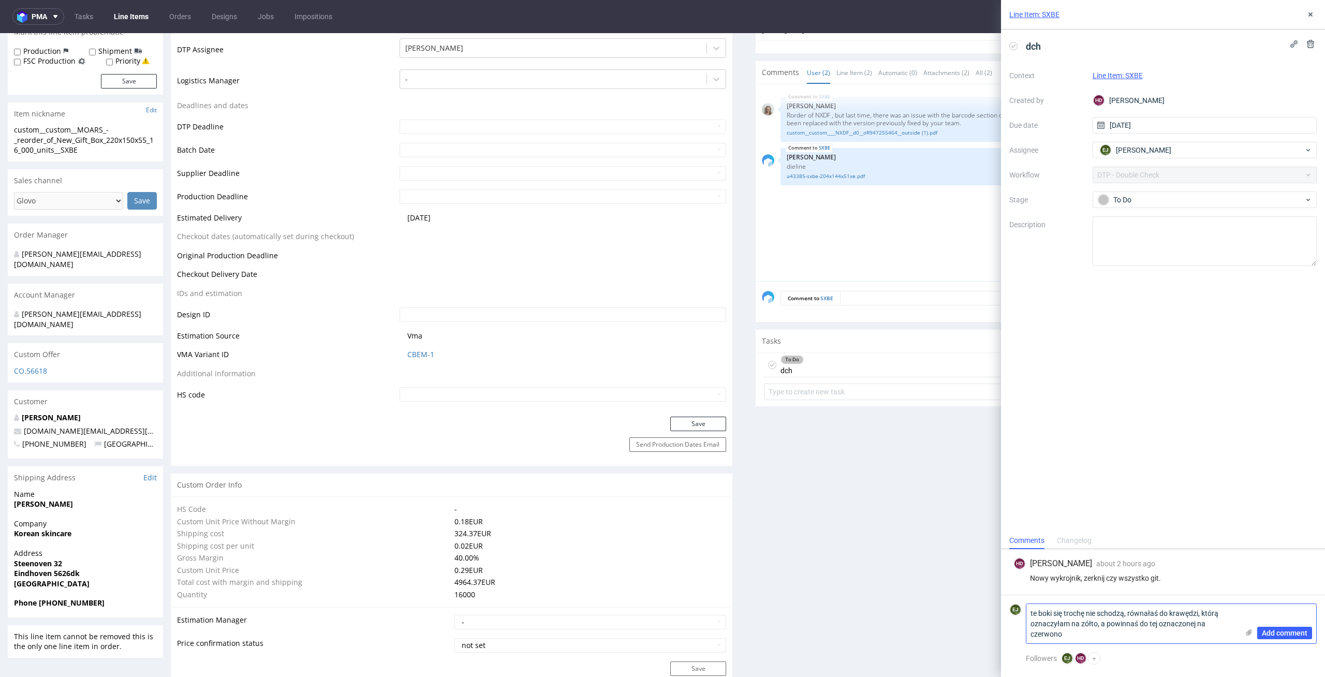
type textarea "te boki się trochę nie schodzą, równałaś do krawędzi, którą oznaczyłam na zółto…"
click at [1247, 636] on icon at bounding box center [1249, 632] width 8 height 8
click at [0, 0] on input "file" at bounding box center [0, 0] width 0 height 0
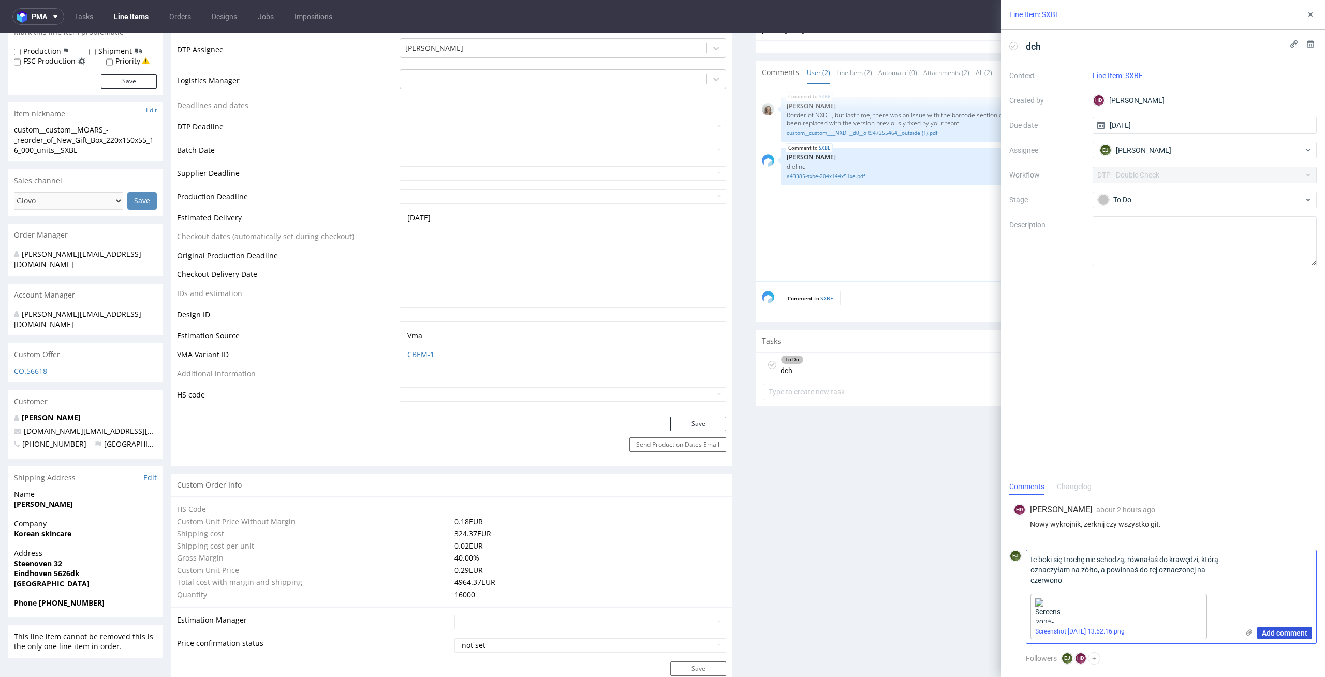
click at [1281, 635] on span "Add comment" at bounding box center [1285, 632] width 46 height 7
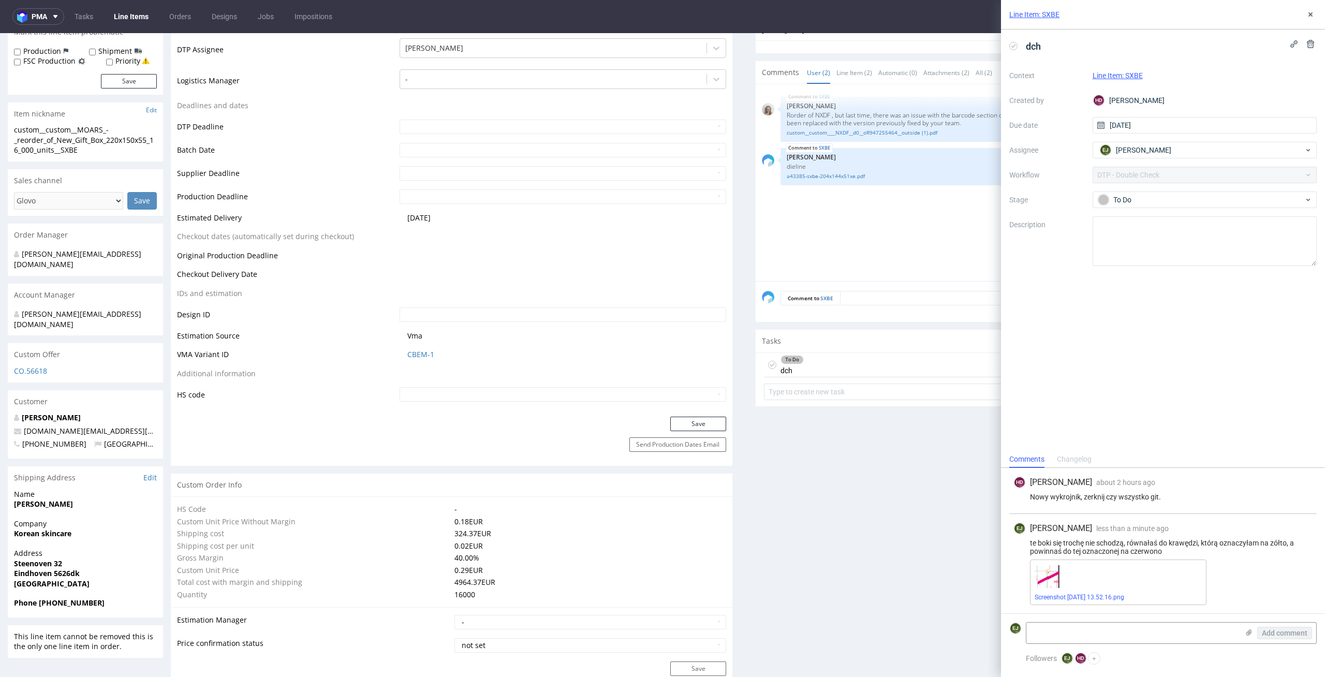
click at [1131, 209] on div "Context Line Item: SXBE Created by HD Hapka Dominika Due date 02/09/2025 Assign…" at bounding box center [1162, 166] width 307 height 199
click at [1154, 192] on div "To Do" at bounding box center [1205, 200] width 225 height 17
click at [1146, 261] on div "Needs fixes" at bounding box center [1205, 265] width 207 height 11
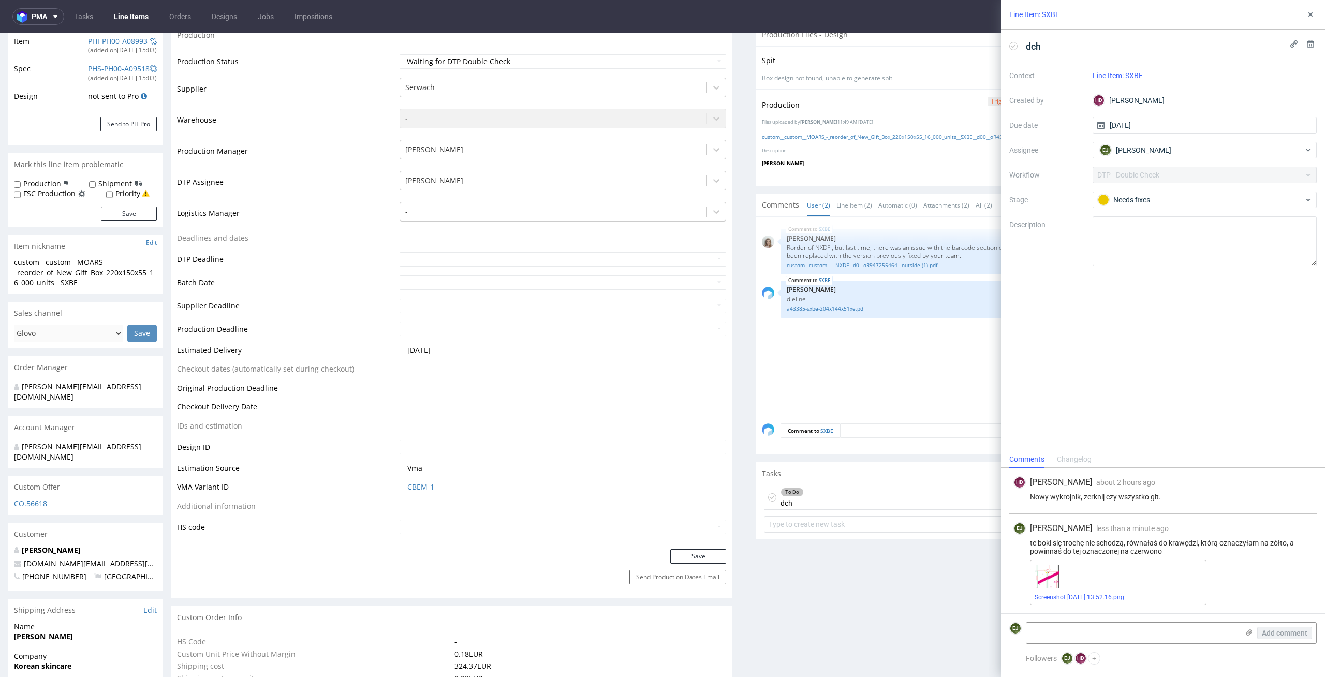
scroll to position [54, 0]
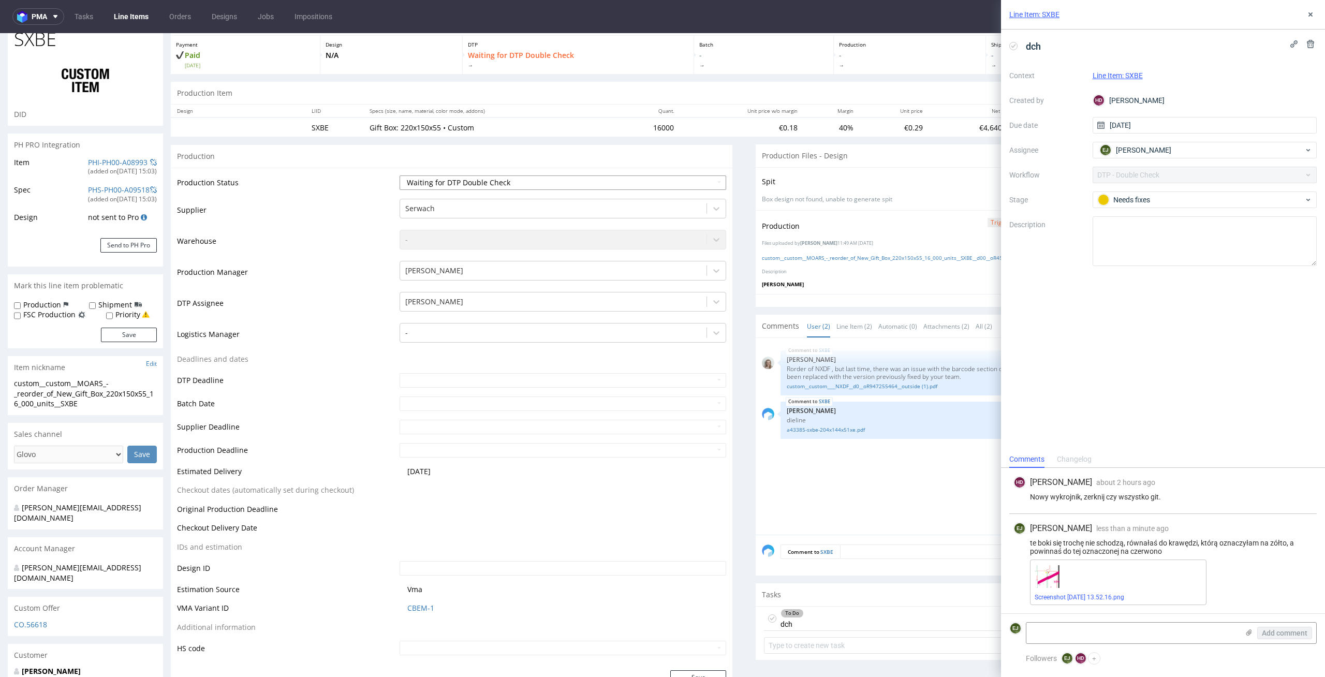
click at [705, 184] on select "Waiting for Artwork Waiting for Diecut Waiting for Mockup Waiting for DTP Waiti…" at bounding box center [563, 182] width 327 height 14
select select "dtp_dc_done"
click at [400, 175] on select "Waiting for Artwork Waiting for Diecut Waiting for Mockup Waiting for DTP Waiti…" at bounding box center [563, 182] width 327 height 14
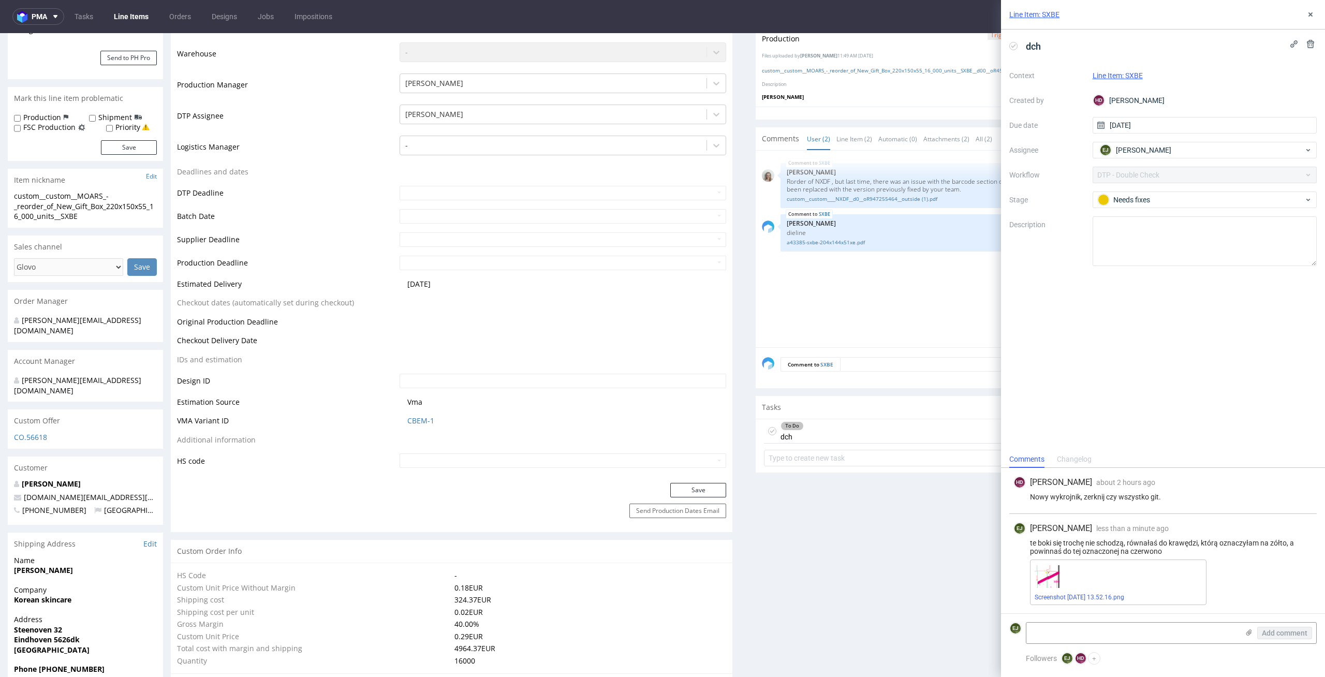
scroll to position [393, 0]
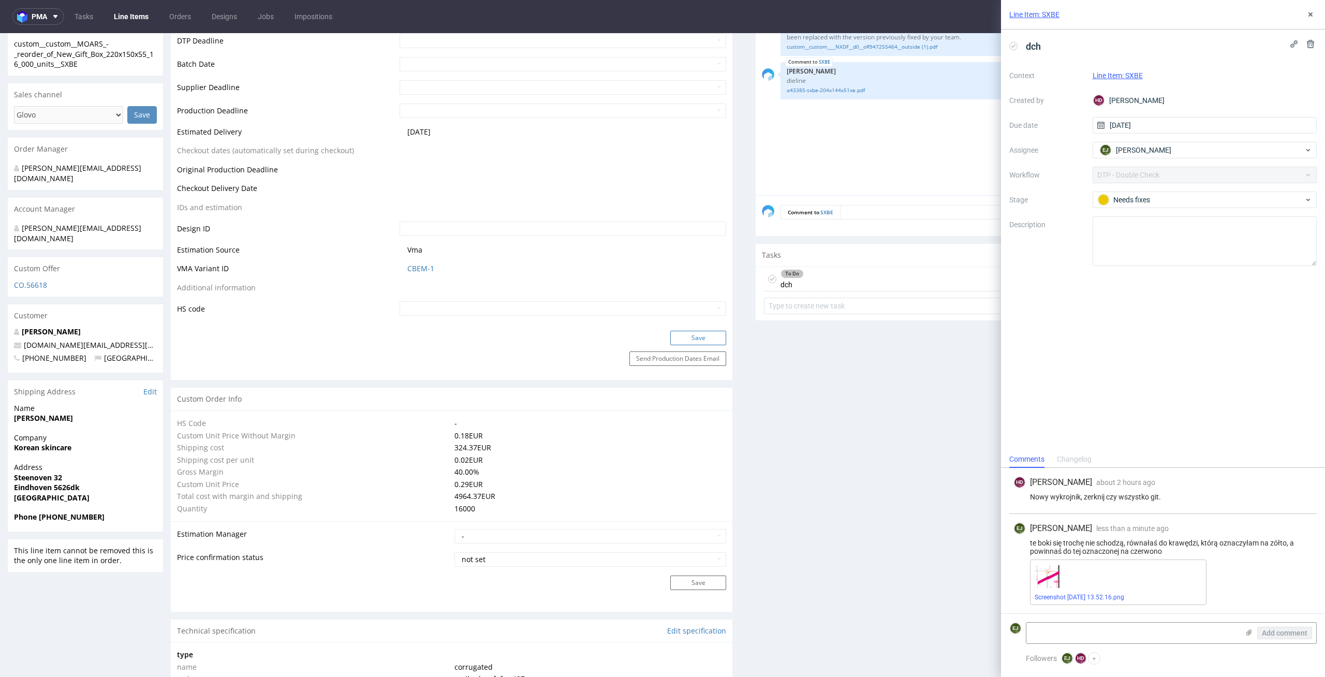
click at [708, 339] on button "Save" at bounding box center [698, 338] width 56 height 14
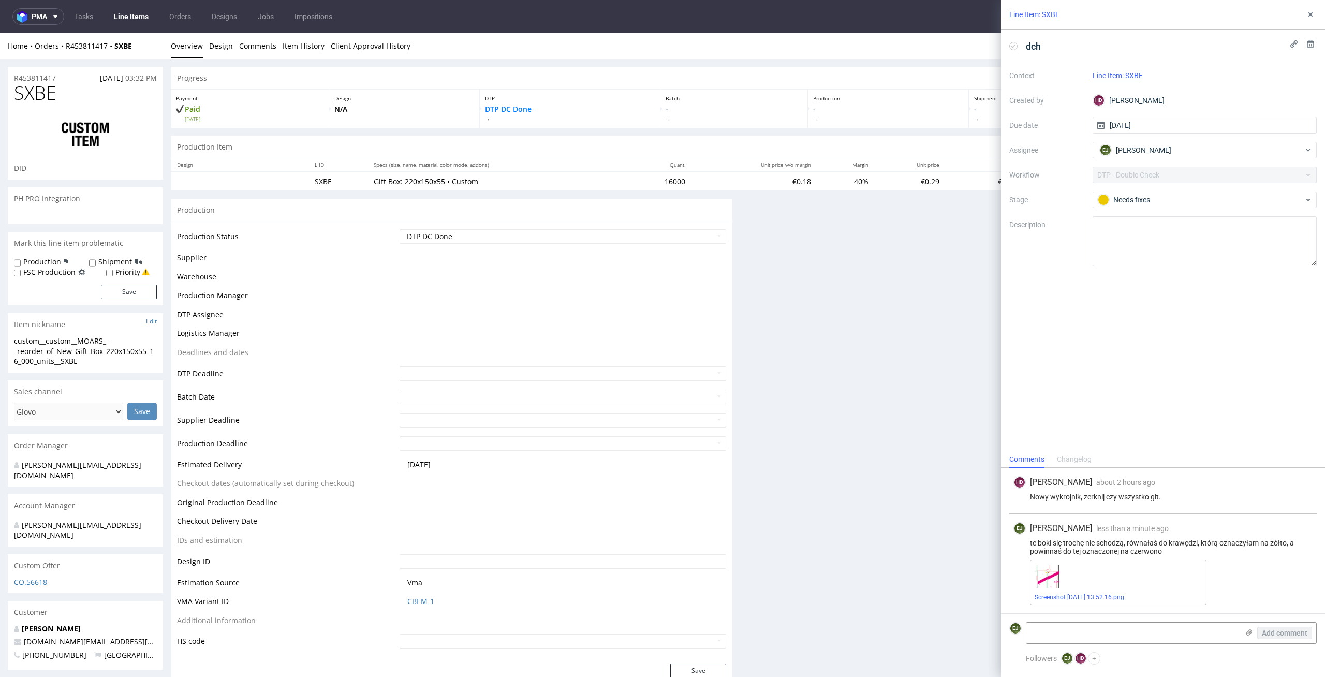
scroll to position [0, 0]
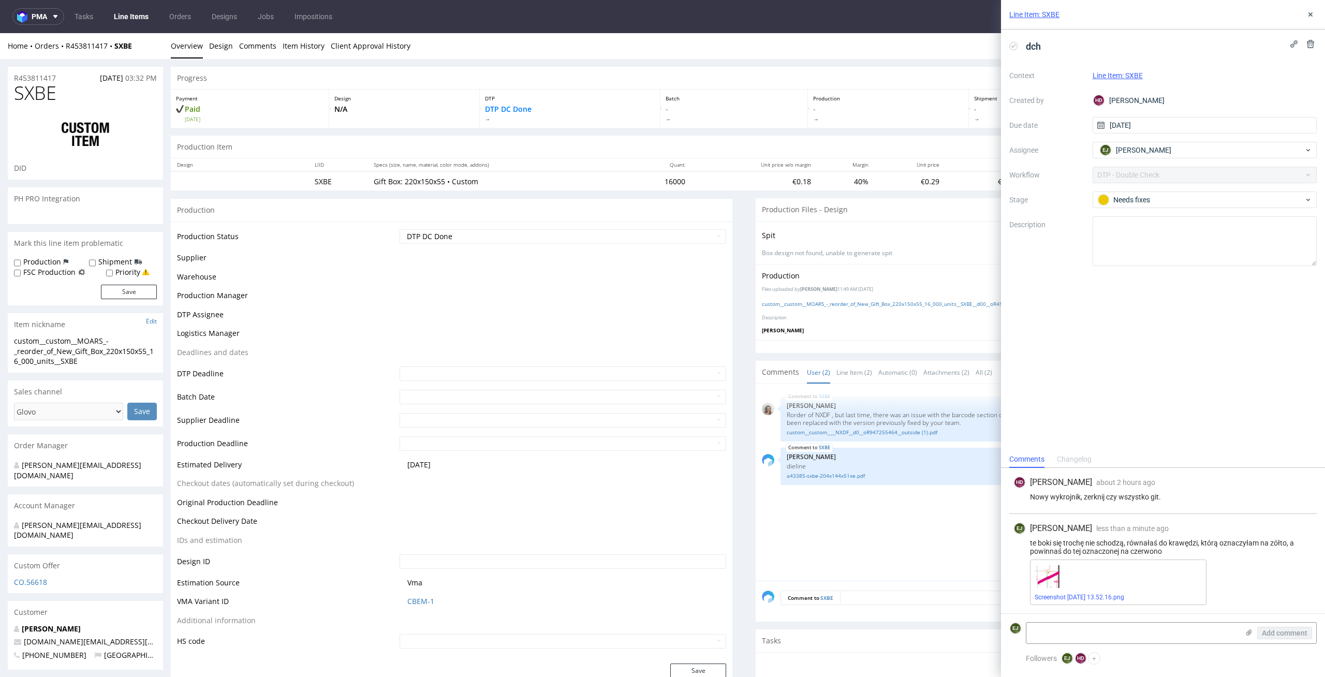
click at [131, 8] on link "Line Items" at bounding box center [131, 16] width 47 height 17
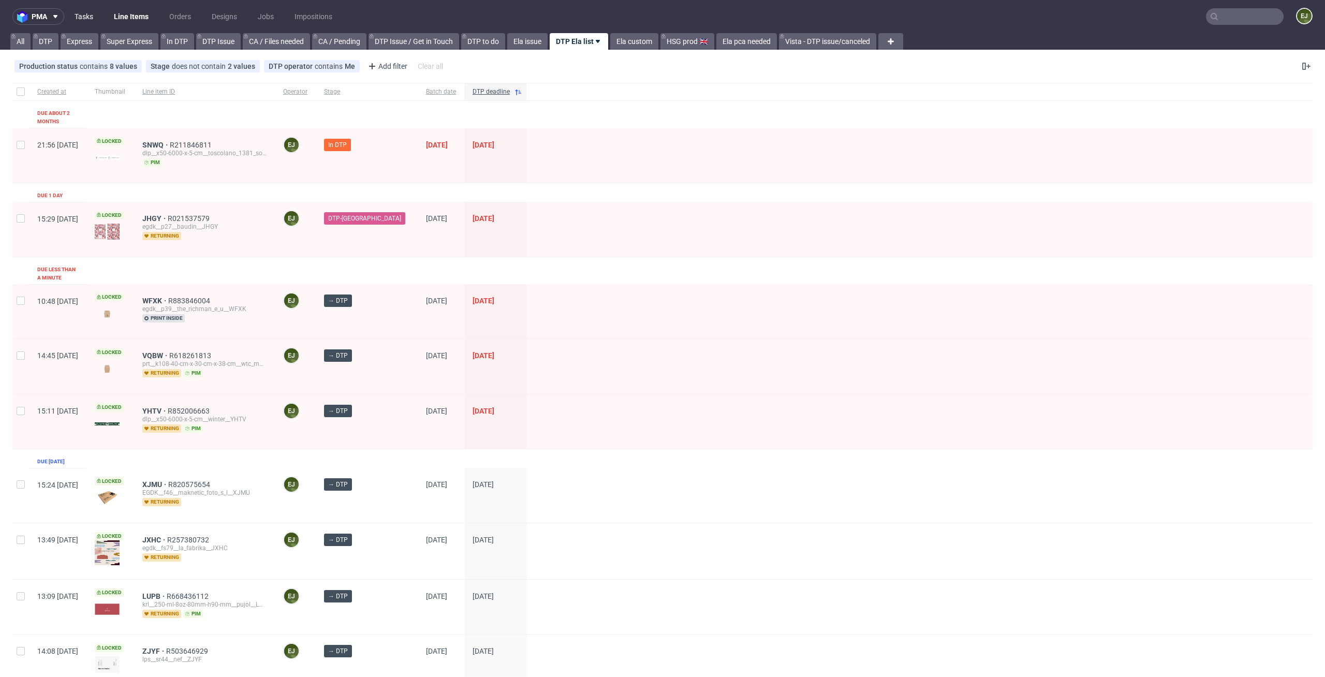
click at [86, 16] on link "Tasks" at bounding box center [83, 16] width 31 height 17
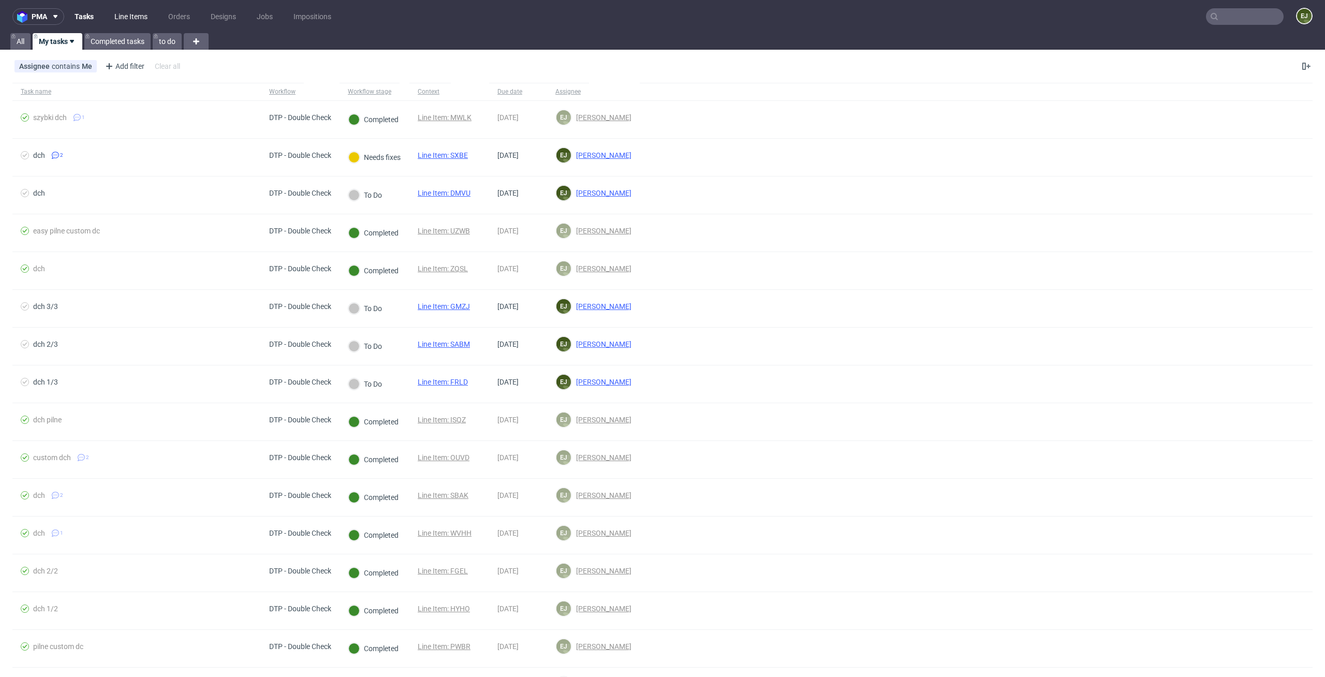
click at [146, 22] on link "Line Items" at bounding box center [131, 16] width 46 height 17
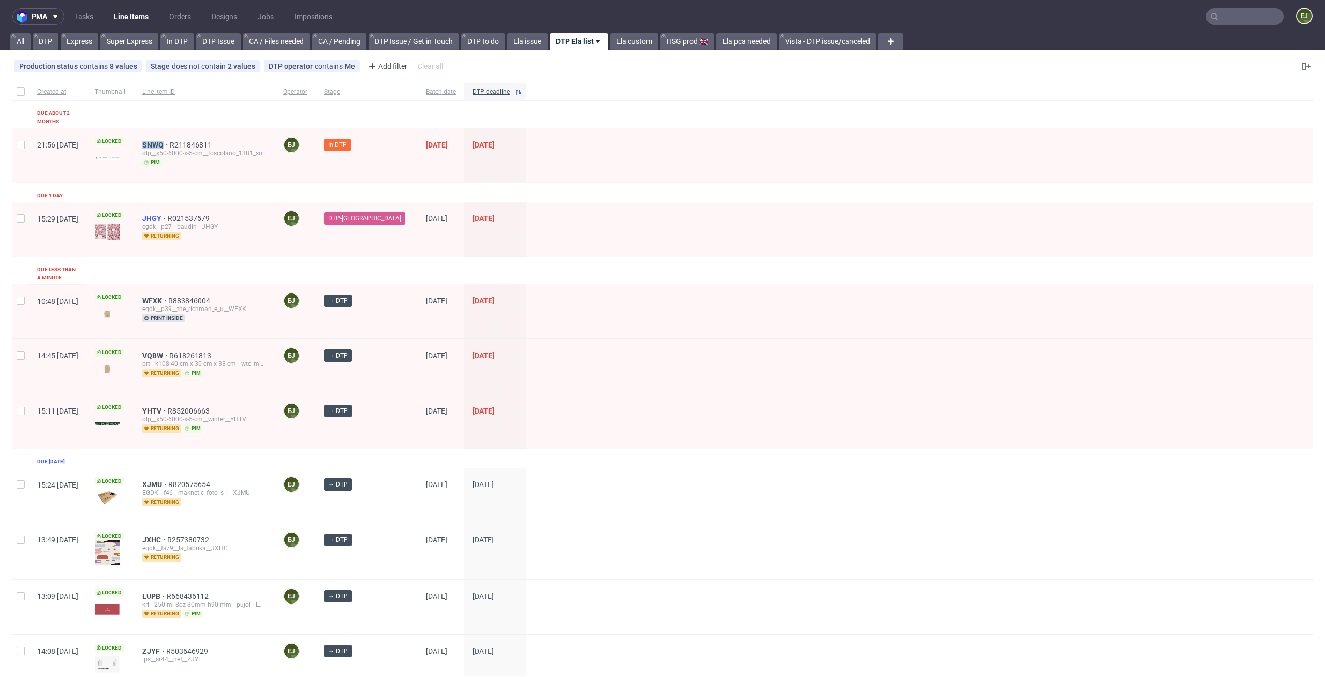
click at [168, 214] on span "JHGY" at bounding box center [154, 218] width 25 height 8
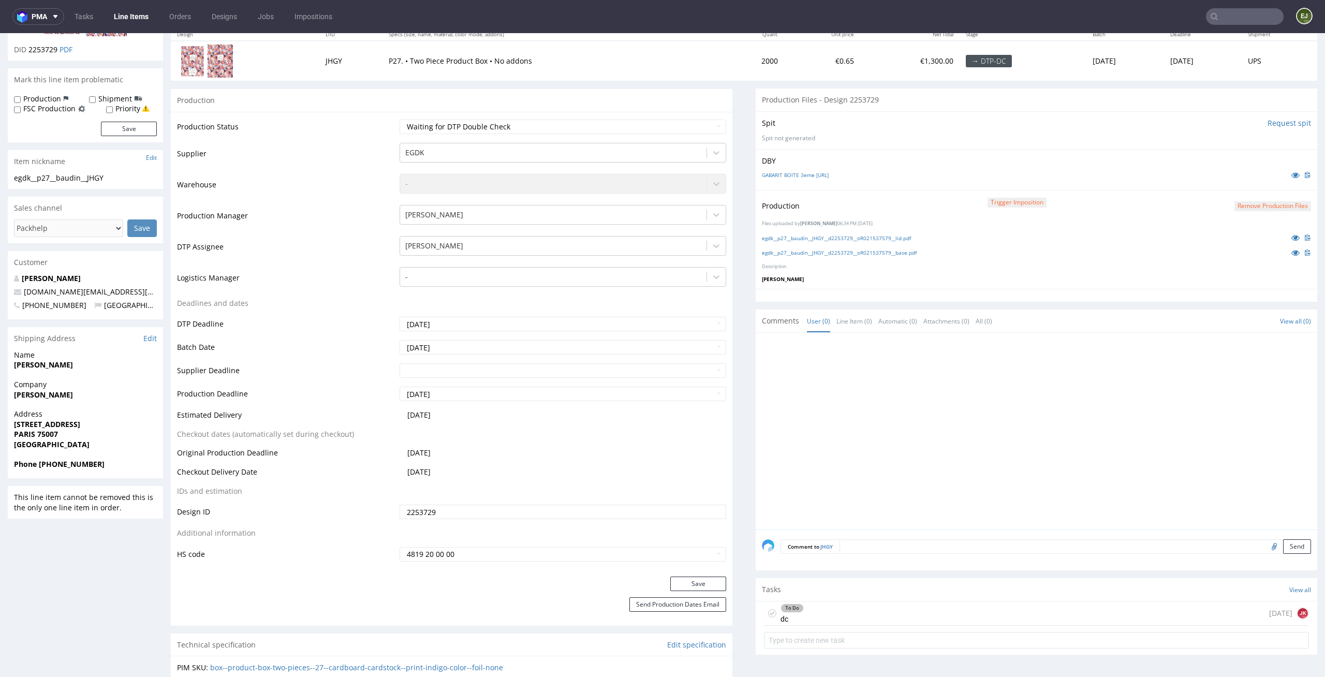
scroll to position [217, 0]
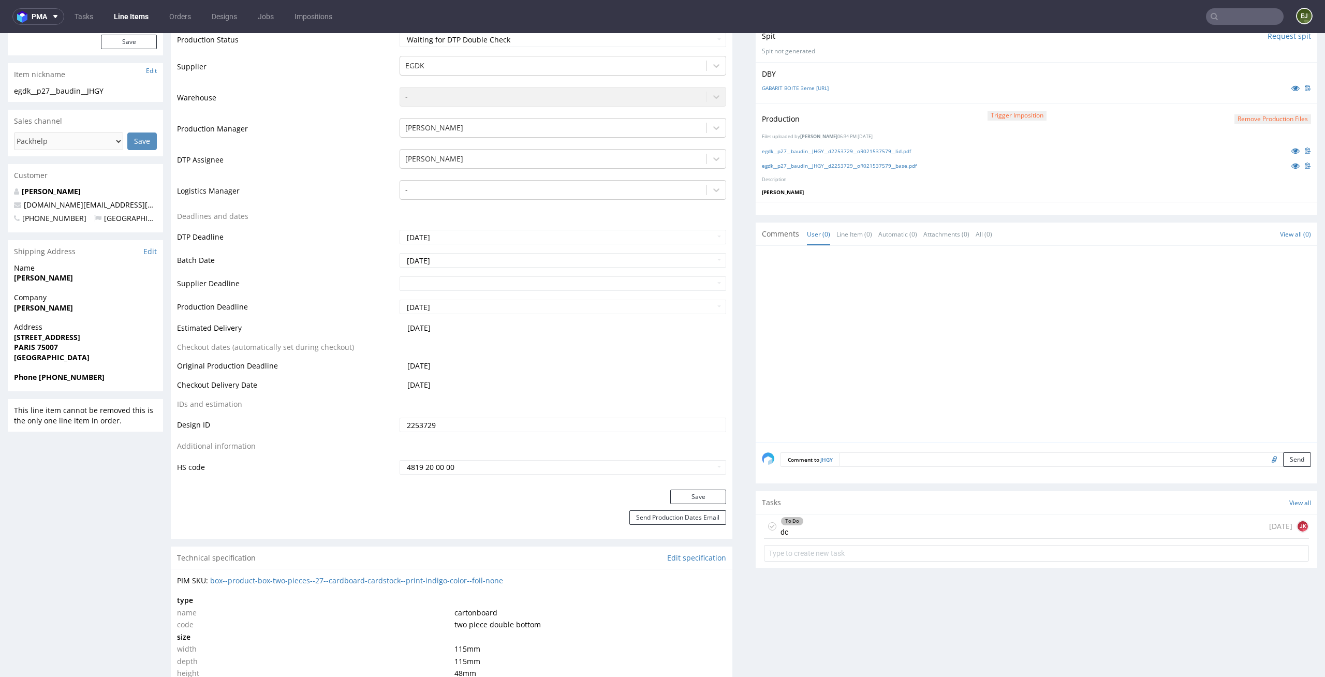
click at [810, 531] on div "To Do dc today JK" at bounding box center [1036, 527] width 545 height 24
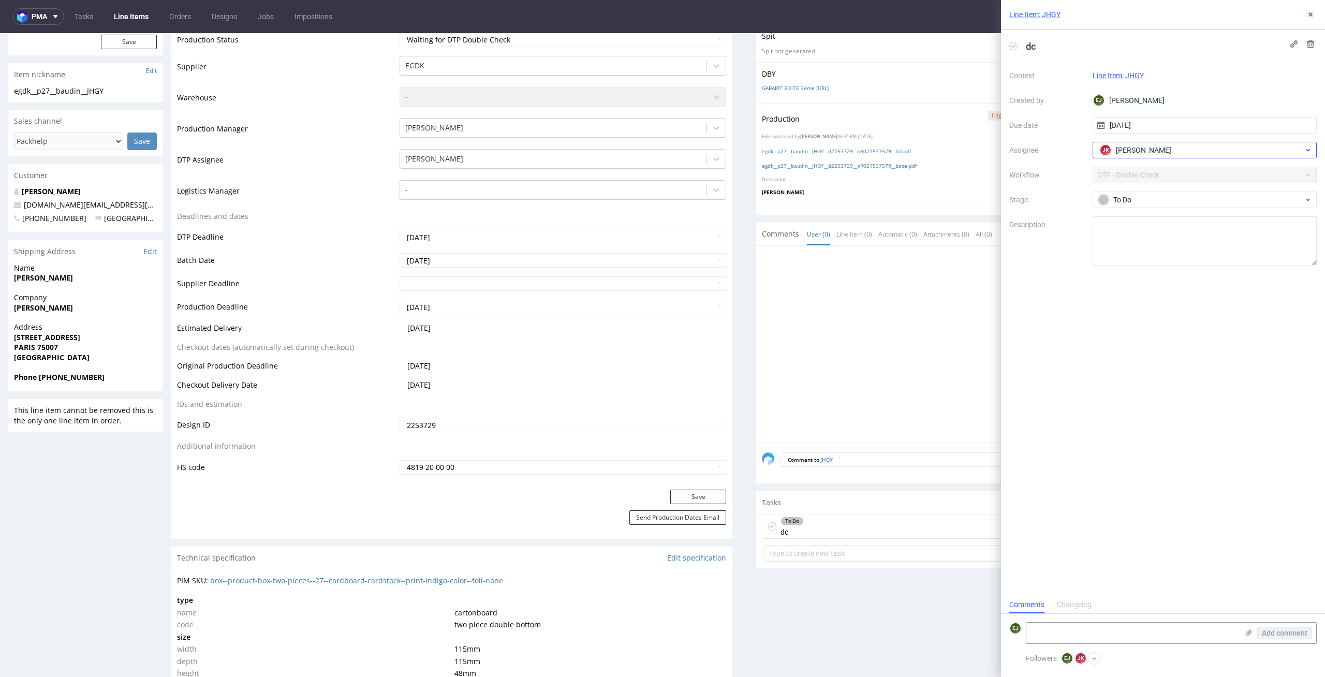
scroll to position [8, 0]
click at [1173, 155] on div "JK Jan Kocik" at bounding box center [1200, 150] width 207 height 17
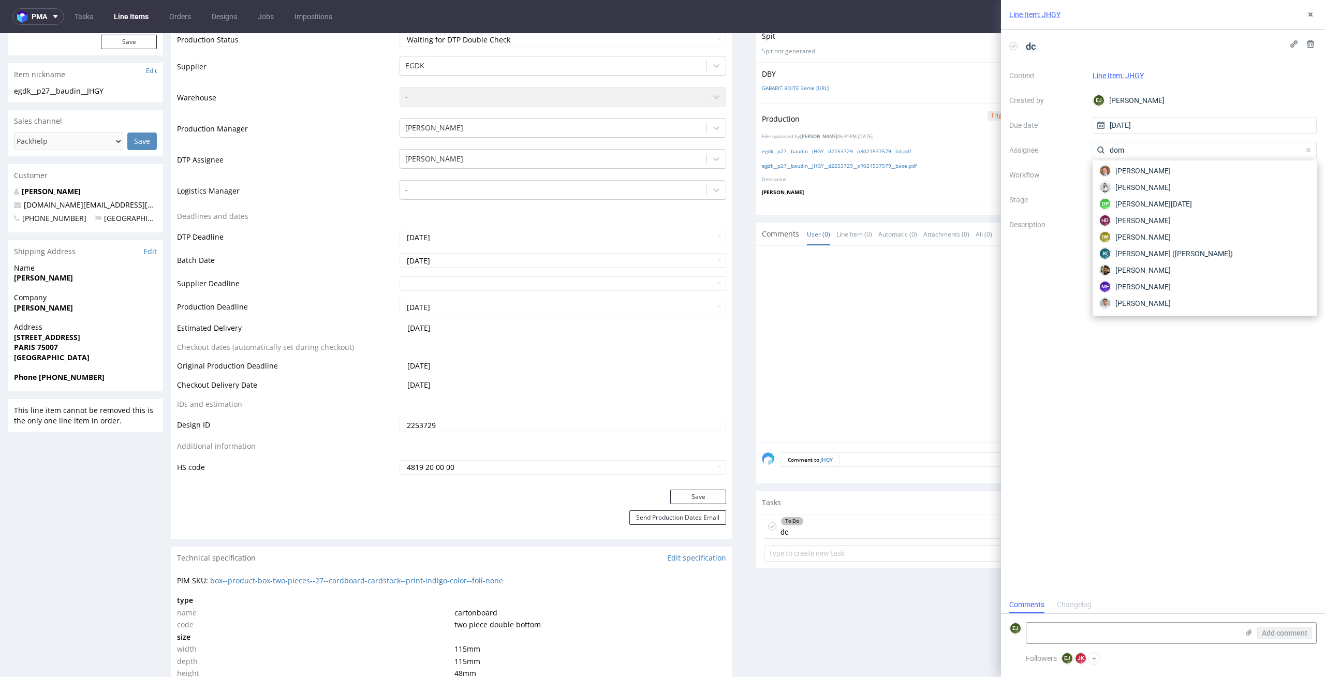
scroll to position [0, 0]
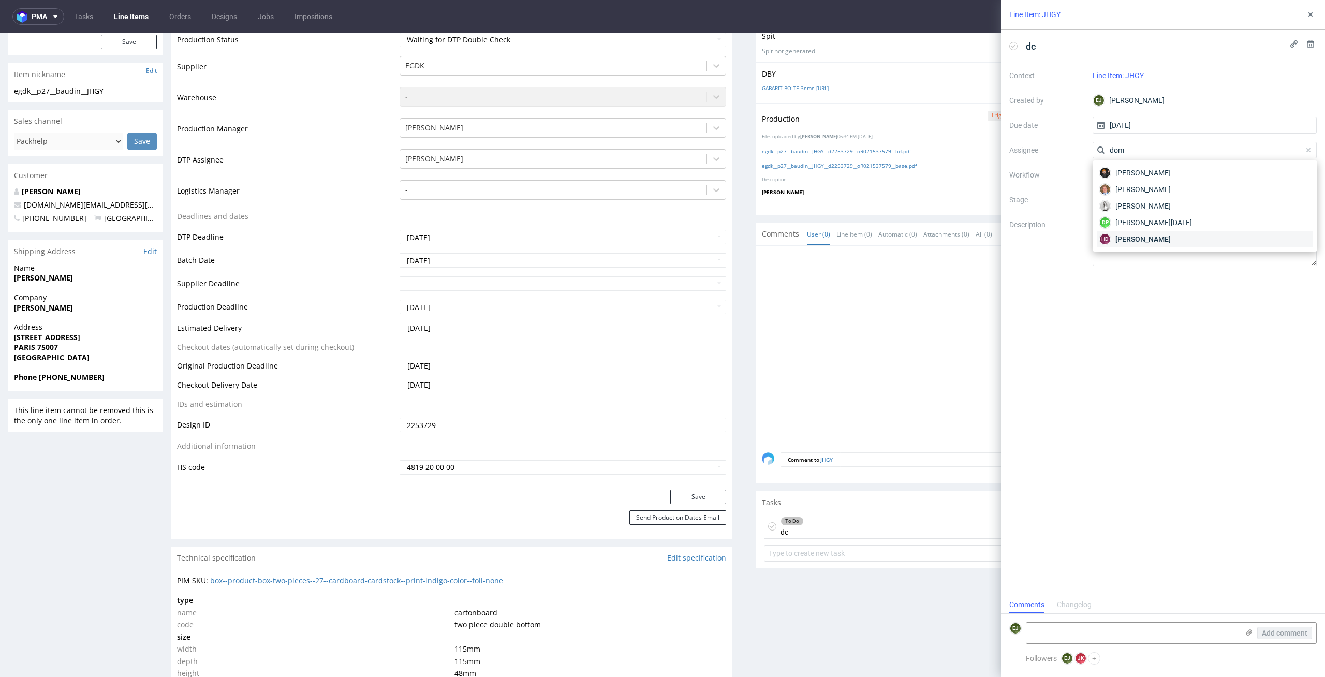
type input "dom"
click at [1177, 234] on div "HD Hapka Dominika" at bounding box center [1205, 239] width 216 height 17
click at [1178, 354] on div "dc Context Line Item: JHGY Created by EJ Elżbieta Jelińska Due date 02/09/2025 …" at bounding box center [1163, 313] width 324 height 567
click at [1311, 3] on div "Line Item: JHGY" at bounding box center [1163, 15] width 324 height 30
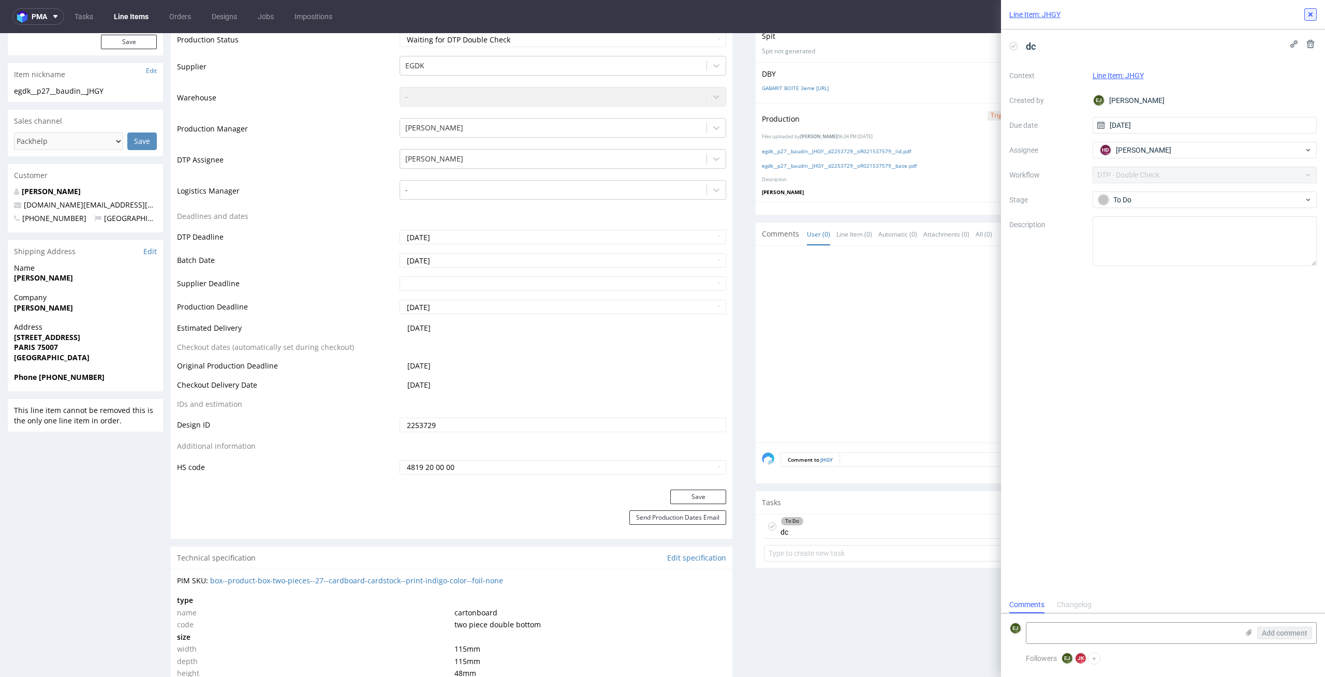
click at [1308, 20] on button at bounding box center [1311, 14] width 12 height 12
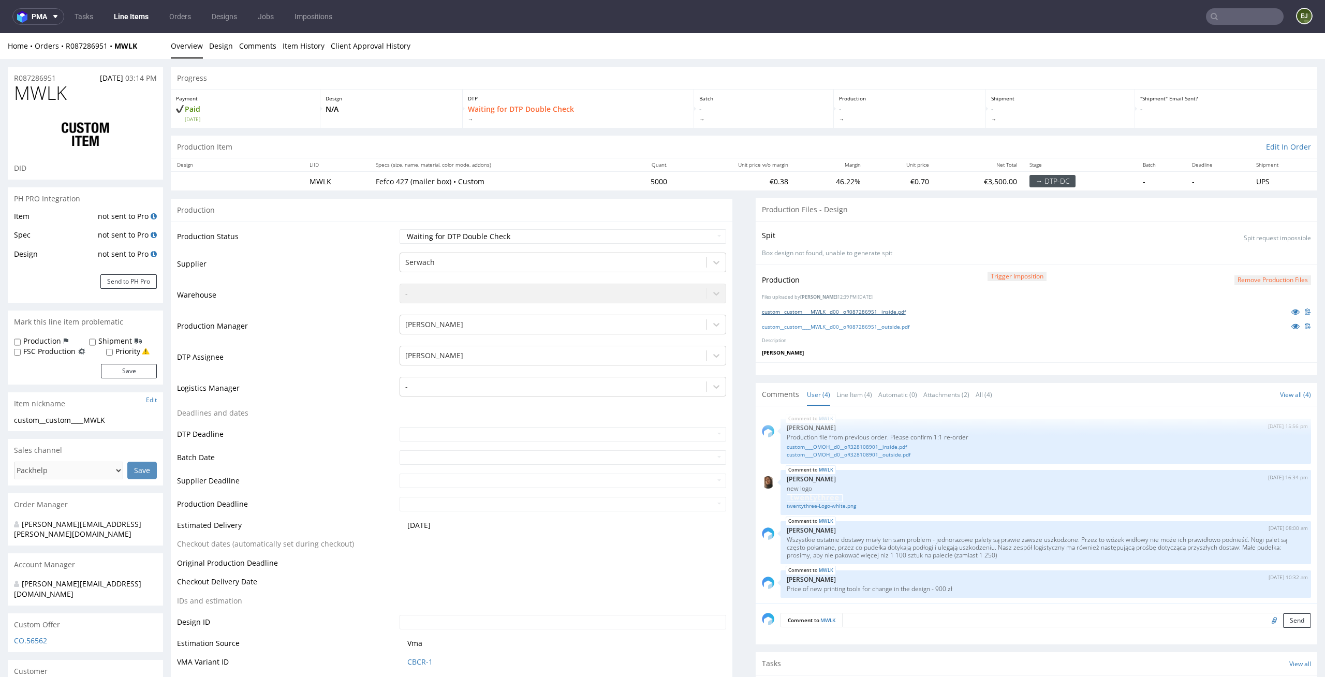
click at [856, 310] on link "custom__custom____MWLK__d00__oR087286951__inside.pdf" at bounding box center [834, 311] width 144 height 7
click at [856, 324] on link "custom__custom____MWLK__d00__oR087286951__outside.pdf" at bounding box center [836, 326] width 148 height 7
click at [861, 394] on link "Line Item (4)" at bounding box center [855, 395] width 36 height 22
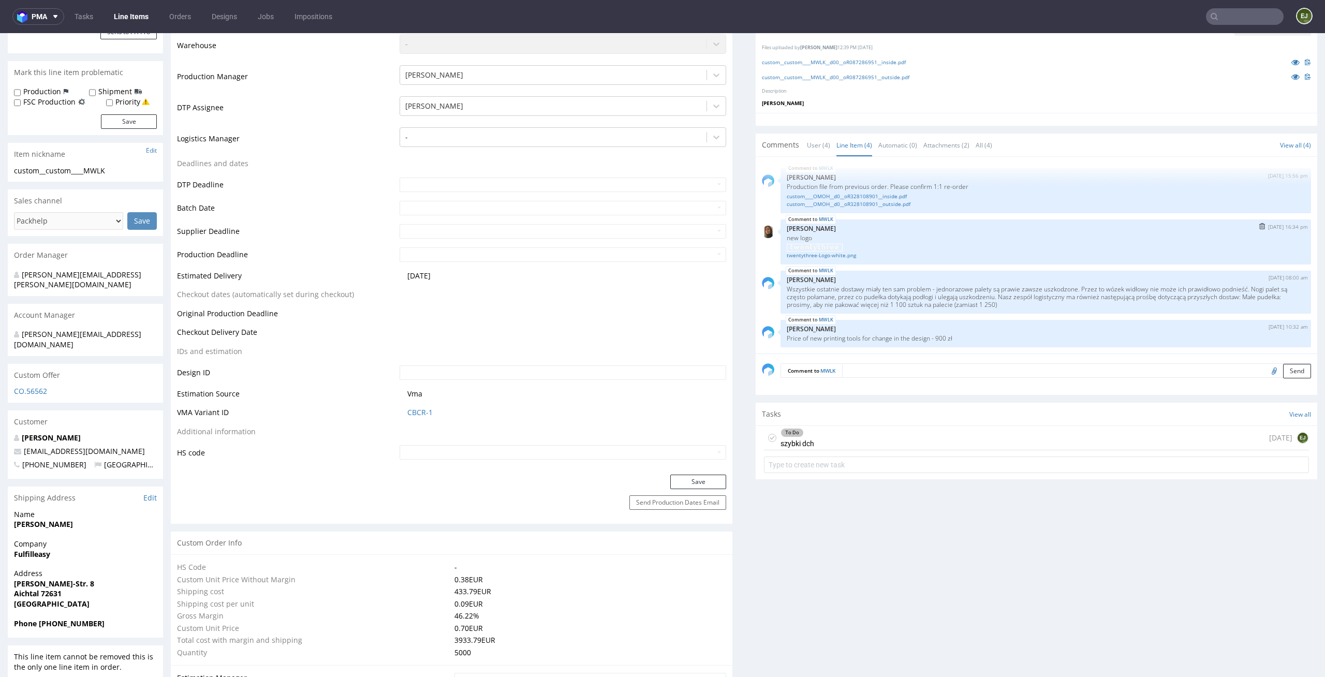
scroll to position [266, 0]
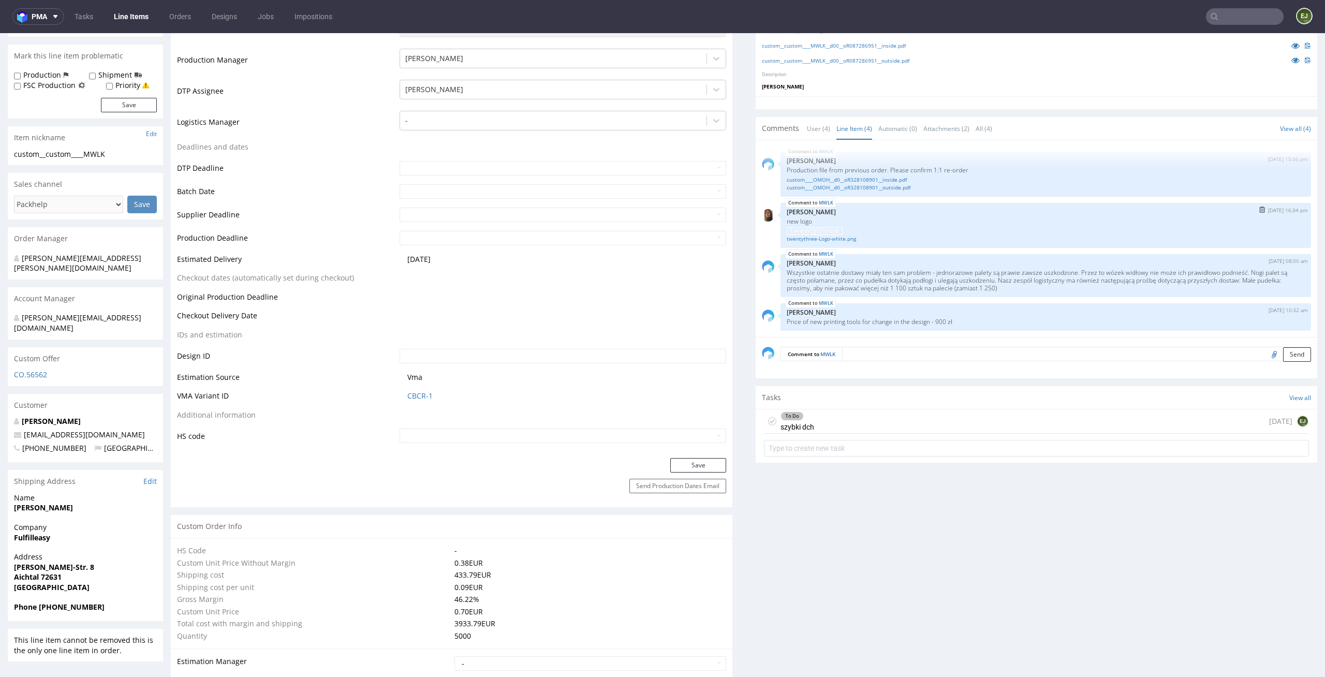
click at [833, 234] on img at bounding box center [815, 231] width 56 height 8
click at [830, 235] on link "twentythree-Logo-white.png" at bounding box center [1046, 239] width 518 height 8
click at [881, 415] on div "To Do szybki dch today EJ" at bounding box center [1036, 421] width 545 height 24
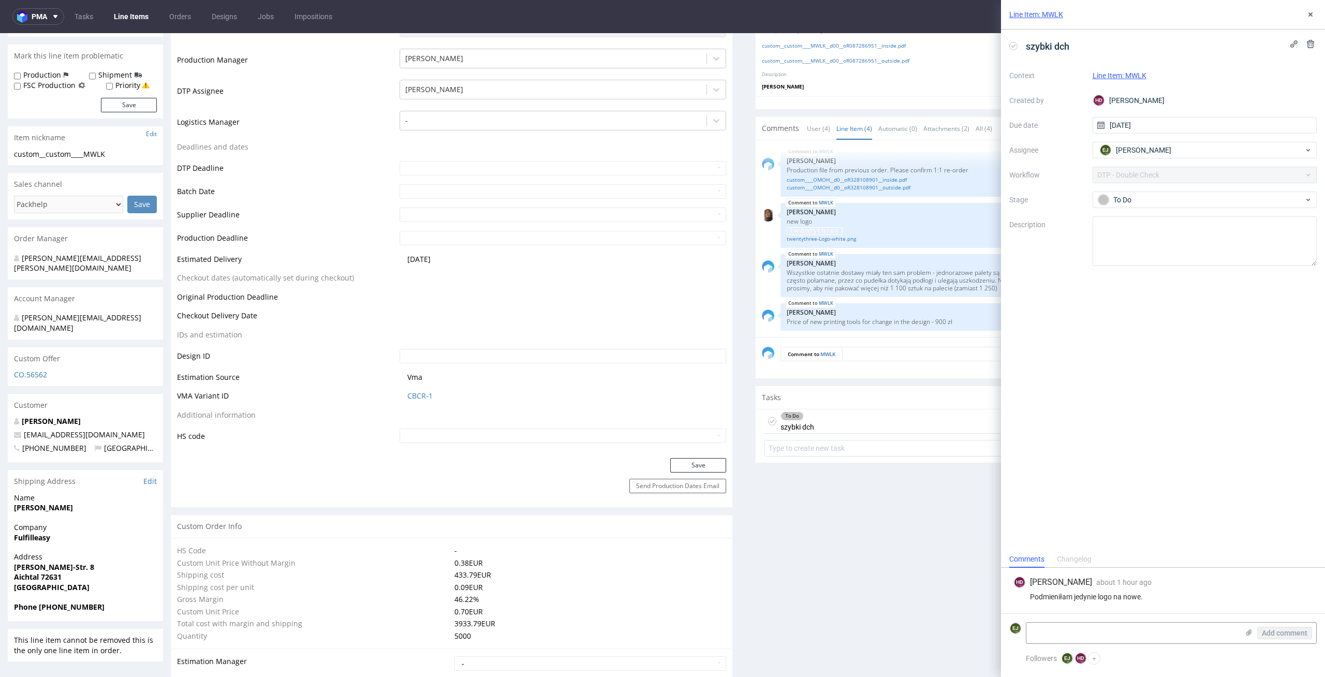
click at [1014, 49] on icon at bounding box center [1013, 46] width 8 height 8
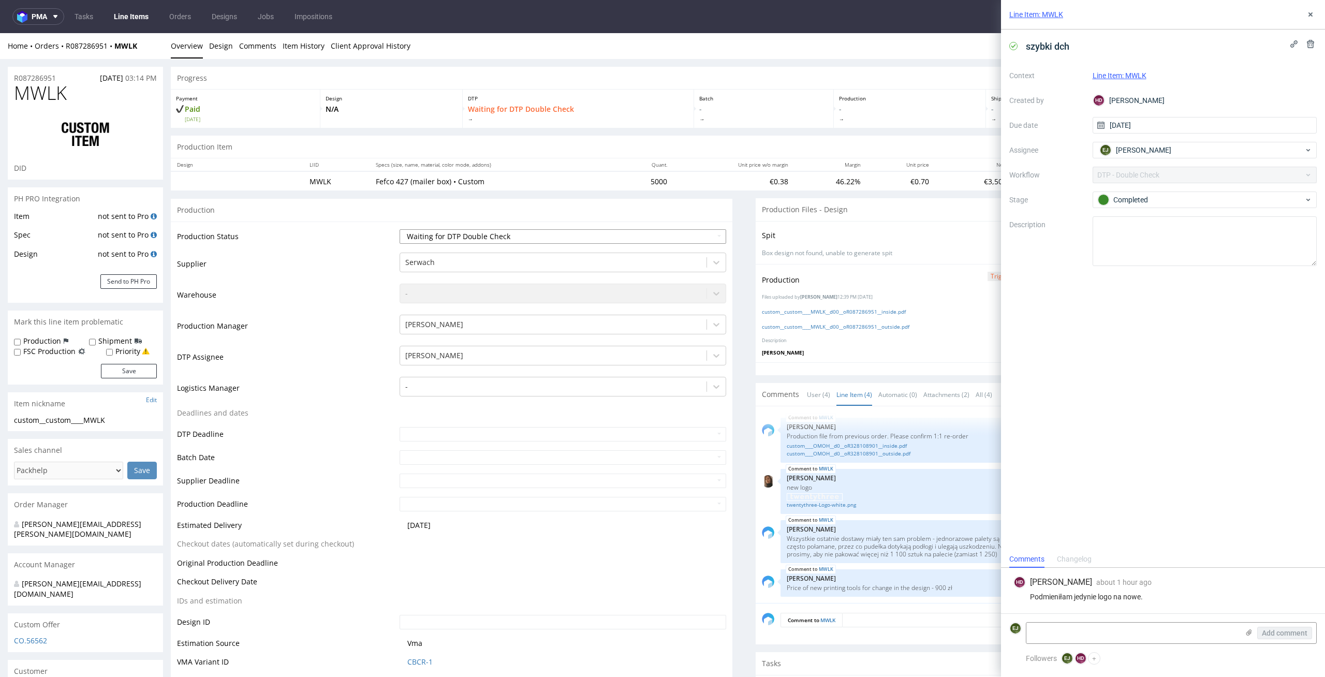
click at [668, 233] on select "Waiting for Artwork Waiting for Diecut Waiting for Mockup Waiting for DTP Waiti…" at bounding box center [563, 236] width 327 height 14
select select "dtp_production_ready"
click at [400, 229] on select "Waiting for Artwork Waiting for Diecut Waiting for Mockup Waiting for DTP Waiti…" at bounding box center [563, 236] width 327 height 14
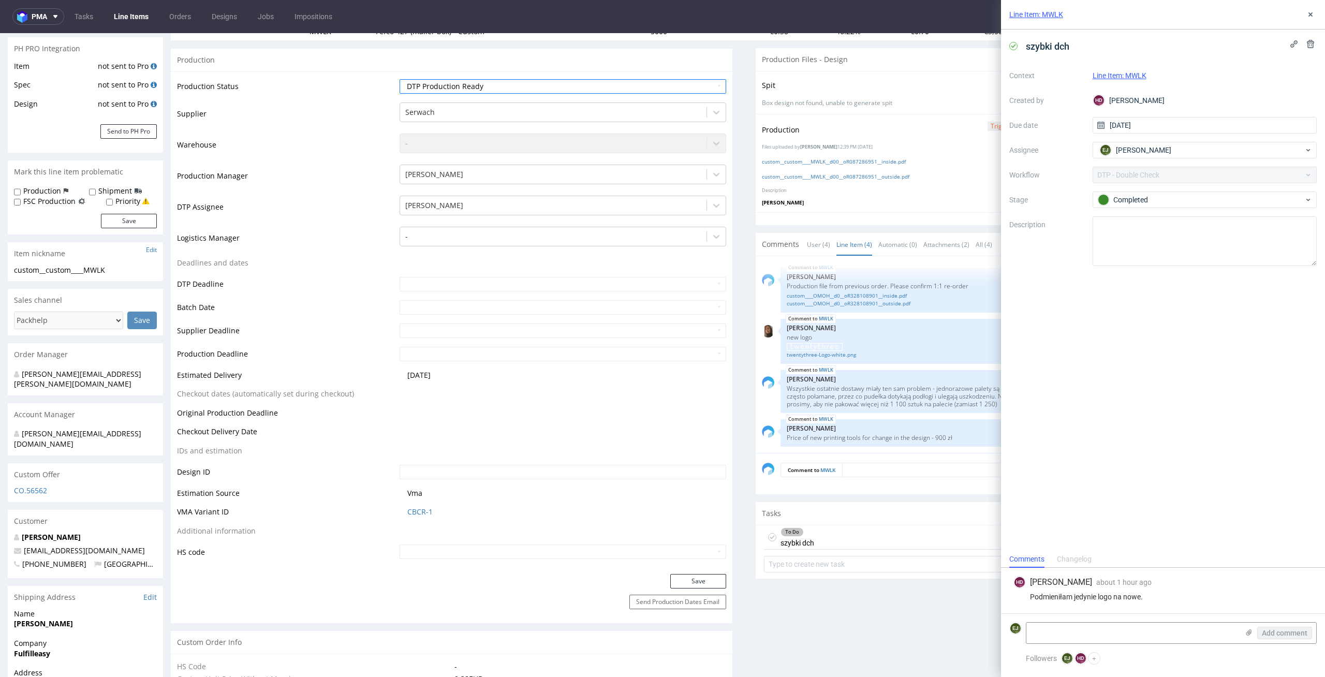
scroll to position [347, 0]
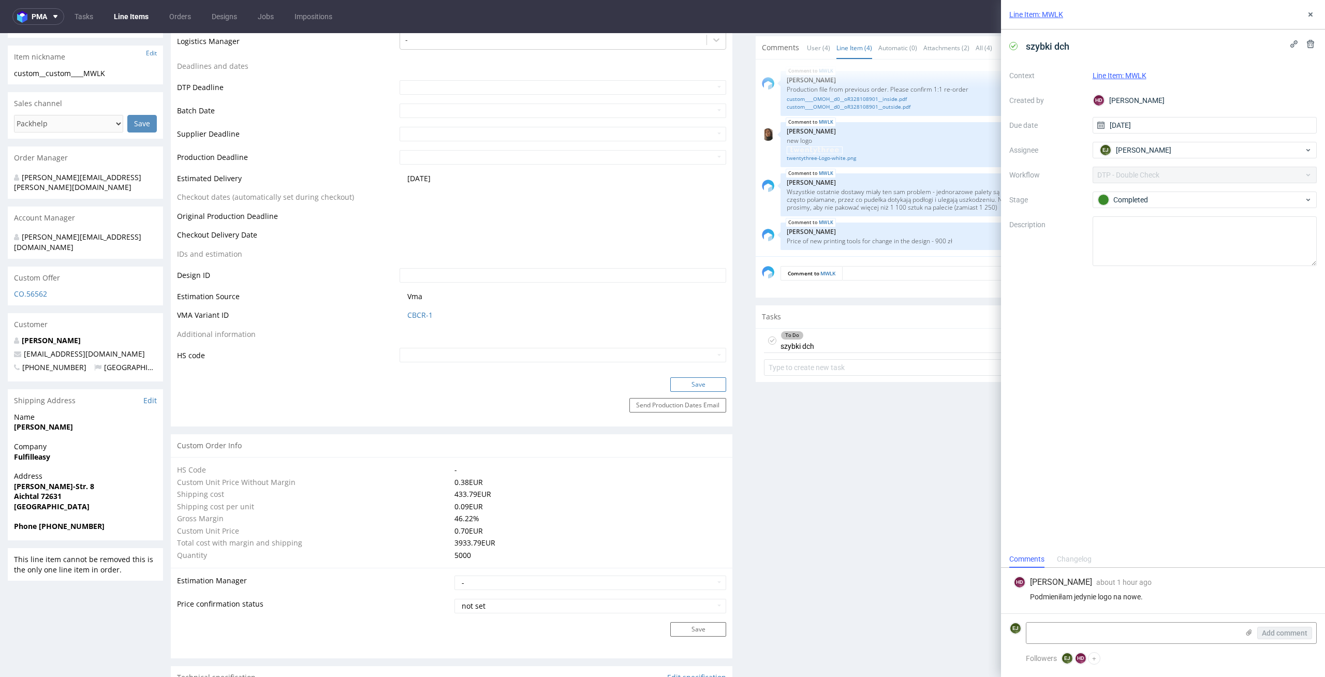
click at [709, 377] on button "Save" at bounding box center [698, 384] width 56 height 14
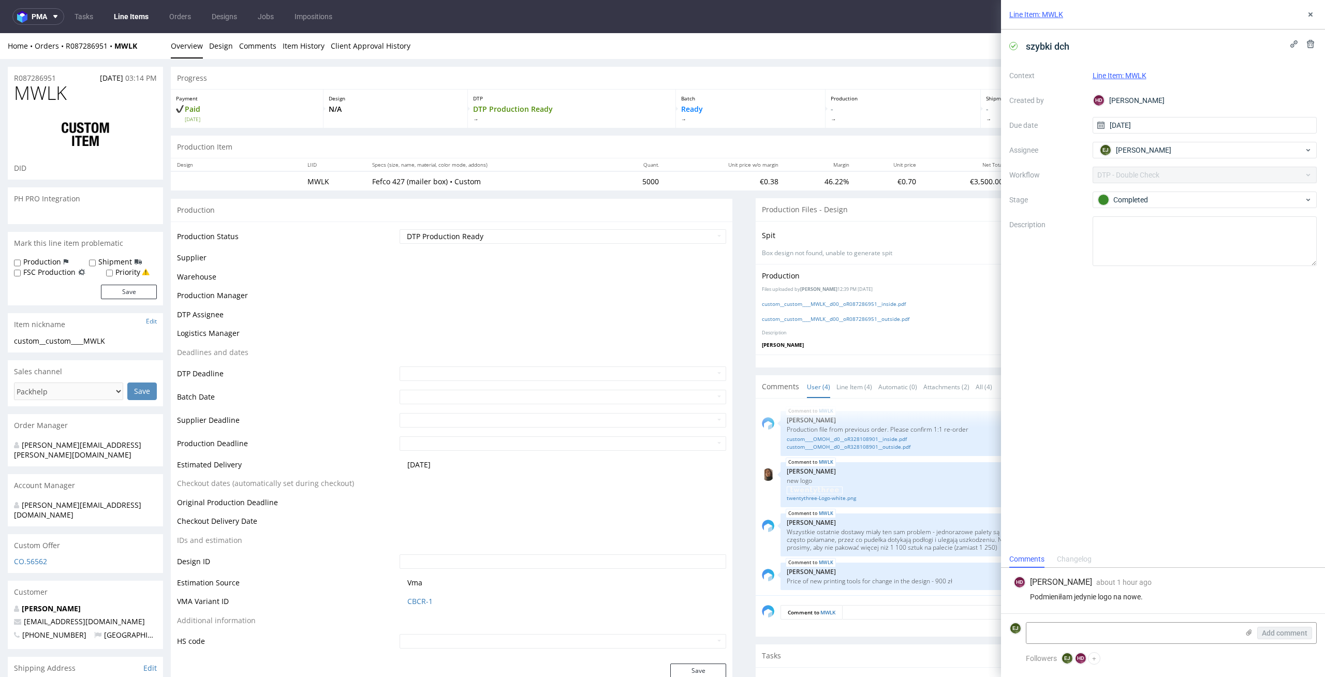
scroll to position [1, 0]
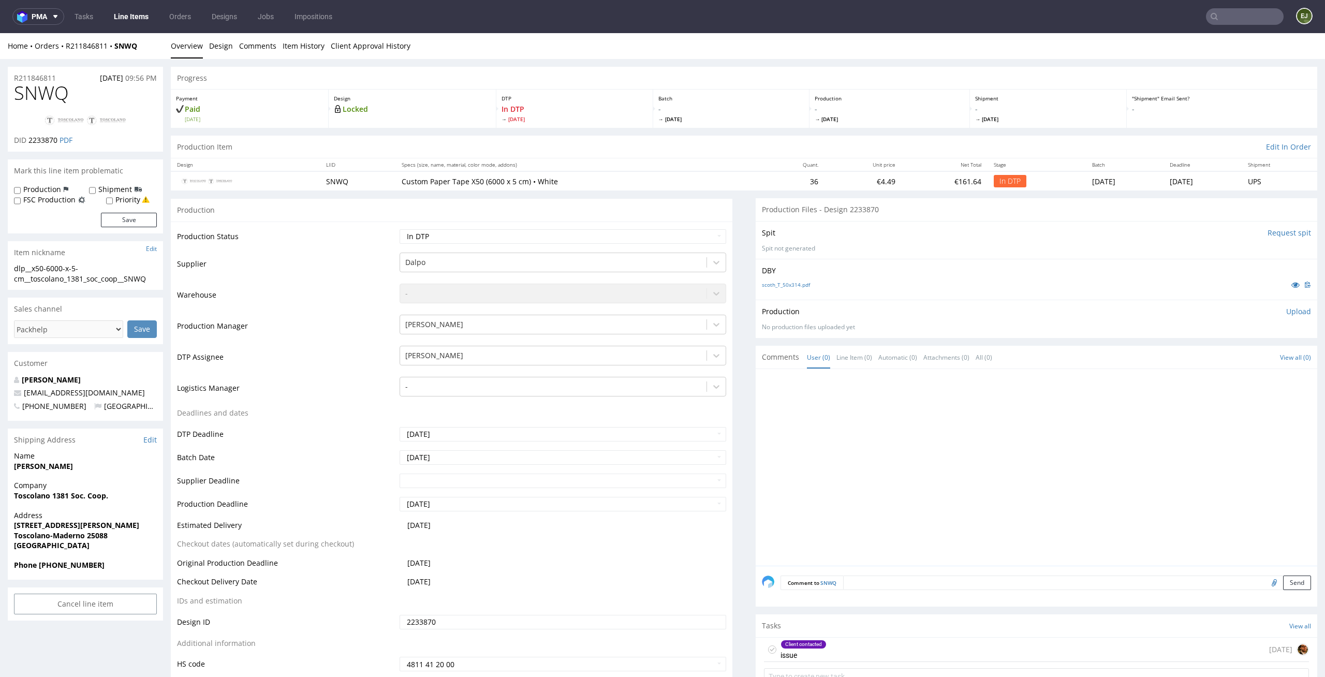
click at [819, 653] on div "Client contacted issue [DATE]" at bounding box center [1036, 650] width 545 height 24
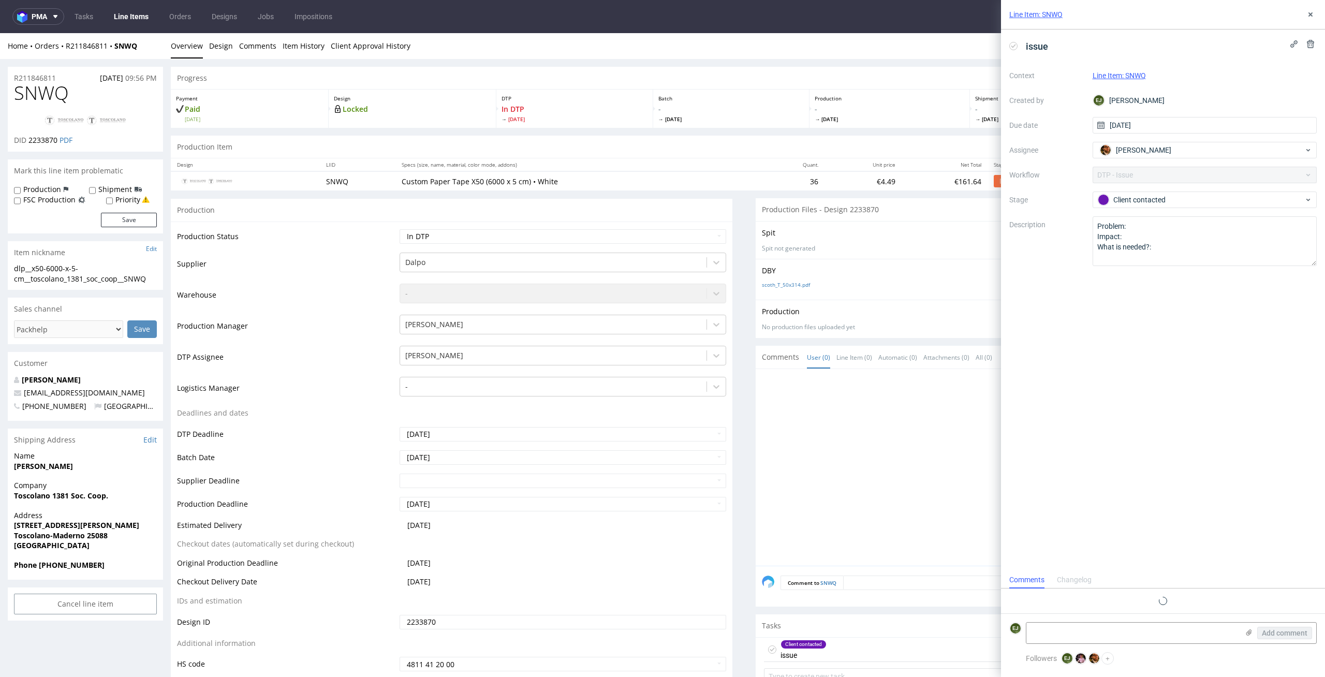
scroll to position [18, 0]
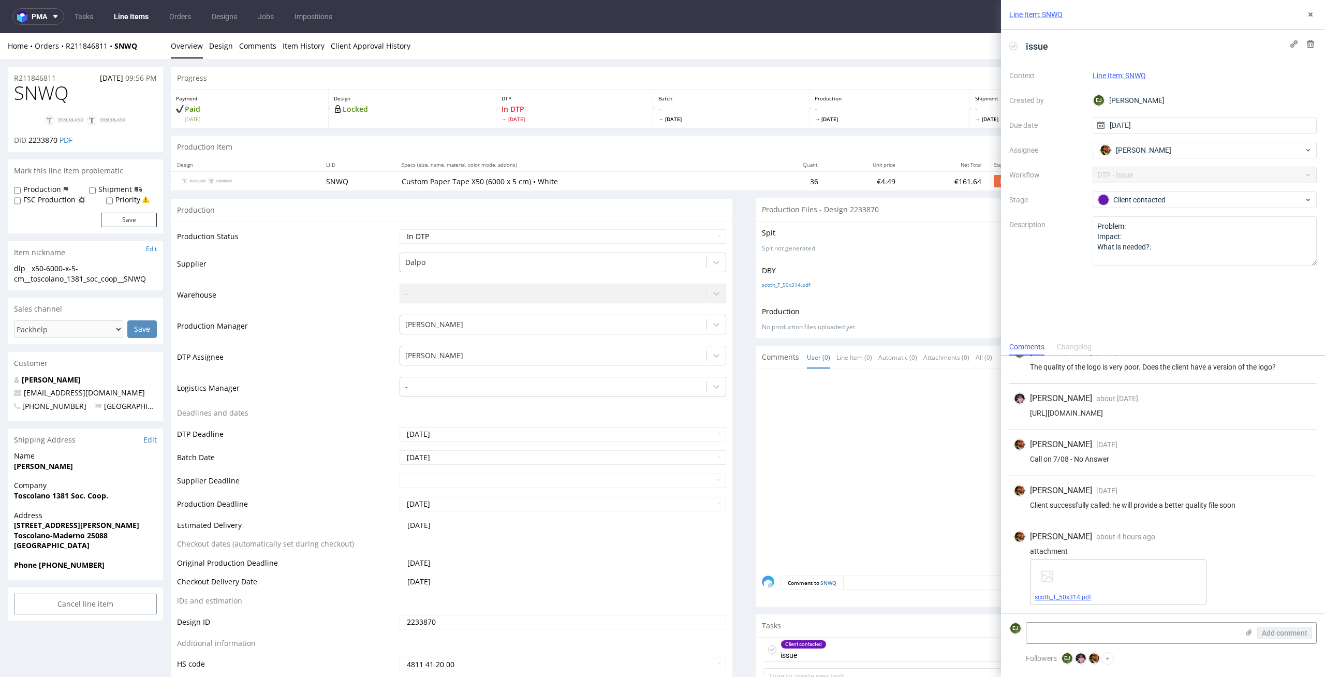
click at [1061, 595] on link "scoth_T_50x314.pdf" at bounding box center [1063, 597] width 56 height 7
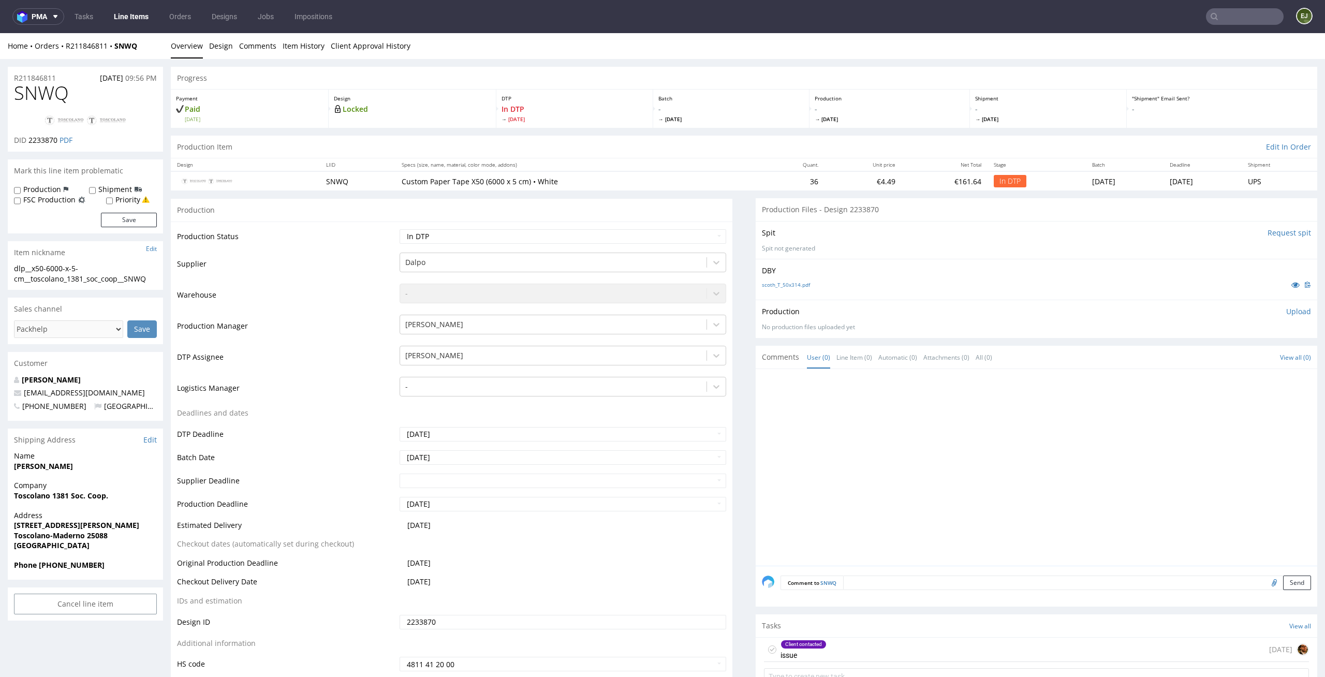
click at [66, 269] on div "dlp__x50-6000-x-5-cm__toscolano_1381_soc_coop__SNWQ" at bounding box center [85, 273] width 143 height 20
drag, startPoint x: 57, startPoint y: 139, endPoint x: 28, endPoint y: 139, distance: 29.0
click at [28, 139] on span "2233870" at bounding box center [42, 140] width 29 height 10
copy span "2233870"
drag, startPoint x: 68, startPoint y: 270, endPoint x: 0, endPoint y: 265, distance: 68.0
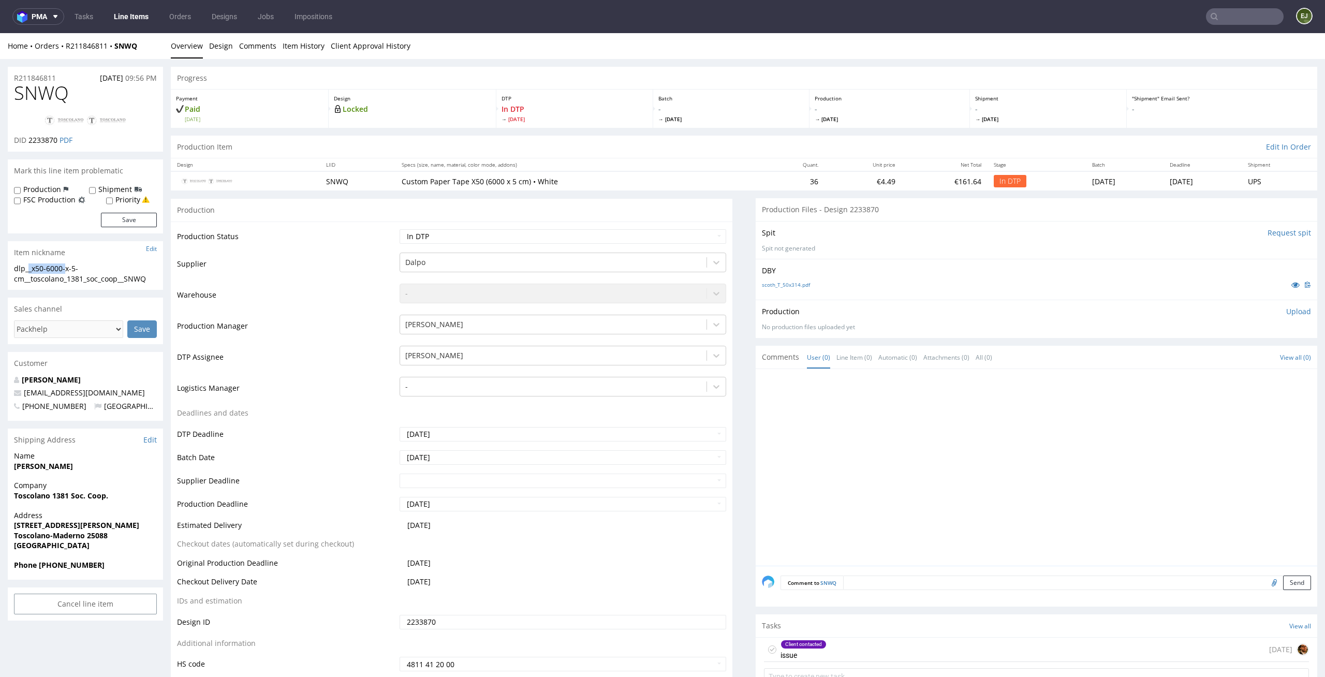
copy div "dlp__x50-6000-"
drag, startPoint x: 66, startPoint y: 76, endPoint x: 0, endPoint y: 71, distance: 66.5
copy p "R211846811"
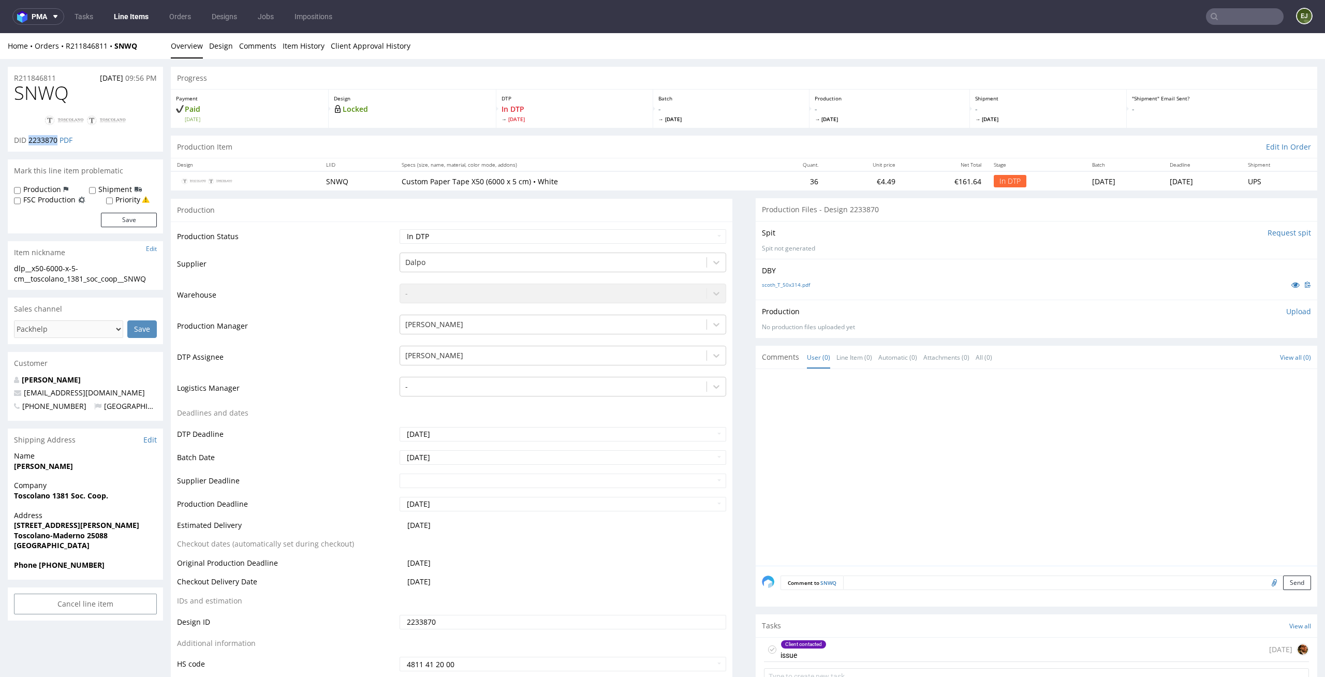
drag, startPoint x: 58, startPoint y: 137, endPoint x: 30, endPoint y: 137, distance: 28.5
click at [30, 137] on p "DID 2233870 PDF" at bounding box center [43, 140] width 58 height 10
copy span "2233870"
drag, startPoint x: 70, startPoint y: 92, endPoint x: 0, endPoint y: 92, distance: 70.4
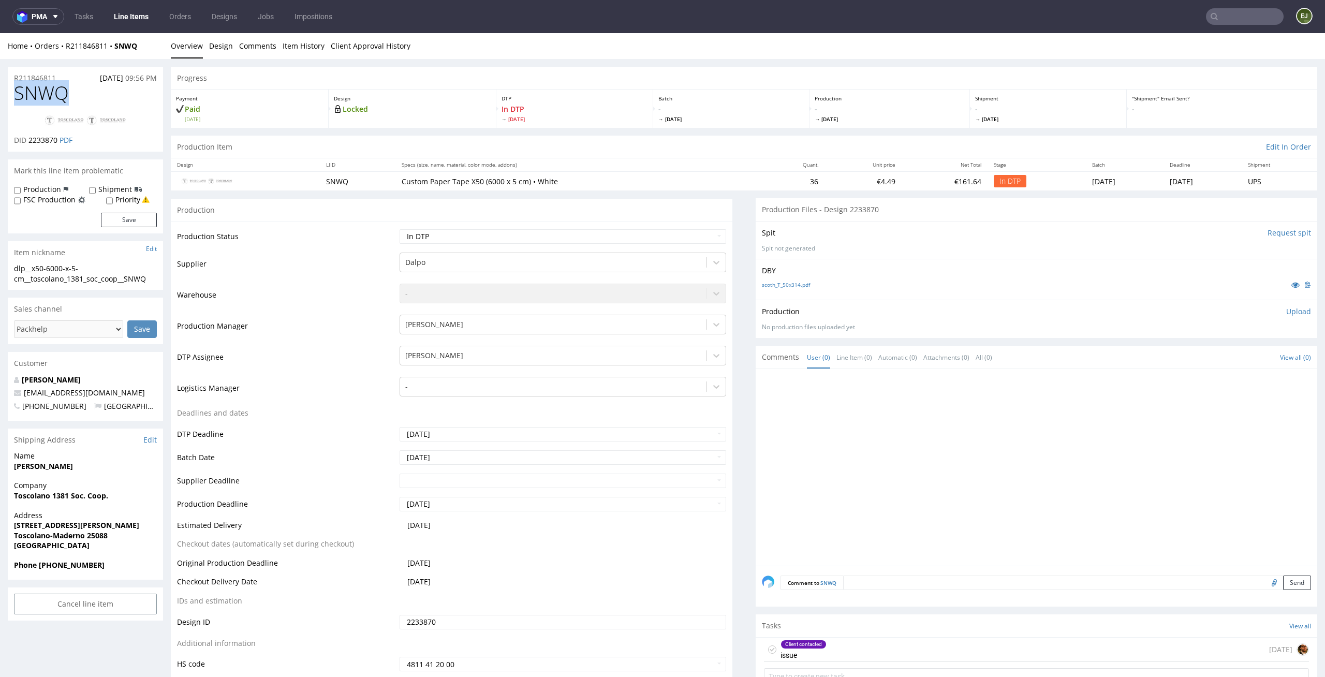
copy span "SNWQ"
drag, startPoint x: 154, startPoint y: 277, endPoint x: 4, endPoint y: 262, distance: 150.4
copy section "dlp__x50-6000-x-5-cm__toscolano_1381_soc_coop__SNWQ"
drag, startPoint x: 58, startPoint y: 140, endPoint x: 29, endPoint y: 140, distance: 29.5
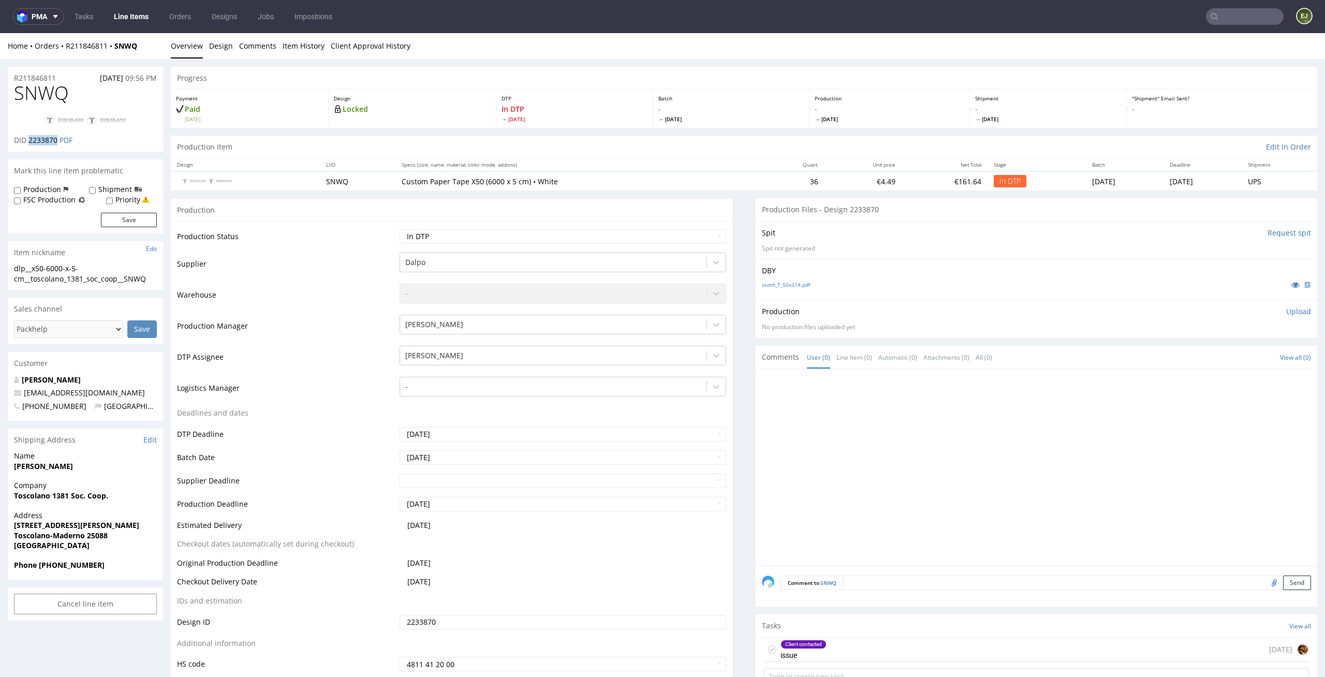
click at [29, 140] on p "DID 2233870 PDF" at bounding box center [43, 140] width 58 height 10
copy span "2233870"
drag, startPoint x: 56, startPoint y: 81, endPoint x: 0, endPoint y: 66, distance: 58.0
drag, startPoint x: 65, startPoint y: 76, endPoint x: 0, endPoint y: 76, distance: 64.7
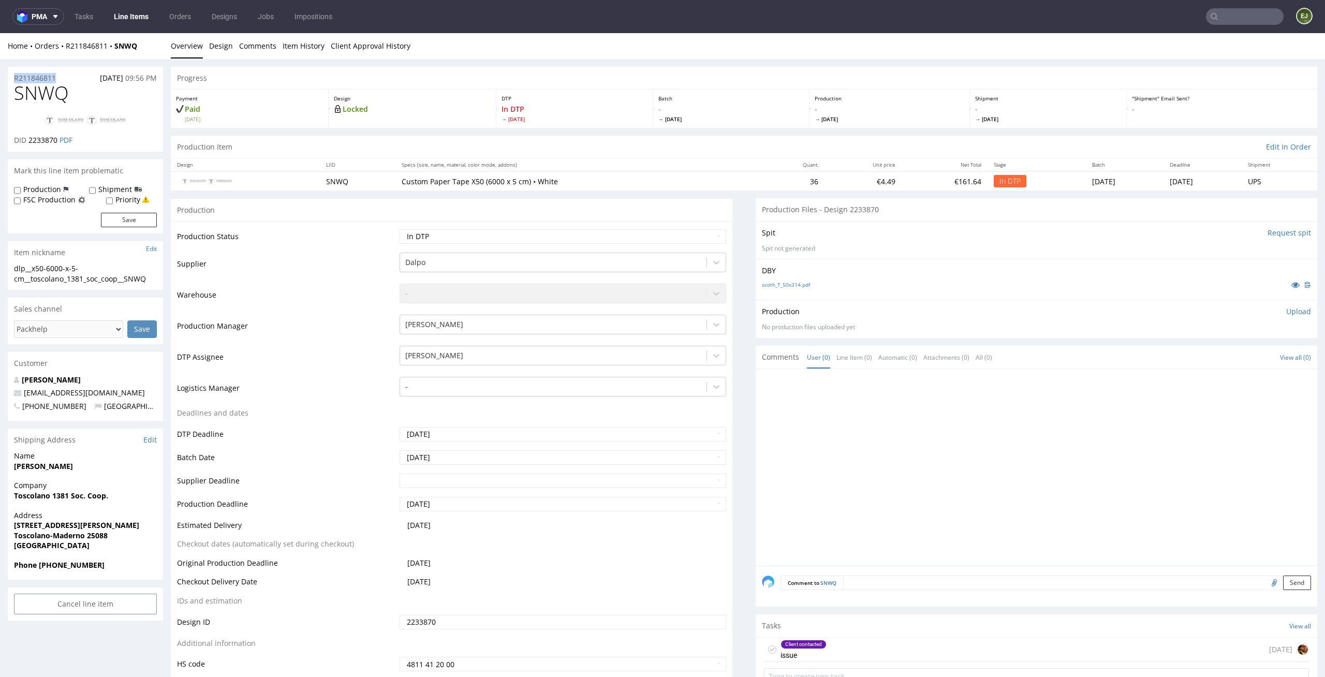
copy p "R211846811"
click at [687, 231] on select "Waiting for Artwork Waiting for Diecut Waiting for Mockup Waiting for DTP Waiti…" at bounding box center [563, 236] width 327 height 14
select select "dtp_ca_needed"
click at [400, 229] on select "Waiting for Artwork Waiting for Diecut Waiting for Mockup Waiting for DTP Waiti…" at bounding box center [563, 236] width 327 height 14
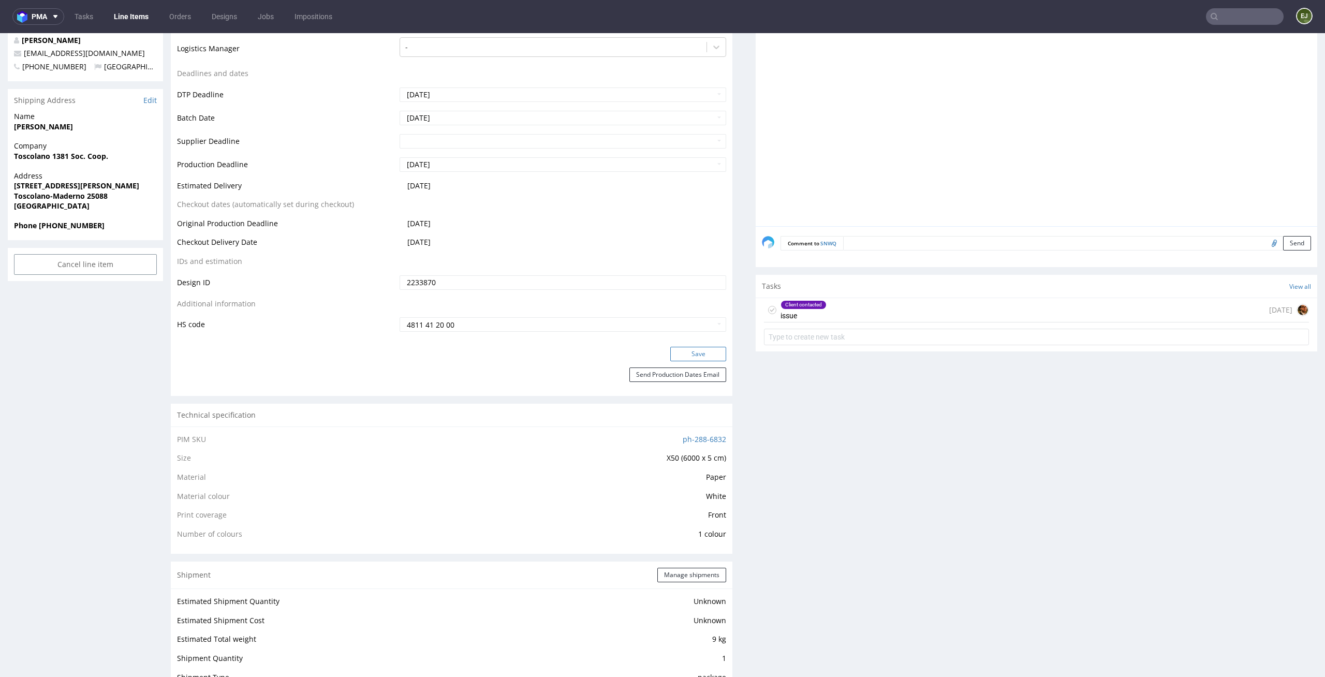
click at [691, 359] on button "Save" at bounding box center [698, 354] width 56 height 14
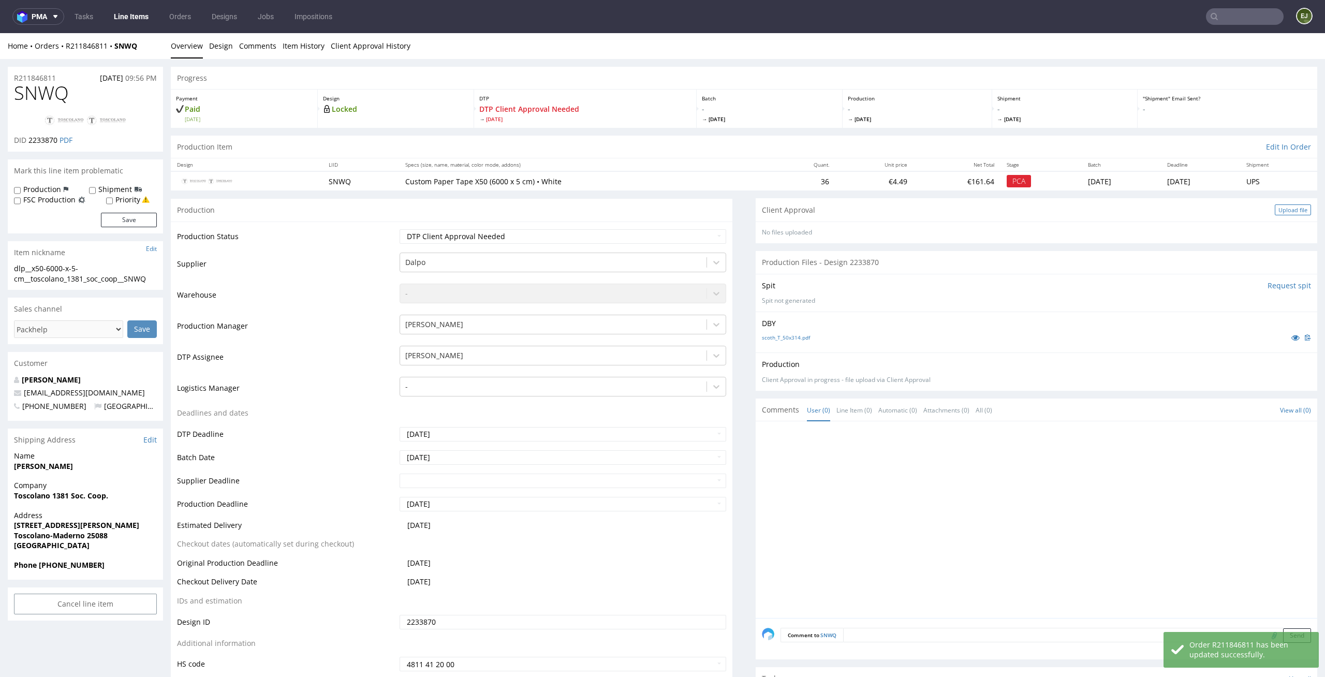
click at [1281, 211] on div "Upload file" at bounding box center [1293, 209] width 36 height 11
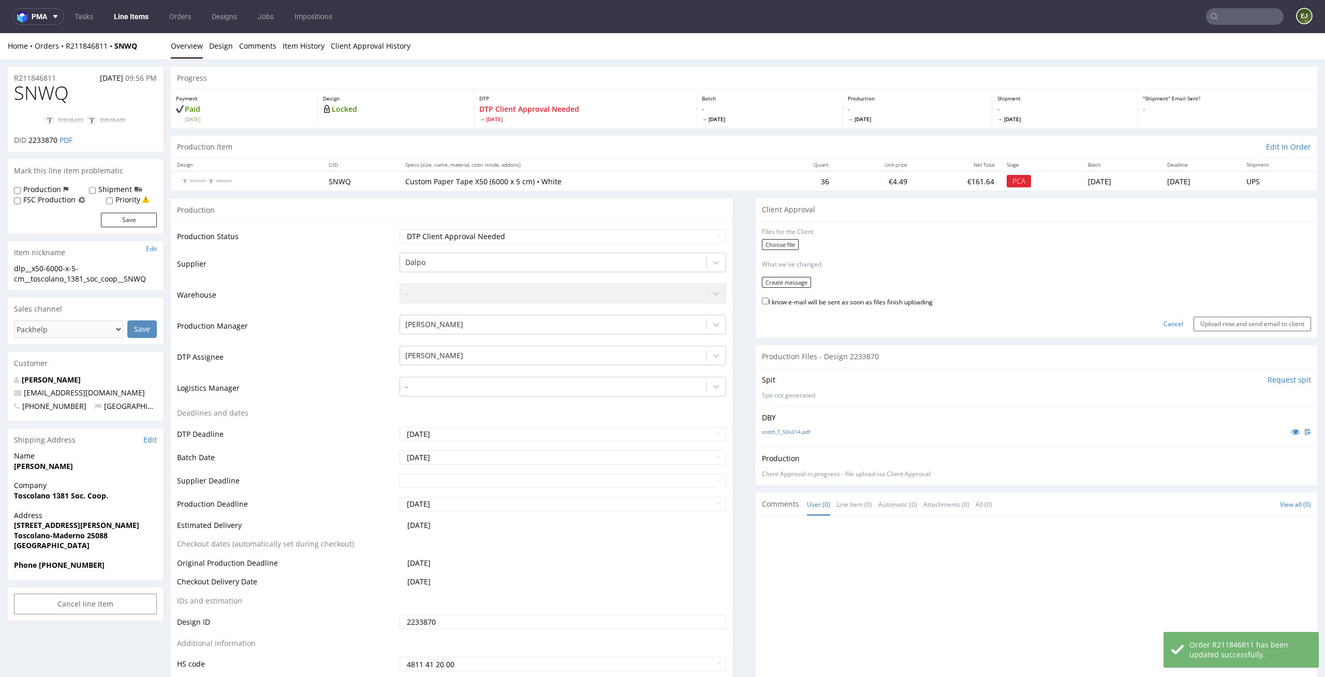
click at [792, 239] on div "Choose file" at bounding box center [1036, 245] width 549 height 13
click at [783, 239] on label "Choose file" at bounding box center [780, 244] width 37 height 11
click at [0, 33] on input "Choose file" at bounding box center [0, 33] width 0 height 0
click at [791, 278] on button "Create message" at bounding box center [786, 278] width 49 height 11
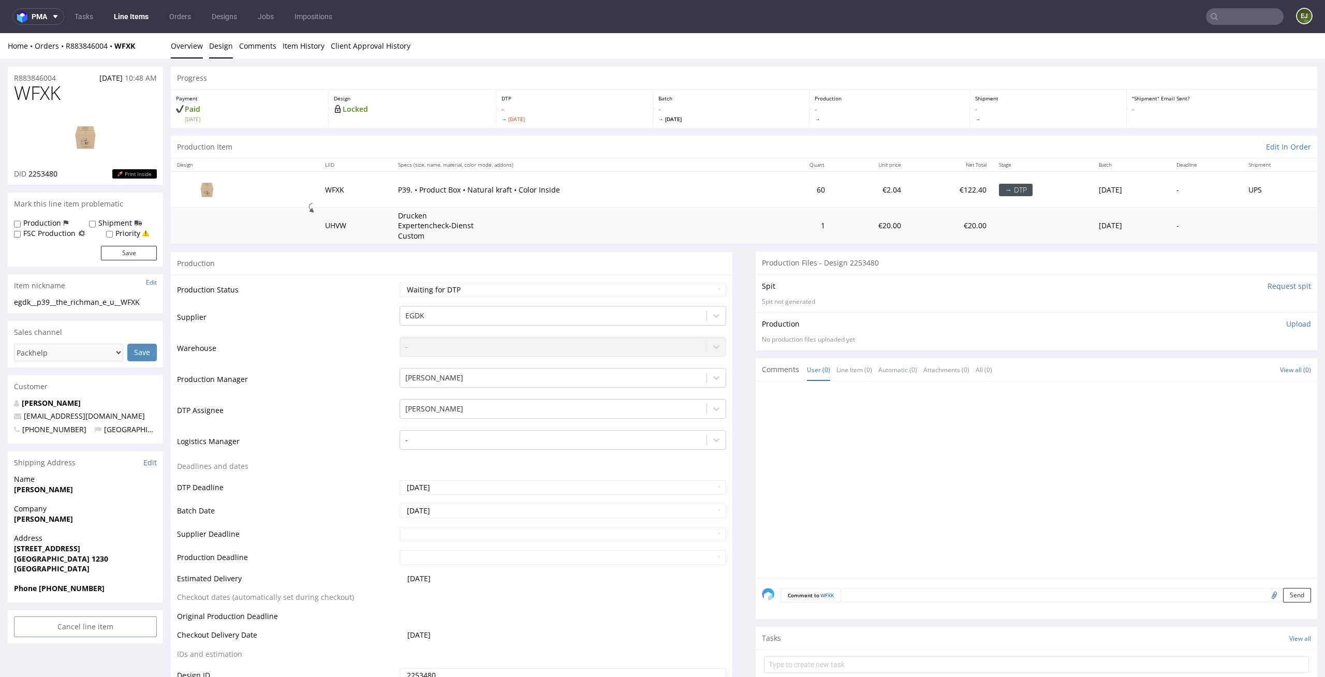
click at [211, 47] on link "Design" at bounding box center [221, 45] width 24 height 25
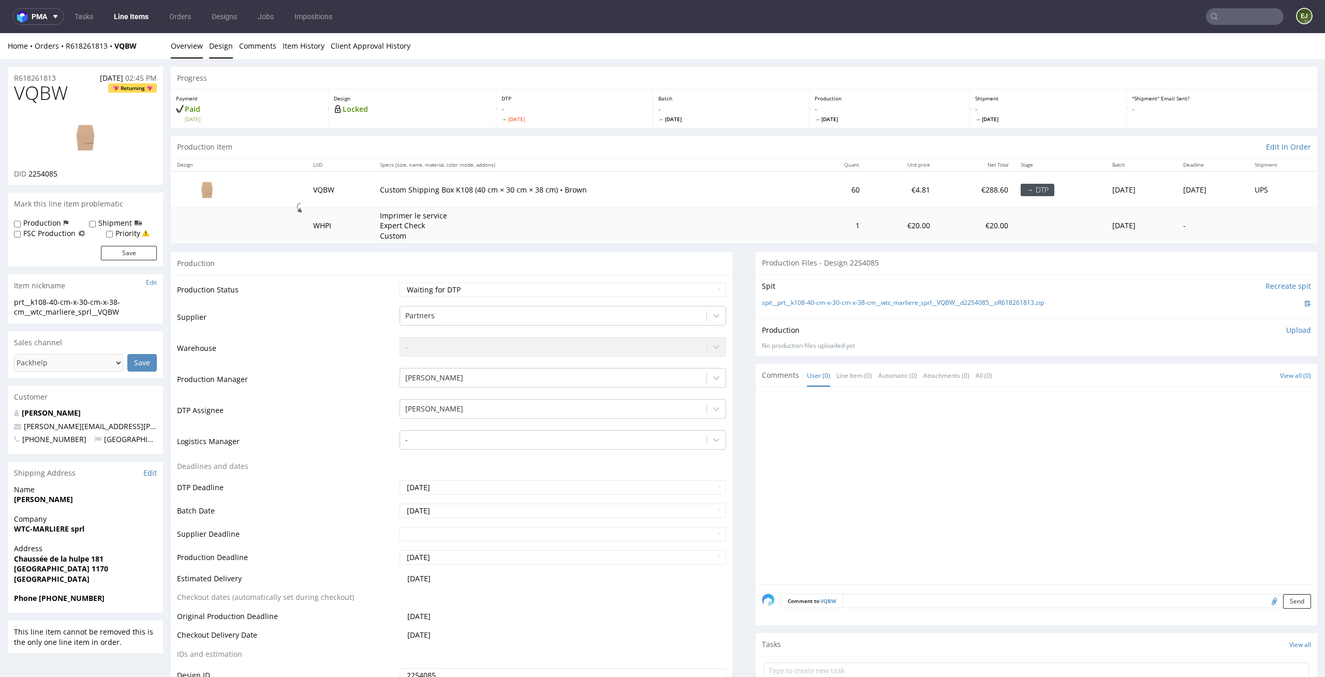
click at [214, 50] on link "Design" at bounding box center [221, 45] width 24 height 25
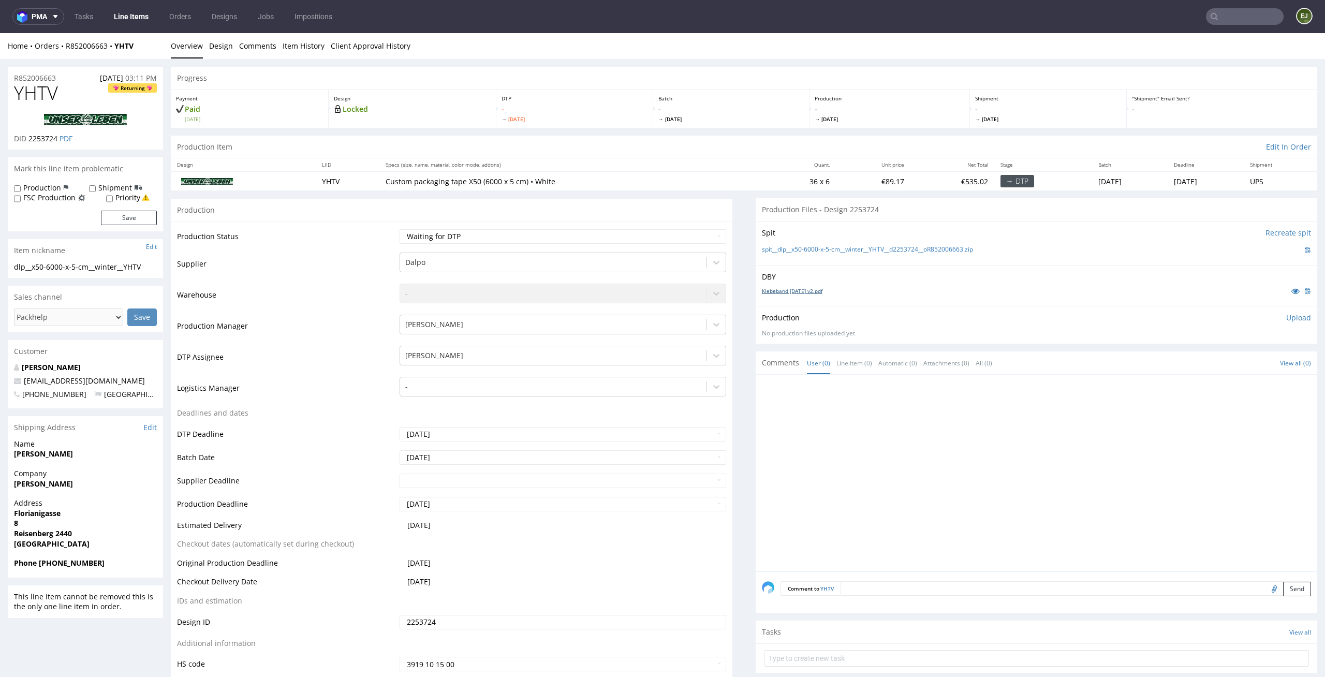
click at [823, 291] on link "Klebeband [DATE] v2.pdf" at bounding box center [792, 290] width 61 height 7
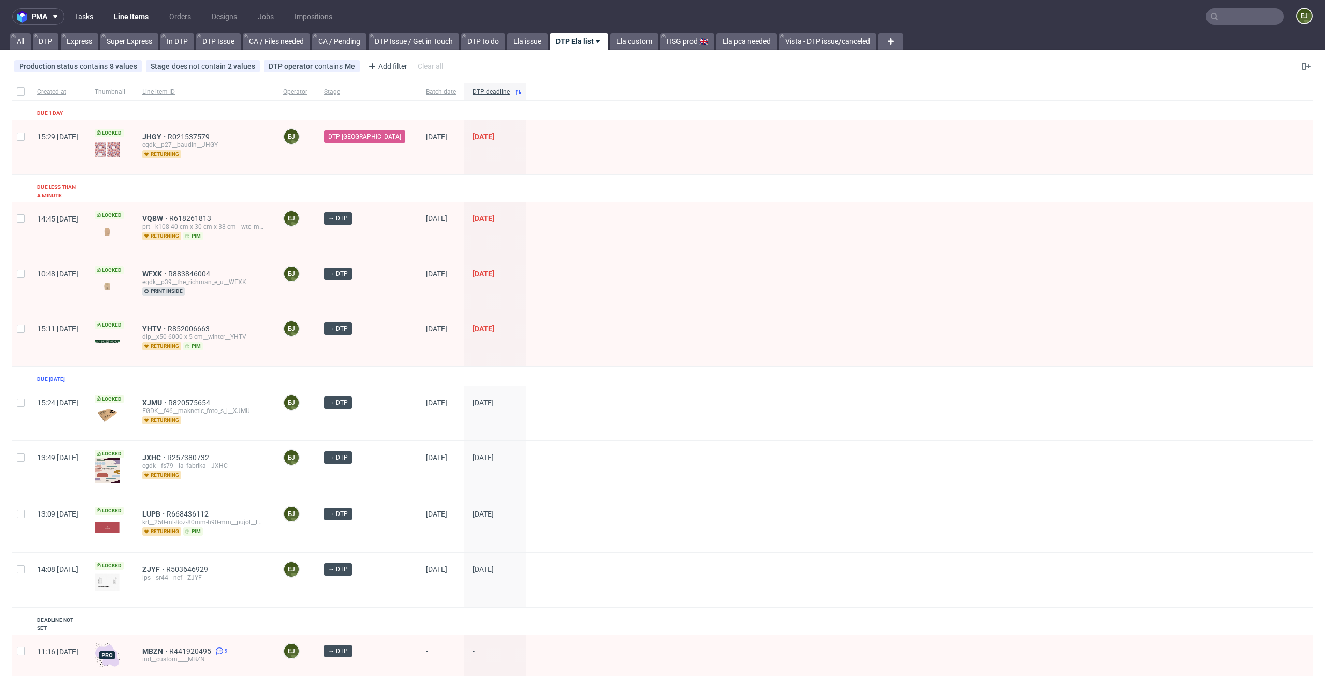
click at [96, 18] on link "Tasks" at bounding box center [83, 16] width 31 height 17
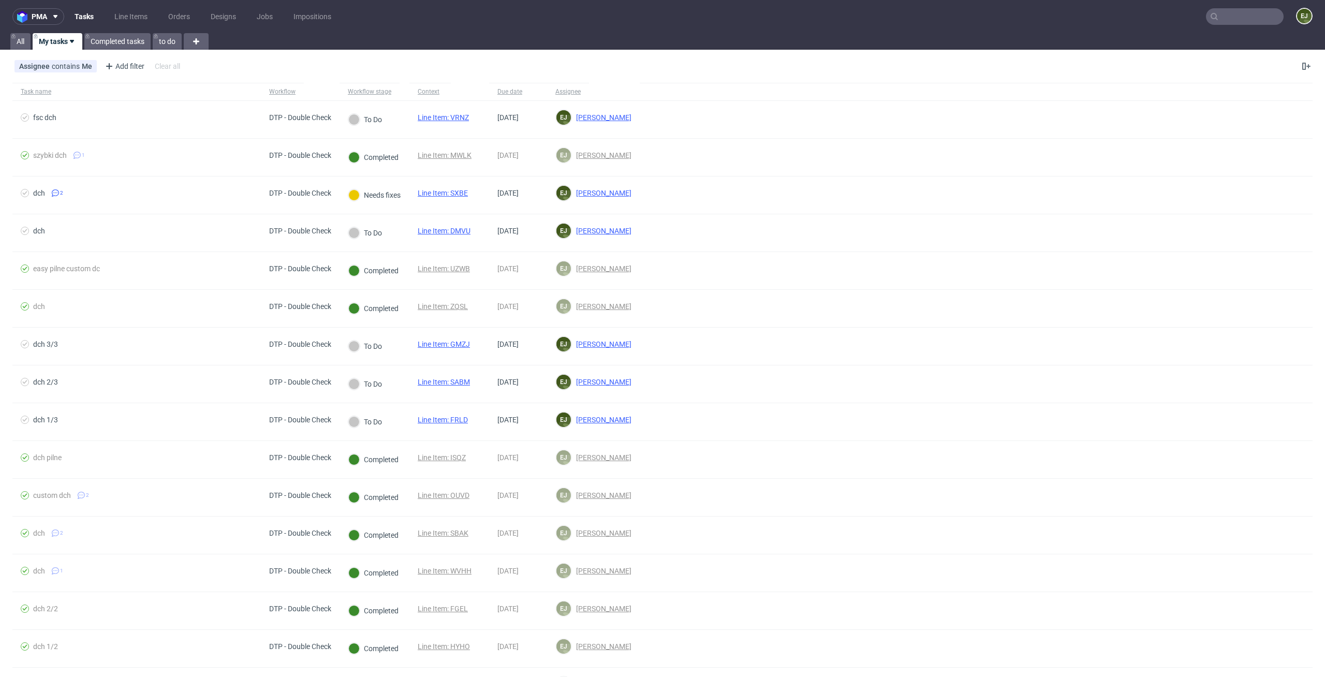
click at [1224, 22] on input "text" at bounding box center [1245, 16] width 78 height 17
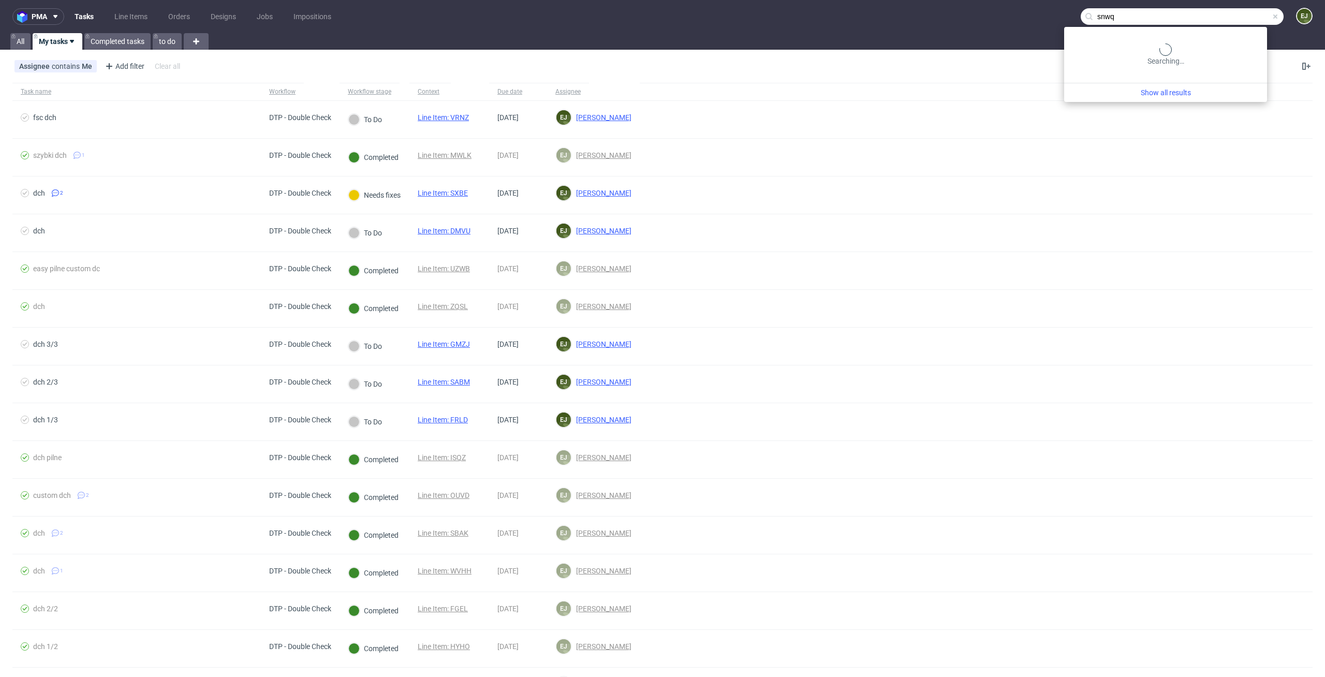
type input "snwq"
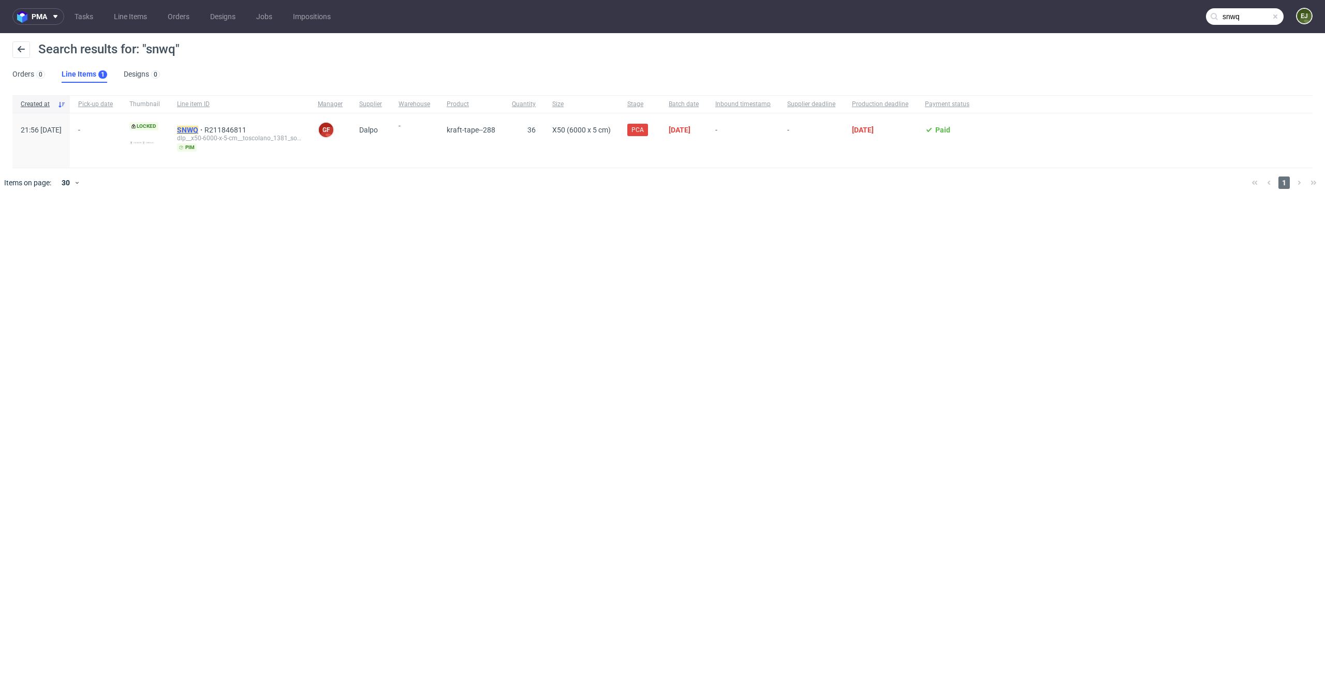
click at [198, 127] on mark "SNWQ" at bounding box center [187, 130] width 21 height 8
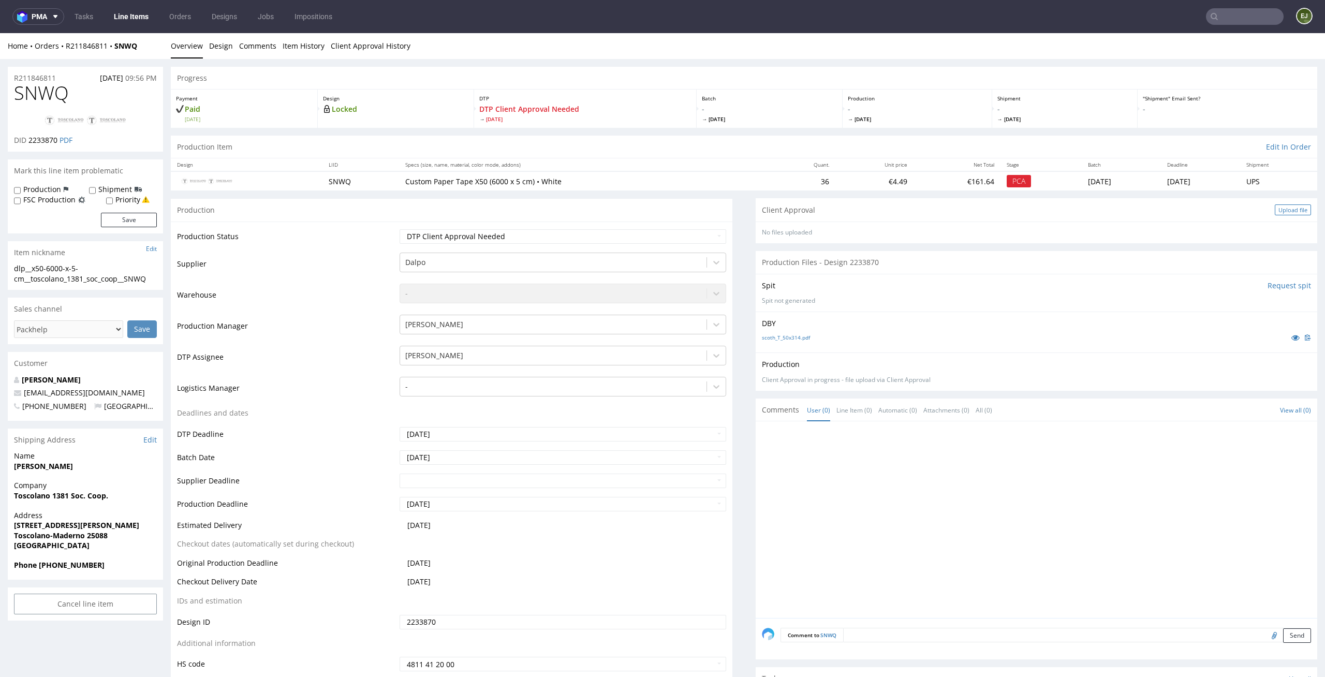
click at [1275, 211] on div "Upload file" at bounding box center [1293, 209] width 36 height 11
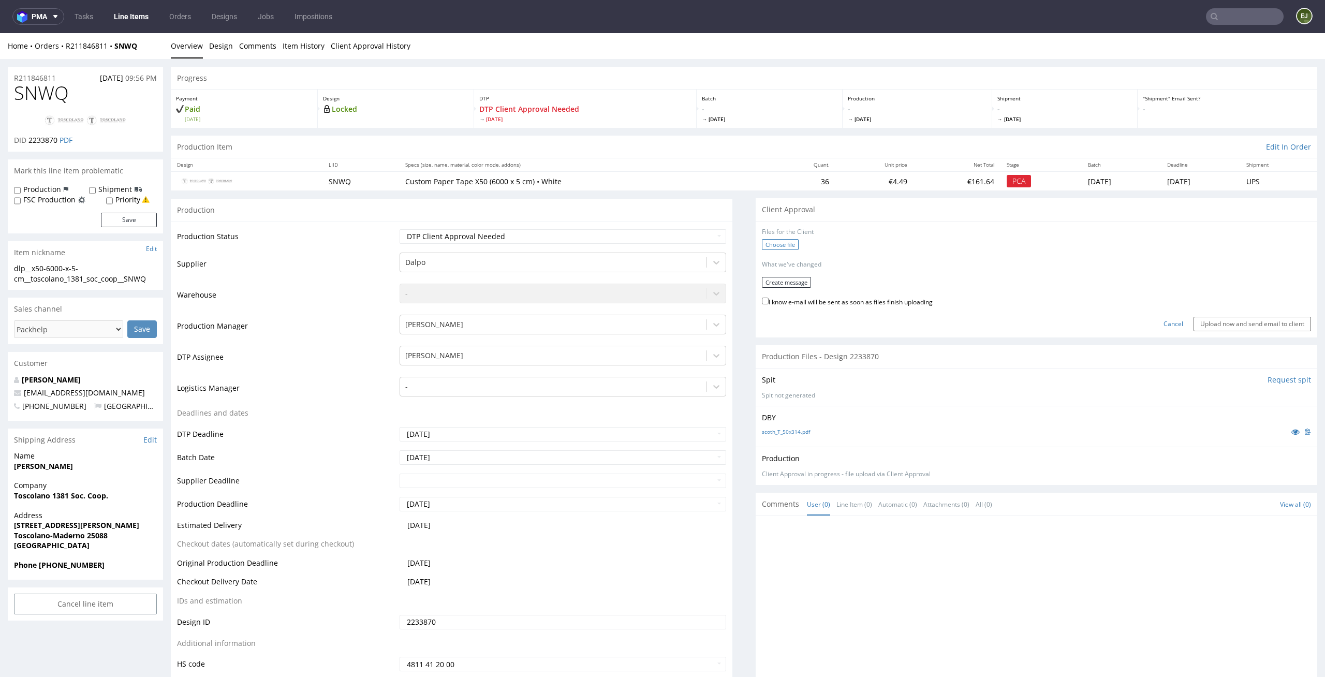
click at [768, 248] on label "Choose file" at bounding box center [780, 244] width 37 height 11
click at [0, 33] on input "Choose file" at bounding box center [0, 33] width 0 height 0
click at [778, 285] on form "Files for the Client 1 . dlp__x50-6000-x-5-cm__toscolano_1381_soc_coop__SNWQ__d…" at bounding box center [1036, 278] width 549 height 100
click at [785, 282] on button "Create message" at bounding box center [786, 278] width 49 height 11
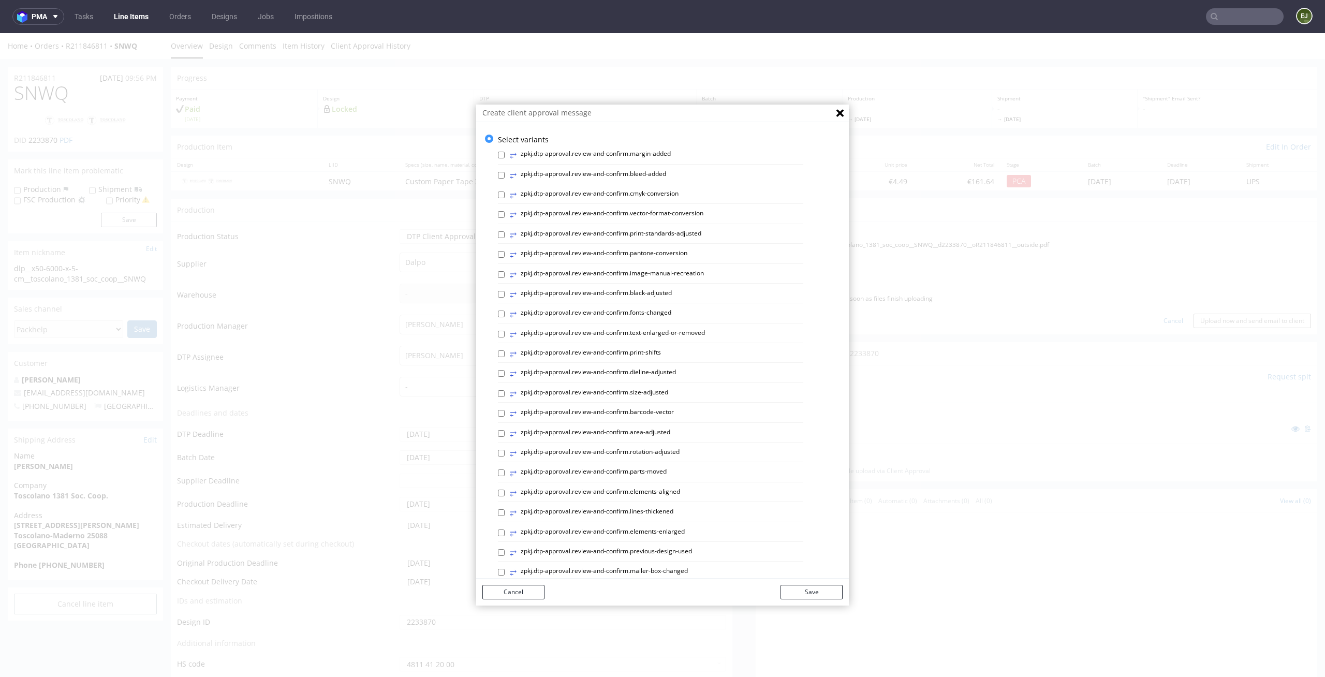
scroll to position [284, 0]
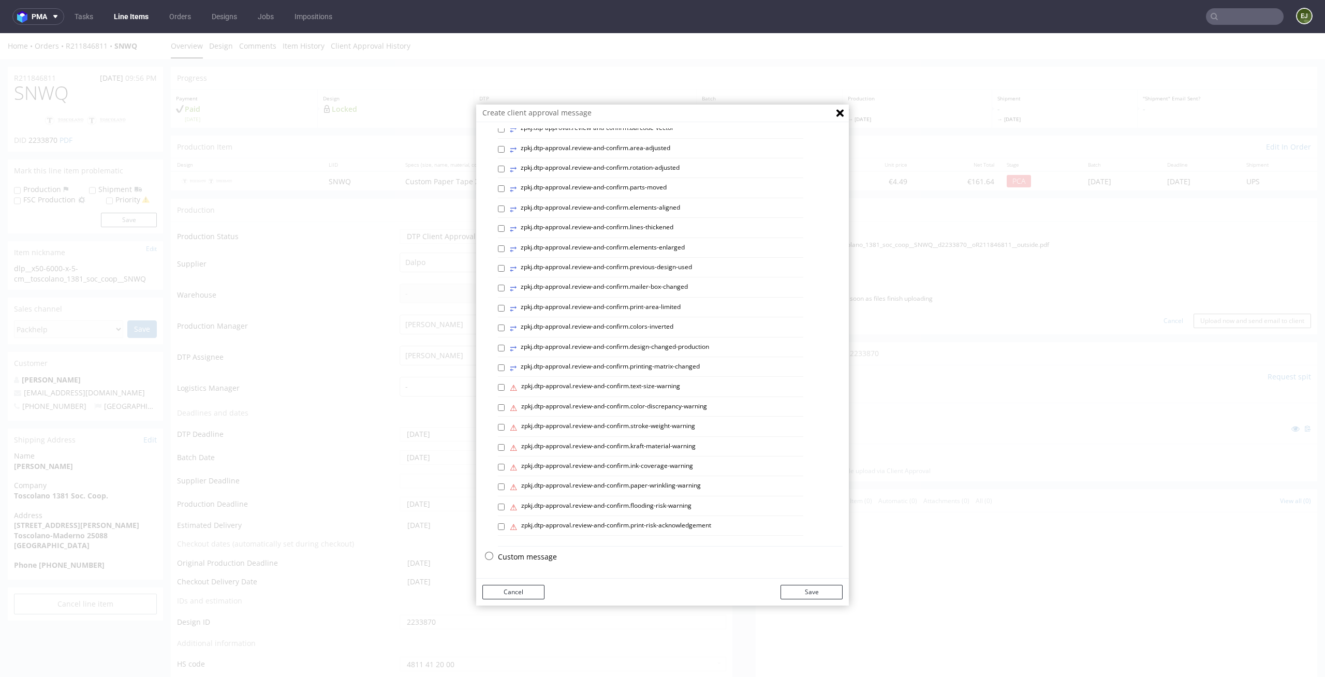
click at [536, 556] on p "Custom message" at bounding box center [670, 557] width 345 height 10
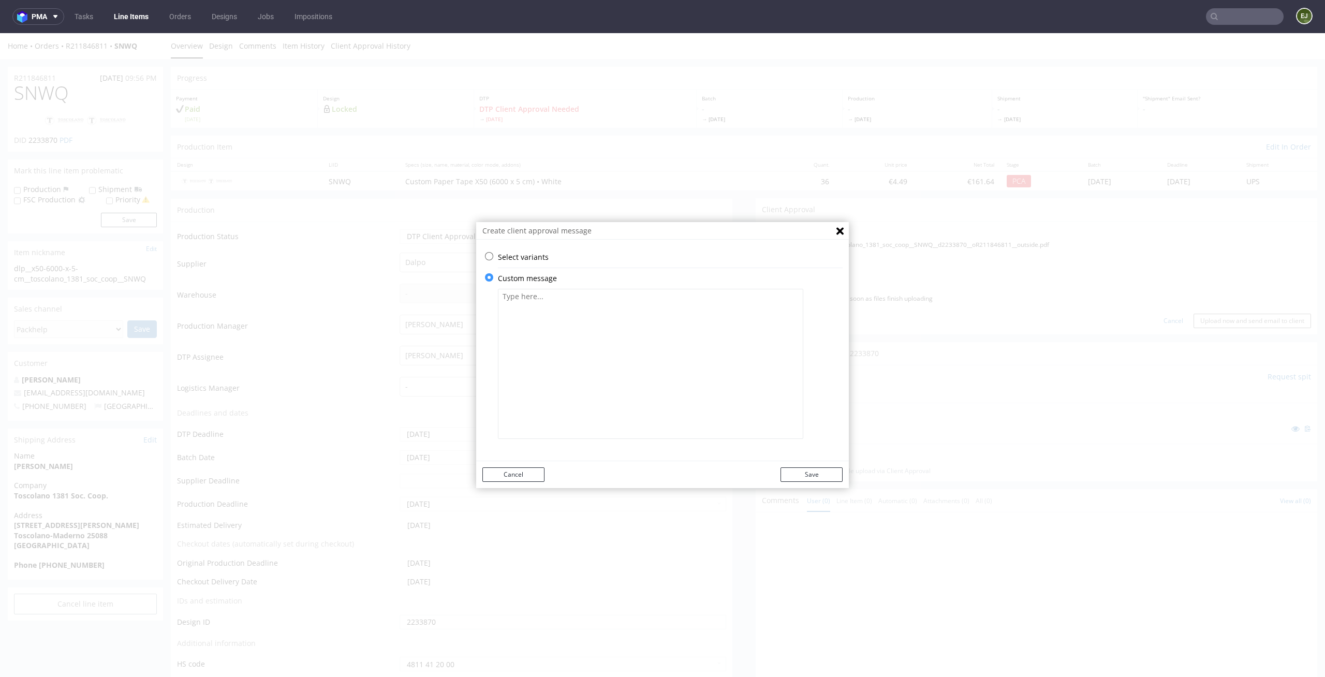
click at [583, 386] on textarea at bounding box center [650, 364] width 305 height 150
paste textarea "We converted the logo to a vector file, so there may be minor differences betwe…"
type textarea "We converted the logo to a vector file, so there may be minor differences betwe…"
click at [817, 477] on button "Save" at bounding box center [812, 474] width 62 height 14
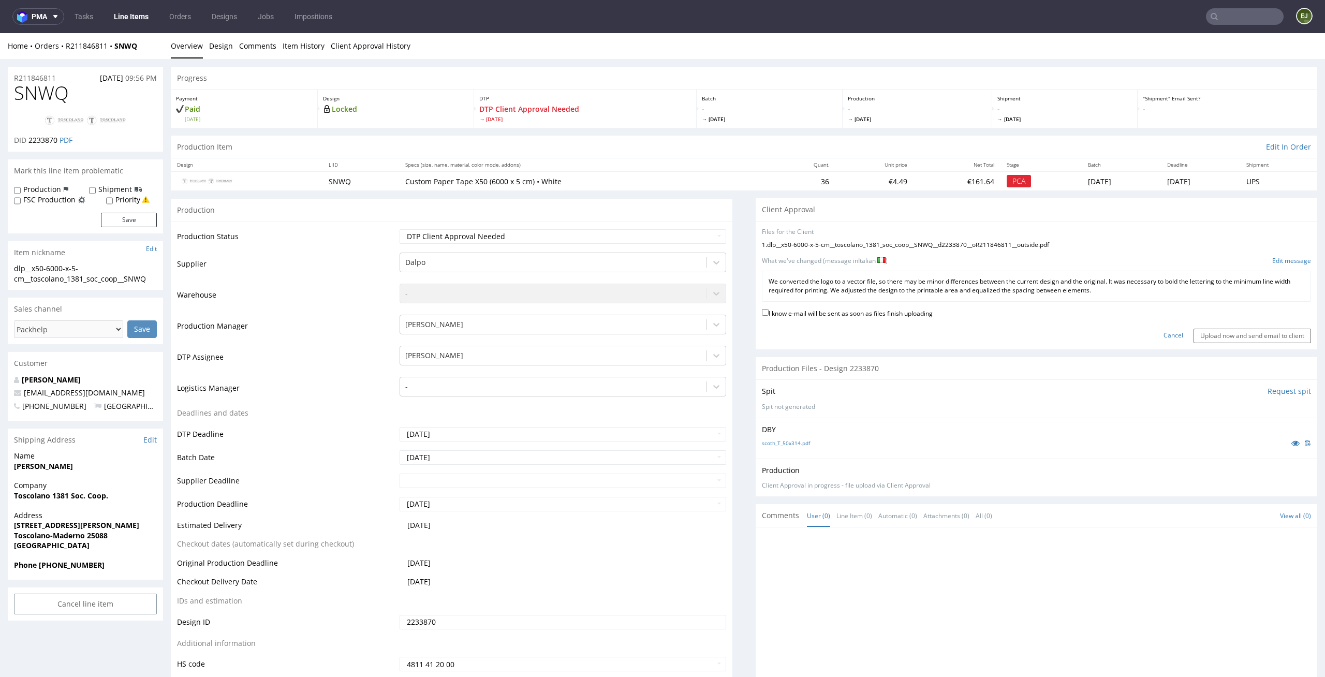
click at [899, 318] on label "I know e-mail will be sent as soon as files finish uploading" at bounding box center [847, 312] width 171 height 11
click at [769, 316] on input "I know e-mail will be sent as soon as files finish uploading" at bounding box center [765, 312] width 7 height 7
checkbox input "true"
click at [1228, 335] on input "Upload now and send email to client" at bounding box center [1253, 336] width 118 height 14
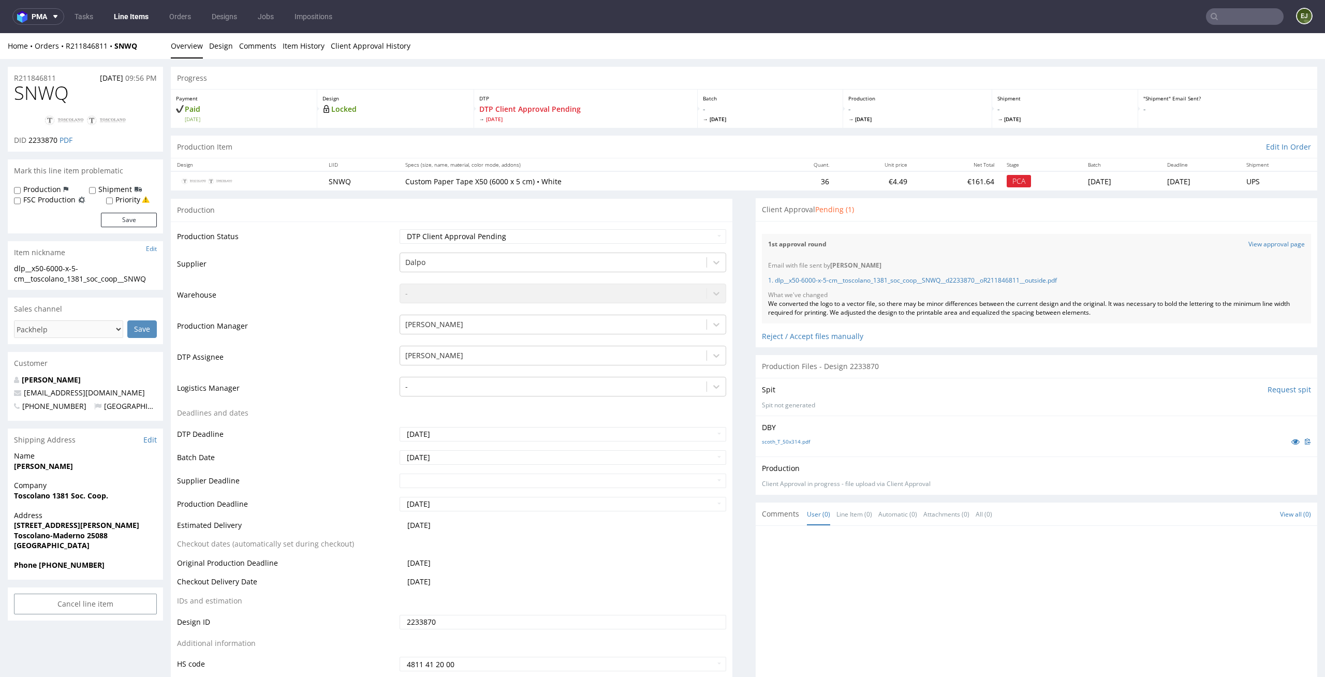
click at [130, 13] on link "Line Items" at bounding box center [131, 16] width 47 height 17
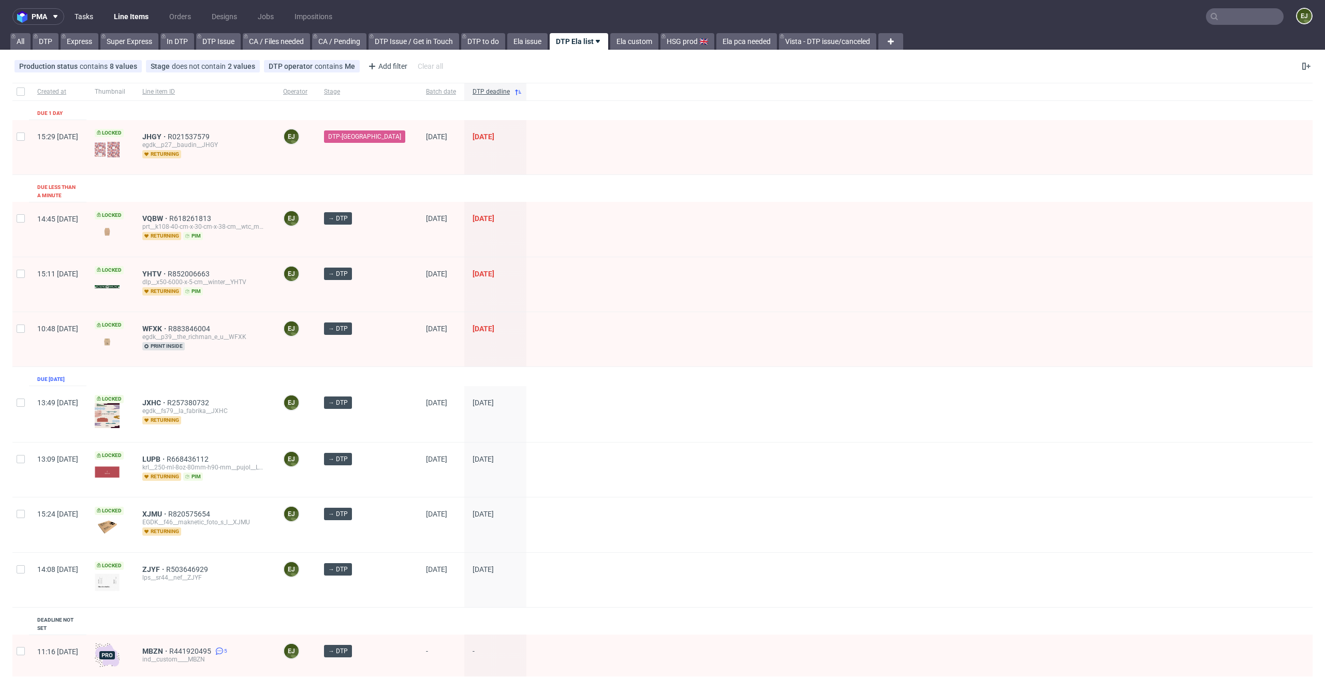
click at [96, 17] on link "Tasks" at bounding box center [83, 16] width 31 height 17
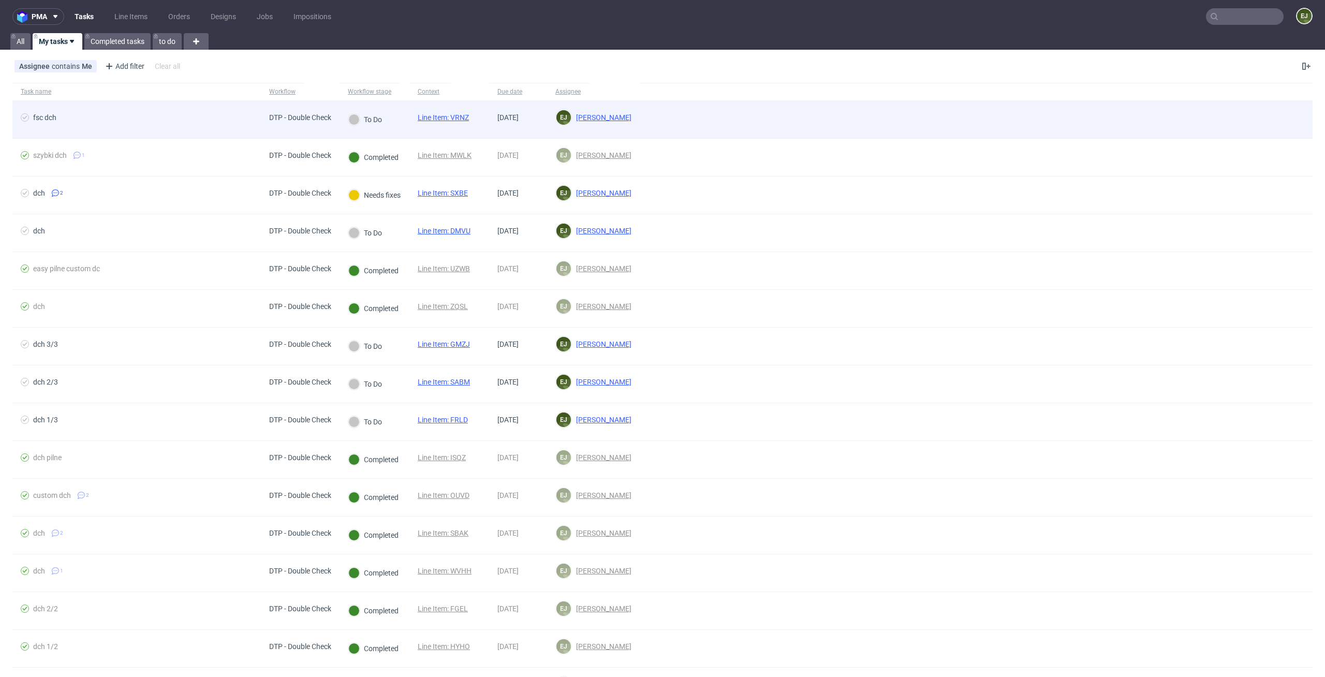
click at [449, 122] on span "Line Item: VRNZ" at bounding box center [443, 119] width 51 height 12
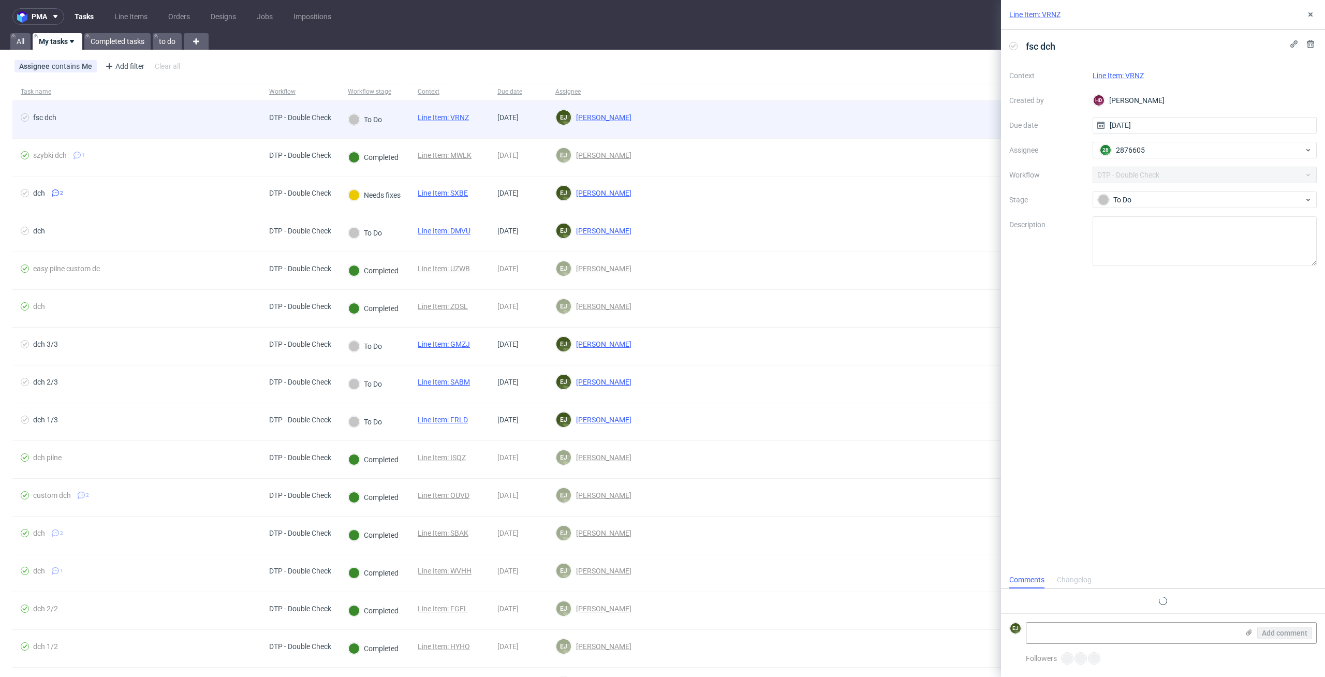
scroll to position [8, 0]
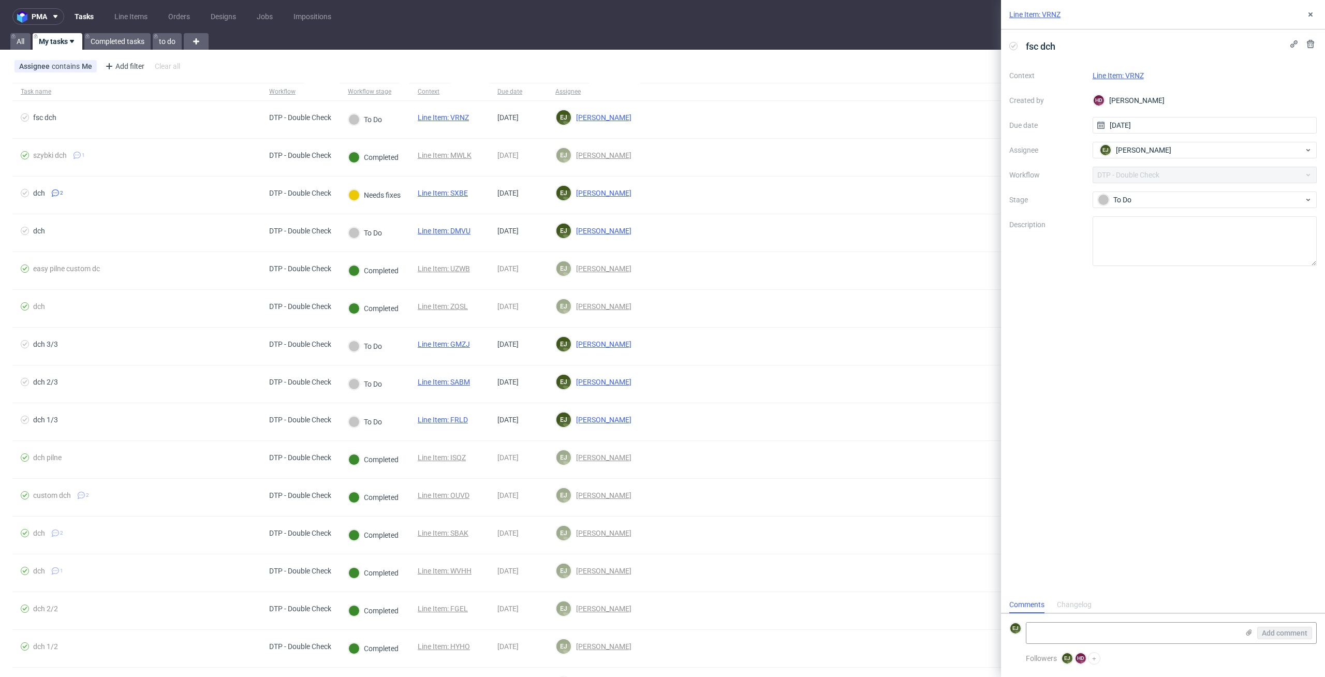
click at [1029, 11] on link "Line Item: VRNZ" at bounding box center [1034, 14] width 51 height 10
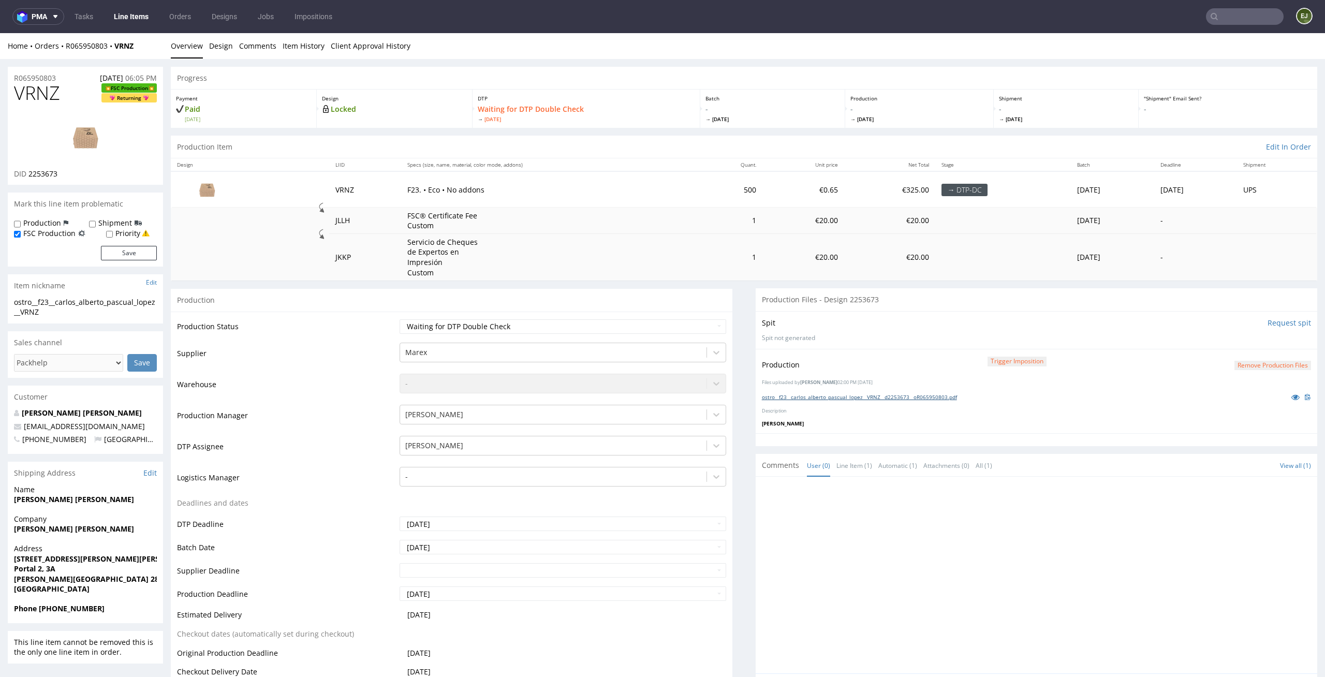
click at [811, 398] on link "ostro__f23__carlos_alberto_pascual_lopez__VRNZ__d2253673__oR065950803.pdf" at bounding box center [859, 396] width 195 height 7
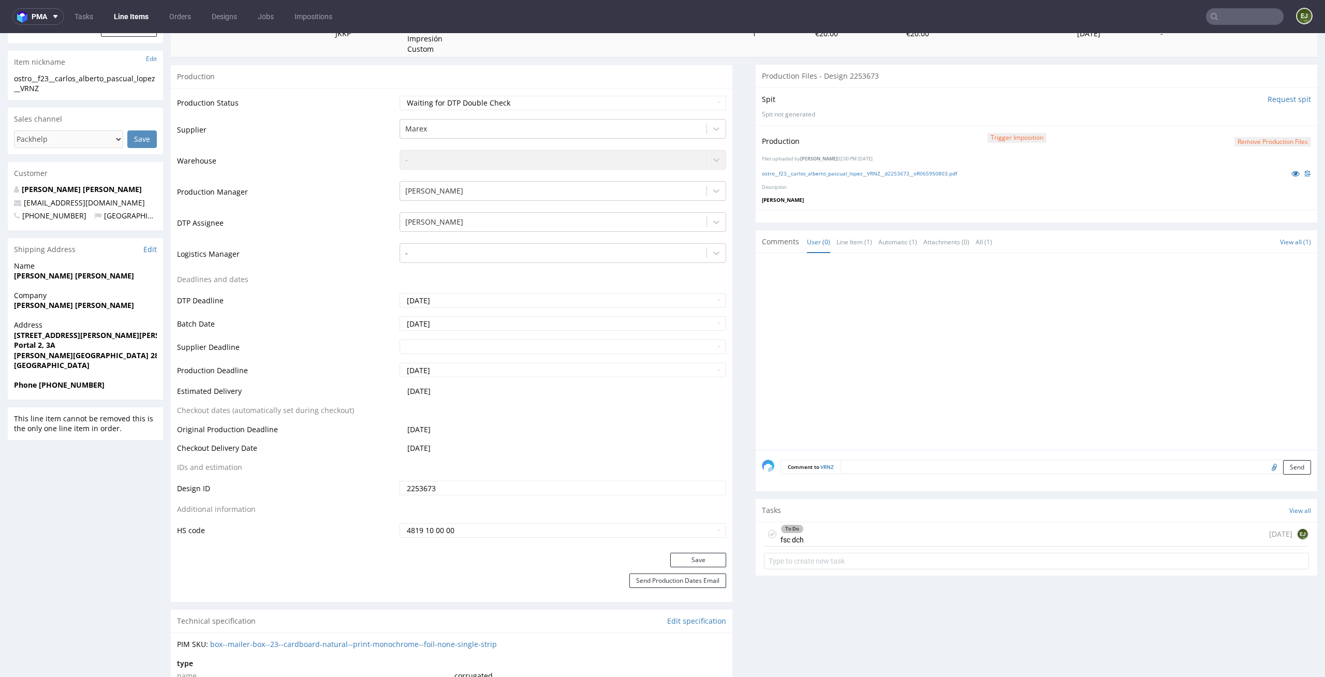
click at [858, 521] on div "Tasks View all" at bounding box center [1037, 510] width 562 height 23
click at [854, 539] on div "To Do fsc dch [DATE] EJ" at bounding box center [1036, 534] width 545 height 24
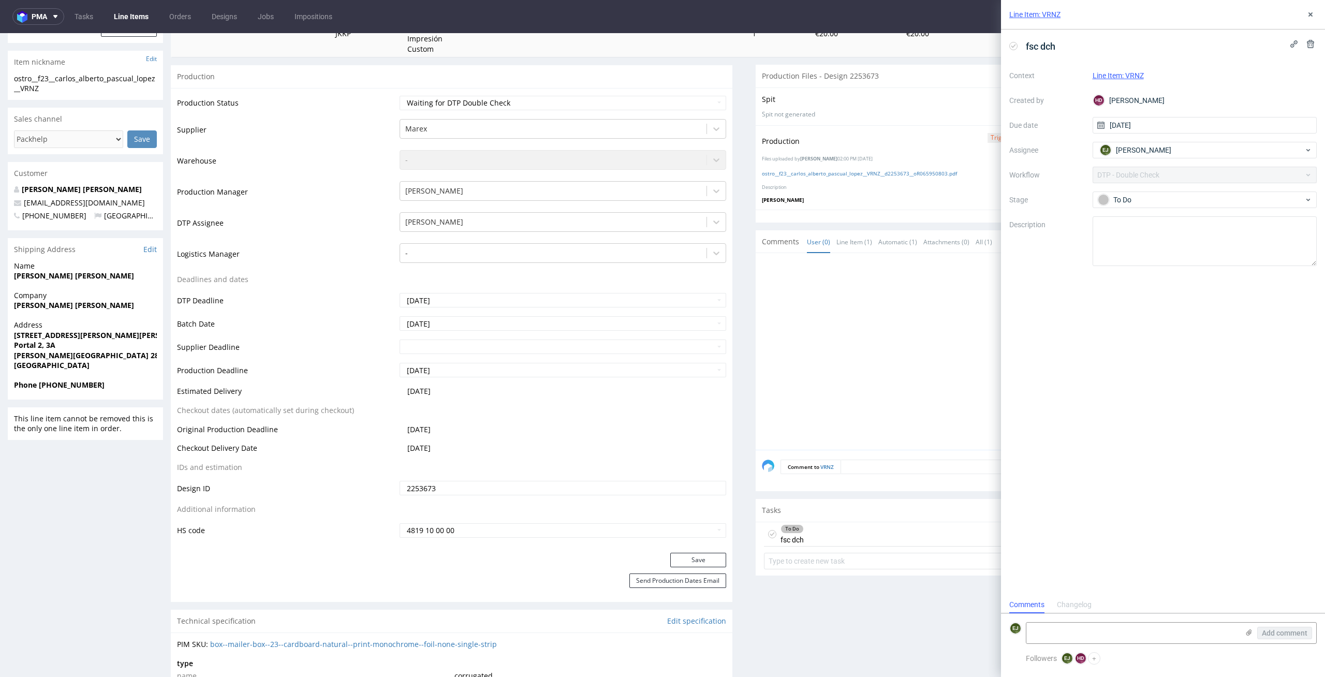
scroll to position [8, 0]
click at [1010, 44] on icon at bounding box center [1013, 46] width 8 height 8
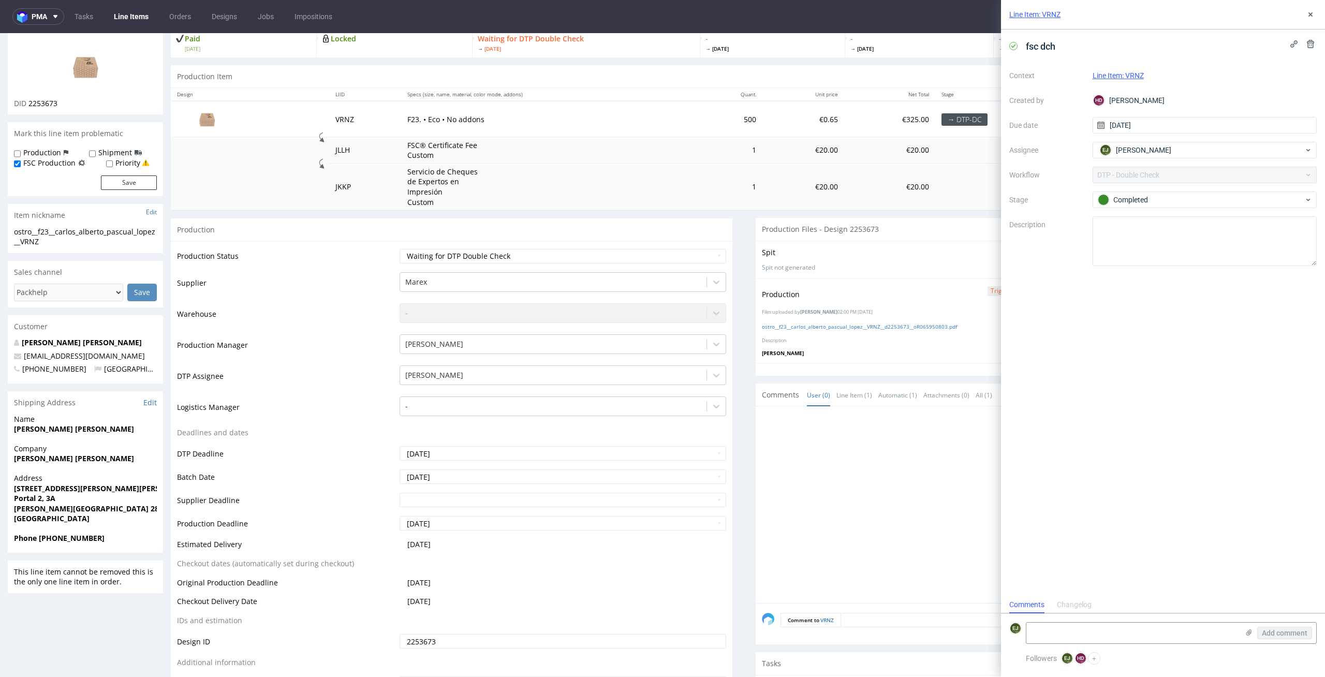
scroll to position [0, 0]
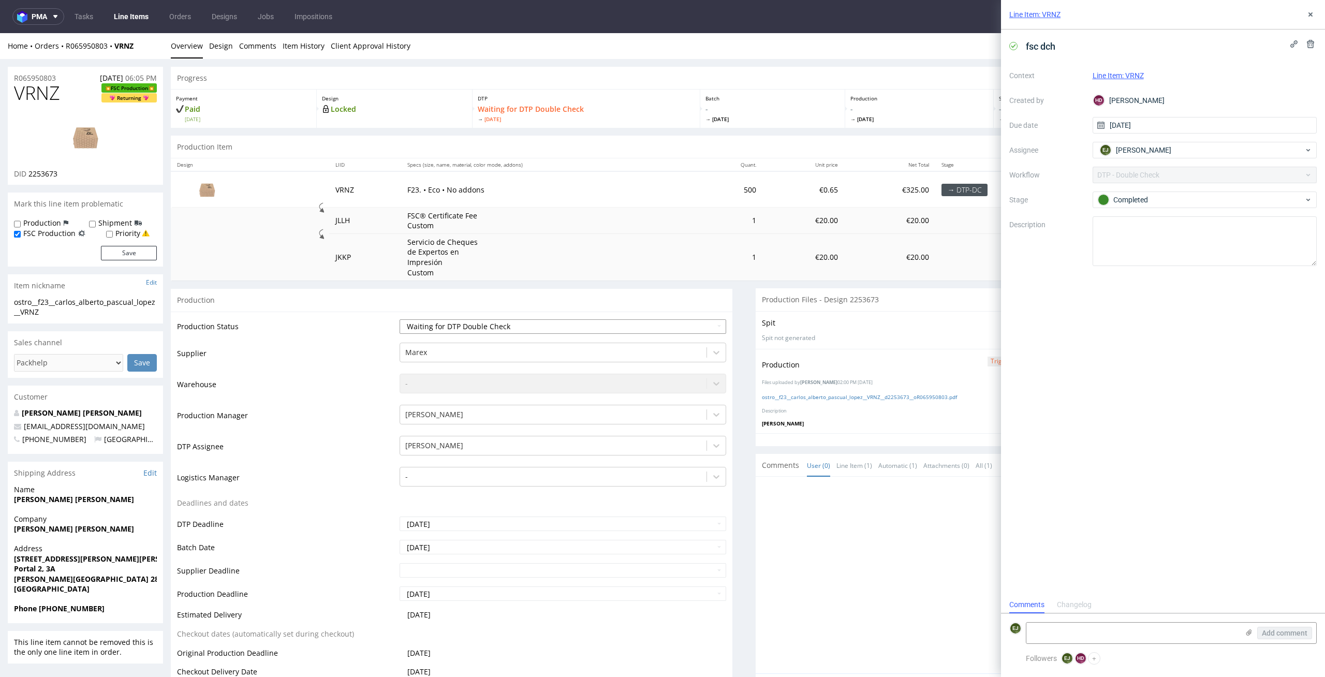
click at [661, 325] on select "Waiting for Artwork Waiting for Diecut Waiting for Mockup Waiting for DTP Waiti…" at bounding box center [563, 326] width 327 height 14
select select "dtp_dc_done"
click at [400, 319] on select "Waiting for Artwork Waiting for Diecut Waiting for Mockup Waiting for DTP Waiti…" at bounding box center [563, 326] width 327 height 14
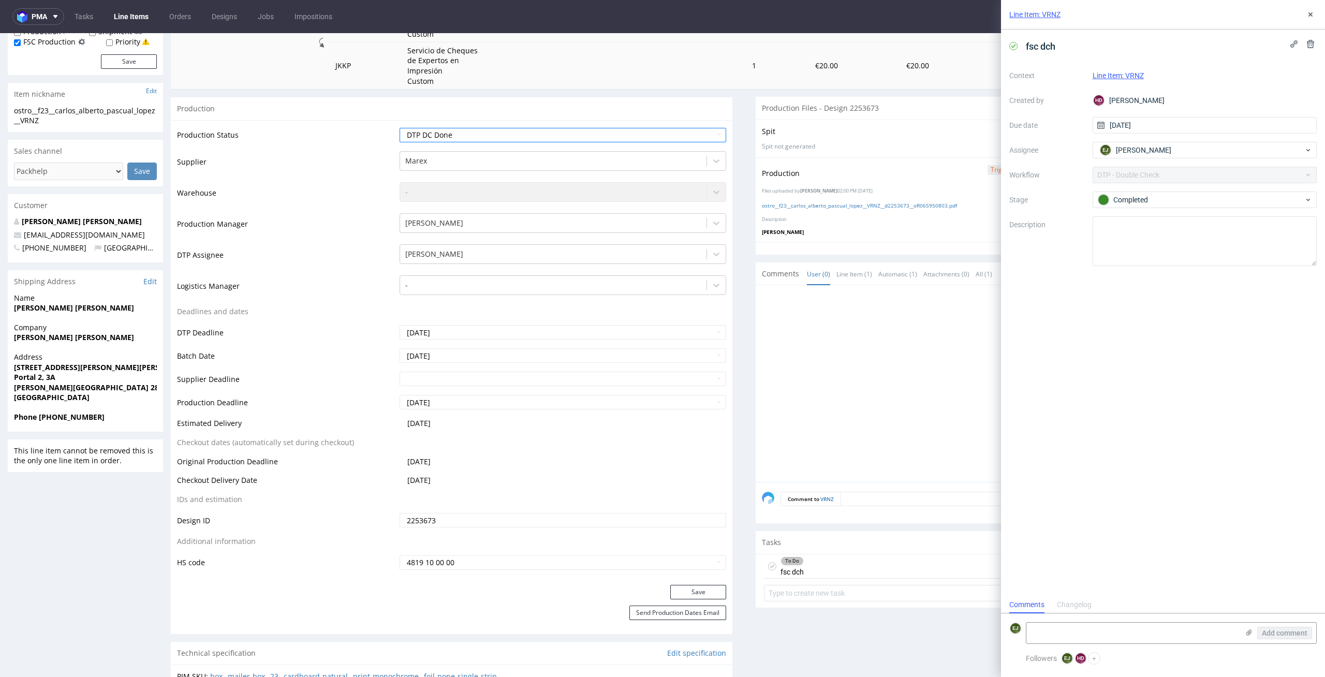
scroll to position [242, 0]
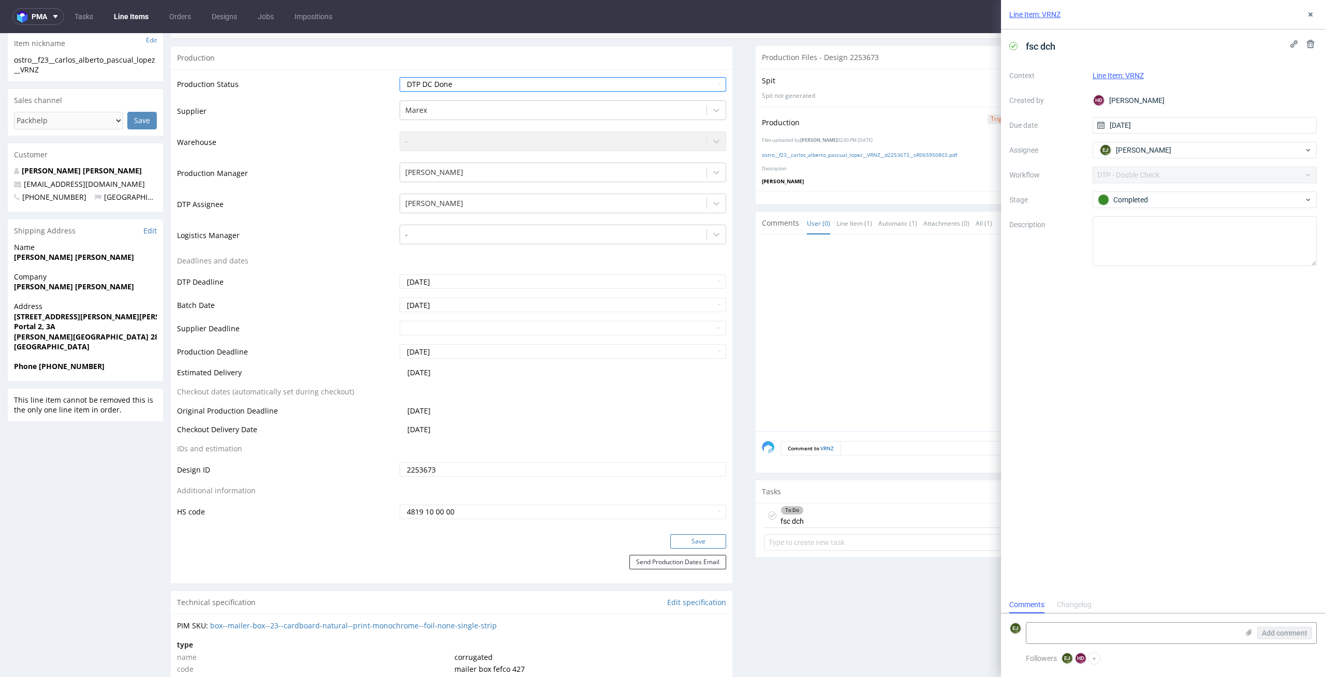
click at [707, 547] on button "Save" at bounding box center [698, 541] width 56 height 14
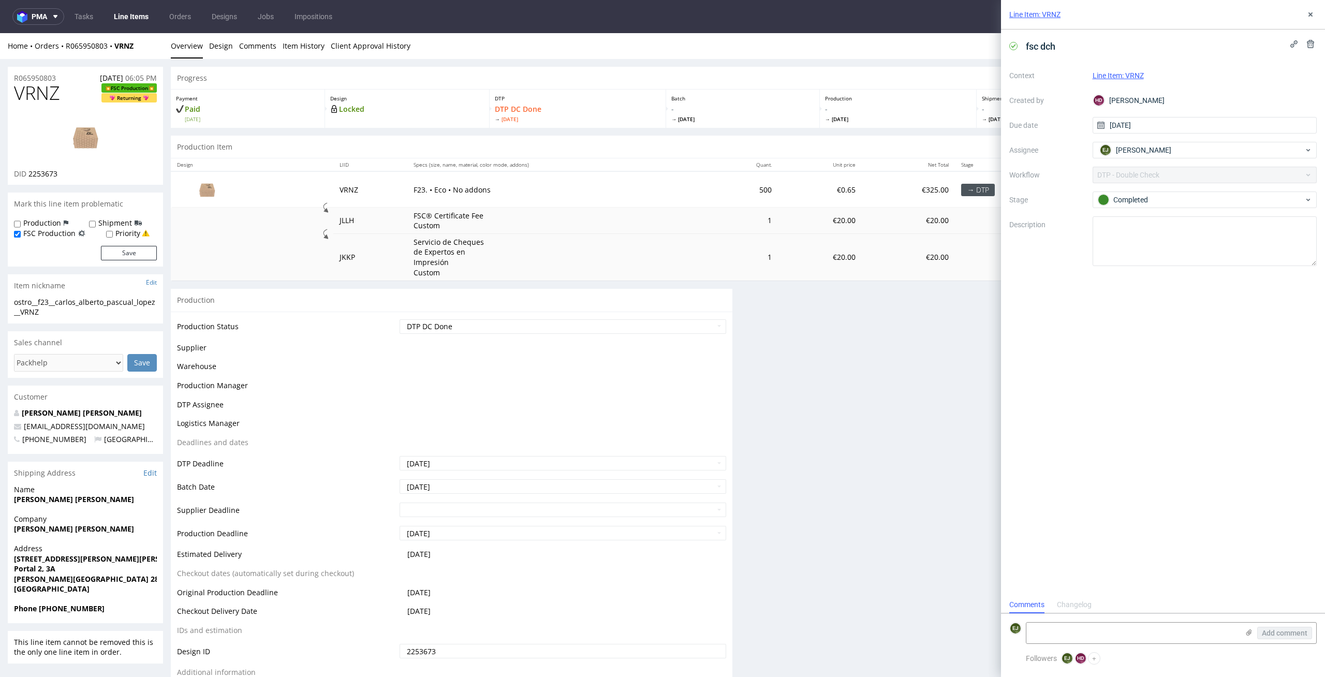
scroll to position [0, 0]
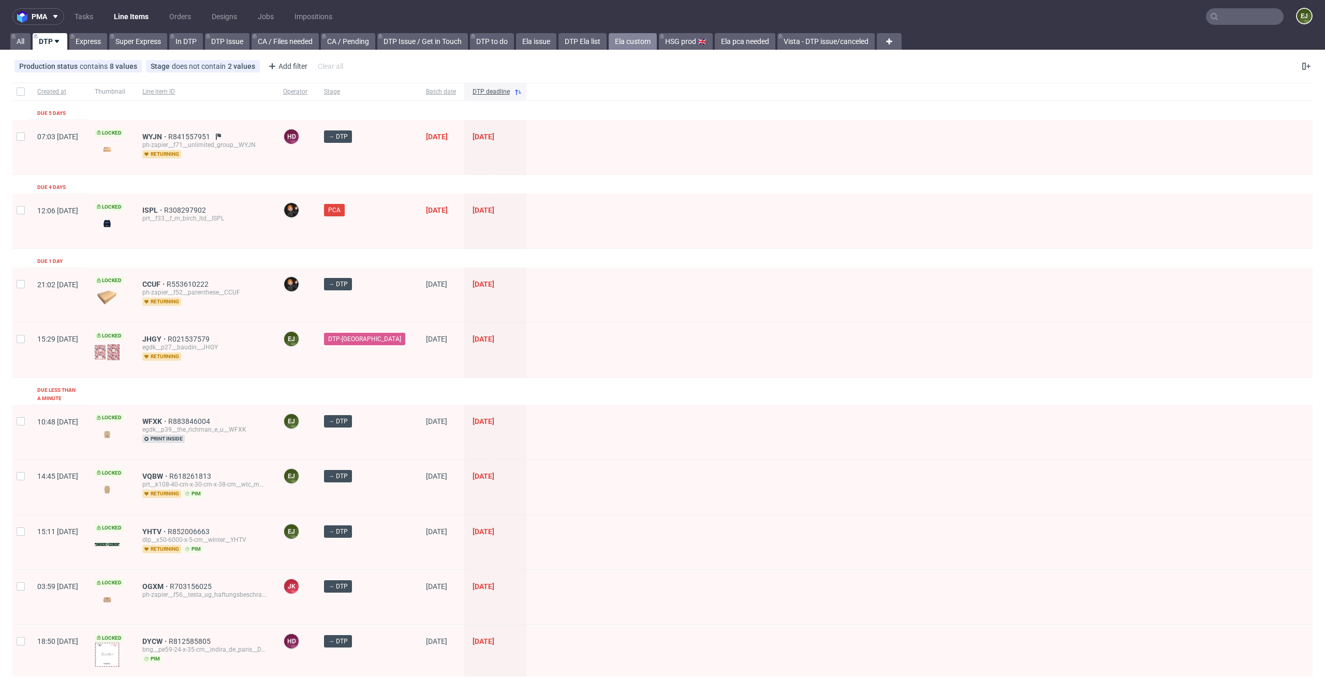
click at [634, 43] on link "Ela custom" at bounding box center [633, 41] width 48 height 17
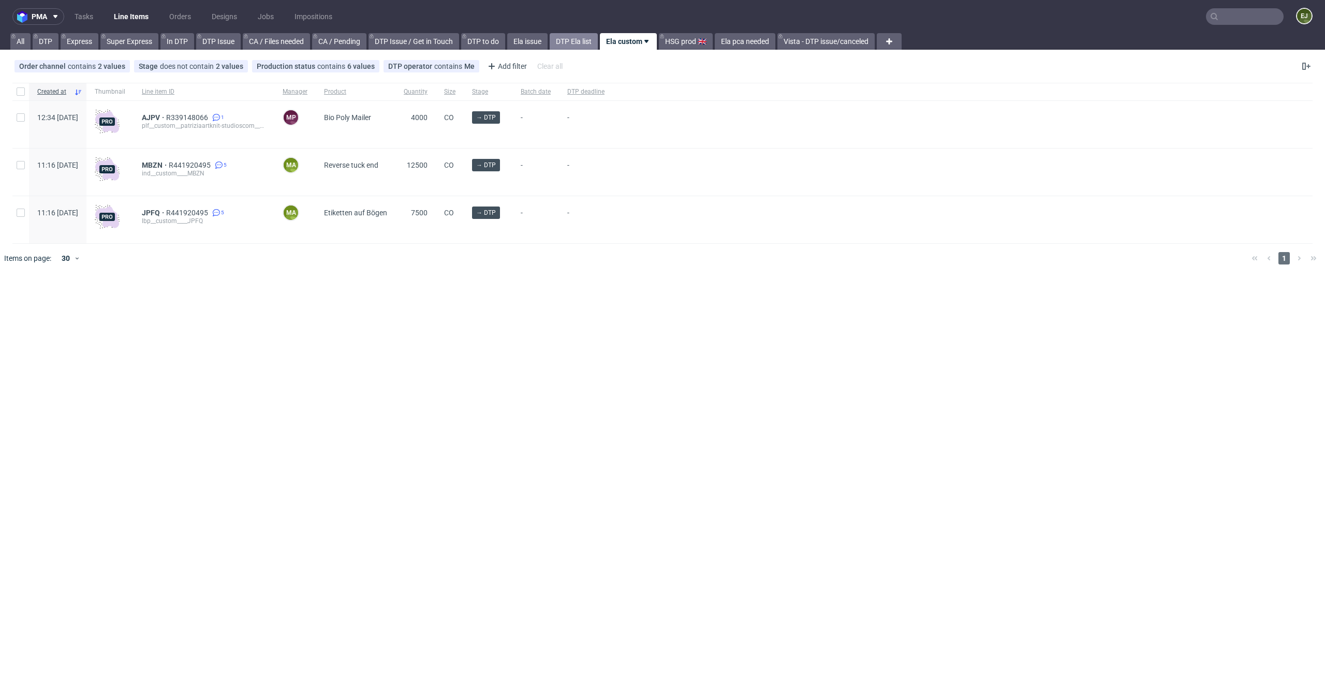
click at [578, 44] on link "DTP Ela list" at bounding box center [574, 41] width 48 height 17
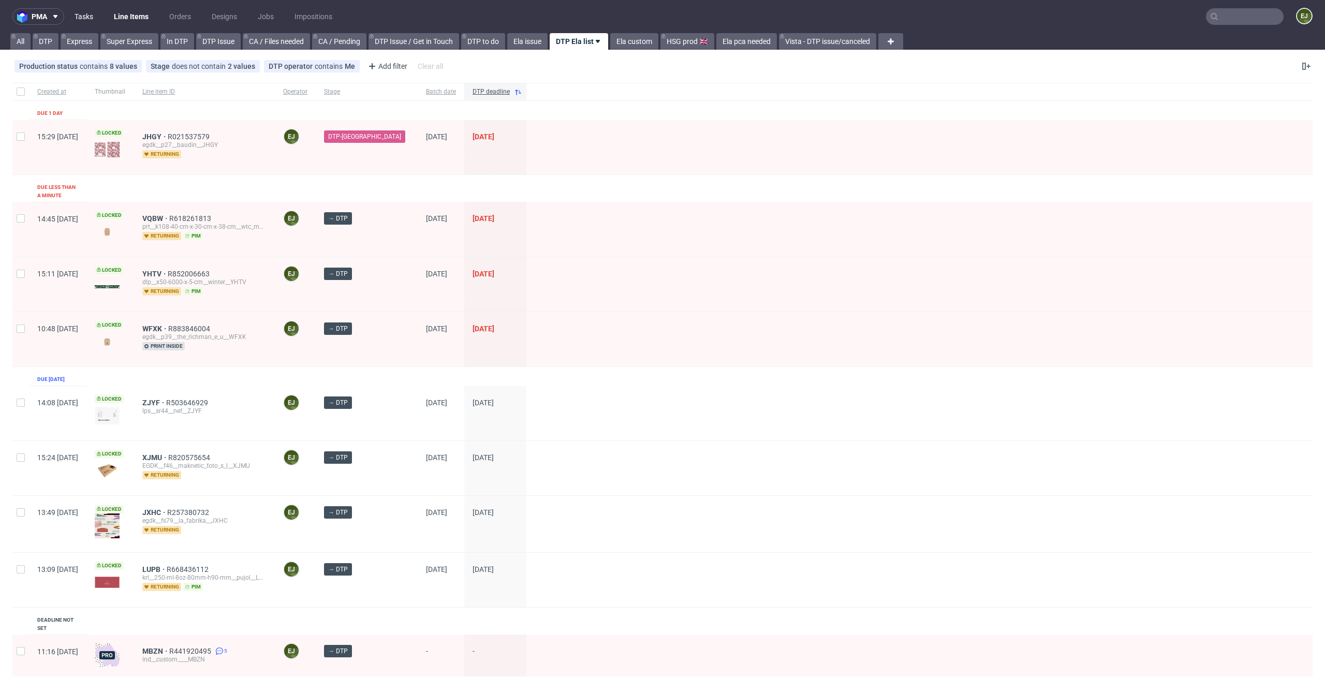
click at [89, 18] on link "Tasks" at bounding box center [83, 16] width 31 height 17
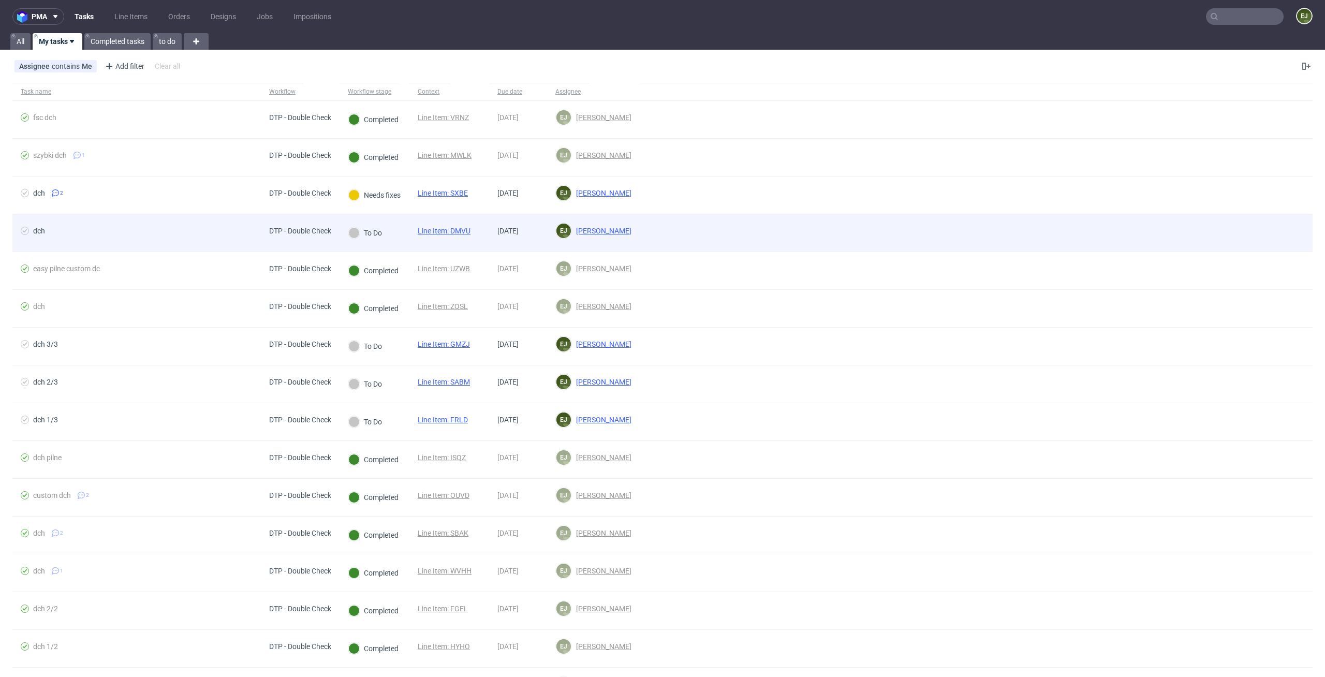
click at [463, 234] on link "Line Item: DMVU" at bounding box center [444, 231] width 53 height 8
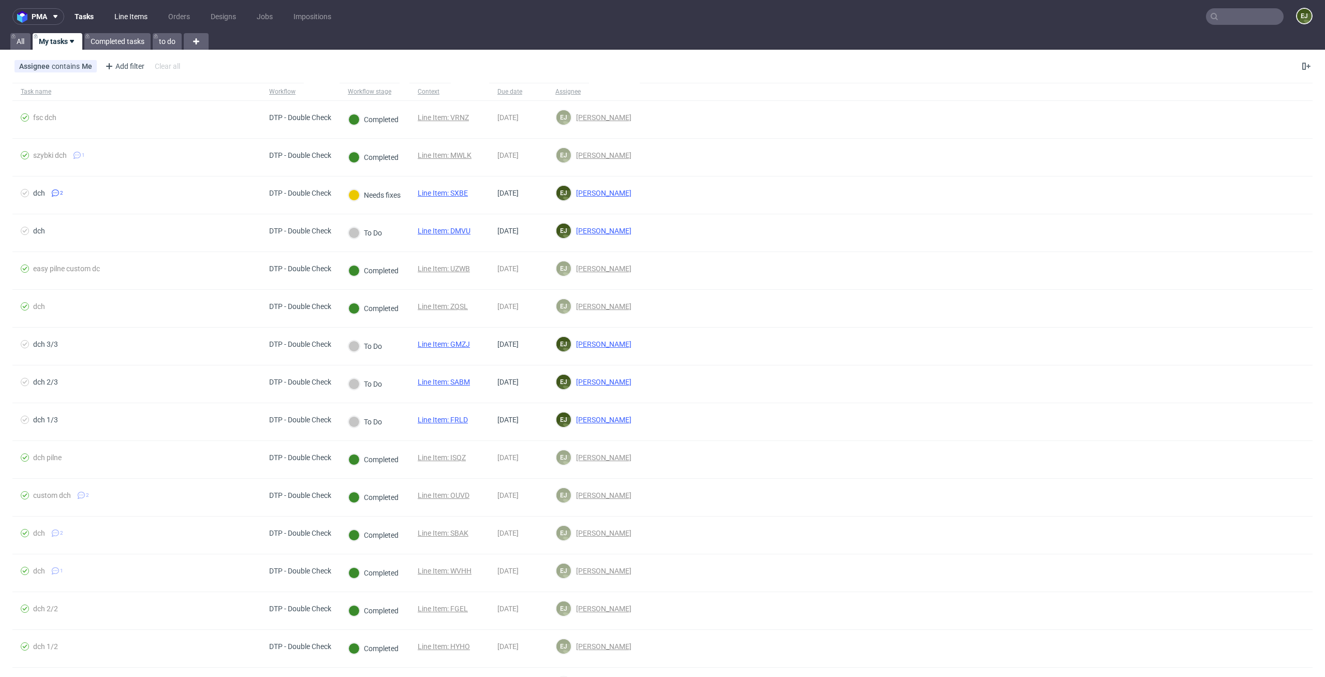
click at [145, 17] on link "Line Items" at bounding box center [131, 16] width 46 height 17
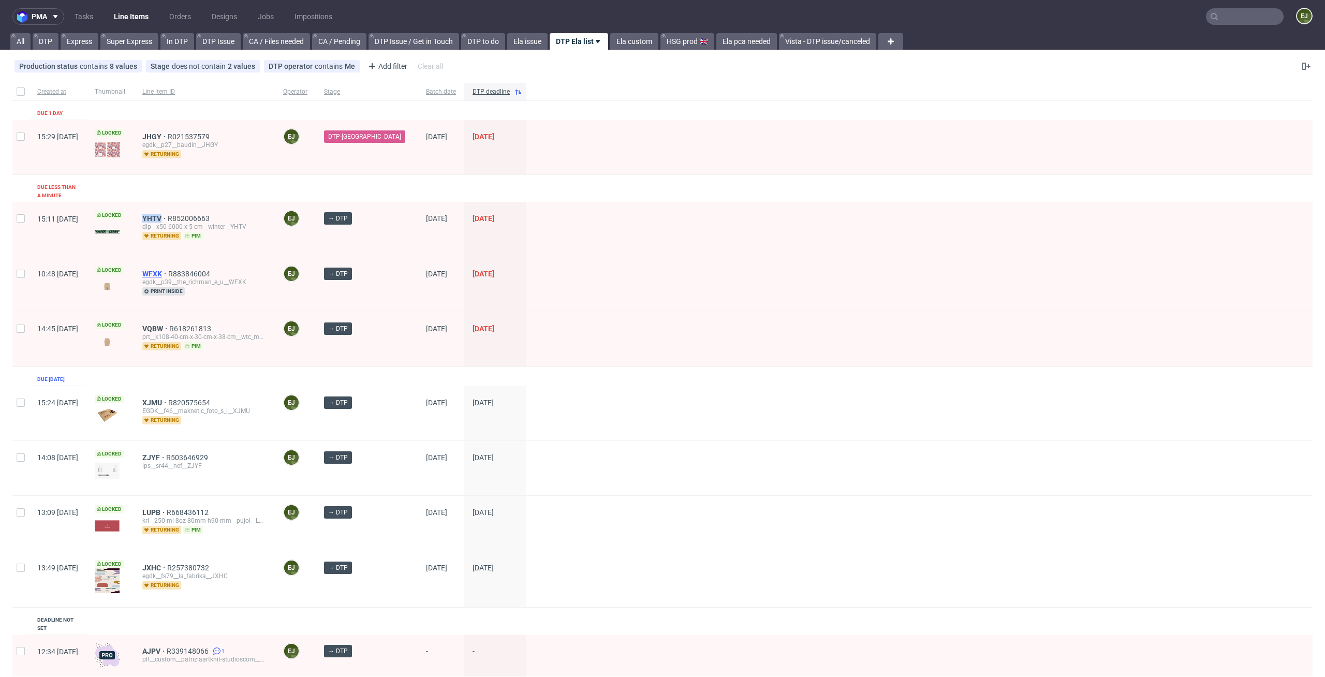
click at [168, 270] on span "WFXK" at bounding box center [155, 274] width 26 height 8
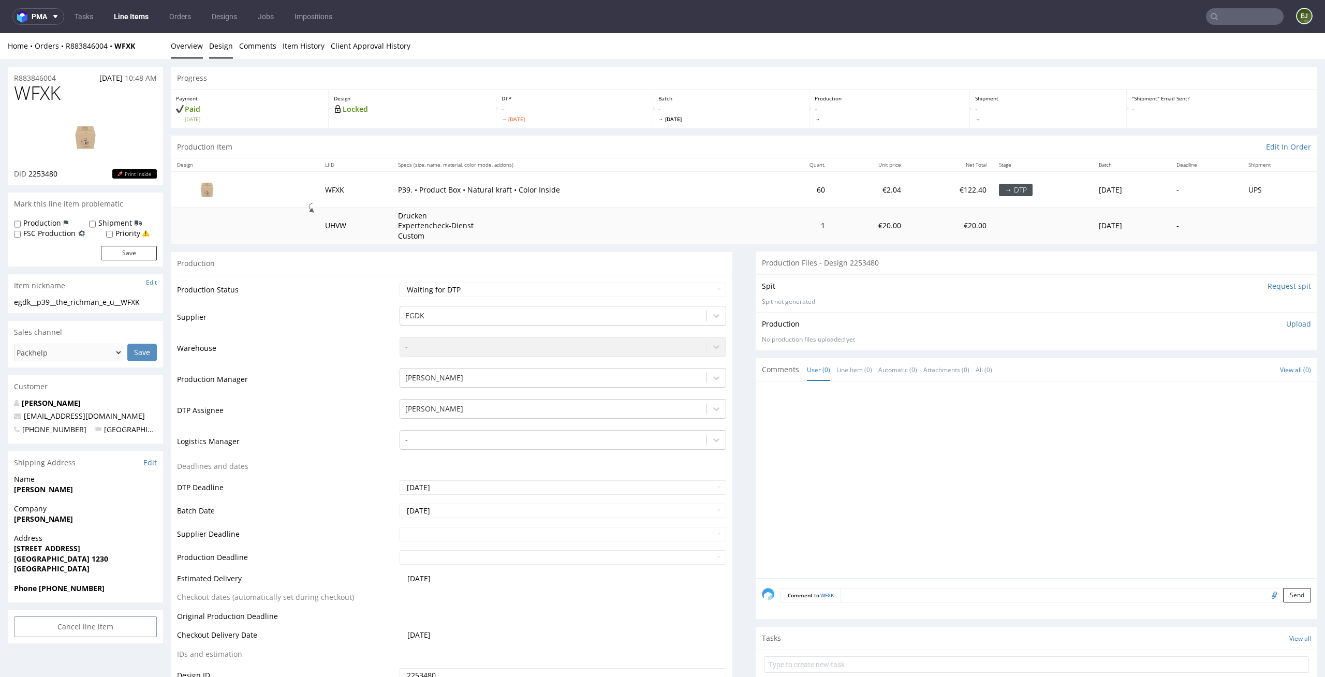
click at [223, 57] on link "Design" at bounding box center [221, 45] width 24 height 25
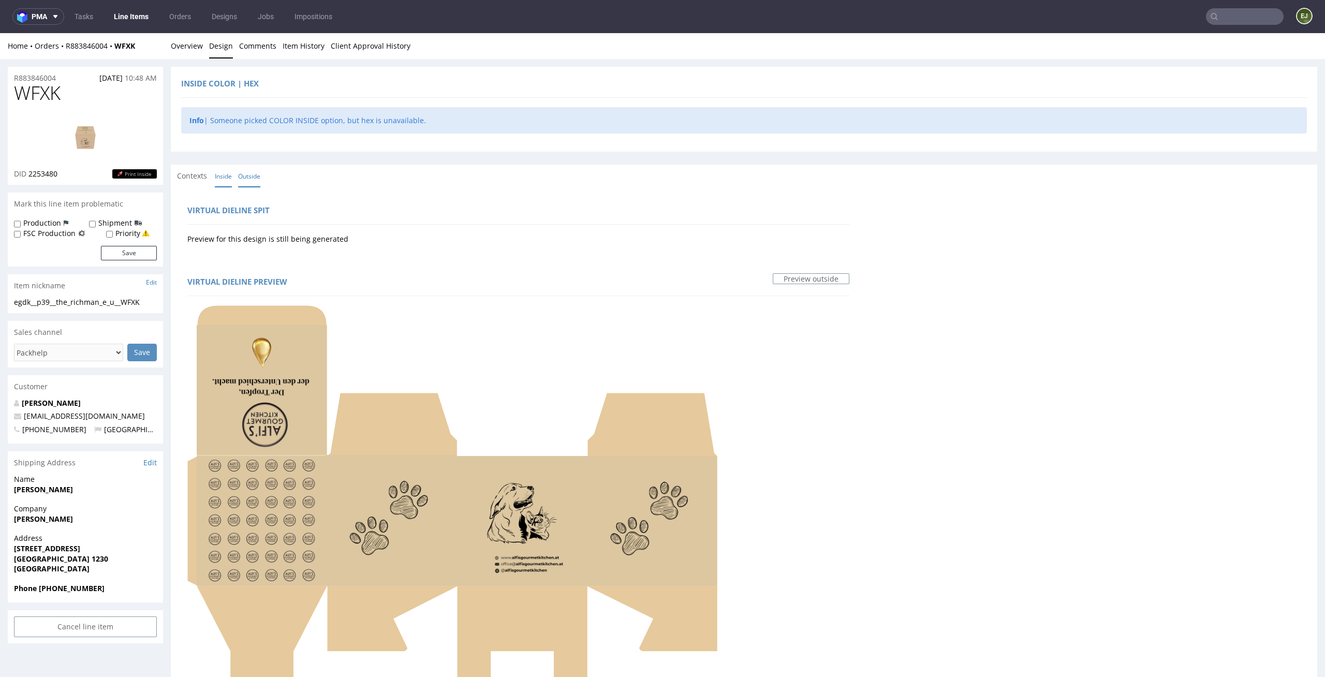
click at [225, 167] on link "Inside" at bounding box center [223, 176] width 17 height 22
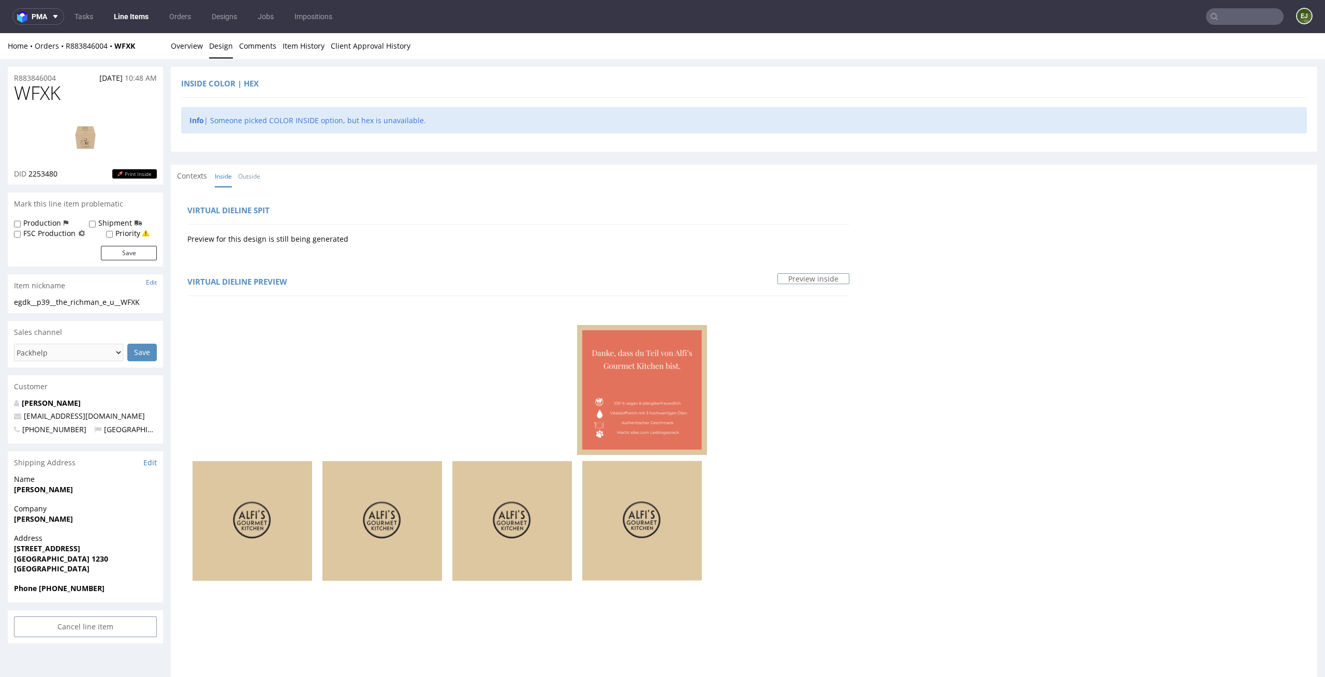
click at [194, 49] on link "Overview" at bounding box center [187, 45] width 32 height 25
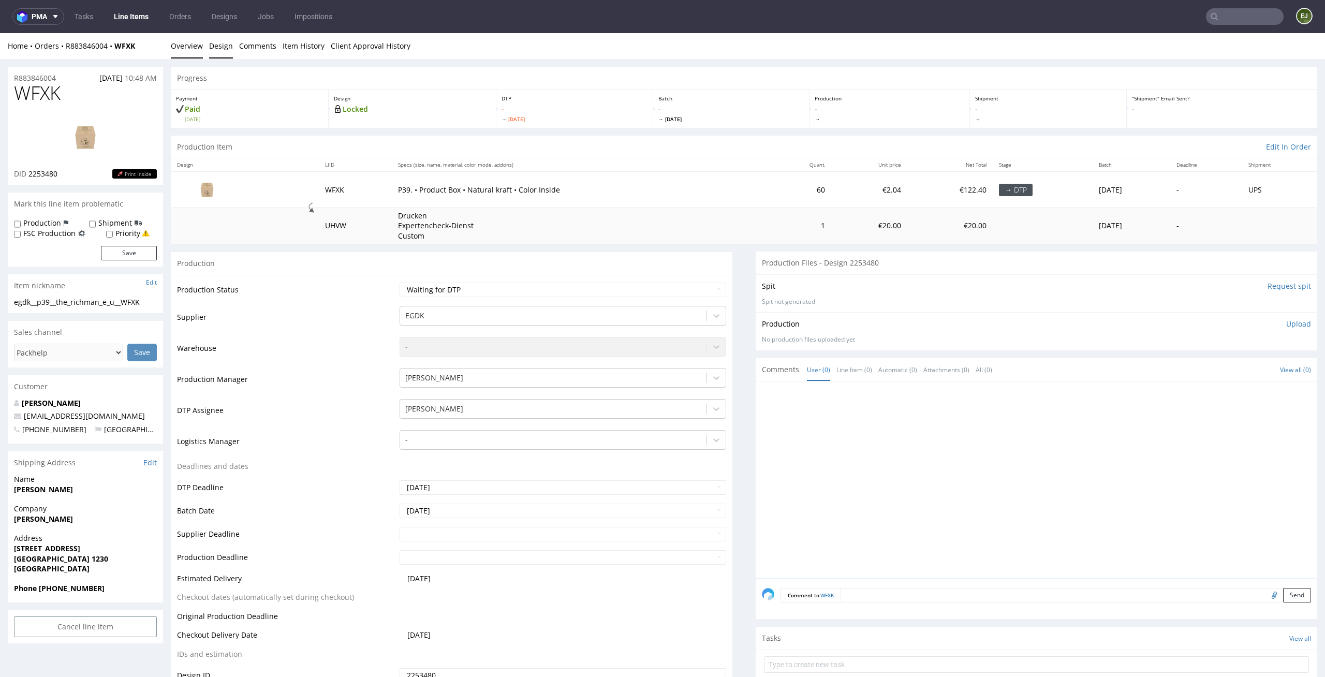
click at [224, 55] on link "Design" at bounding box center [221, 45] width 24 height 25
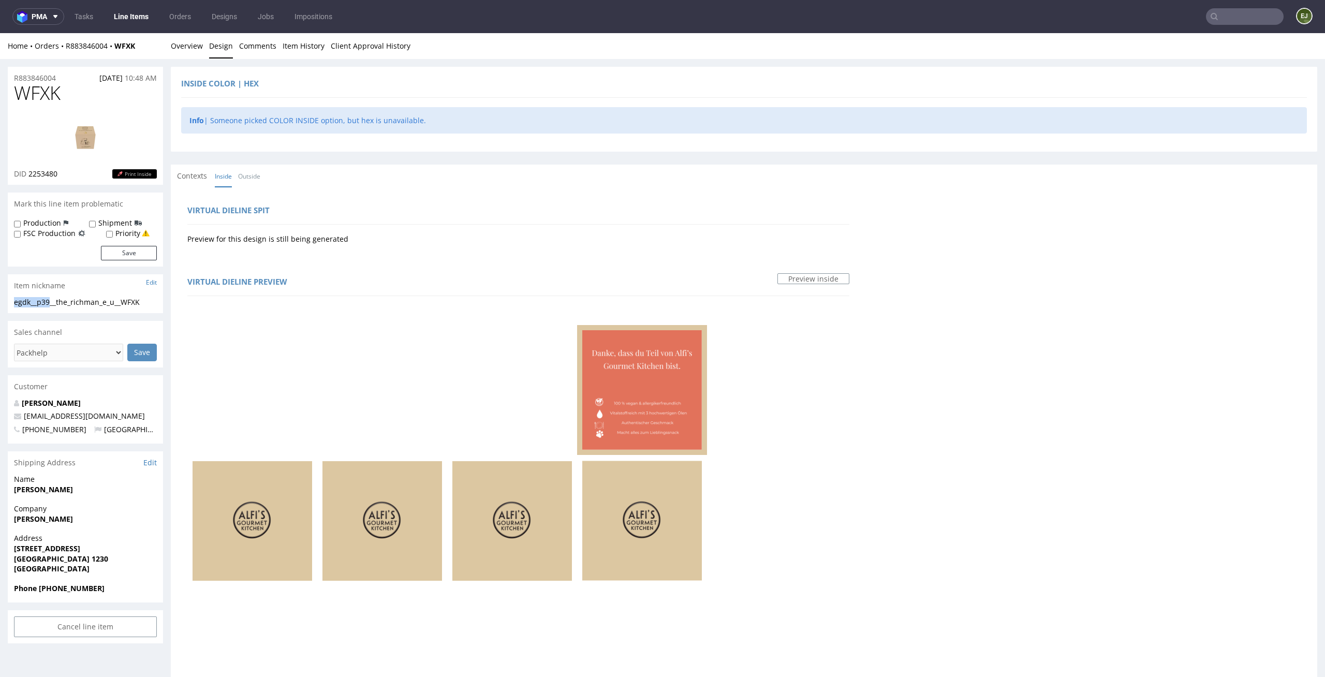
drag, startPoint x: 52, startPoint y: 302, endPoint x: 0, endPoint y: 302, distance: 52.3
copy div "egdk__p39"
click at [173, 43] on link "Overview" at bounding box center [187, 45] width 32 height 25
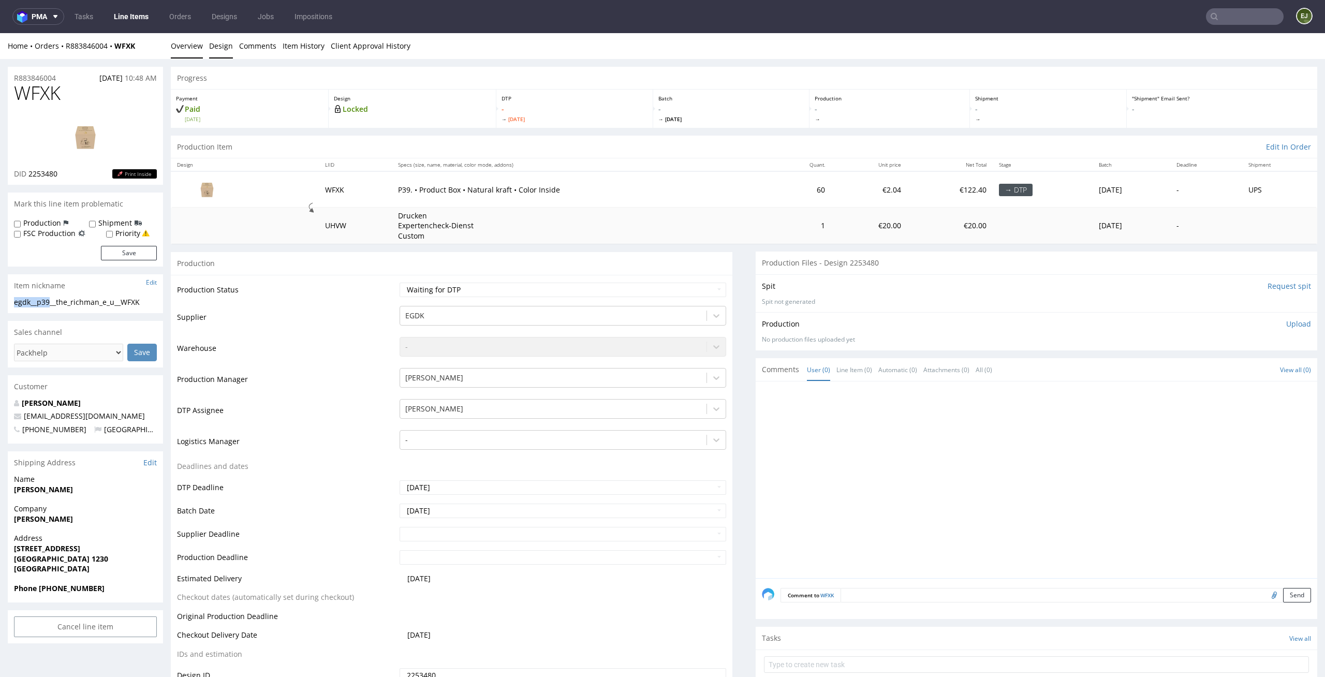
click at [223, 46] on link "Design" at bounding box center [221, 45] width 24 height 25
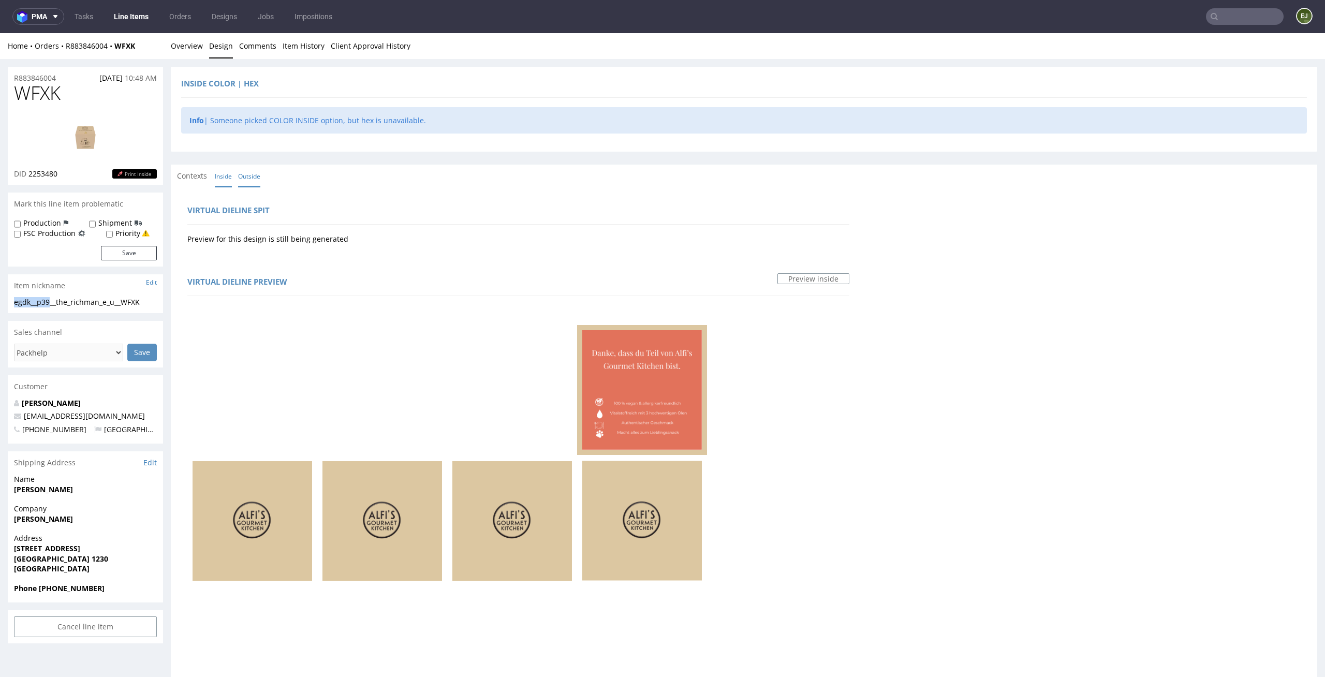
click at [258, 176] on link "Outside" at bounding box center [249, 176] width 22 height 22
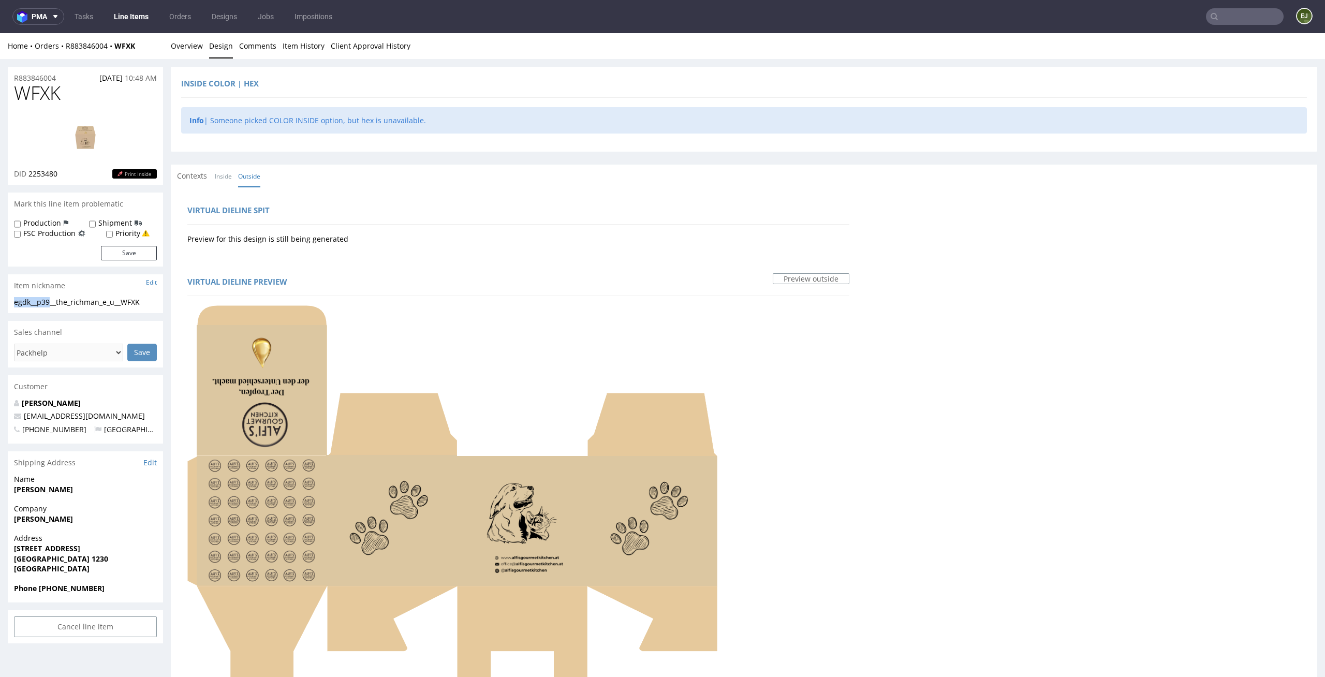
click at [82, 136] on img at bounding box center [85, 137] width 83 height 47
click at [198, 53] on link "Overview" at bounding box center [187, 45] width 32 height 25
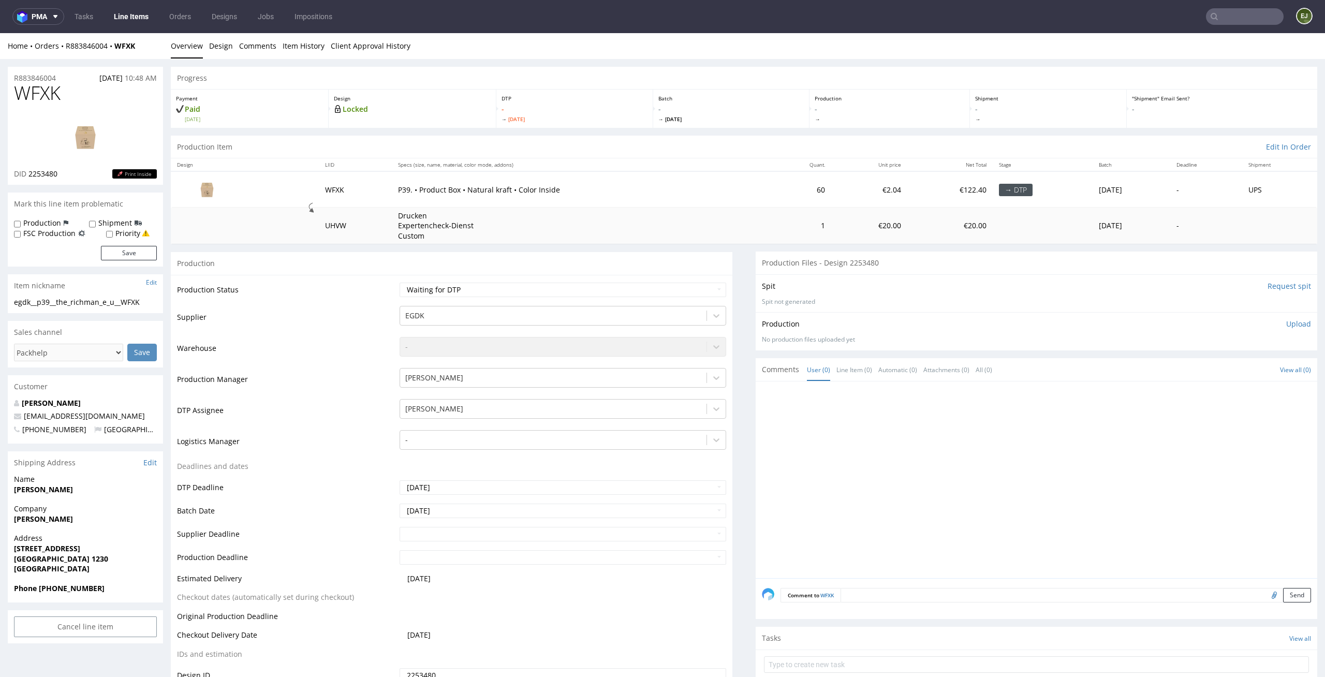
click at [770, 189] on td "60" at bounding box center [800, 189] width 61 height 36
click at [209, 38] on link "Design" at bounding box center [221, 45] width 24 height 25
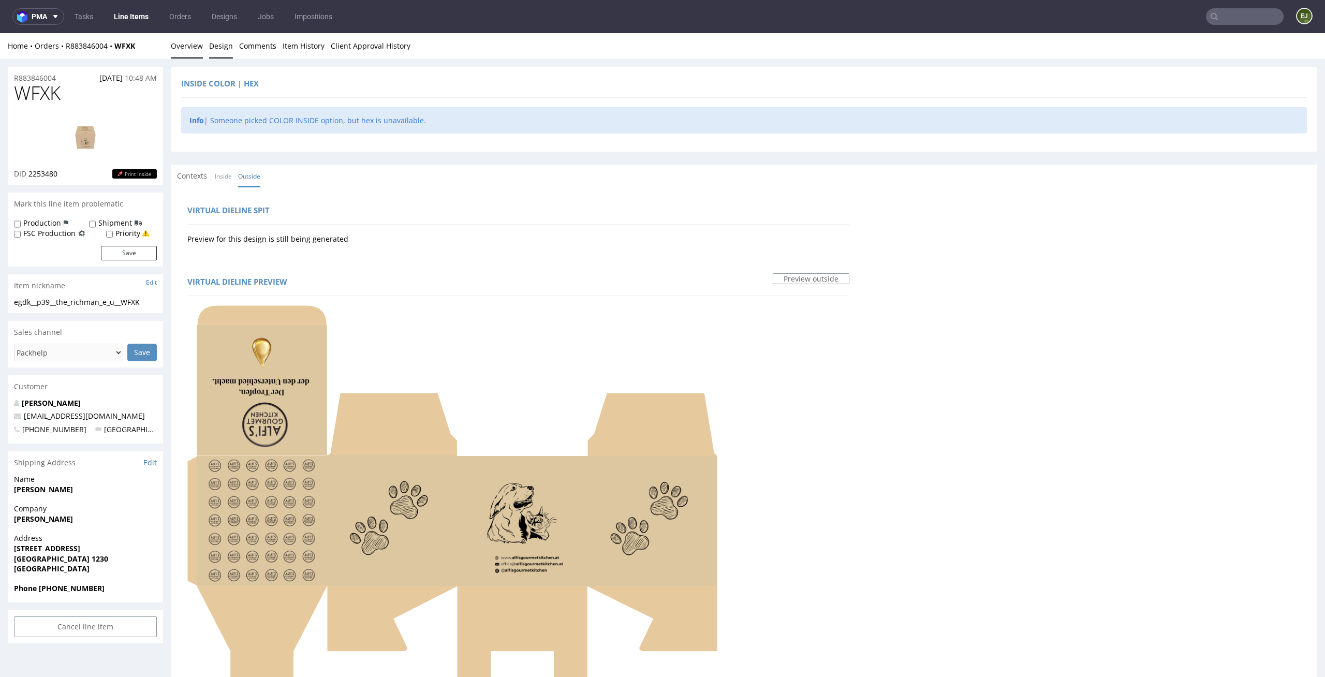
click at [184, 42] on link "Overview" at bounding box center [187, 45] width 32 height 25
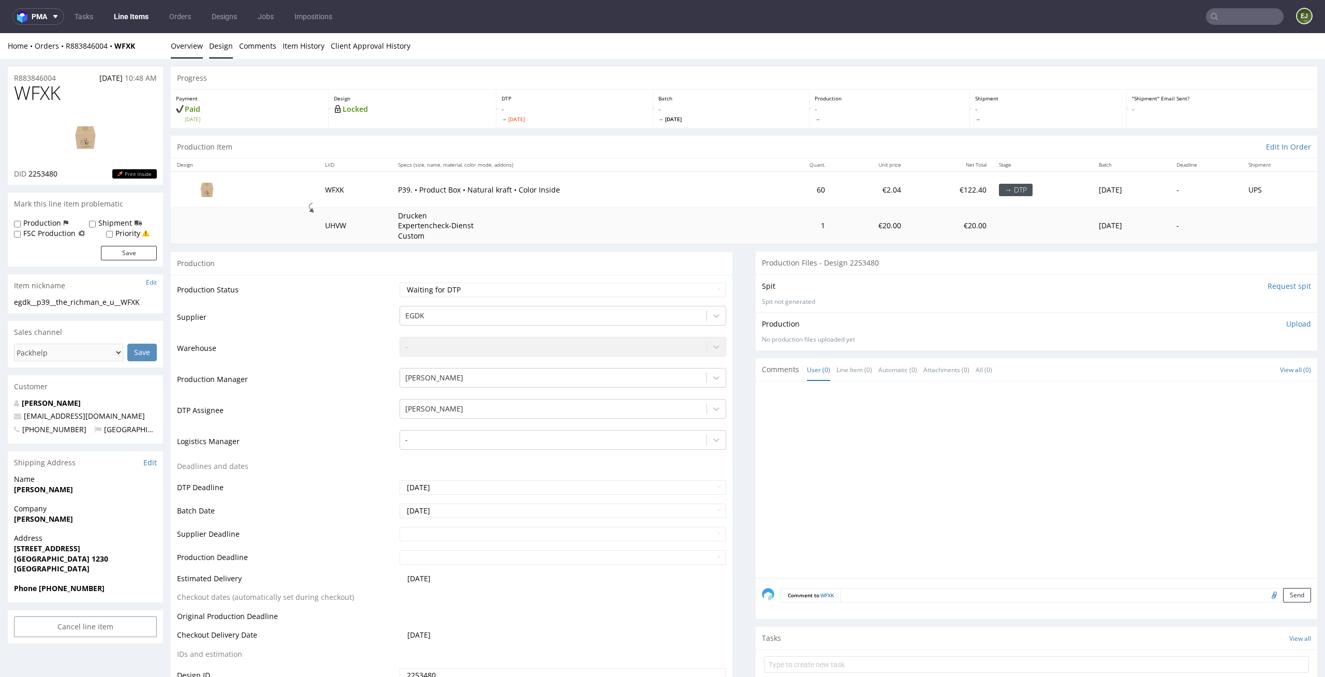
click at [213, 39] on link "Design" at bounding box center [221, 45] width 24 height 25
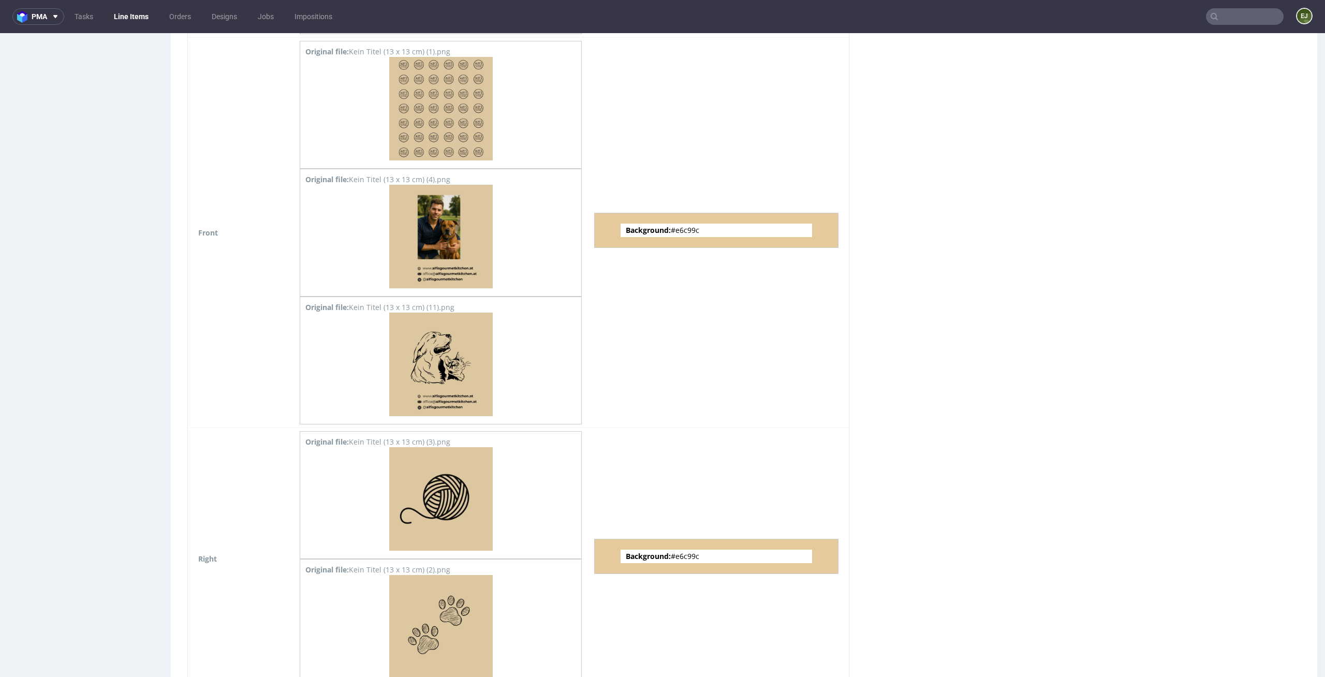
scroll to position [1744, 0]
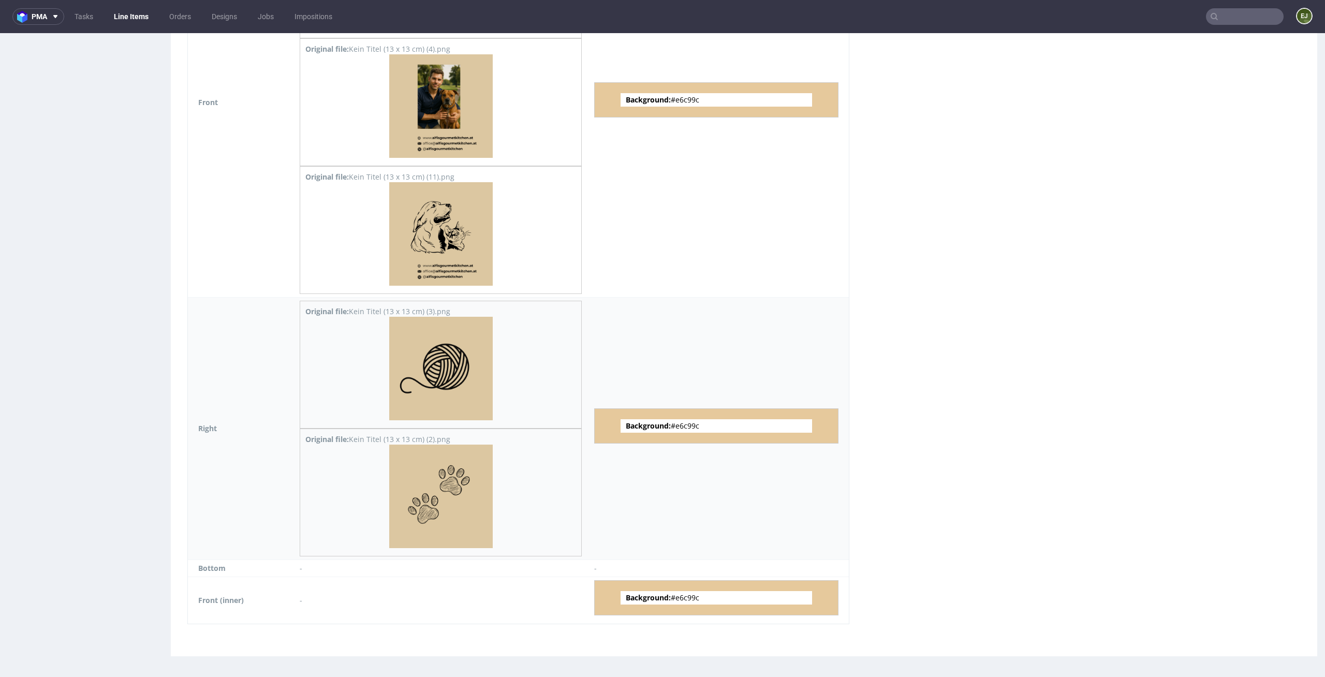
click at [444, 496] on img at bounding box center [441, 497] width 104 height 104
click at [423, 368] on img at bounding box center [441, 369] width 104 height 104
click at [418, 209] on img at bounding box center [441, 234] width 104 height 104
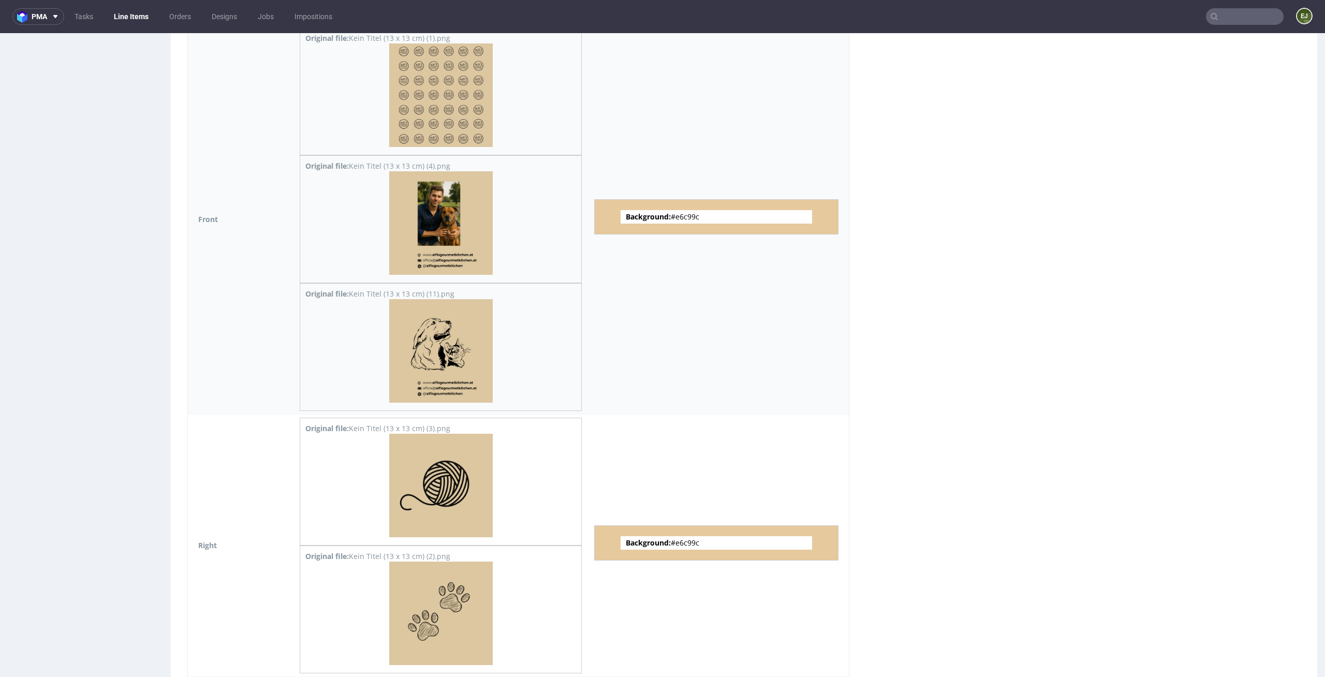
scroll to position [1395, 0]
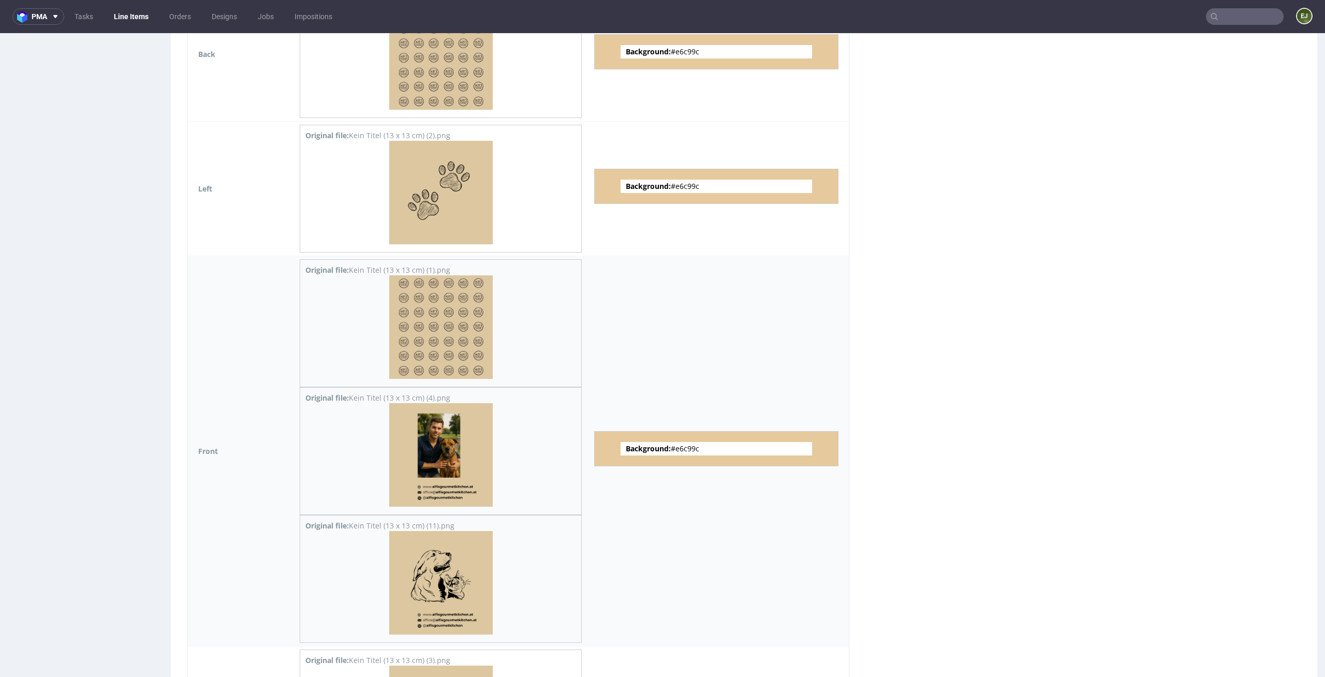
click at [414, 446] on img at bounding box center [441, 455] width 104 height 104
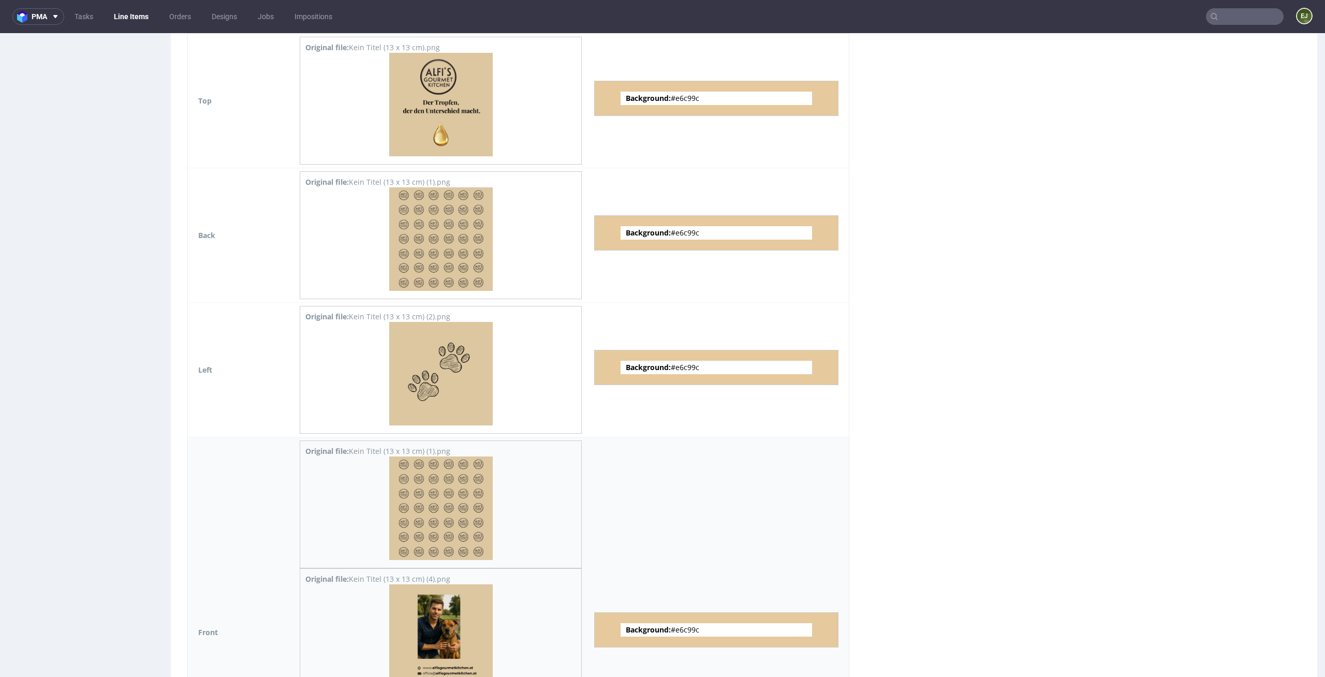
scroll to position [1165, 0]
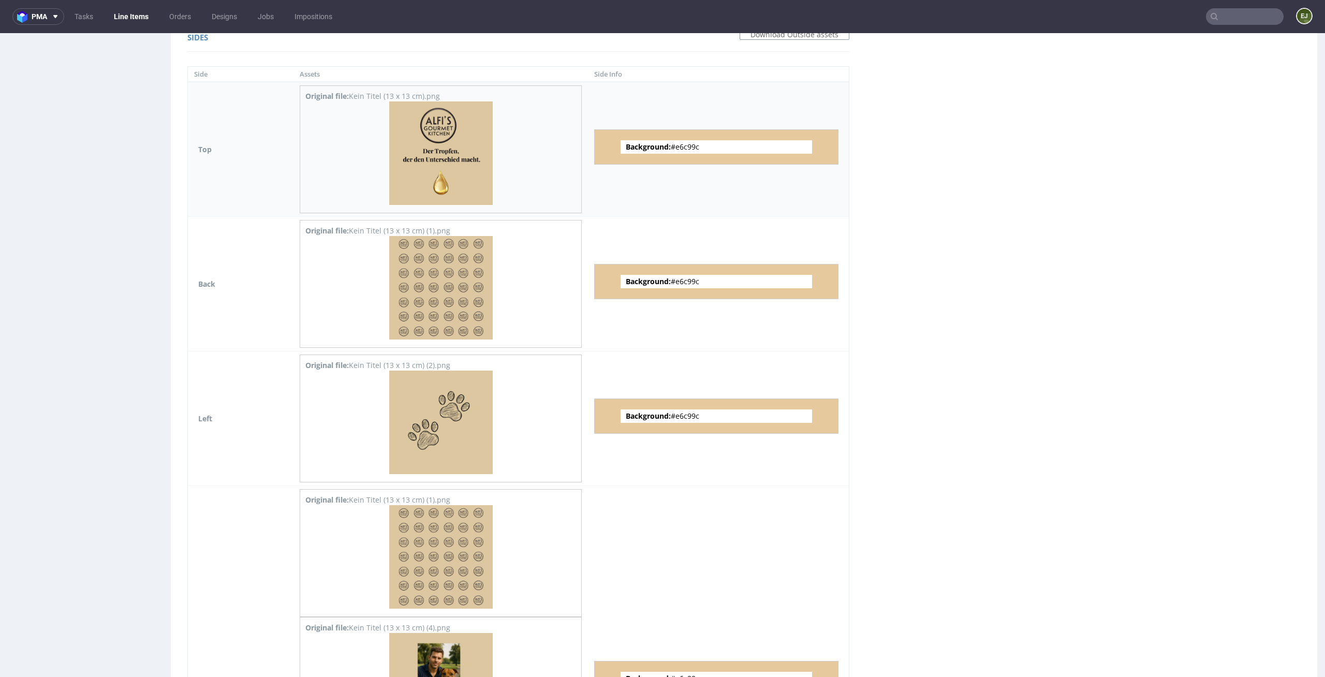
click at [431, 168] on img at bounding box center [441, 153] width 104 height 104
click at [400, 316] on img at bounding box center [441, 288] width 104 height 104
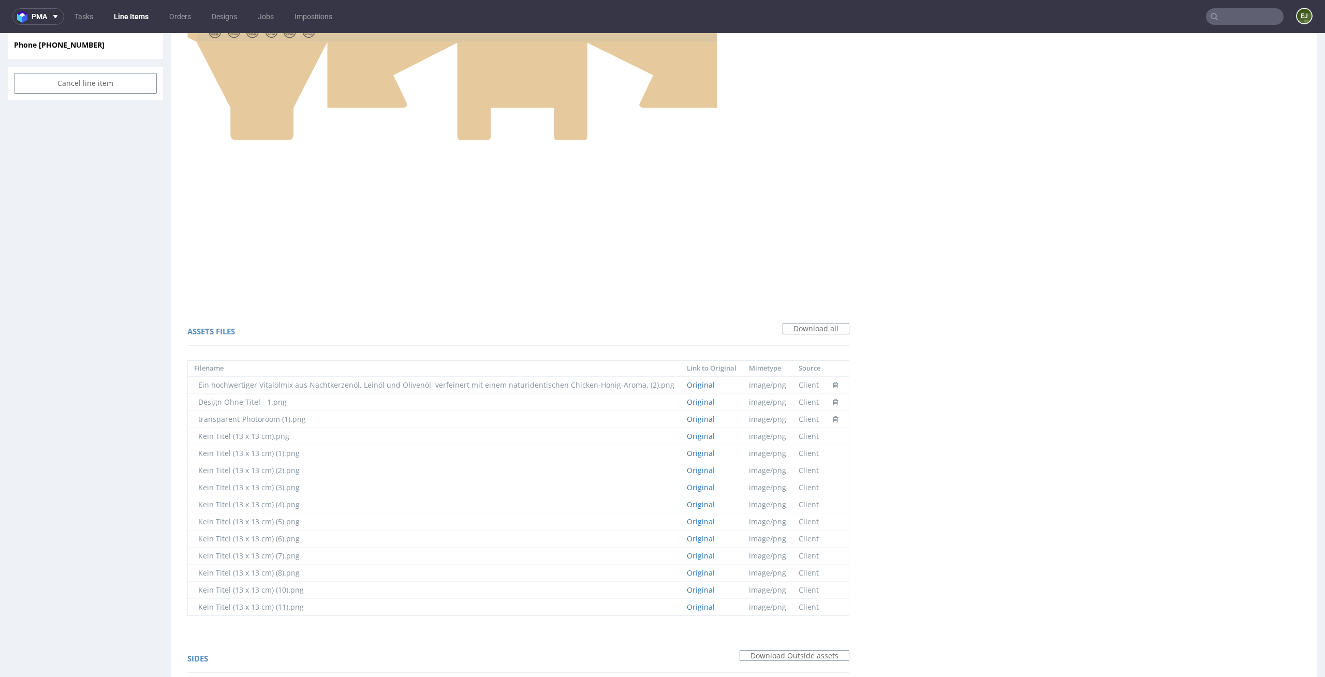
scroll to position [0, 0]
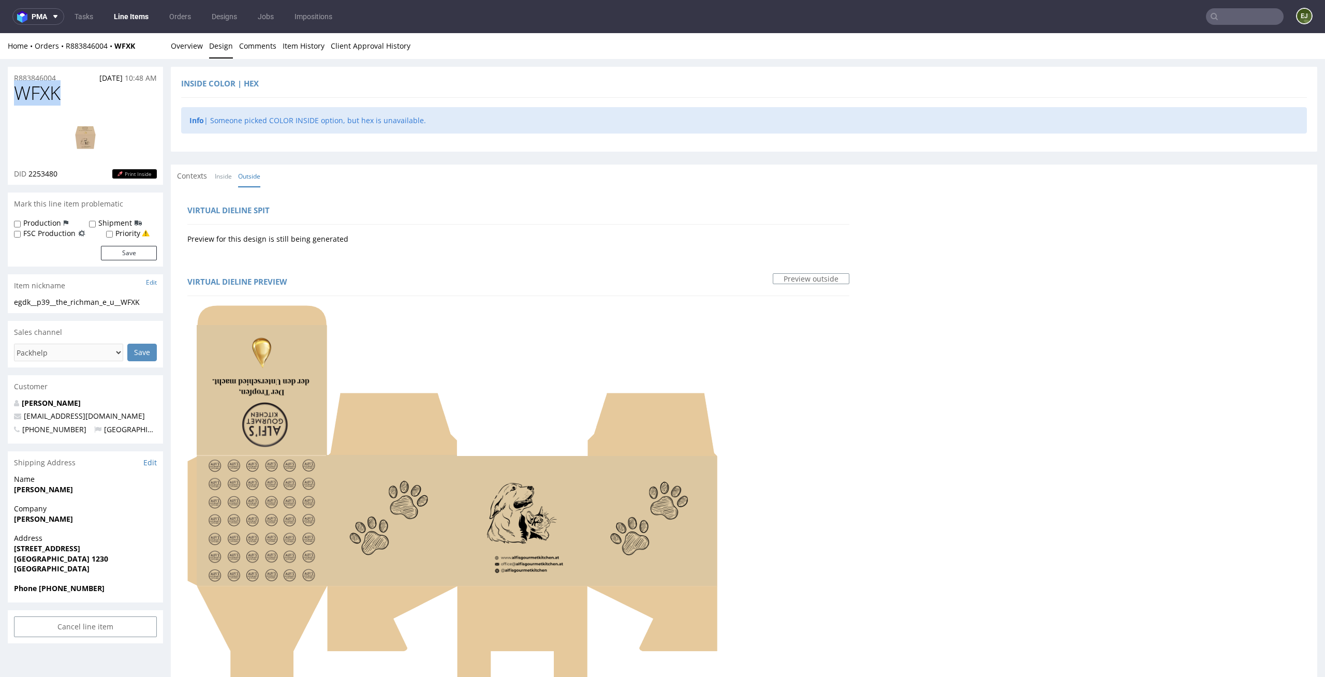
drag, startPoint x: 73, startPoint y: 91, endPoint x: 0, endPoint y: 91, distance: 73.0
copy span "WFXK"
drag, startPoint x: 153, startPoint y: 302, endPoint x: 0, endPoint y: 299, distance: 153.3
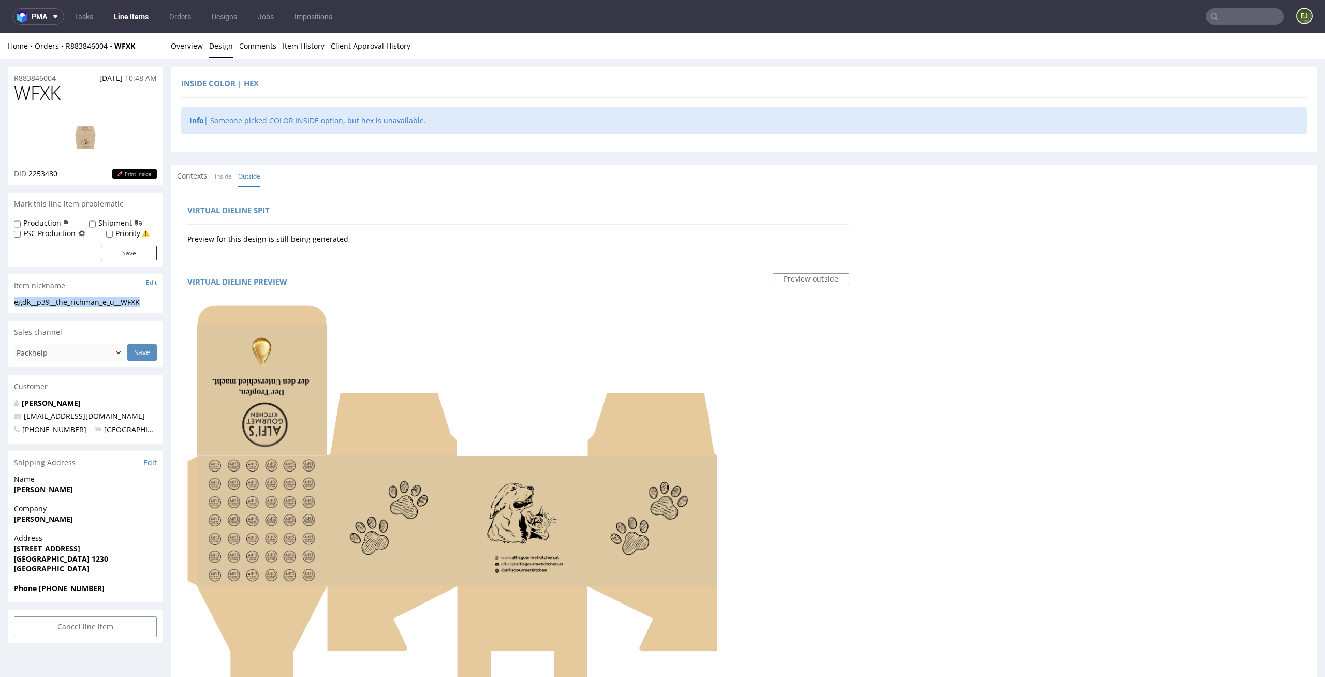
copy div "egdk__p39__the_richman_e_u__WFXK"
drag, startPoint x: 69, startPoint y: 174, endPoint x: 29, endPoint y: 174, distance: 39.9
click at [29, 174] on div "DID 2253480 Print Inside" at bounding box center [85, 174] width 143 height 10
copy span "2253480"
drag, startPoint x: 66, startPoint y: 78, endPoint x: 0, endPoint y: 78, distance: 66.3
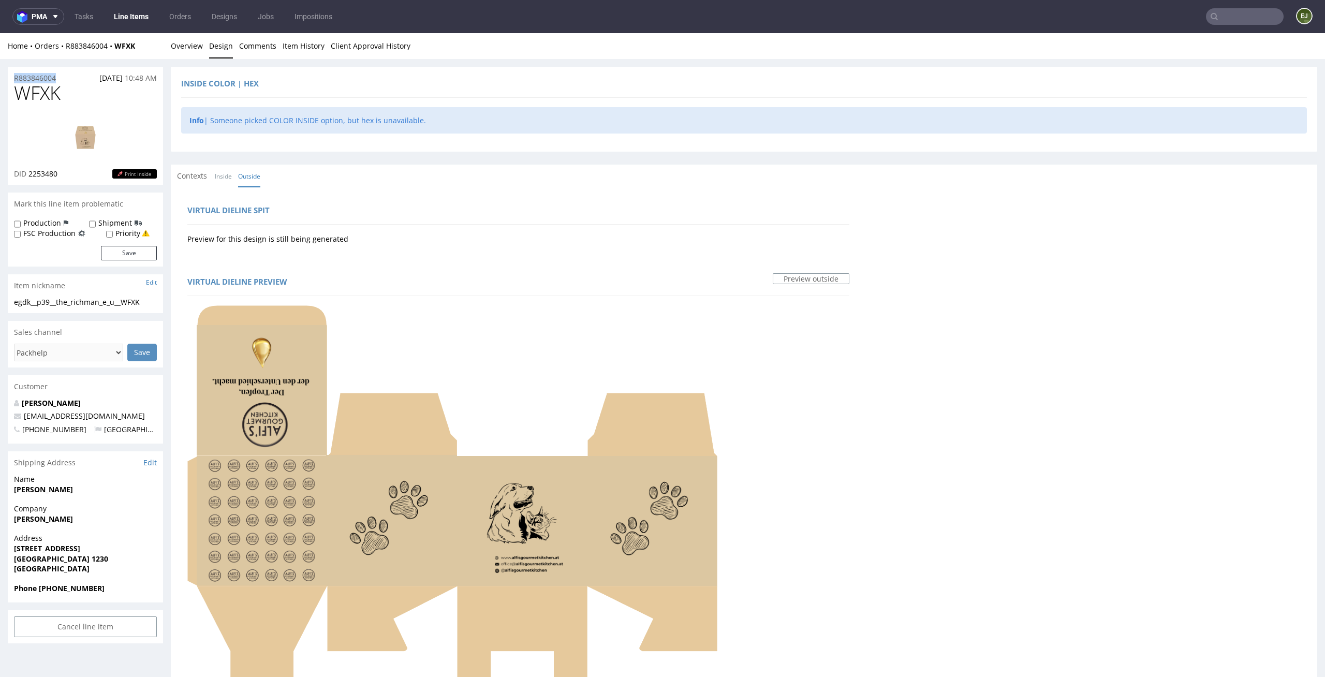
copy p "R883846004"
click at [231, 183] on link "Inside" at bounding box center [223, 176] width 17 height 22
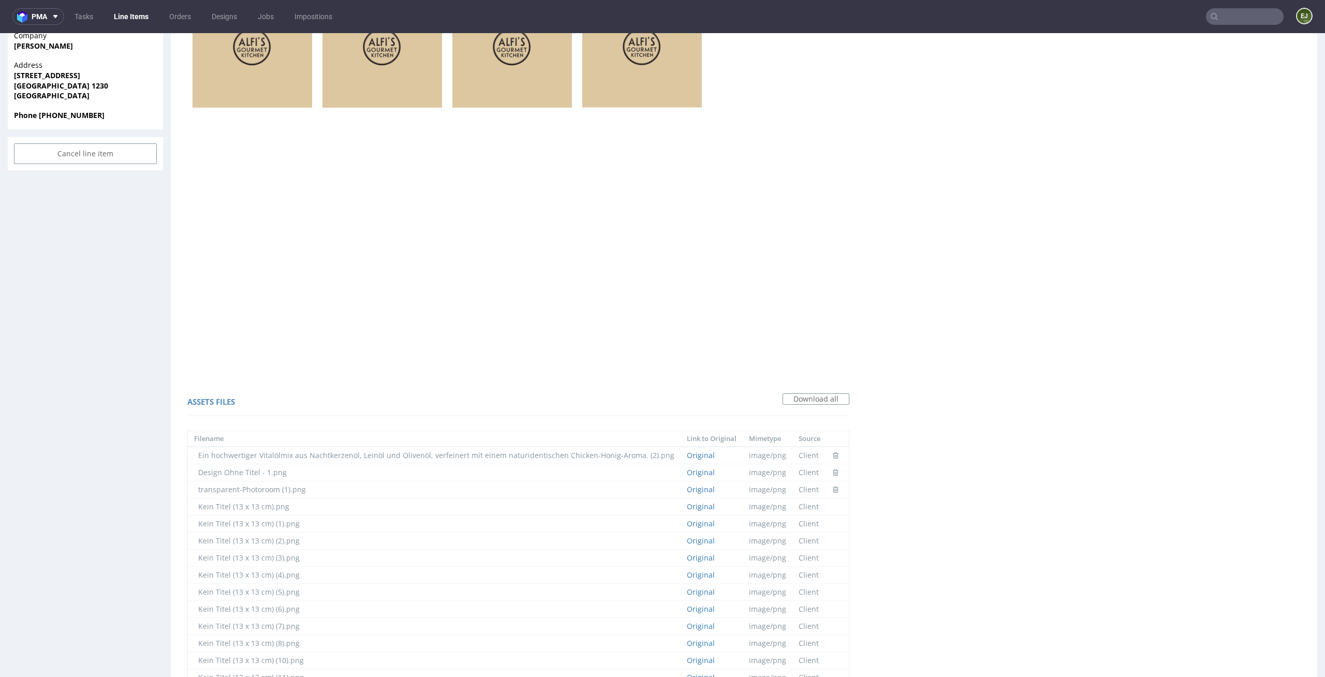
scroll to position [1586, 0]
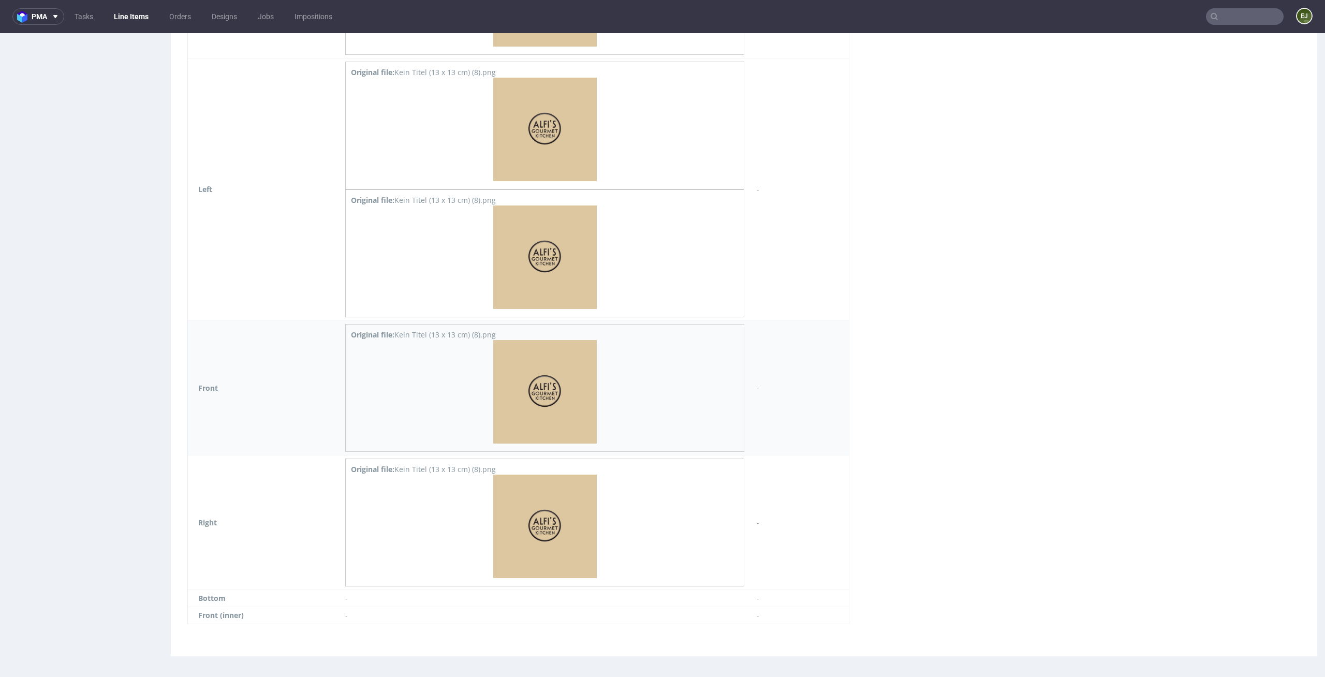
click at [499, 390] on img at bounding box center [545, 392] width 104 height 104
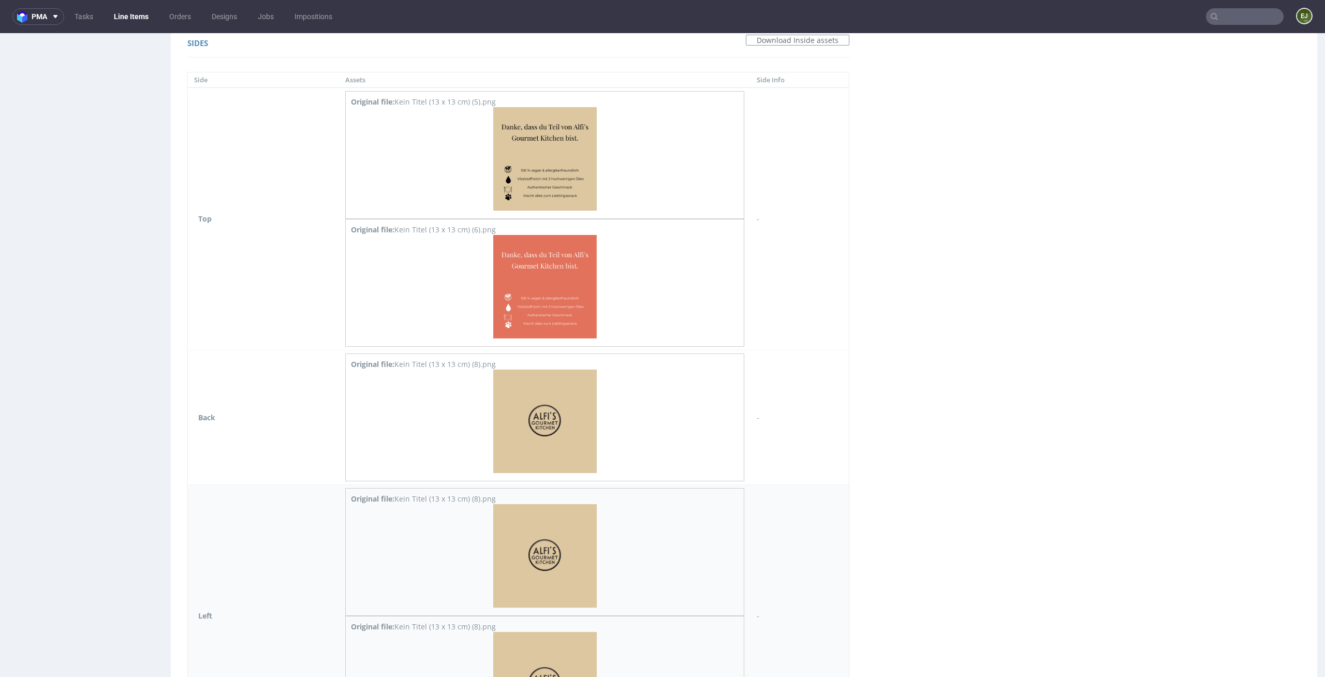
scroll to position [1129, 0]
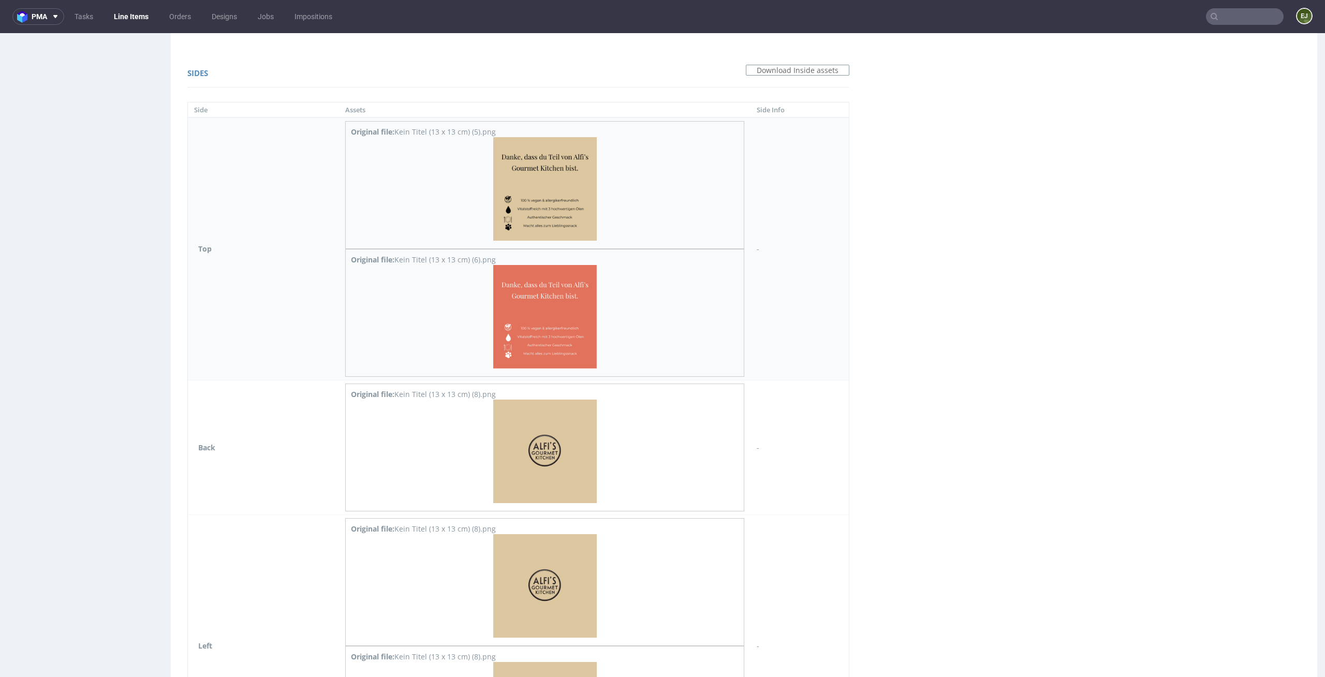
click at [541, 305] on img at bounding box center [545, 317] width 104 height 104
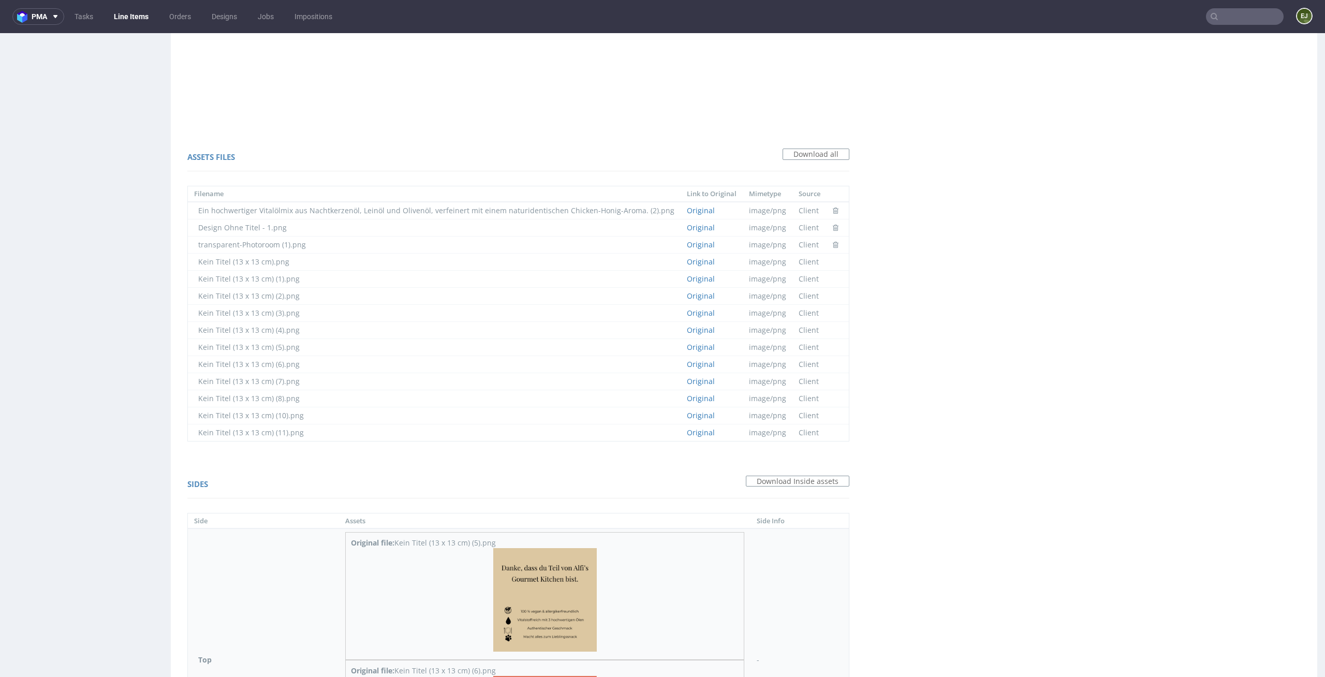
scroll to position [0, 0]
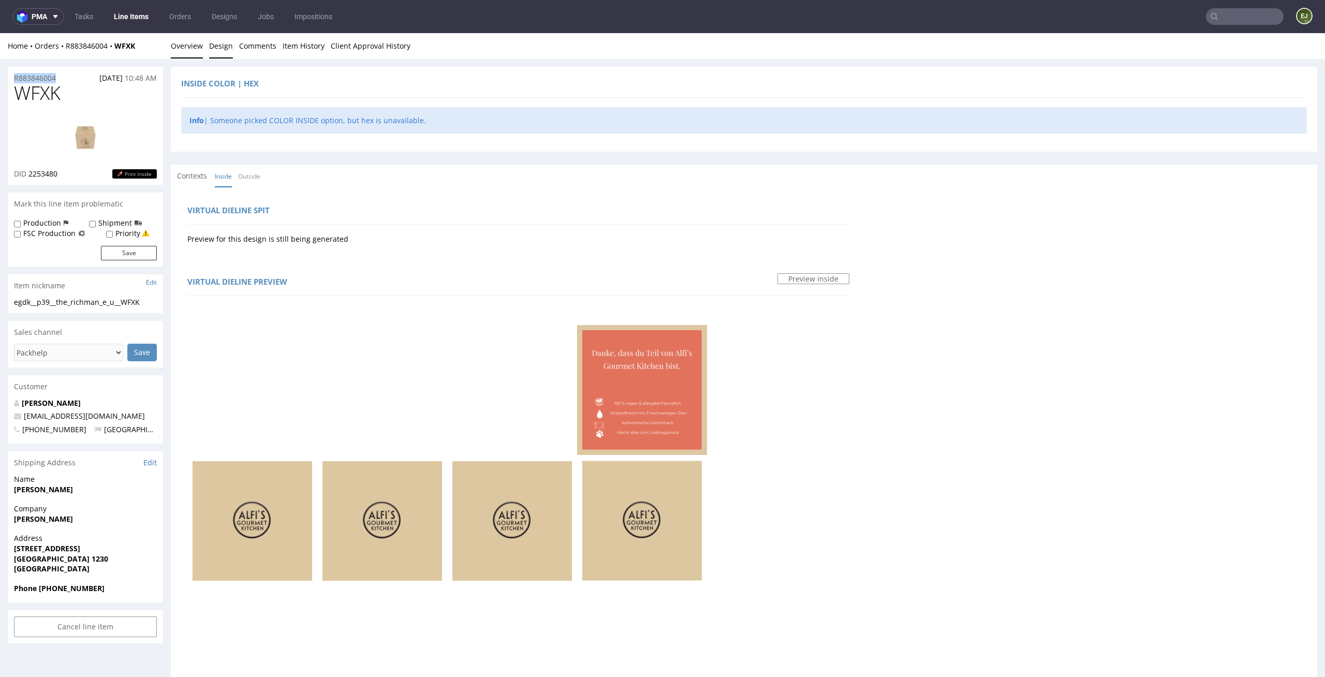
click at [186, 47] on link "Overview" at bounding box center [187, 45] width 32 height 25
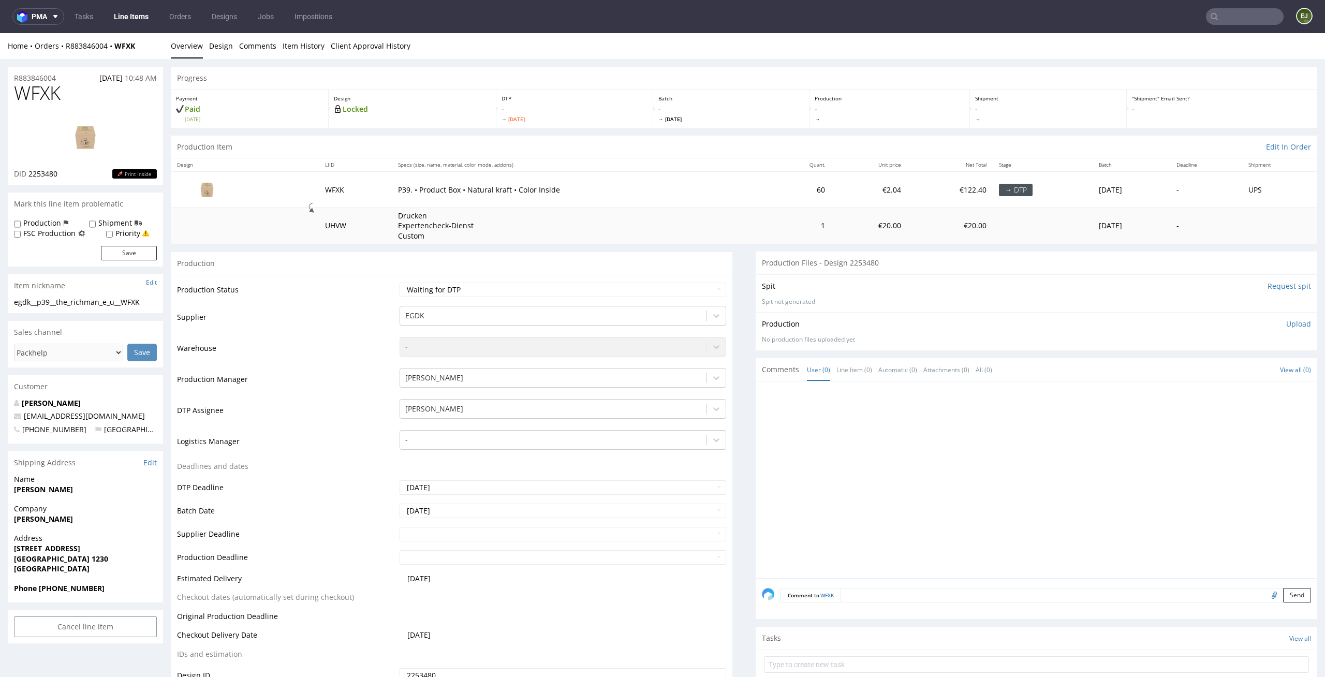
click at [1286, 322] on p "Upload" at bounding box center [1298, 324] width 25 height 10
click at [1219, 365] on div "Add files" at bounding box center [1238, 372] width 52 height 16
type input "C:\fakepath\egdk__p39__the_richman_e_u__WFXK__d2253480__oR883846004__inside.pdf"
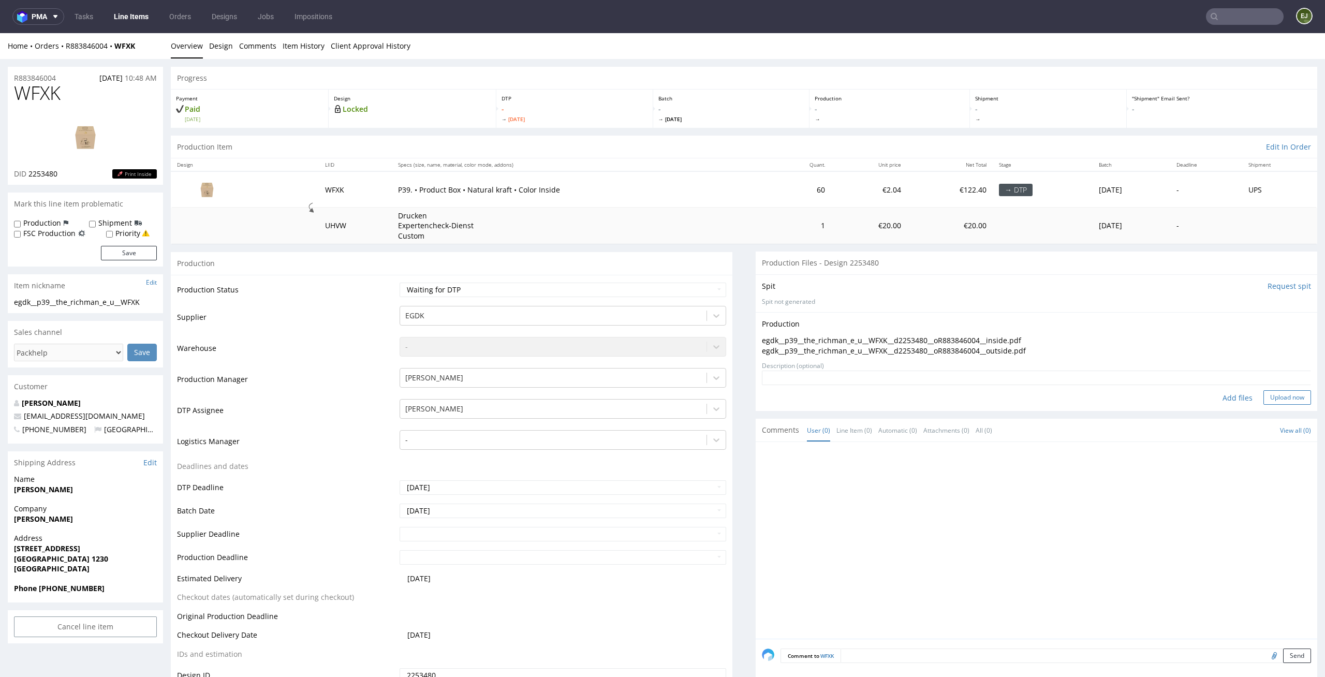
click at [1275, 399] on button "Upload now" at bounding box center [1288, 397] width 48 height 14
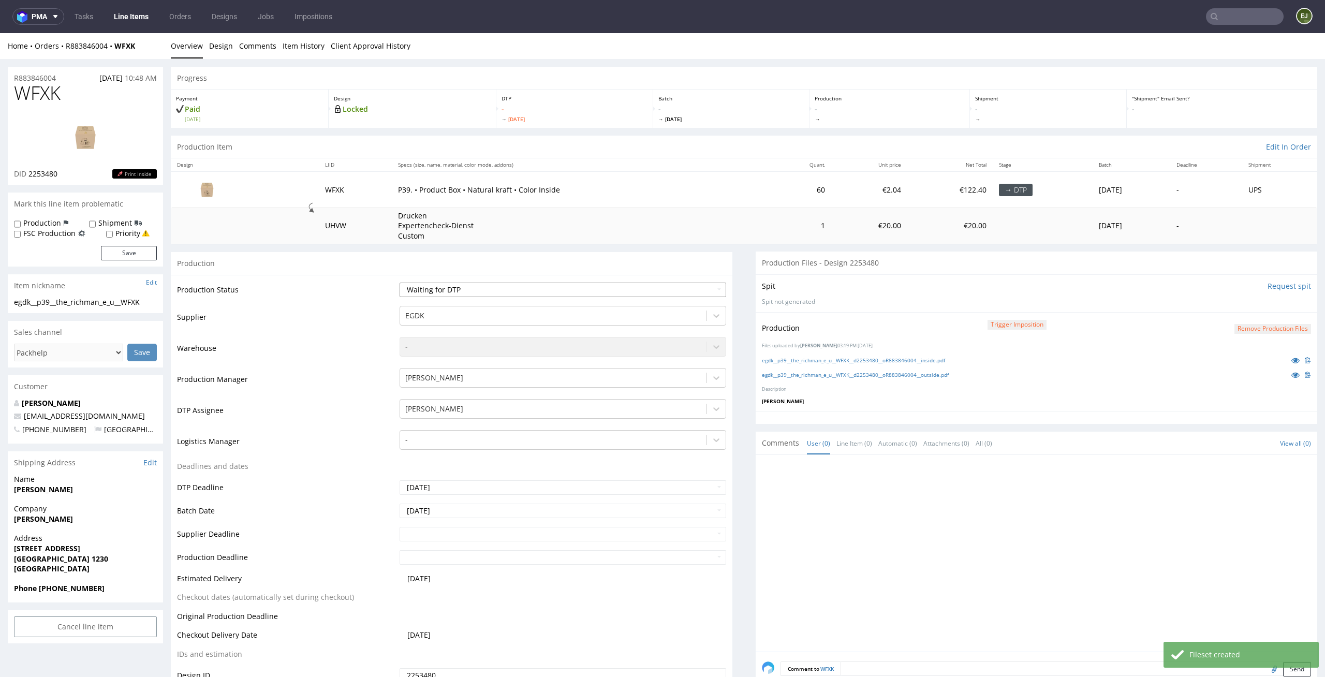
click at [708, 285] on select "Waiting for Artwork Waiting for Diecut Waiting for Mockup Waiting for DTP Waiti…" at bounding box center [563, 290] width 327 height 14
select select "dtp_production_ready"
click at [400, 283] on select "Waiting for Artwork Waiting for Diecut Waiting for Mockup Waiting for DTP Waiti…" at bounding box center [563, 290] width 327 height 14
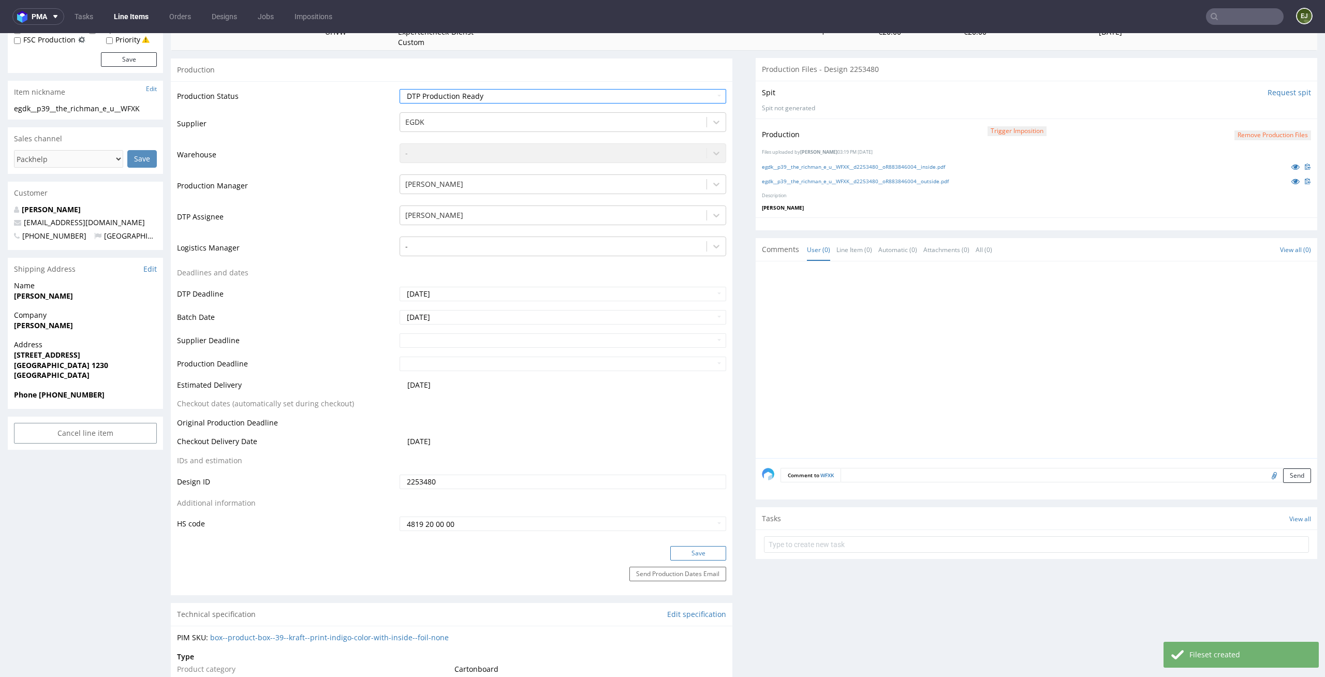
click at [692, 549] on button "Save" at bounding box center [698, 553] width 56 height 14
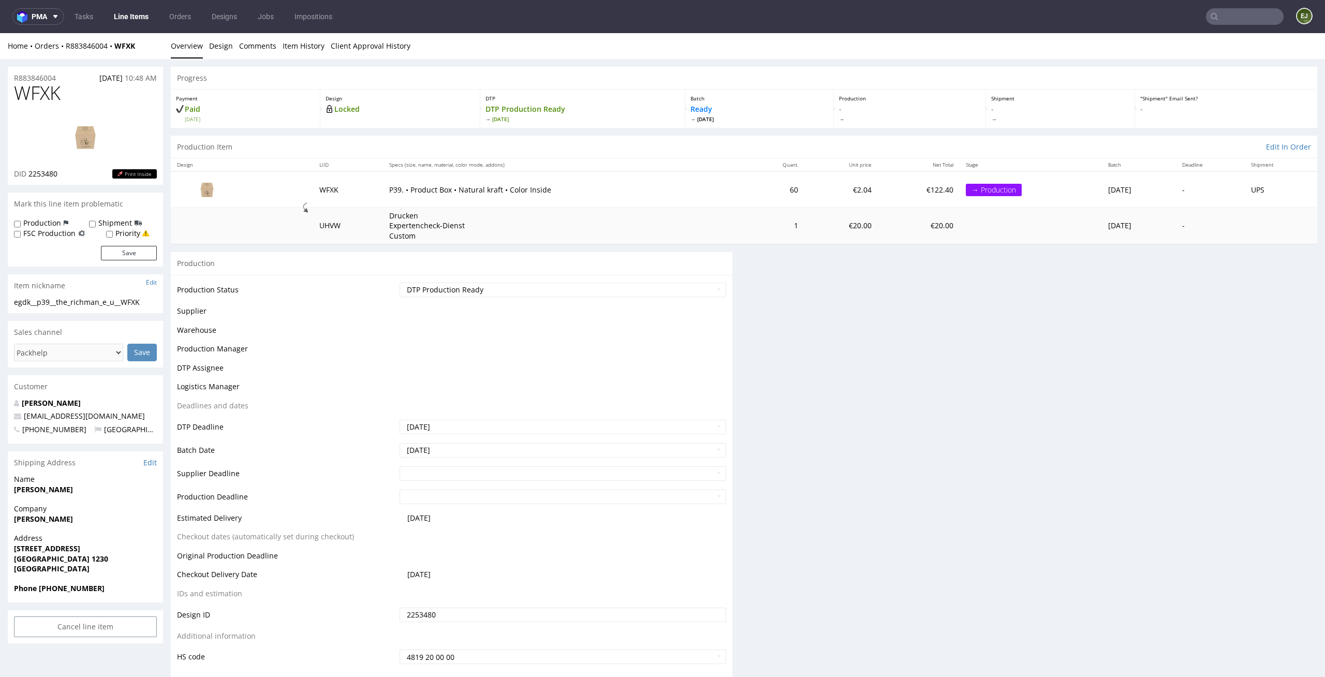
scroll to position [0, 0]
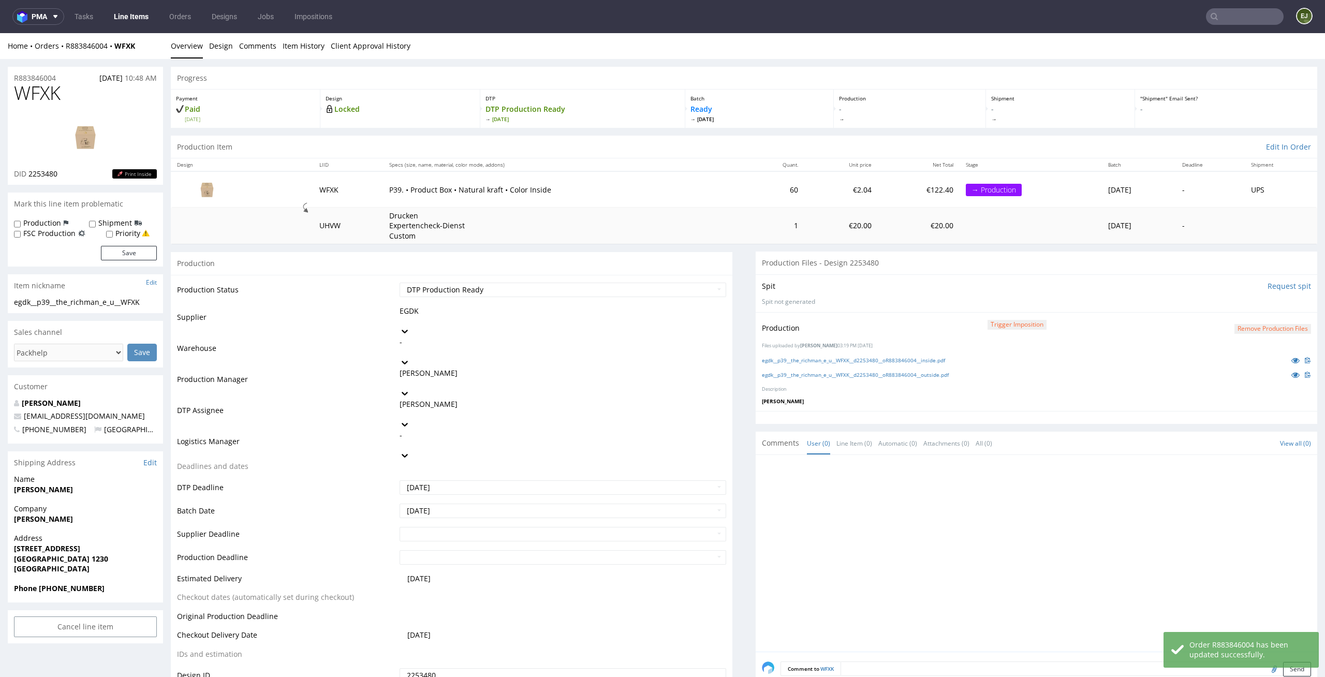
click at [138, 19] on link "Line Items" at bounding box center [131, 16] width 47 height 17
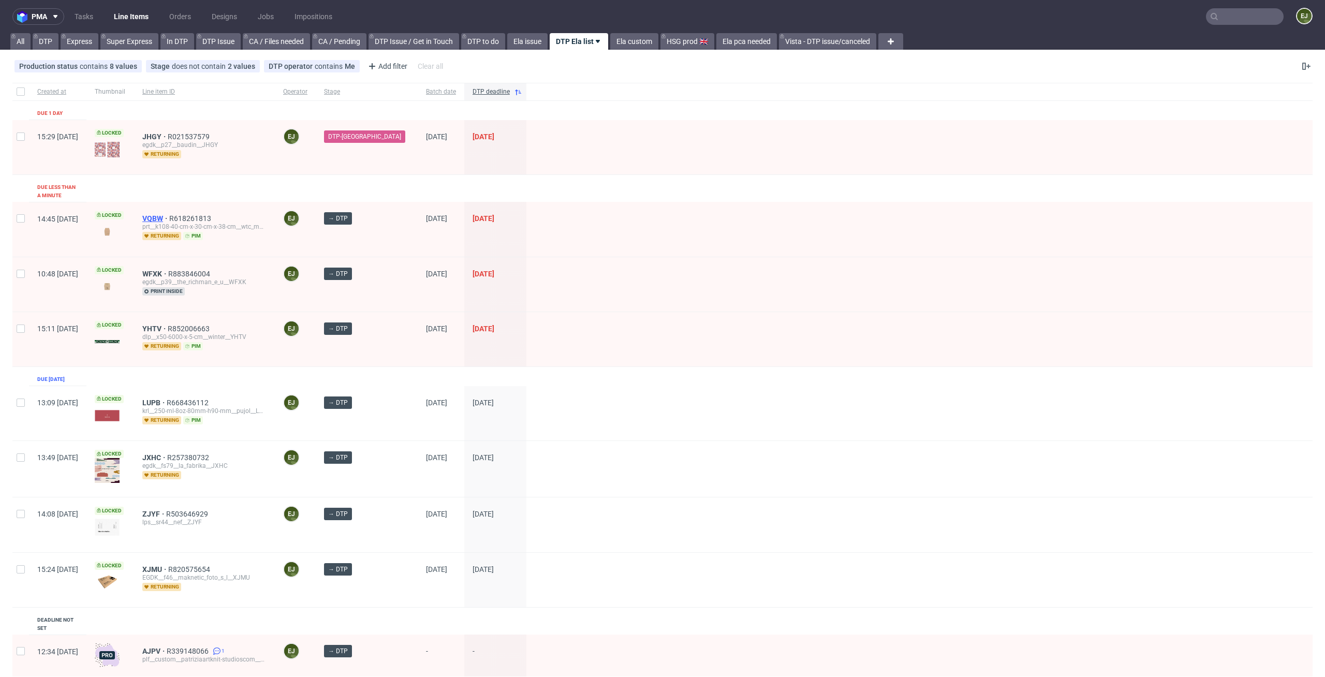
click at [169, 214] on span "VQBW" at bounding box center [155, 218] width 27 height 8
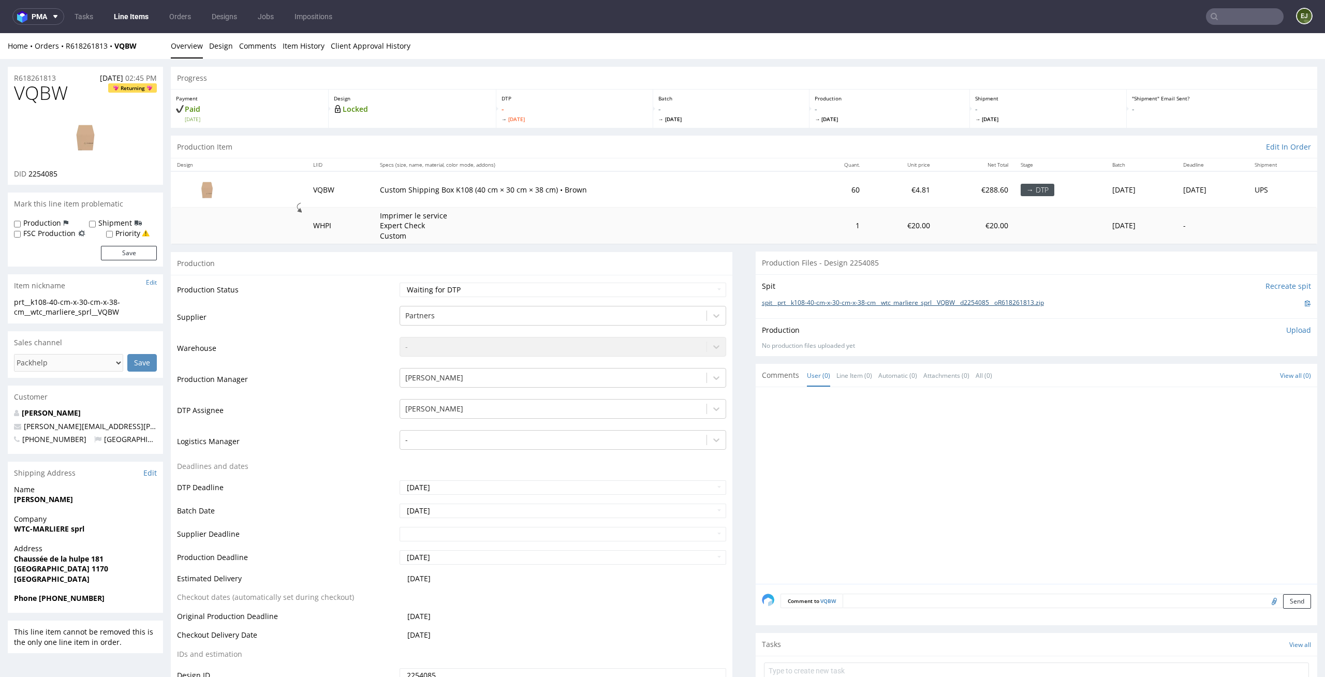
click at [825, 304] on link "spit__prt__k108-40-cm-x-30-cm-x-38-cm__wtc_marliere_sprl__VQBW__d2254085__oR618…" at bounding box center [903, 303] width 282 height 9
click at [68, 142] on img at bounding box center [85, 137] width 83 height 47
click at [524, 289] on select "Waiting for Artwork Waiting for Diecut Waiting for Mockup Waiting for DTP Waiti…" at bounding box center [563, 290] width 327 height 14
select select "dtp_in_process"
click at [400, 283] on select "Waiting for Artwork Waiting for Diecut Waiting for Mockup Waiting for DTP Waiti…" at bounding box center [563, 290] width 327 height 14
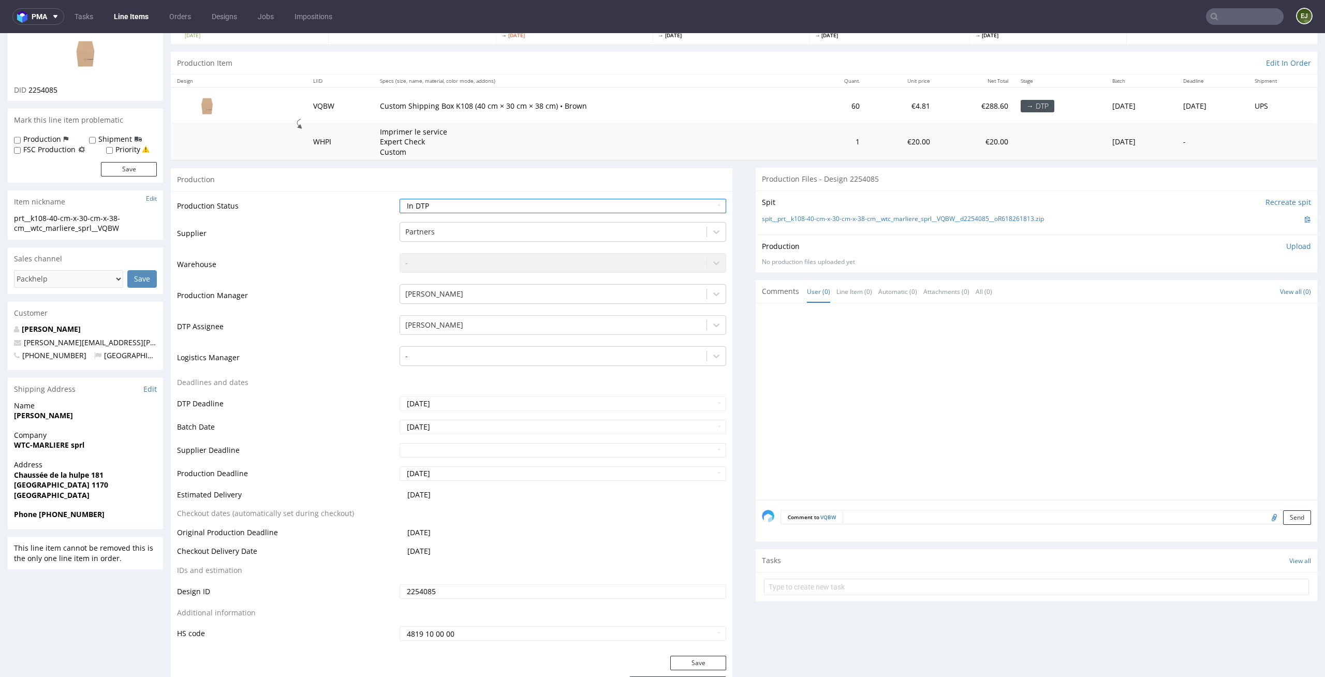
scroll to position [173, 0]
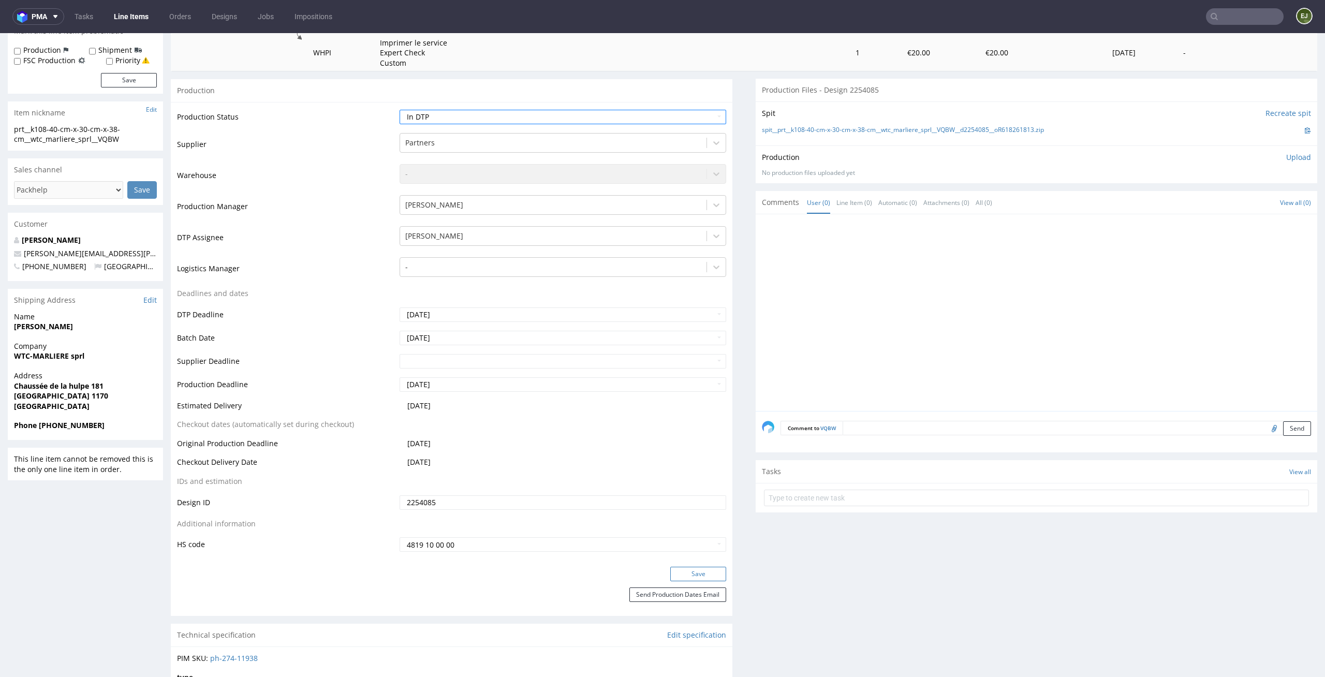
click at [695, 572] on button "Save" at bounding box center [698, 574] width 56 height 14
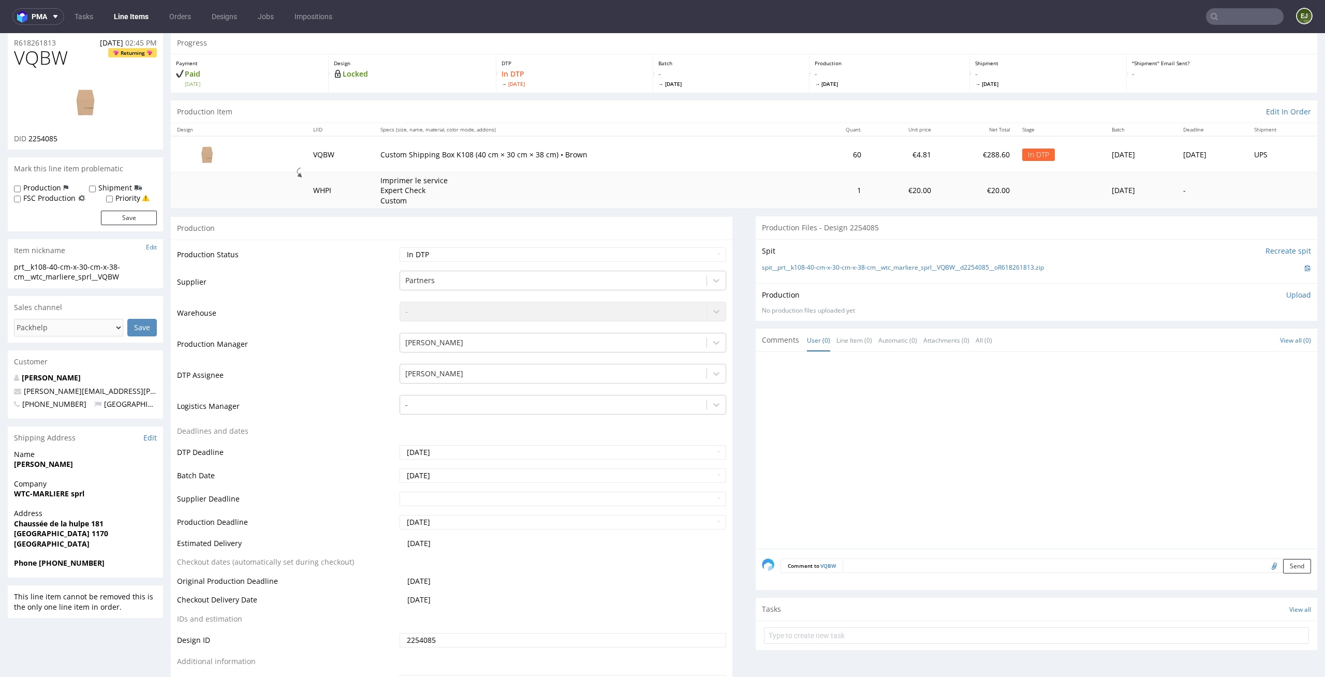
scroll to position [0, 0]
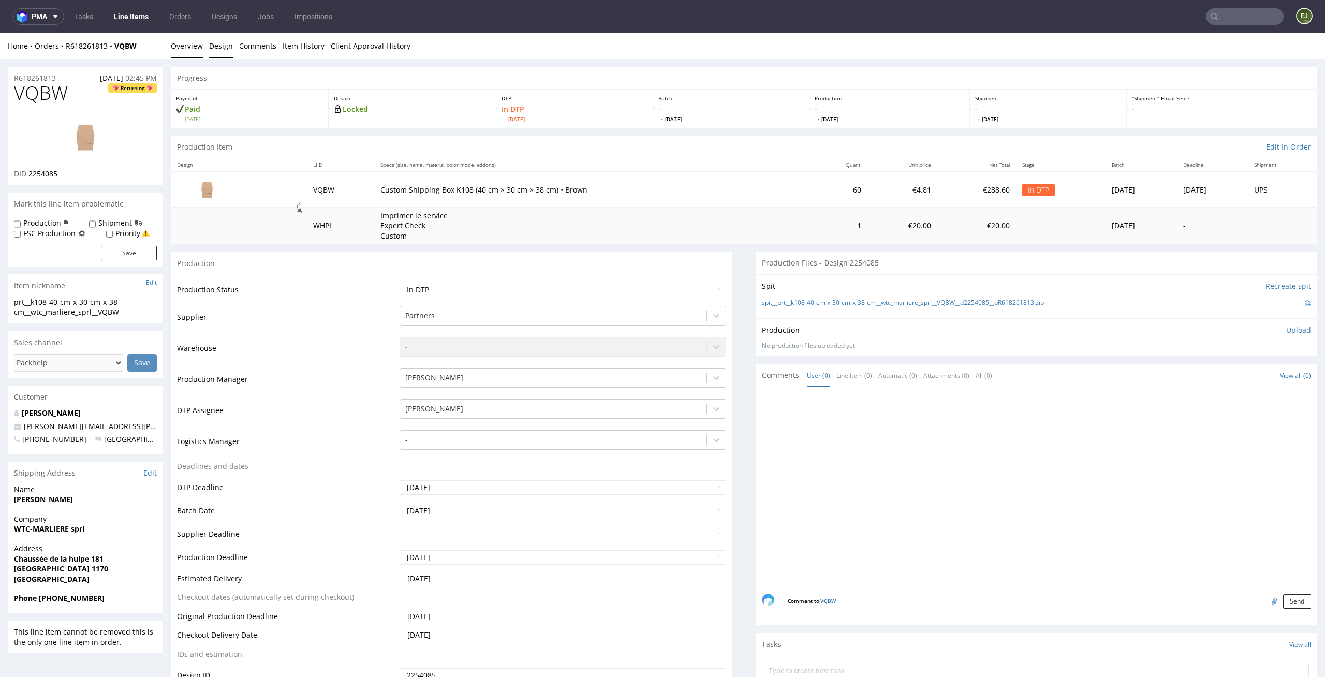
click at [216, 38] on link "Design" at bounding box center [221, 45] width 24 height 25
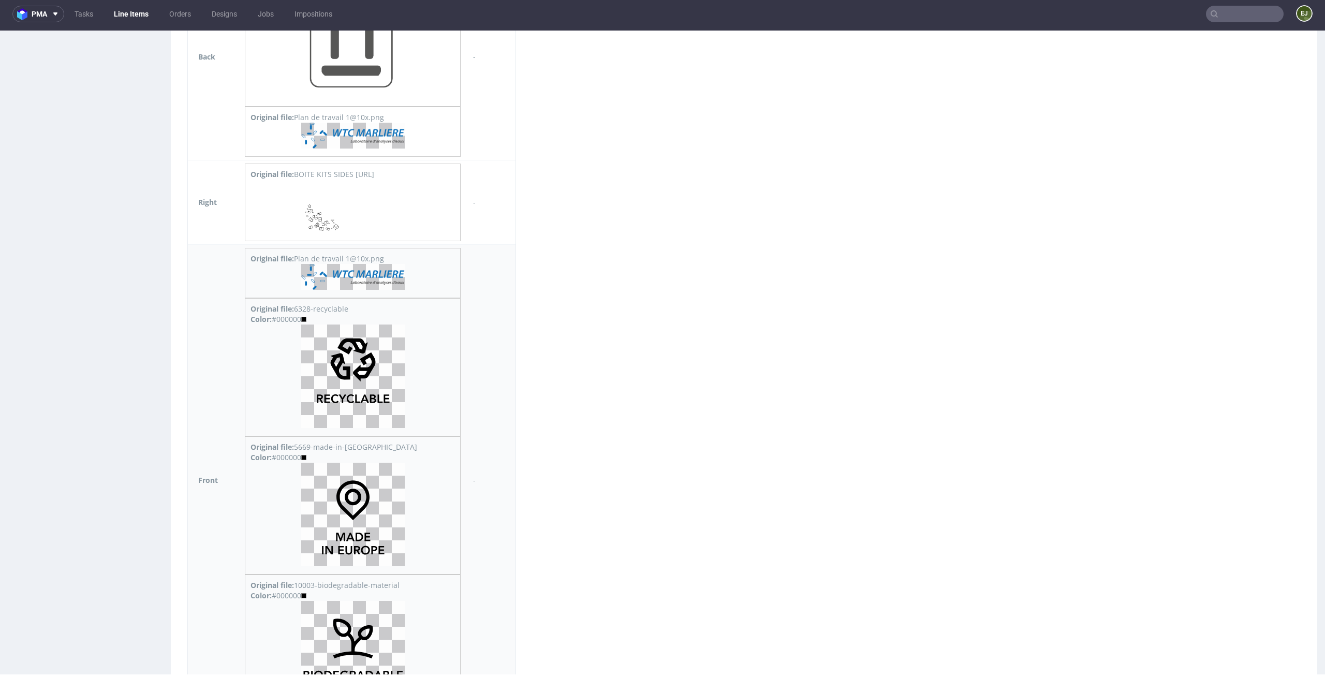
scroll to position [714, 0]
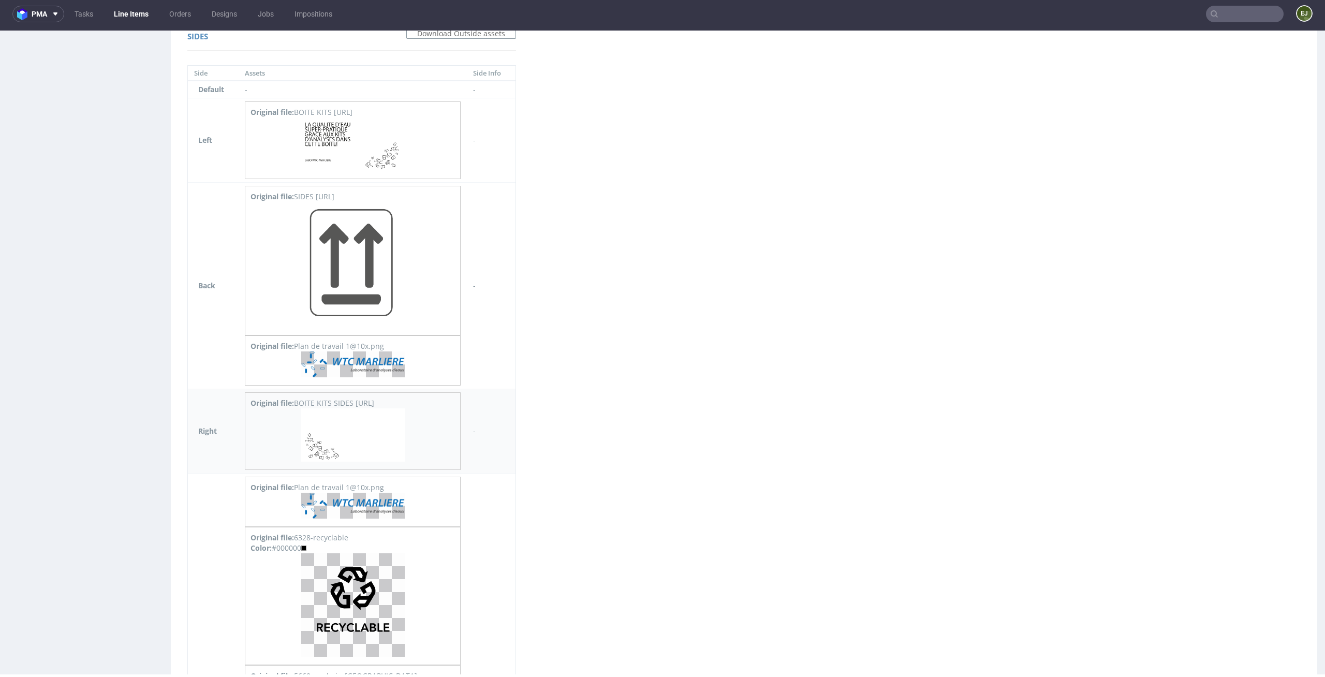
click at [352, 450] on img at bounding box center [353, 434] width 104 height 53
click at [501, 163] on div "Sides Download Outside assets Side Assets Side Info Default - - Left Original f…" at bounding box center [351, 489] width 349 height 939
click at [353, 152] on img at bounding box center [353, 144] width 104 height 53
click at [617, 166] on div "Virtual dieline spit Preview in a new tab Assets files Download all Filename Li…" at bounding box center [744, 174] width 1147 height 1605
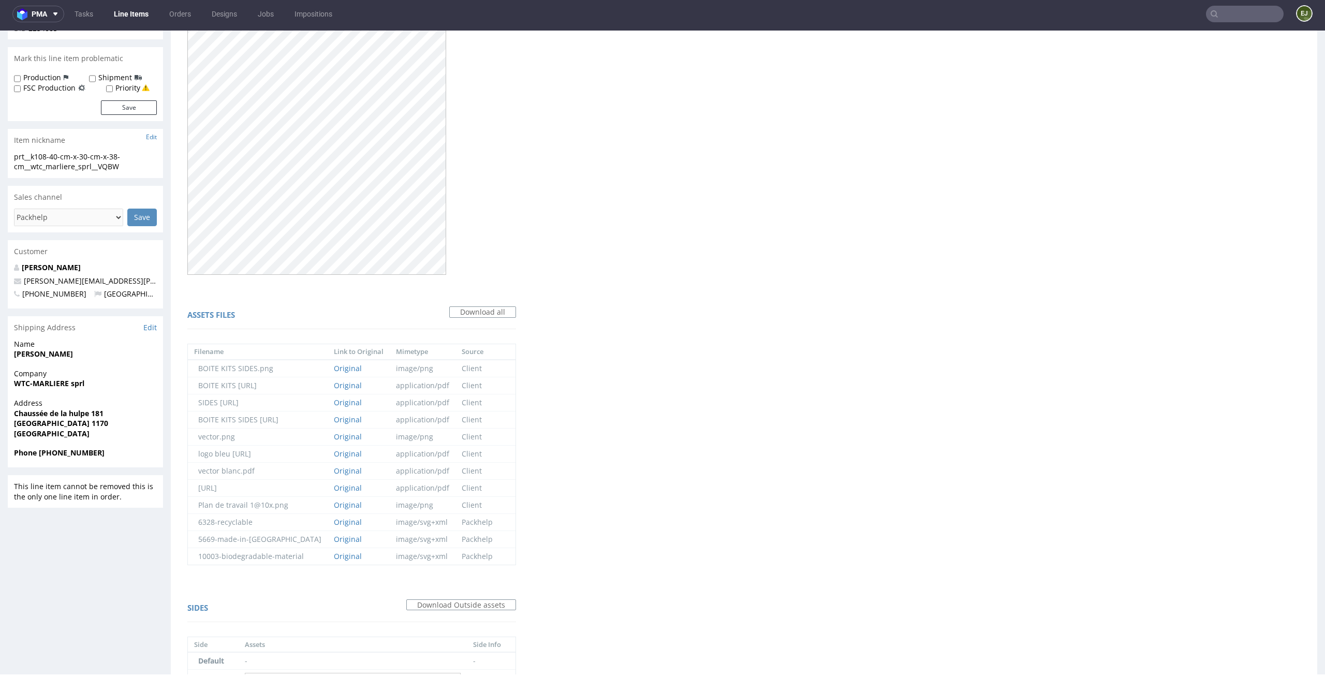
scroll to position [0, 0]
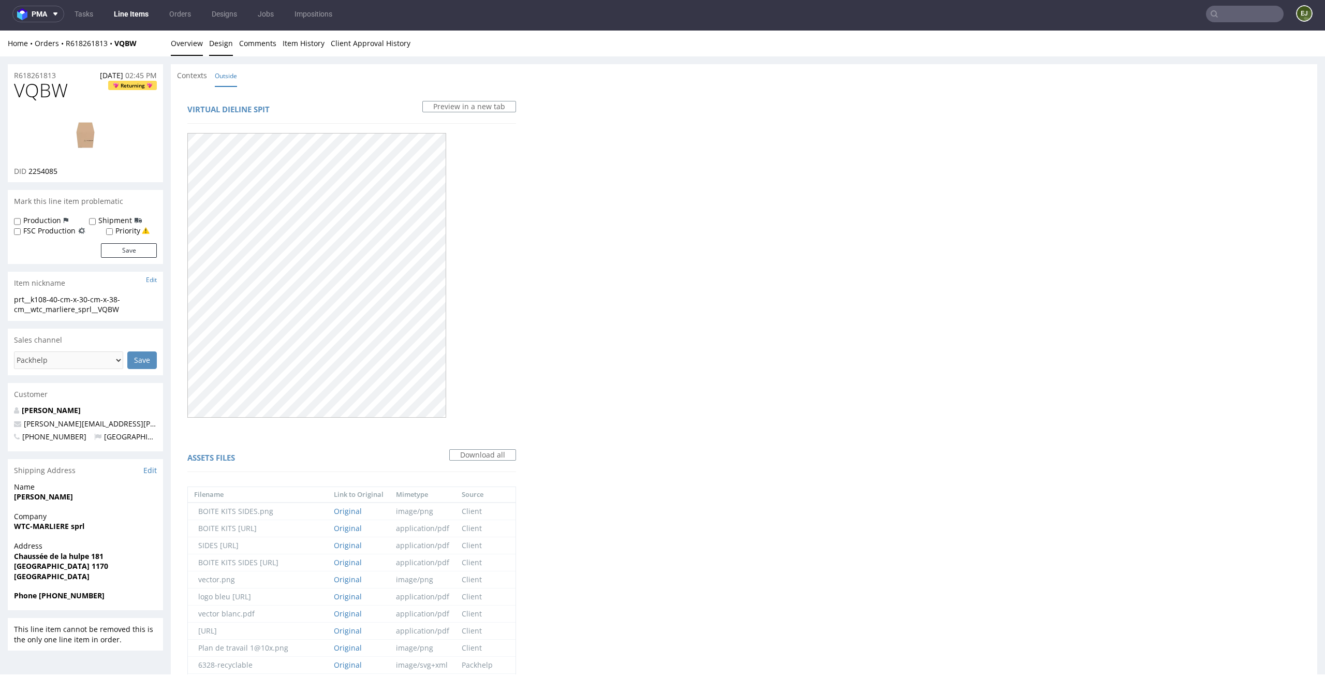
click at [189, 34] on link "Overview" at bounding box center [187, 43] width 32 height 25
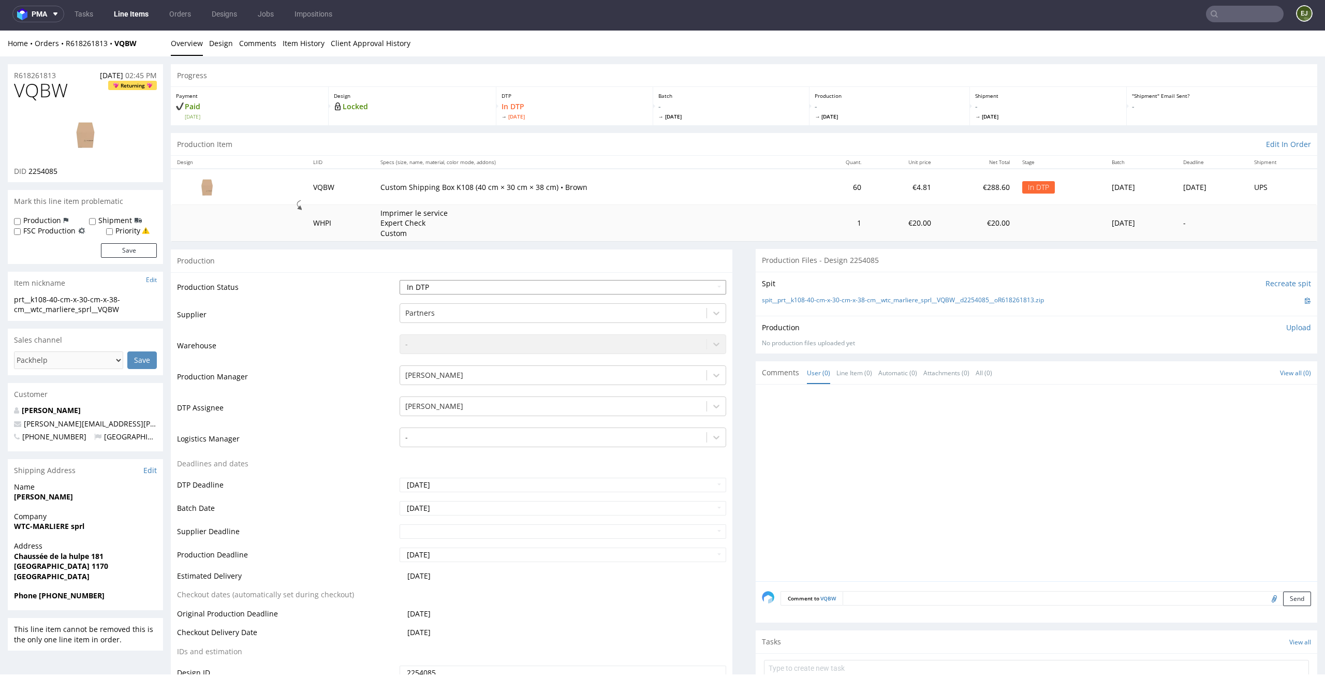
click at [662, 280] on select "Waiting for Artwork Waiting for Diecut Waiting for Mockup Waiting for DTP Waiti…" at bounding box center [563, 287] width 327 height 14
select select "dtp_issue"
click at [400, 280] on select "Waiting for Artwork Waiting for Diecut Waiting for Mockup Waiting for DTP Waiti…" at bounding box center [563, 287] width 327 height 14
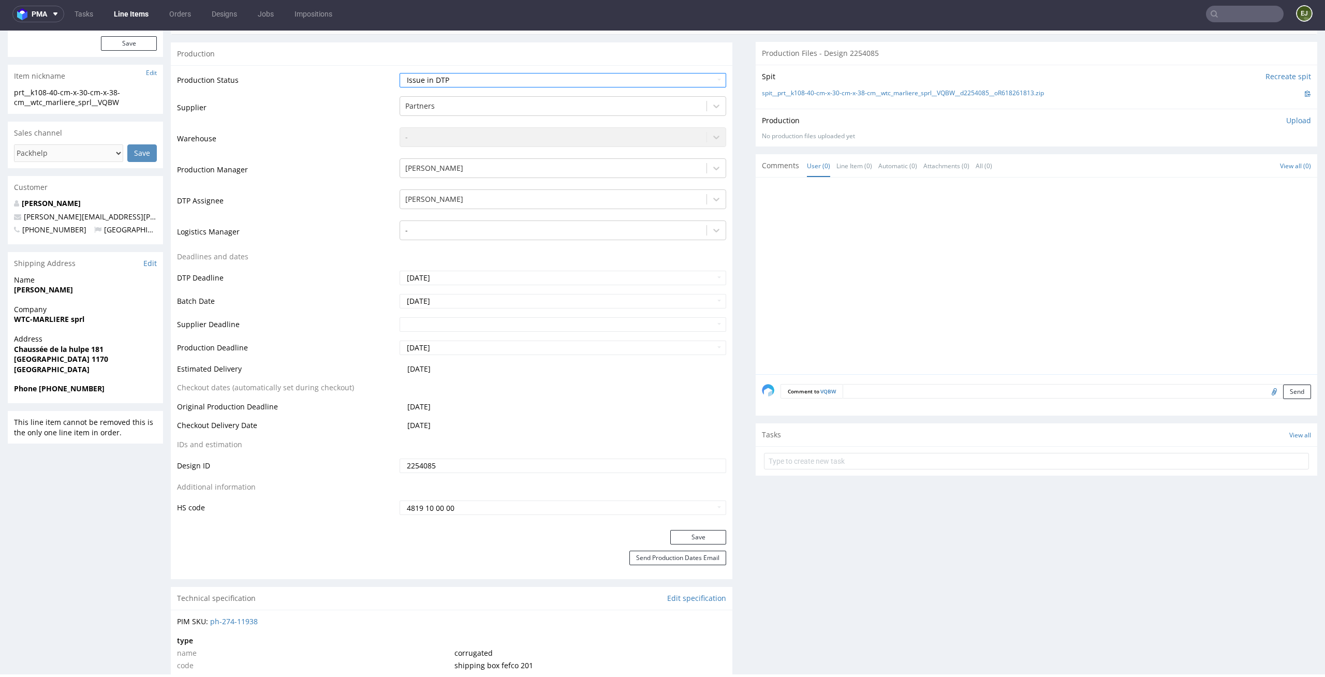
scroll to position [336, 0]
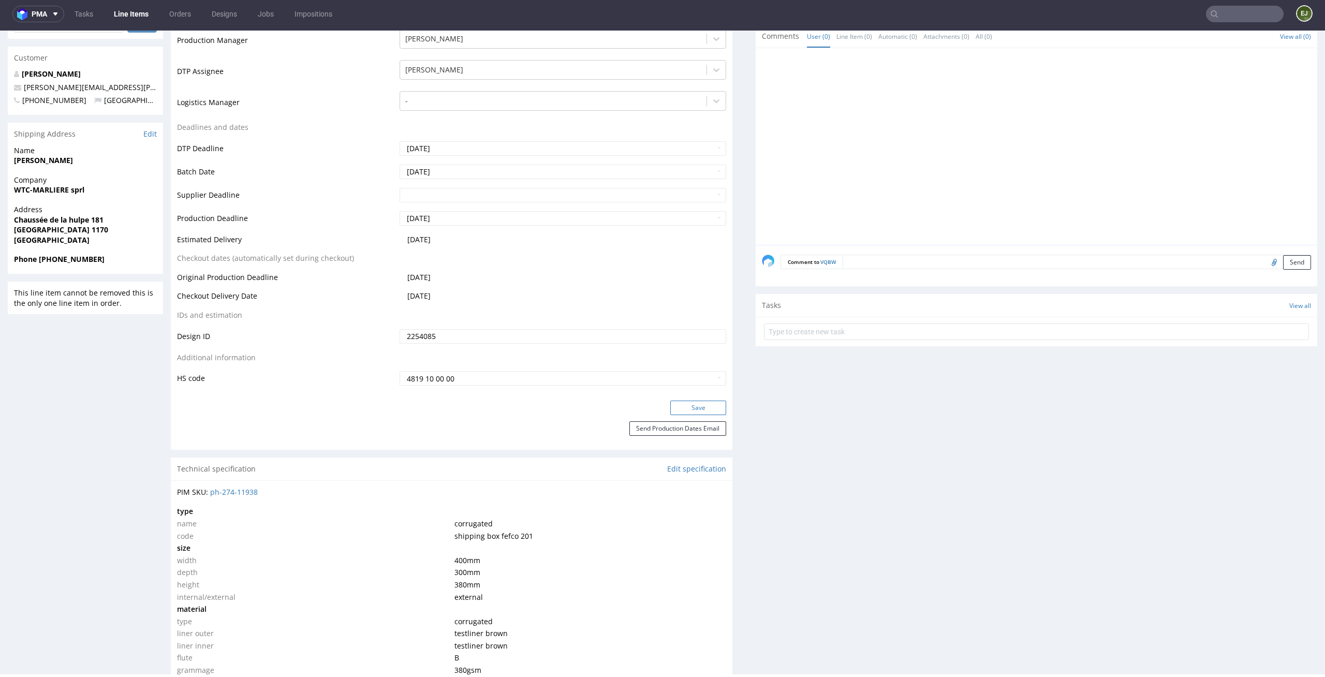
click at [685, 413] on button "Save" at bounding box center [698, 408] width 56 height 14
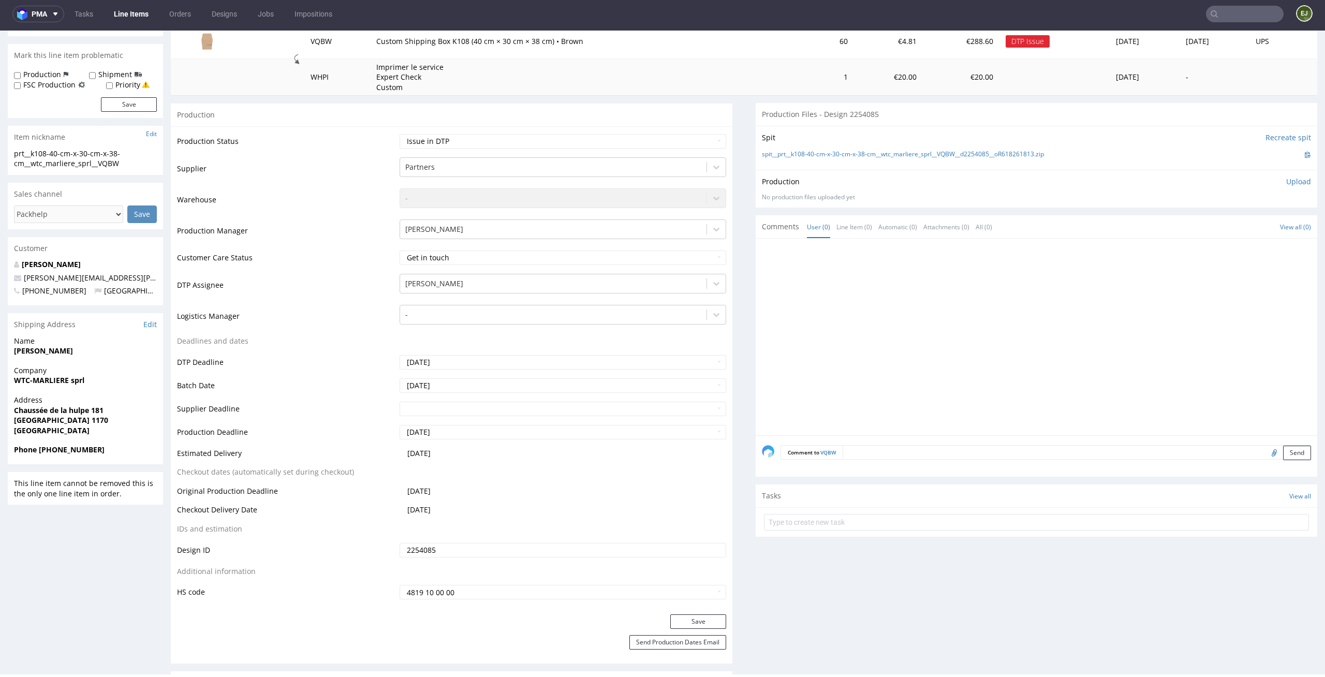
scroll to position [276, 0]
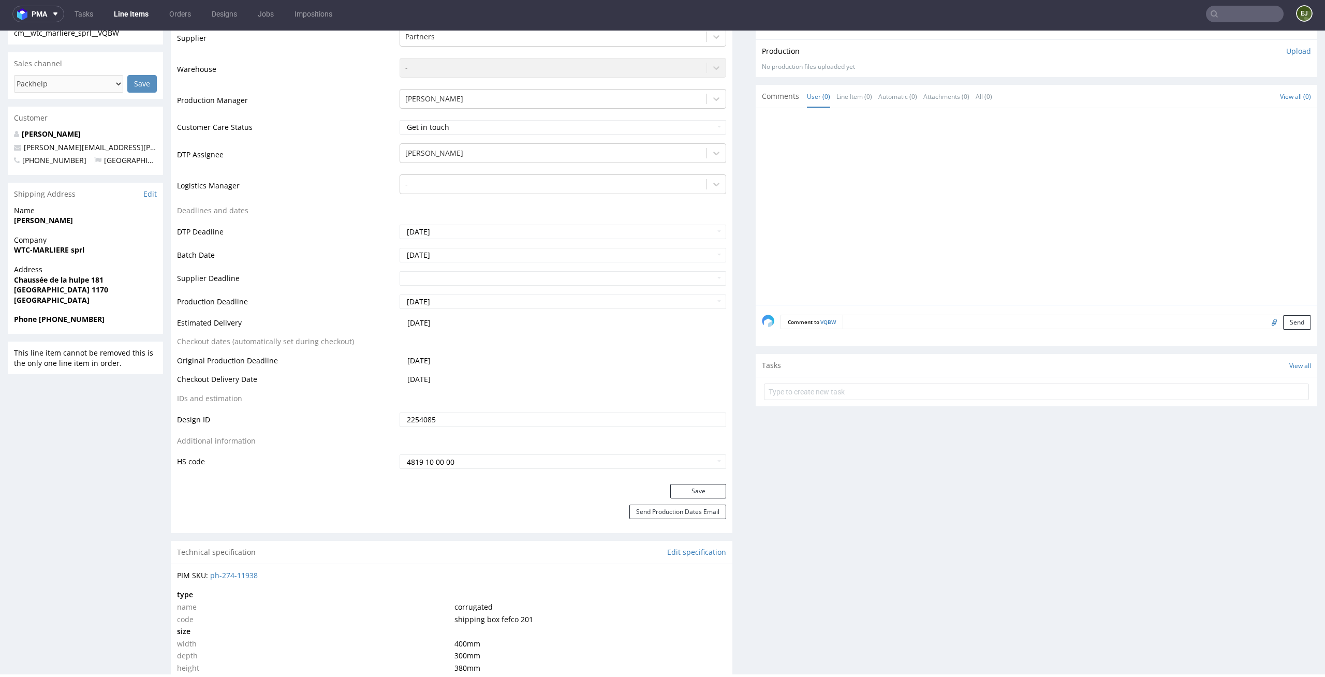
click at [842, 400] on form at bounding box center [1036, 391] width 545 height 25
click at [856, 380] on form at bounding box center [1036, 391] width 545 height 25
click at [840, 402] on form at bounding box center [1036, 391] width 545 height 25
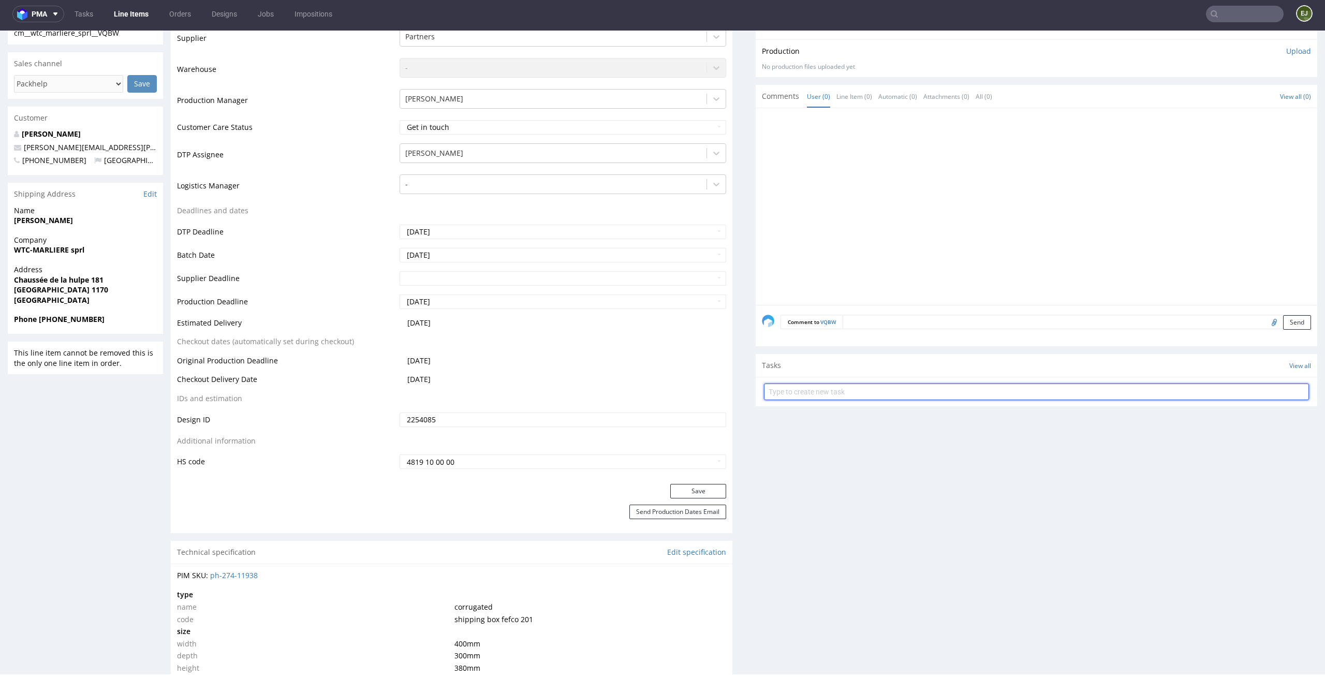
click at [855, 389] on input "text" at bounding box center [1036, 392] width 545 height 17
type input "issue"
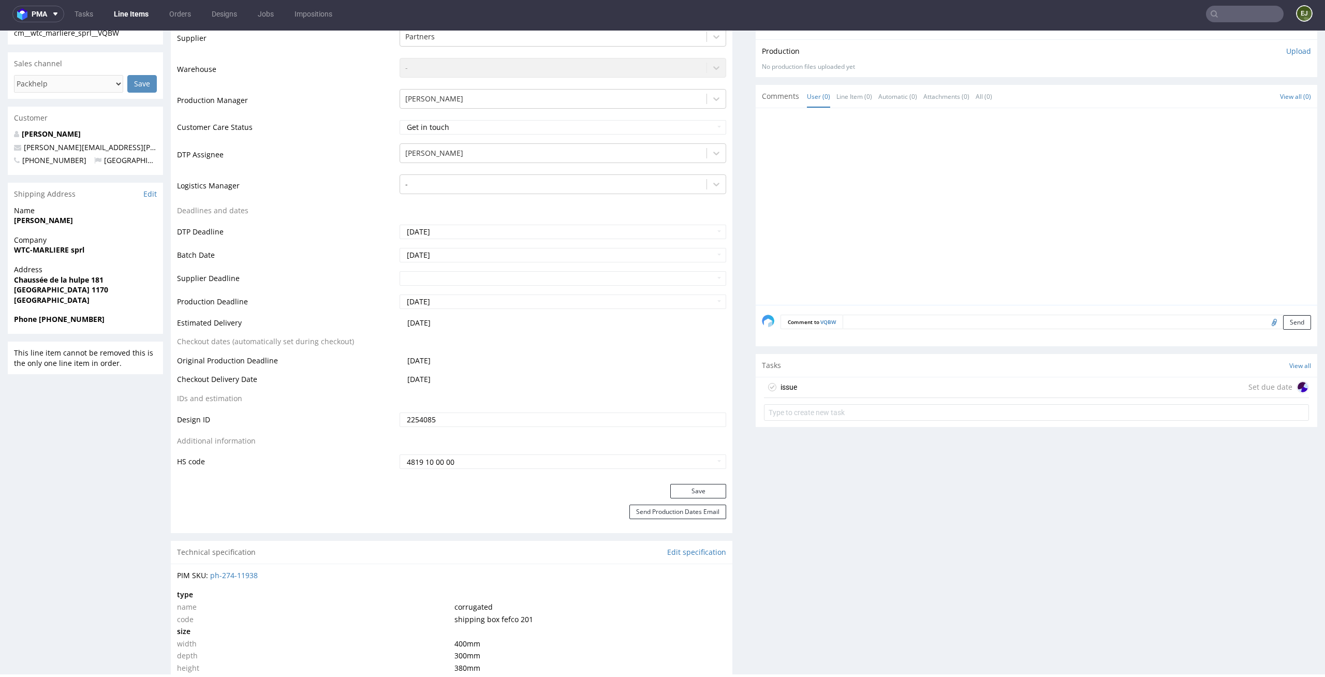
click at [853, 387] on div "issue Set due date" at bounding box center [1036, 387] width 545 height 21
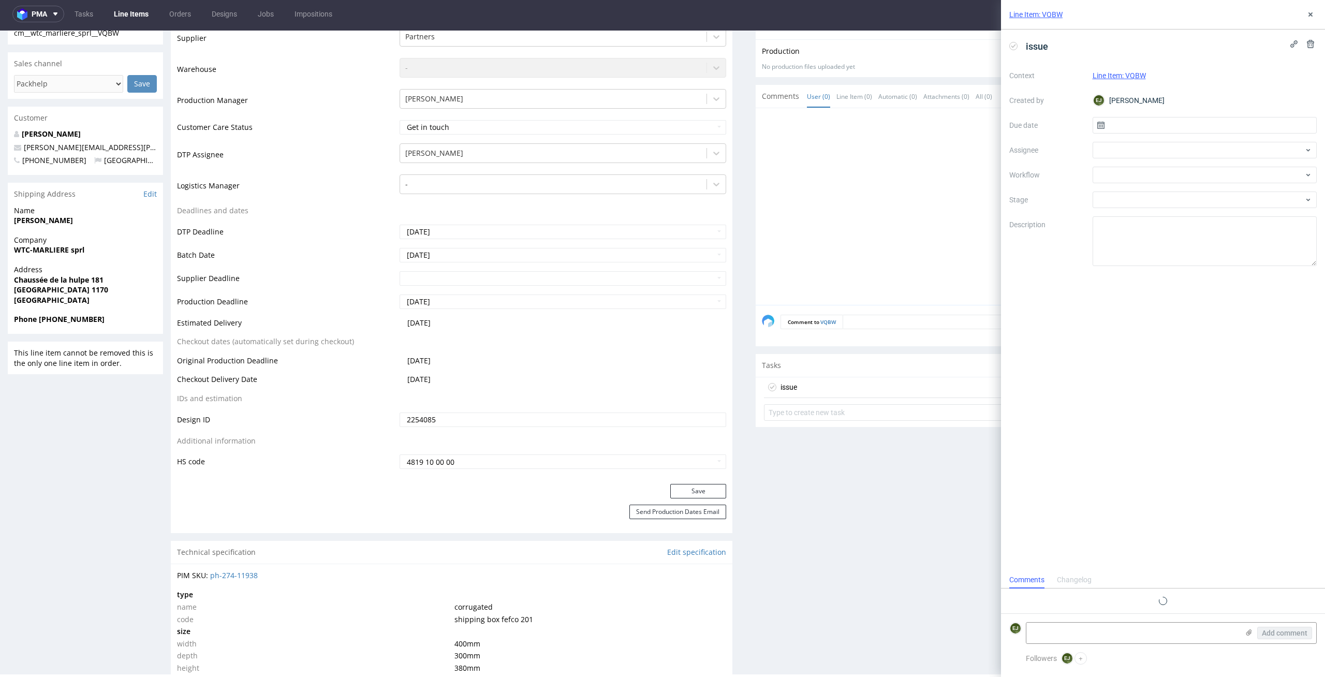
scroll to position [8, 0]
click at [1172, 124] on input "text" at bounding box center [1205, 125] width 225 height 17
click at [1189, 191] on span "2" at bounding box center [1188, 193] width 4 height 10
type input "02/09/2025"
click at [1188, 171] on div at bounding box center [1205, 175] width 225 height 17
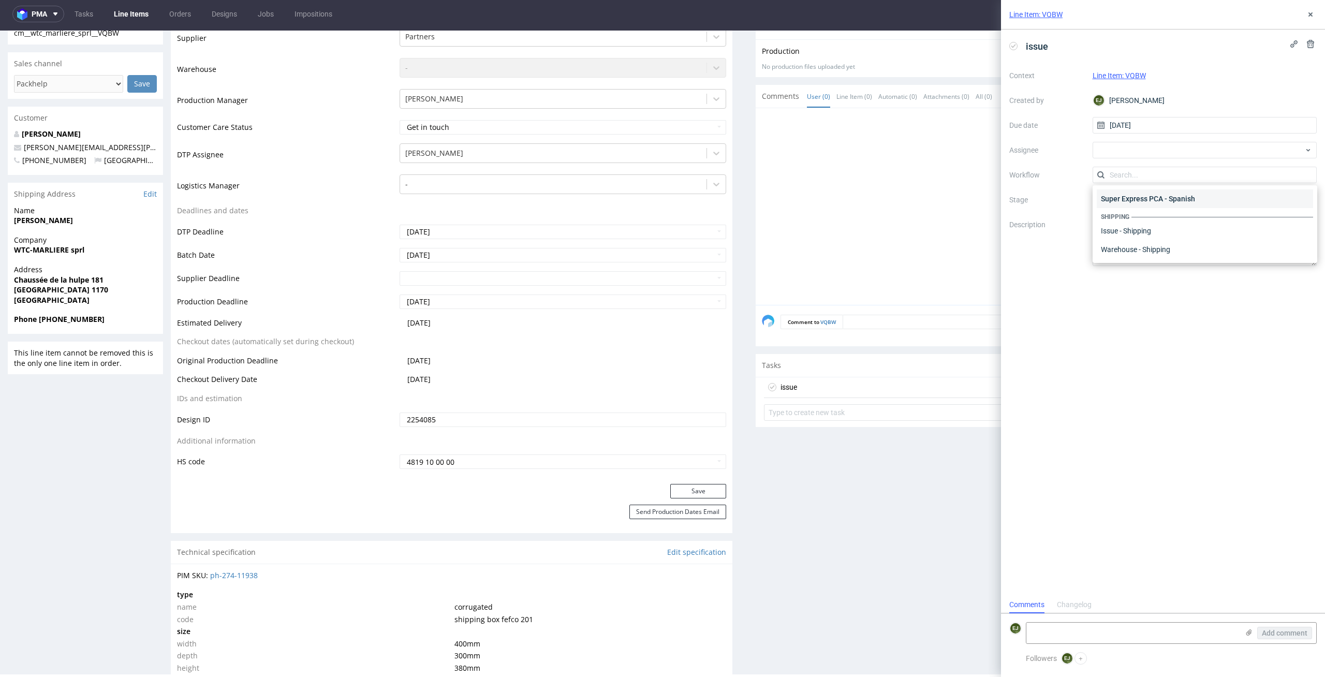
scroll to position [0, 0]
click at [1182, 233] on div "DTP - Issue" at bounding box center [1205, 231] width 216 height 19
click at [1177, 250] on textarea "Problem: Impact: What is needed?:" at bounding box center [1205, 241] width 225 height 50
paste textarea "lease convert fonts to curves in files with the .ai extension"
type textarea "Please convert fonts to curves in files with the .ai extension"
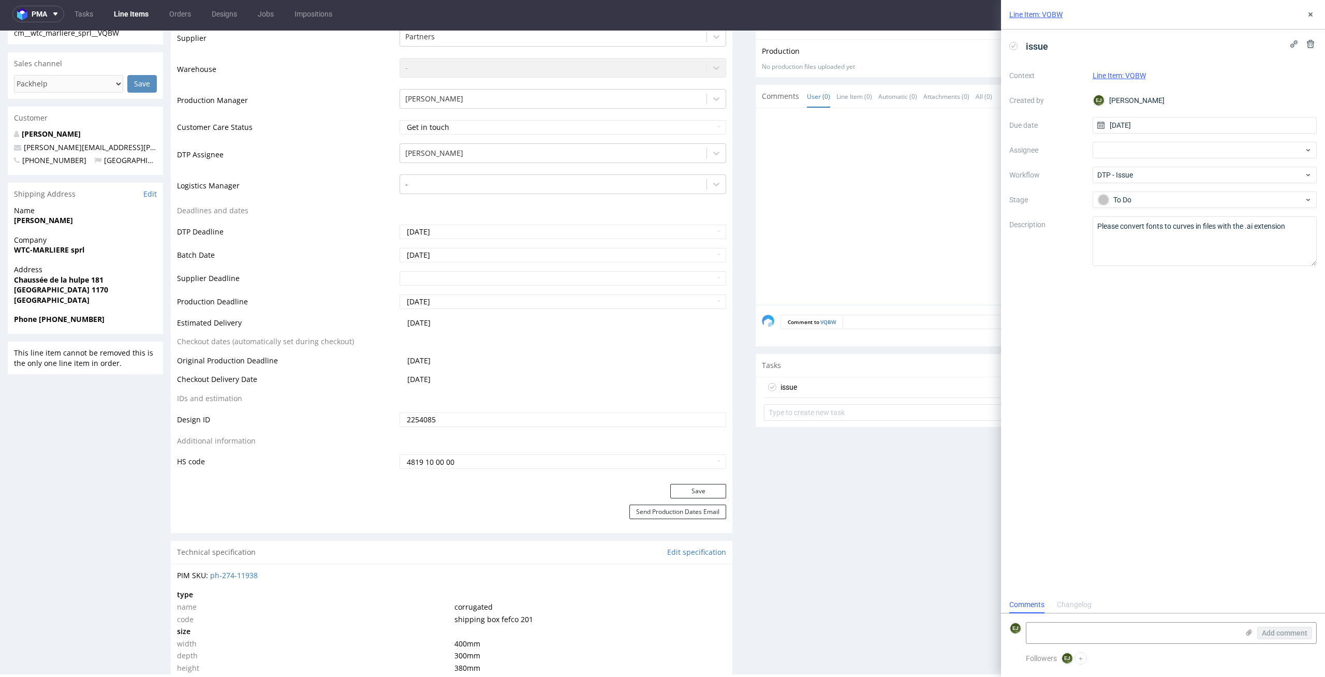
click at [1149, 382] on div "issue Context Line Item: VQBW Created by EJ Elżbieta Jelińska Due date 02/09/20…" at bounding box center [1163, 313] width 324 height 567
click at [1315, 13] on button at bounding box center [1311, 14] width 12 height 12
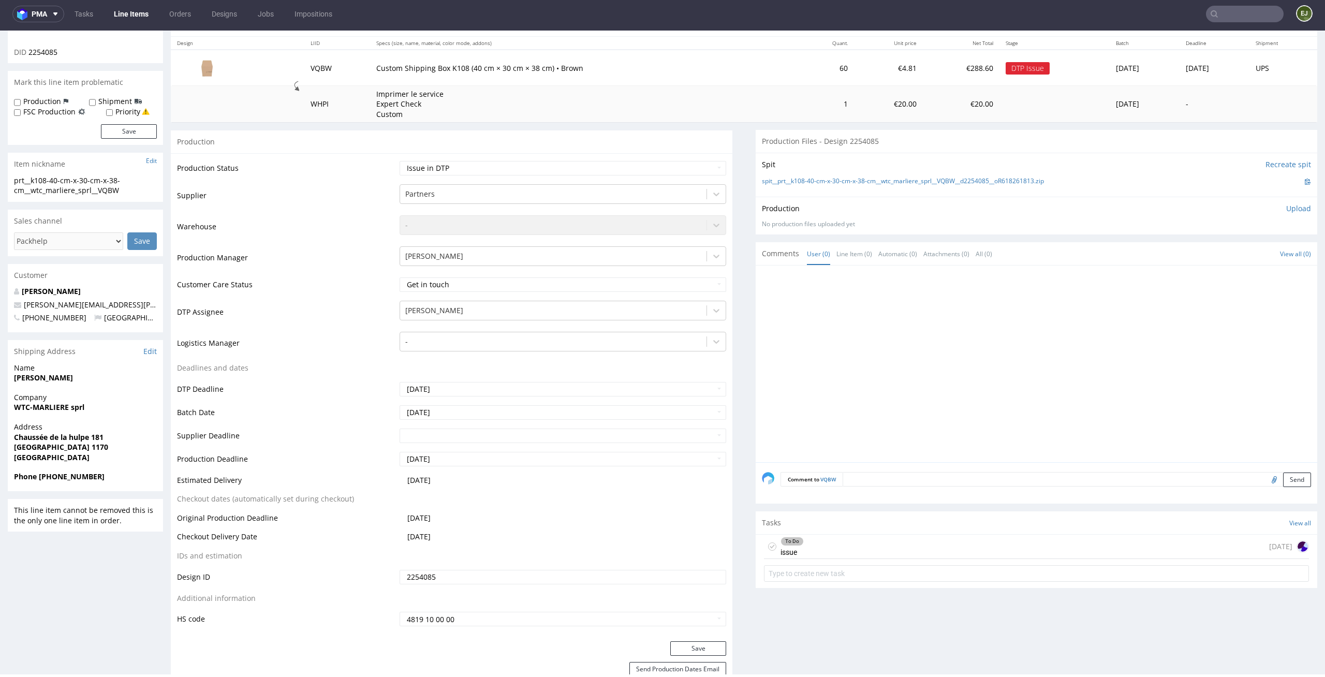
scroll to position [144, 0]
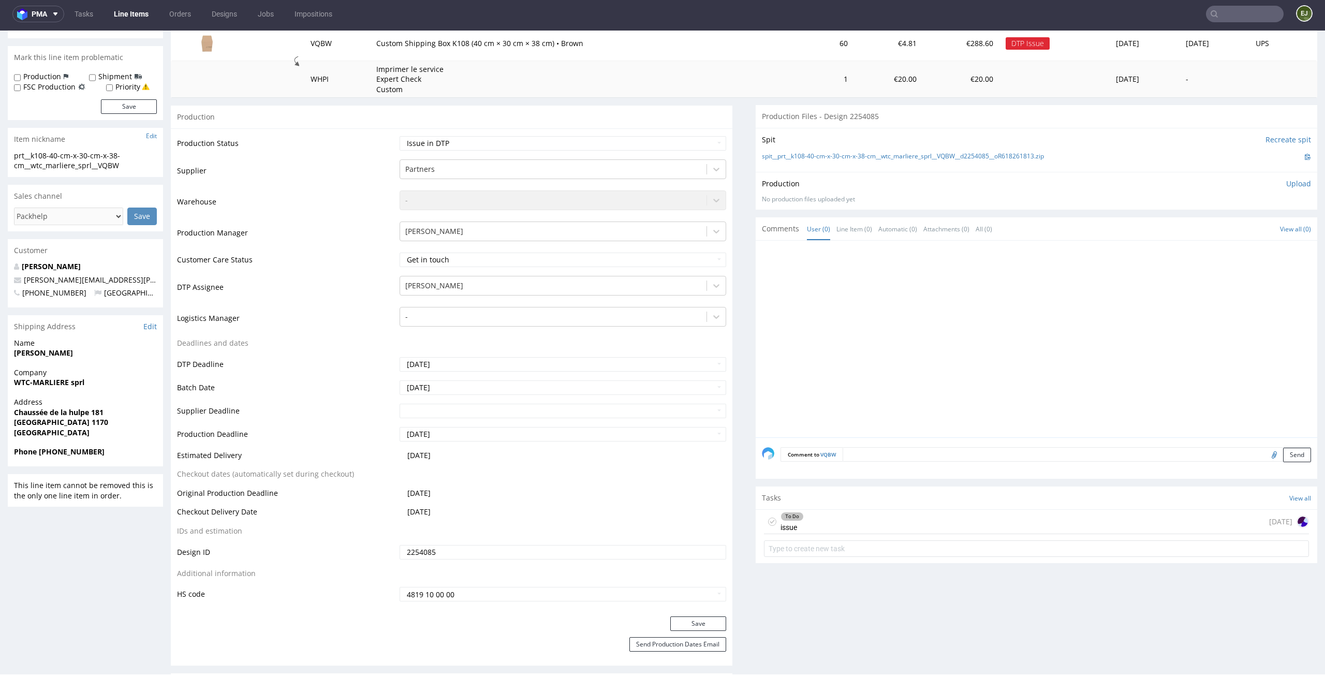
click at [813, 517] on div "To Do issue today" at bounding box center [1036, 522] width 545 height 24
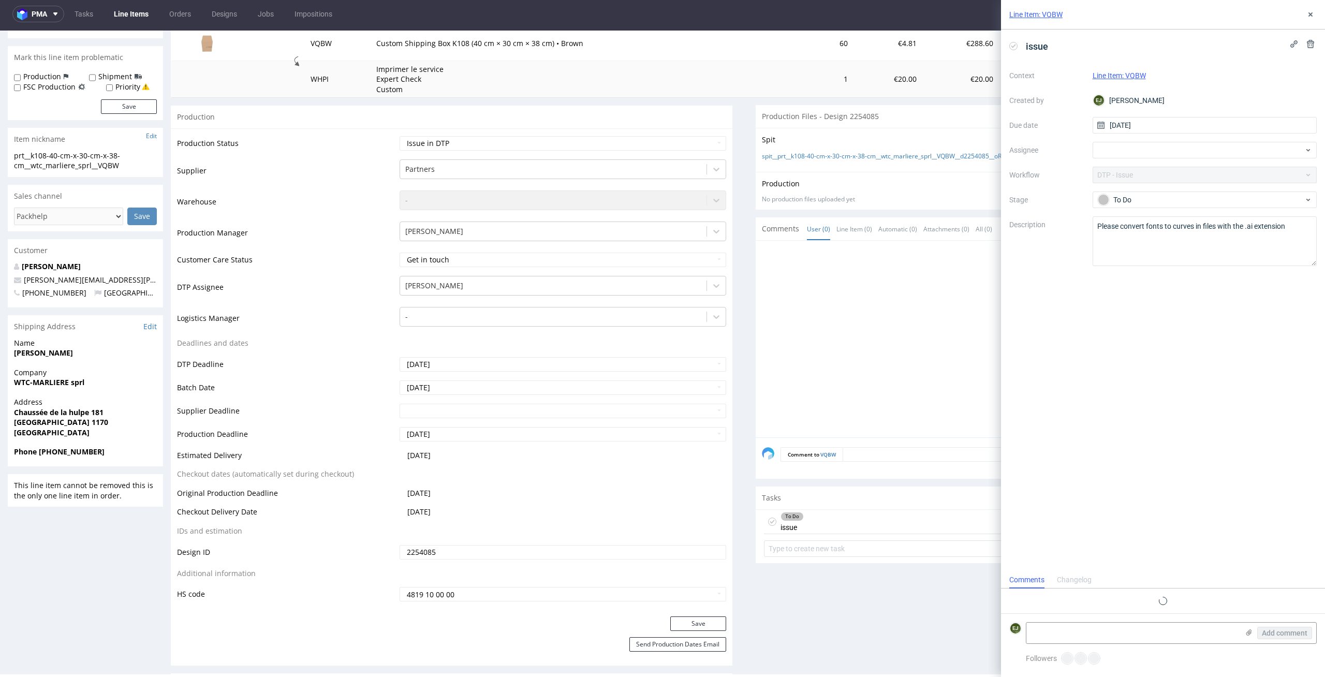
scroll to position [8, 0]
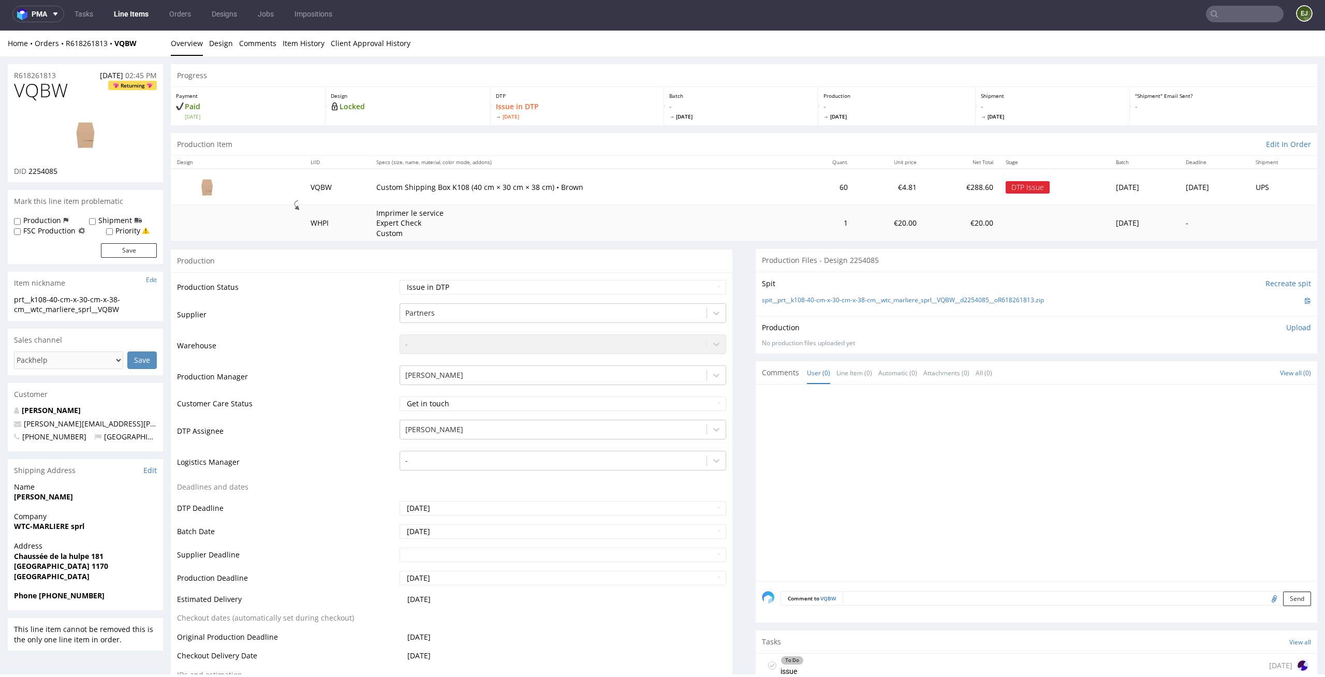
click at [128, 13] on link "Line Items" at bounding box center [131, 14] width 47 height 17
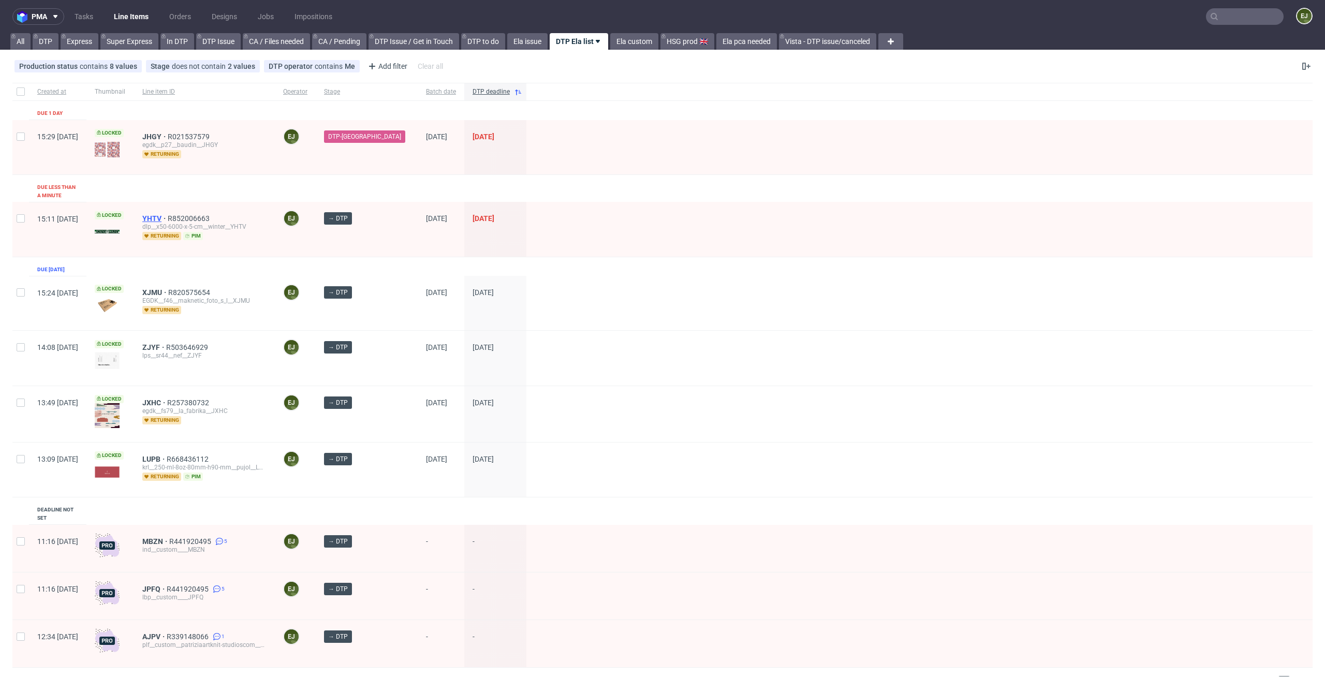
click at [168, 214] on span "YHTV" at bounding box center [154, 218] width 25 height 8
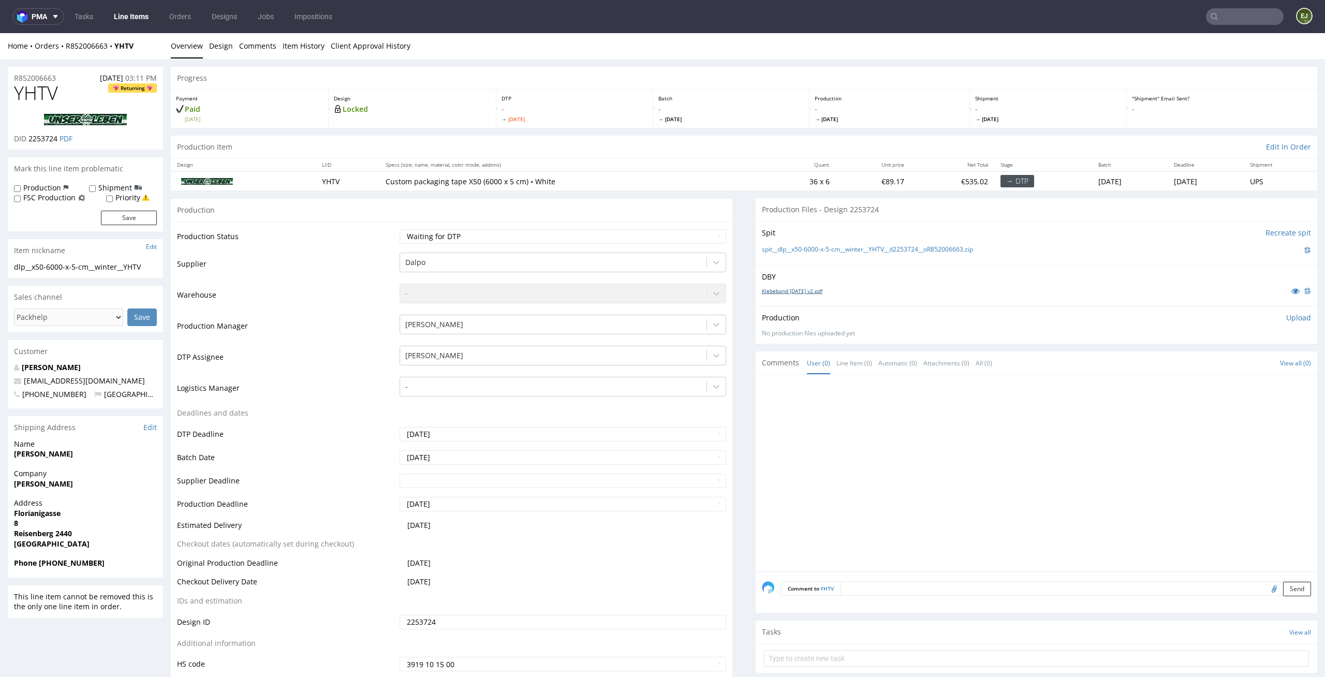
click at [778, 287] on link "Klebeband 2025 September v2.pdf" at bounding box center [792, 290] width 61 height 7
click at [794, 247] on link "spit__dlp__x50-6000-x-5-cm__winter__YHTV__d2253724__oR852006663.zip" at bounding box center [867, 249] width 211 height 9
click at [612, 101] on p "DTP" at bounding box center [575, 98] width 146 height 7
drag, startPoint x: 45, startPoint y: 267, endPoint x: 0, endPoint y: 262, distance: 44.8
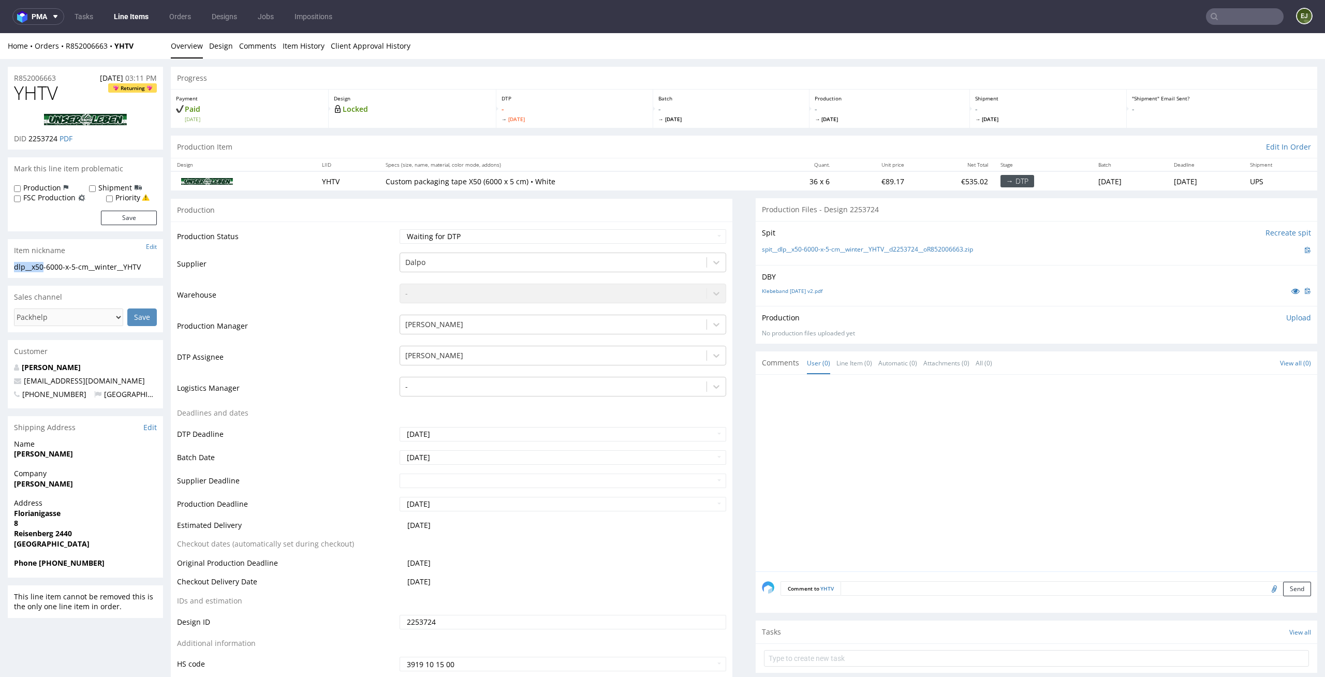
copy div "dlp__x50"
click at [653, 178] on p "Custom packaging tape X50 (6000 x 5 cm) • White" at bounding box center [573, 182] width 375 height 10
click at [269, 125] on div "Payment Paid Fri 29 Aug" at bounding box center [250, 109] width 158 height 38
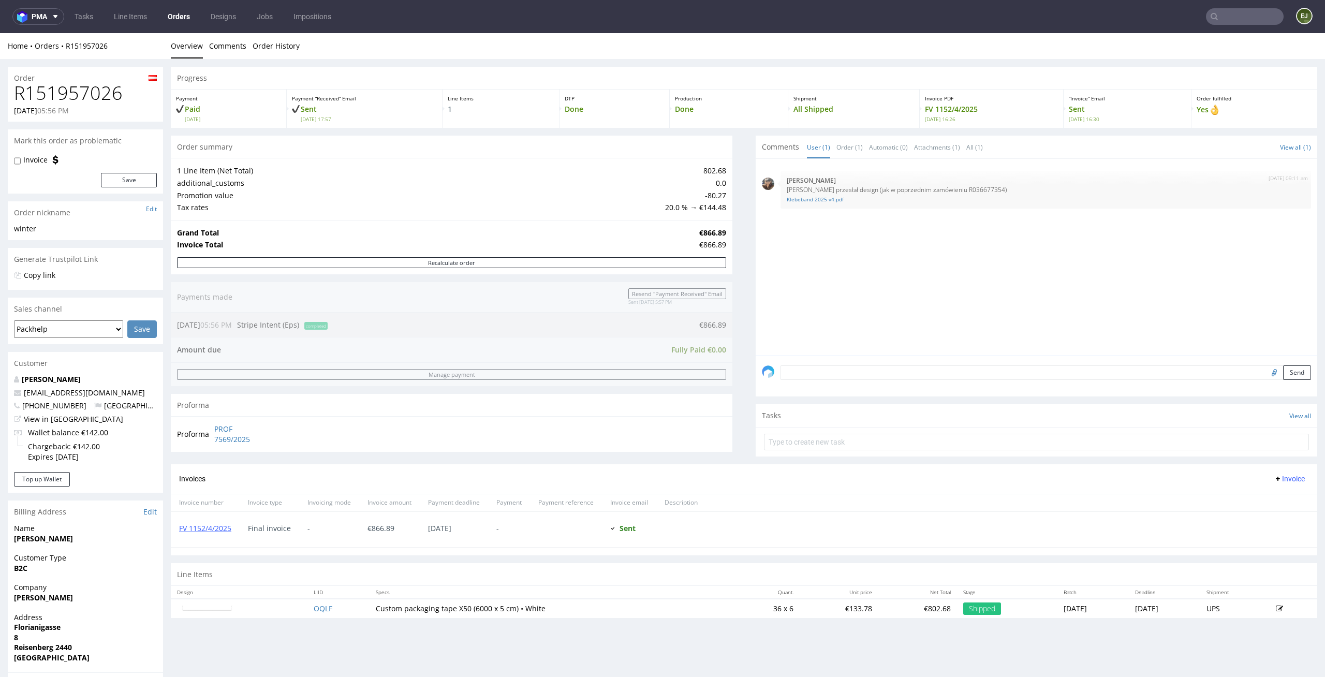
scroll to position [63, 0]
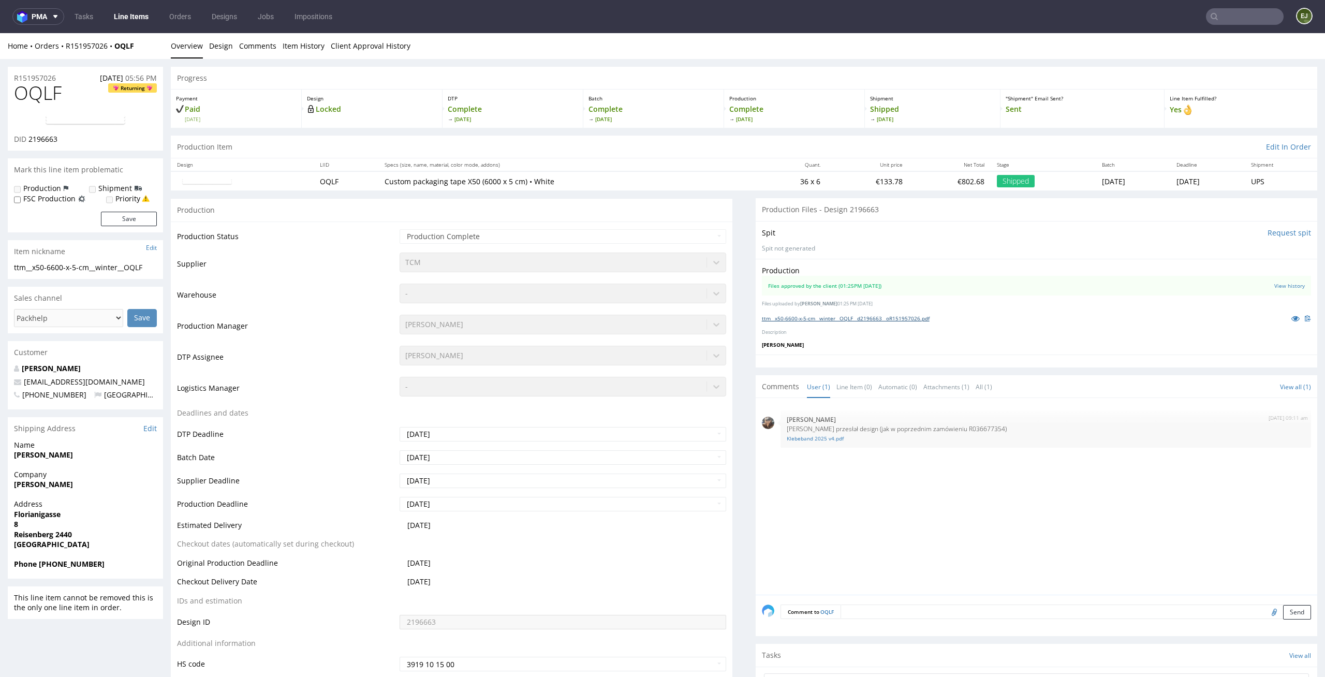
click at [870, 316] on link "ttm__x50-6600-x-5-cm__winter__OQLF__d2196663__oR151957026.pdf" at bounding box center [846, 318] width 168 height 7
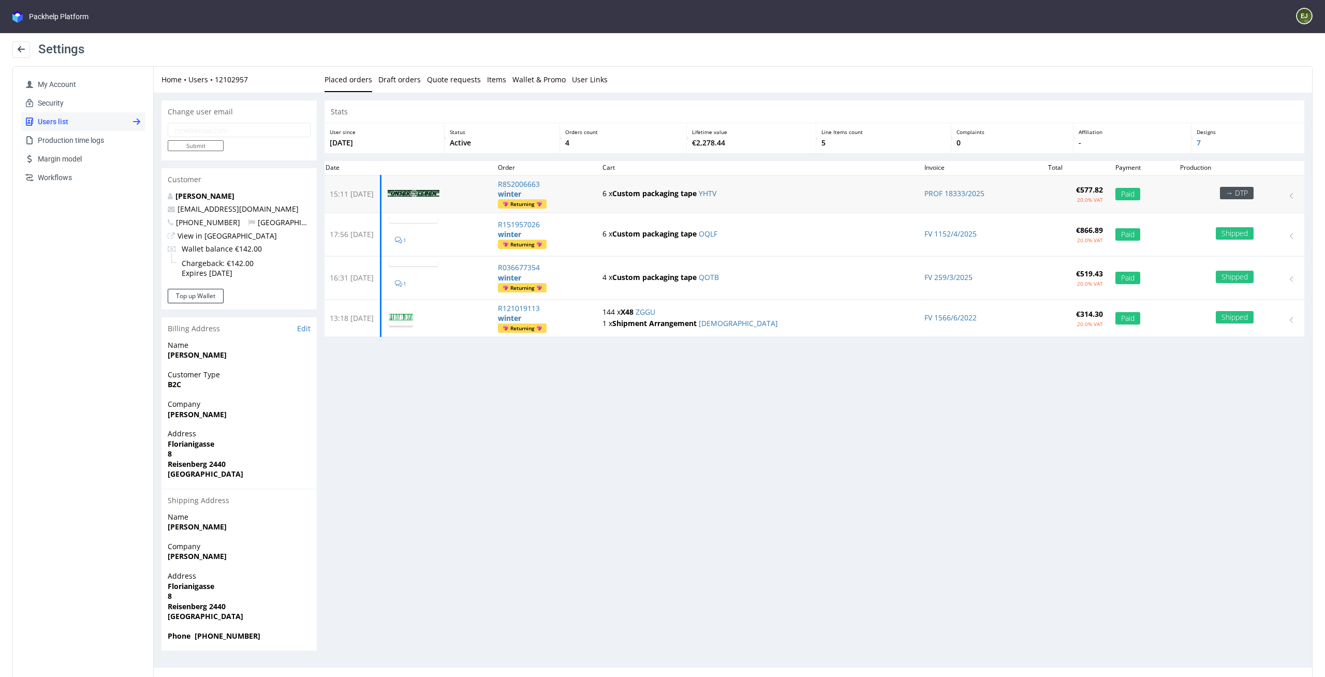
click at [440, 192] on img at bounding box center [414, 193] width 52 height 7
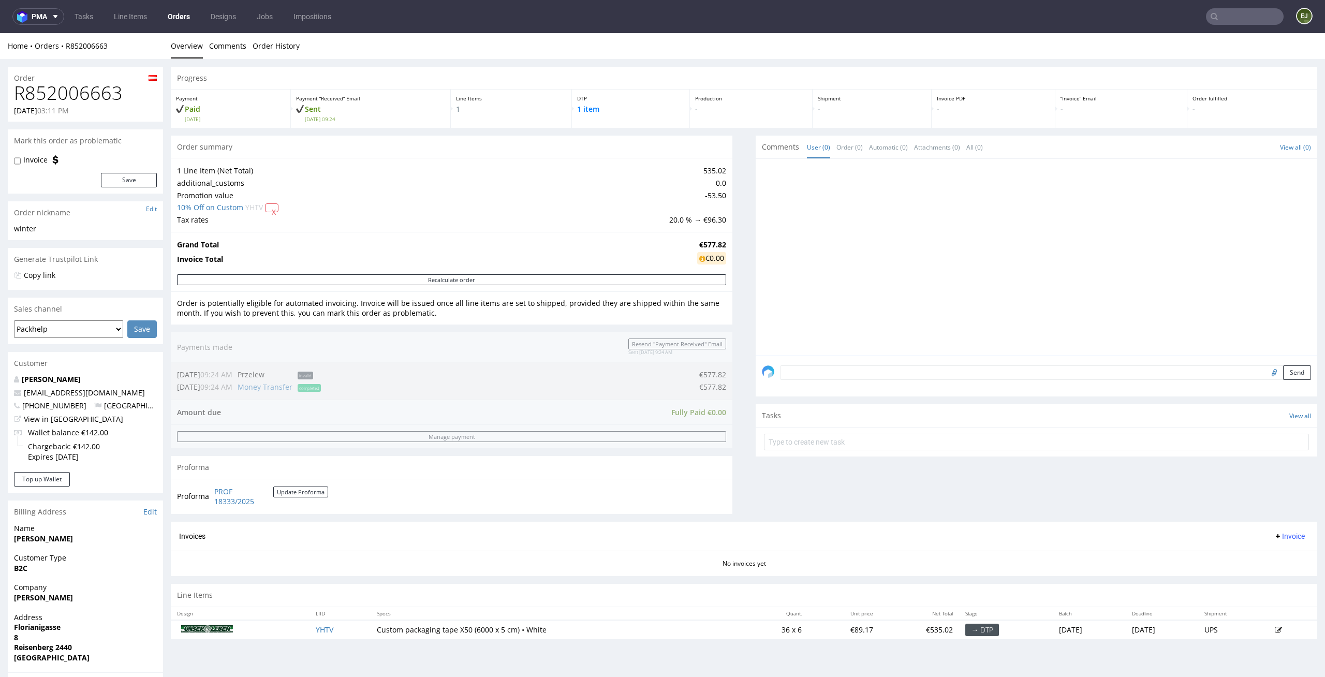
scroll to position [170, 0]
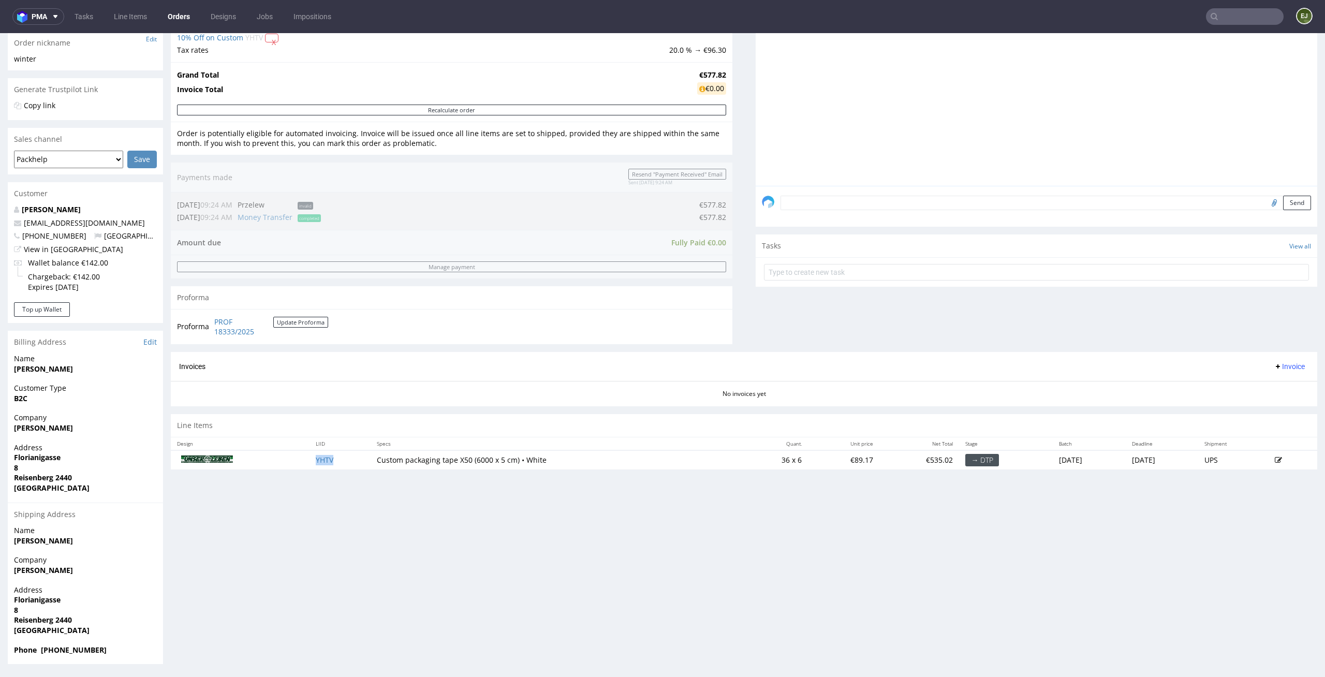
click at [316, 465] on td "YHTV" at bounding box center [340, 459] width 61 height 19
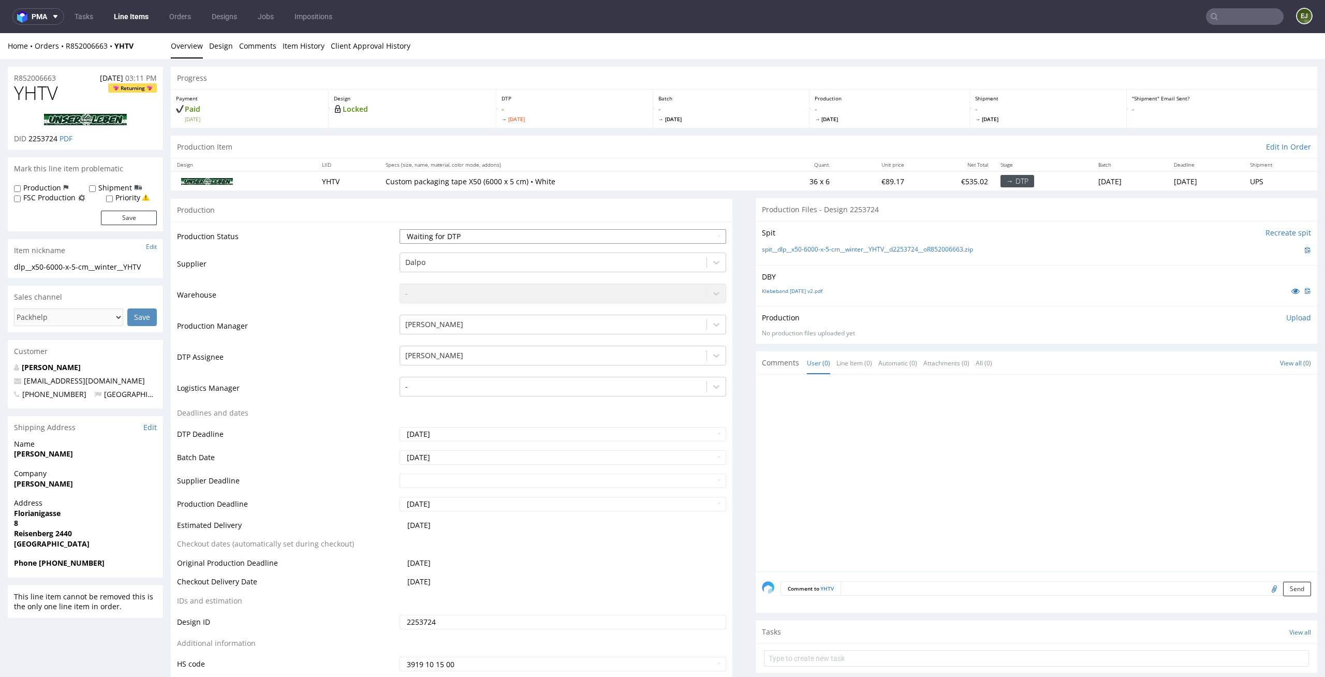
click at [702, 239] on select "Waiting for Artwork Waiting for Diecut Waiting for Mockup Waiting for DTP Waiti…" at bounding box center [563, 236] width 327 height 14
select select "dtp_issue"
click at [400, 229] on select "Waiting for Artwork Waiting for Diecut Waiting for Mockup Waiting for DTP Waiti…" at bounding box center [563, 236] width 327 height 14
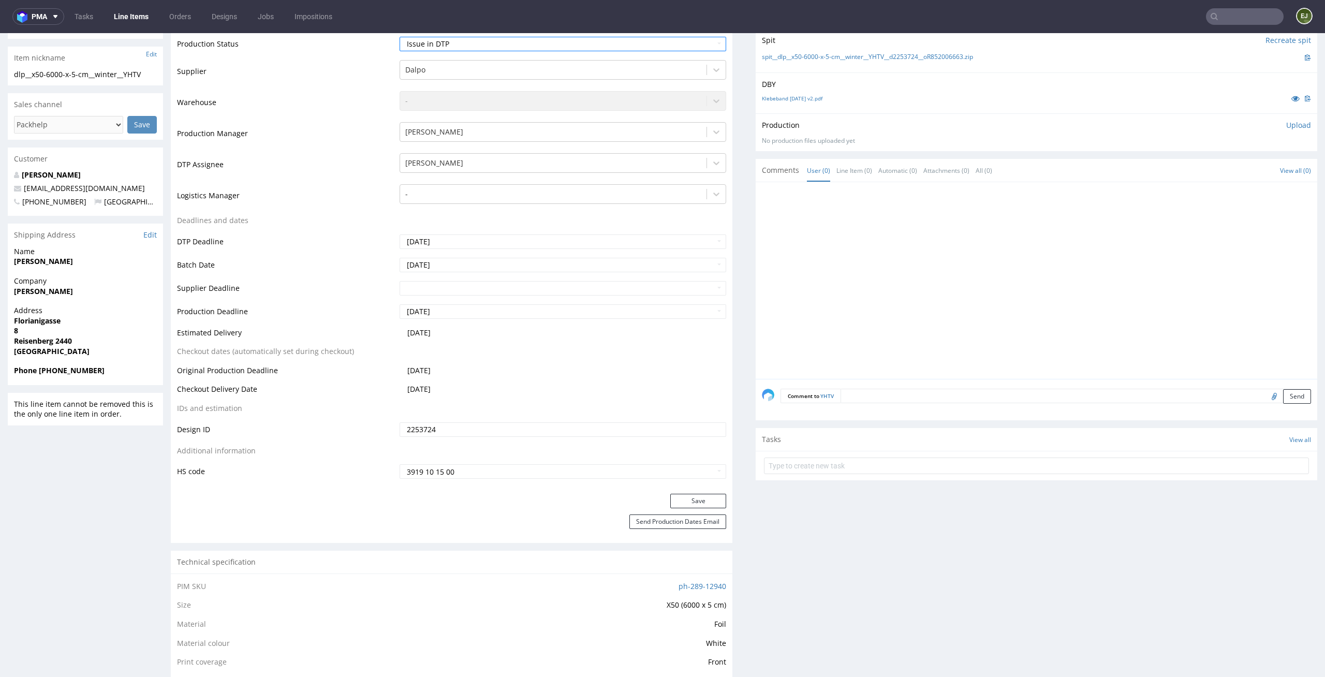
scroll to position [252, 0]
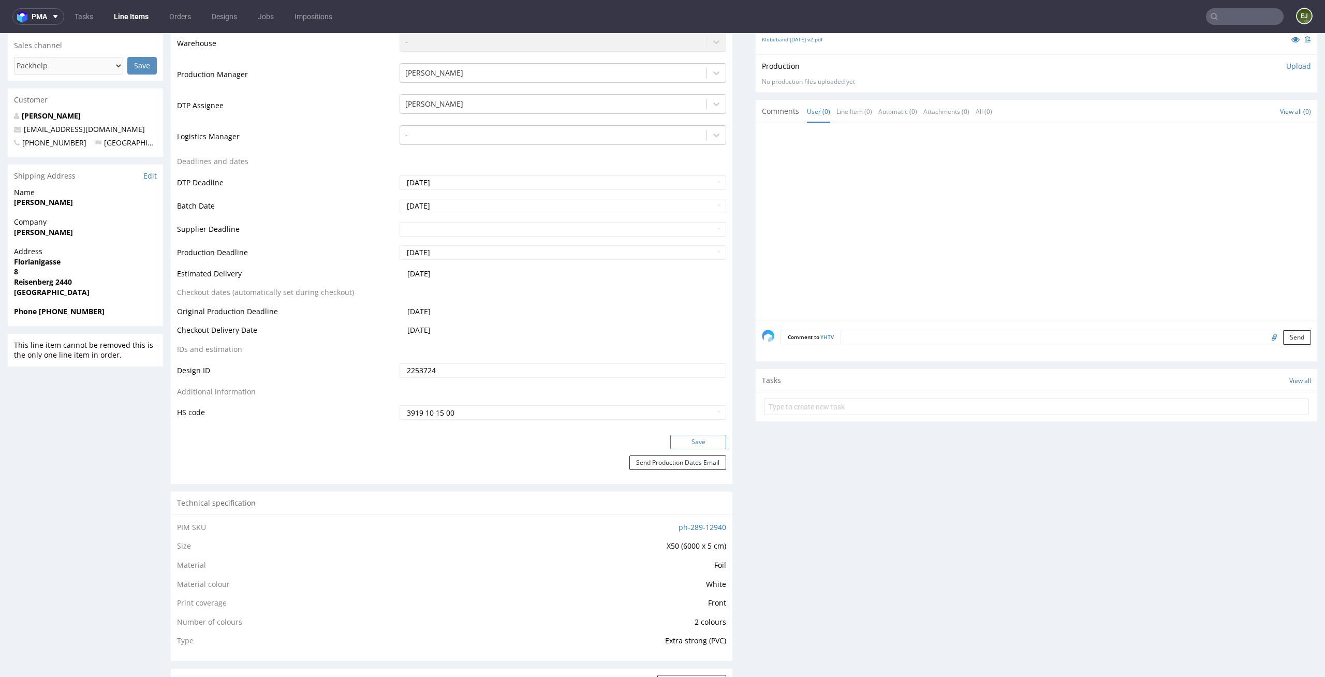
click at [705, 443] on button "Save" at bounding box center [698, 442] width 56 height 14
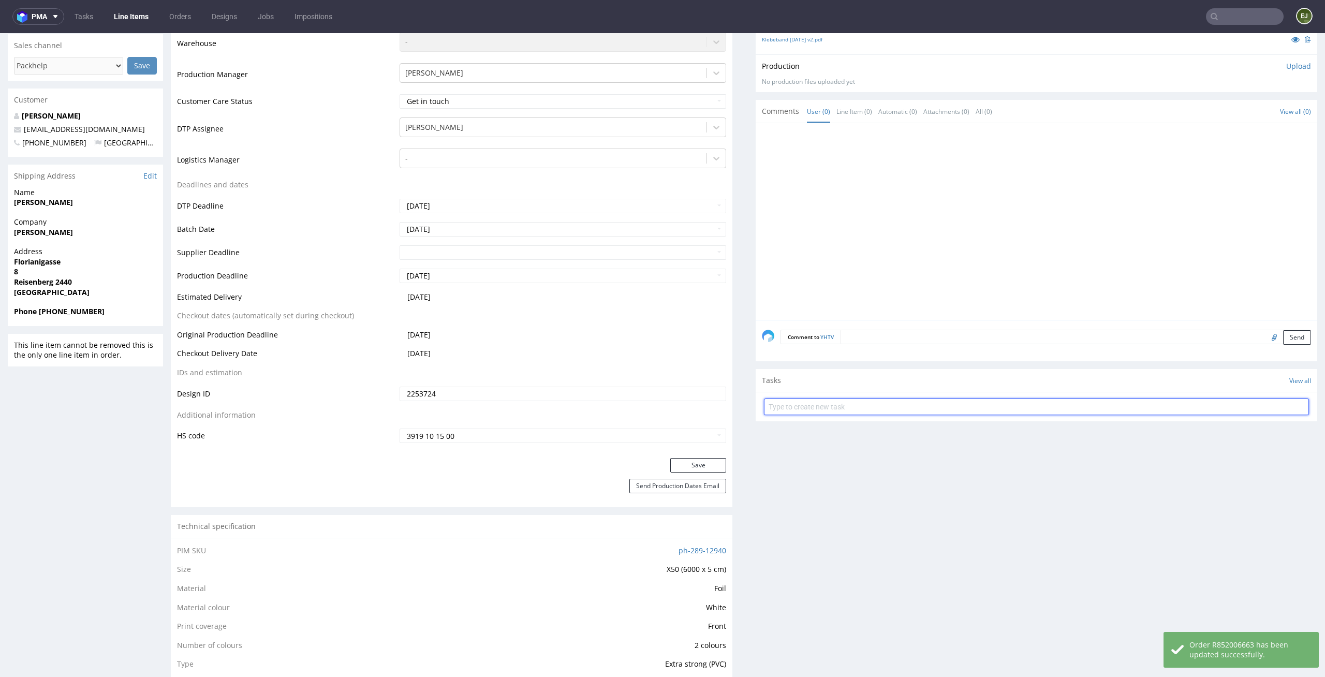
click at [829, 414] on input "text" at bounding box center [1036, 407] width 545 height 17
type input "issue"
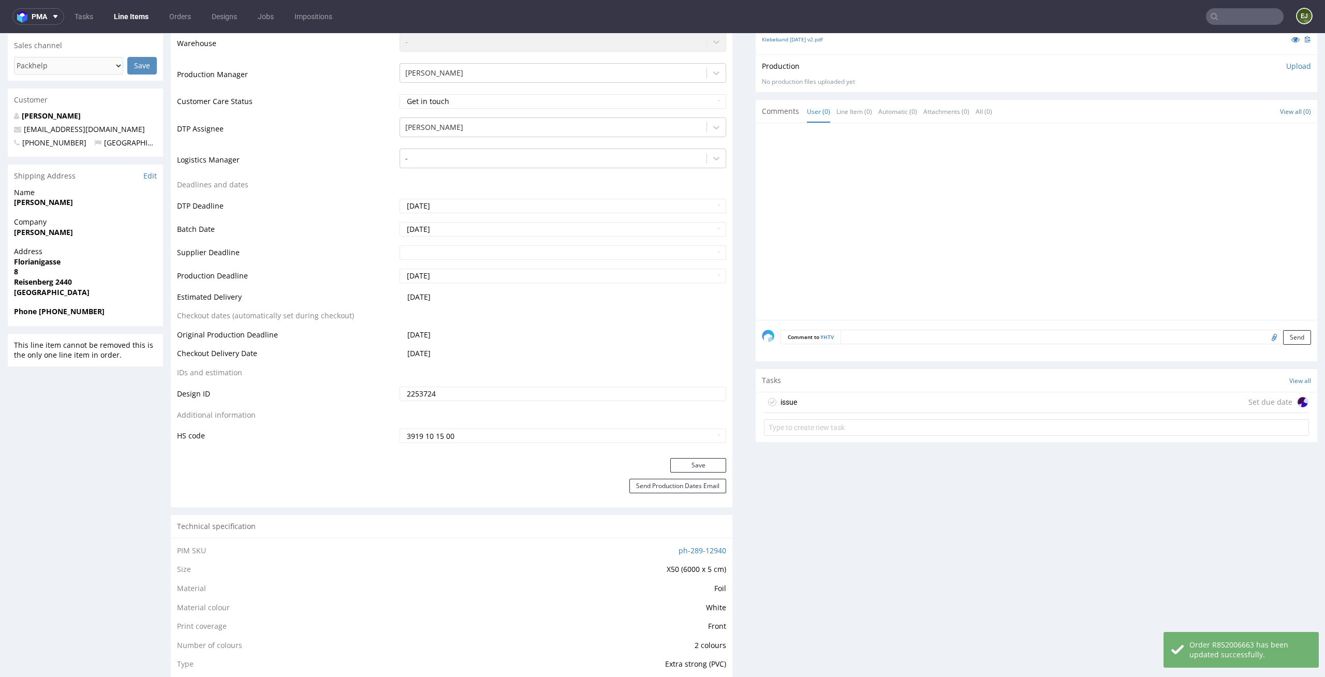
click at [825, 403] on div "issue Set due date" at bounding box center [1036, 402] width 545 height 21
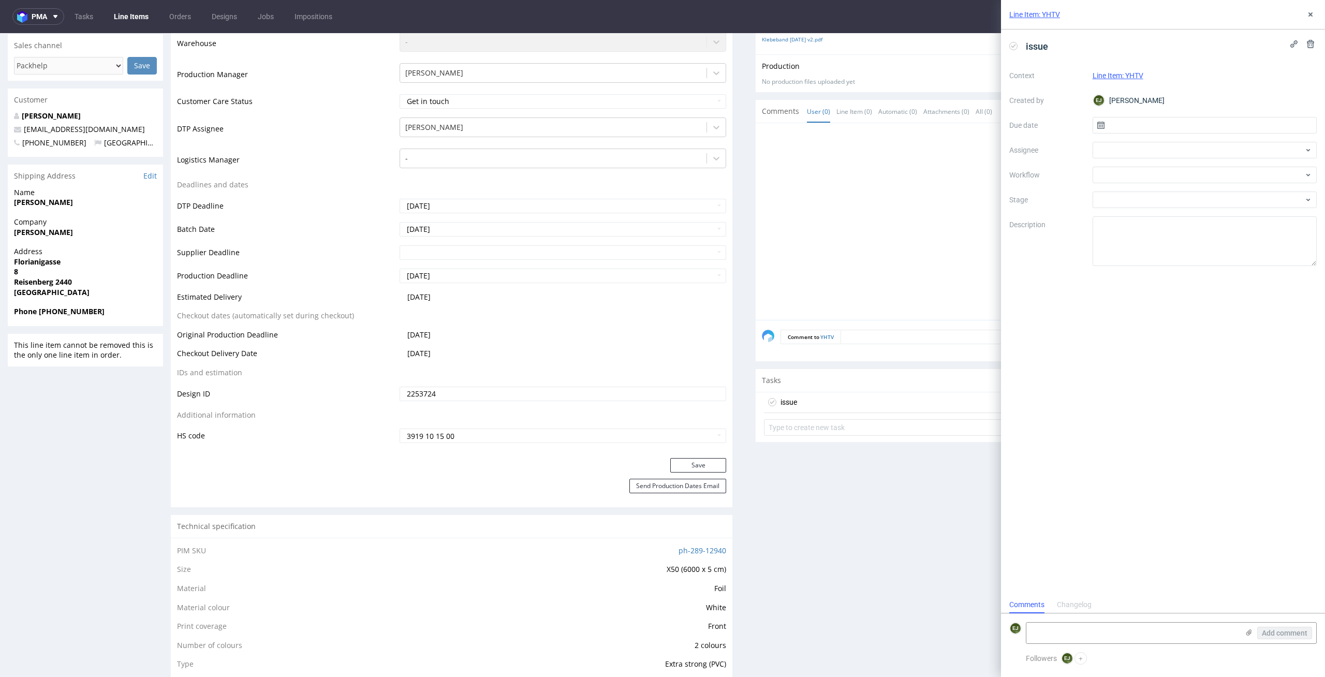
scroll to position [8, 0]
click at [1169, 130] on input "text" at bounding box center [1205, 125] width 225 height 17
click at [1191, 194] on button "2" at bounding box center [1188, 193] width 16 height 17
type input "02/09/2025"
click at [1191, 178] on div at bounding box center [1205, 175] width 225 height 17
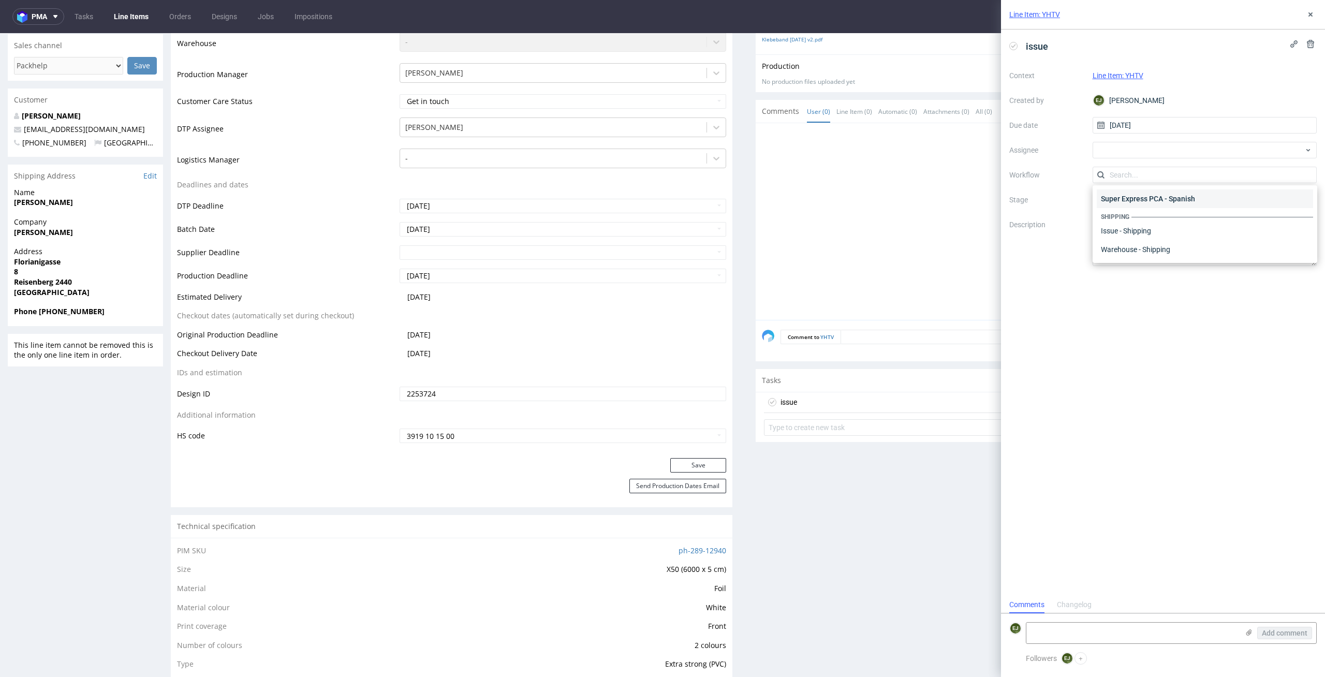
scroll to position [0, 0]
click at [1209, 223] on div "DTP - Issue" at bounding box center [1205, 231] width 216 height 19
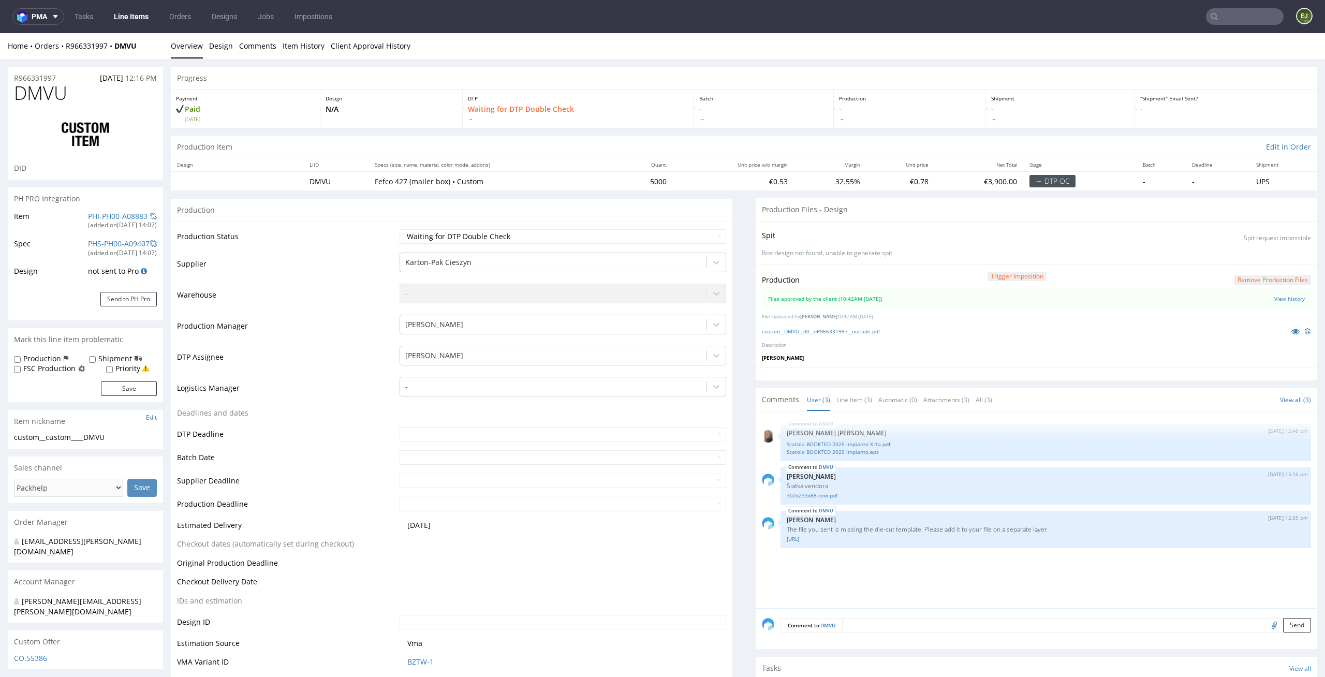
click at [881, 335] on div "custom__DMVU__d0__oR966331997__outside.pdf" at bounding box center [1036, 331] width 549 height 11
click at [868, 331] on link "custom__DMVU__d0__oR966331997__outside.pdf" at bounding box center [821, 331] width 118 height 7
click at [824, 355] on p "[PERSON_NAME]" at bounding box center [1036, 357] width 549 height 7
click at [854, 395] on link "Line Item (3)" at bounding box center [855, 400] width 36 height 22
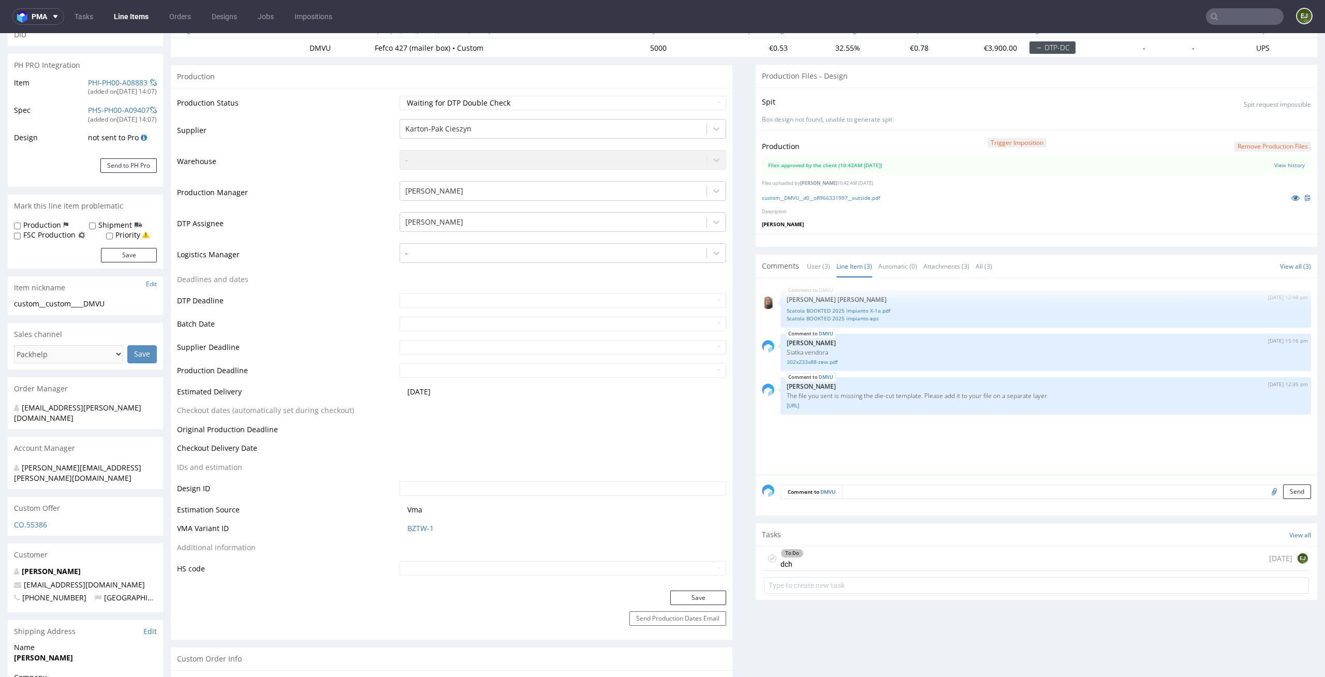
click at [894, 440] on div "DMVU 4th Aug 25 | 12:48 pm Angelina Marć Scatola BOOKTED 2025 impianto X-1a.pdf…" at bounding box center [1039, 379] width 555 height 191
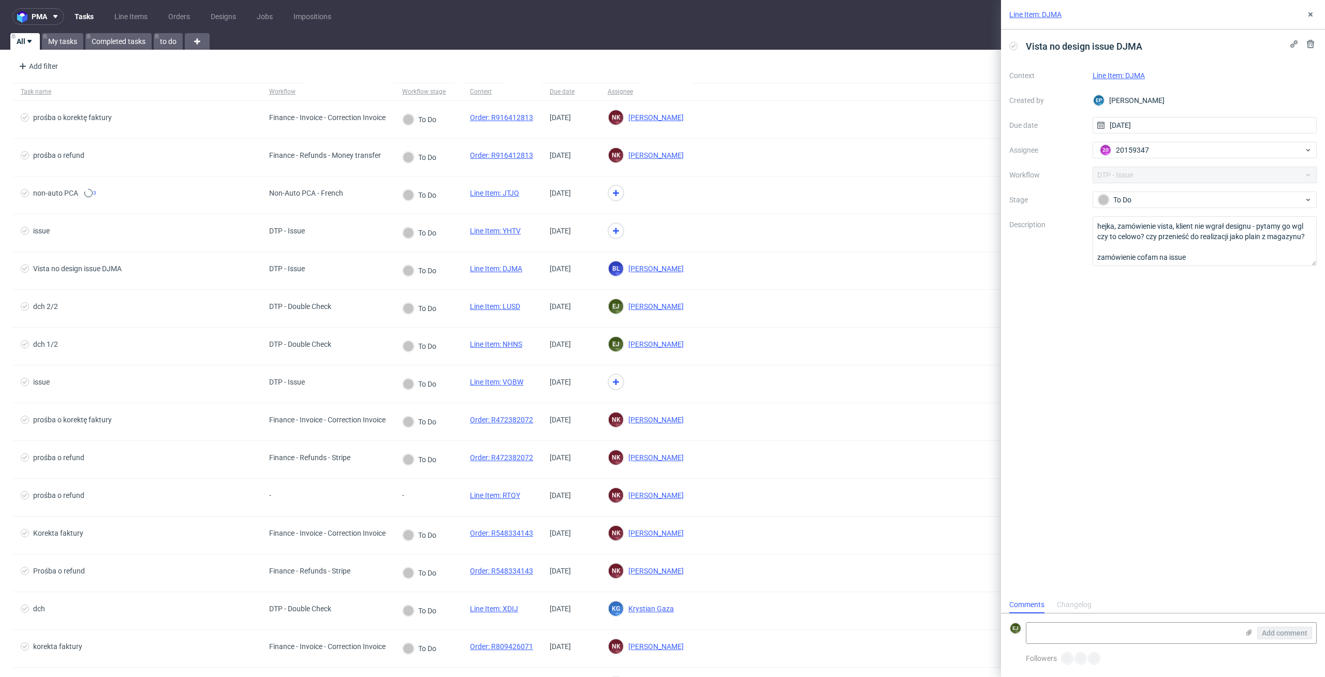
scroll to position [8, 0]
click at [1133, 375] on div "Vista no design issue DJMA Context Line Item: DJMA Created by EP [PERSON_NAME] …" at bounding box center [1163, 313] width 324 height 567
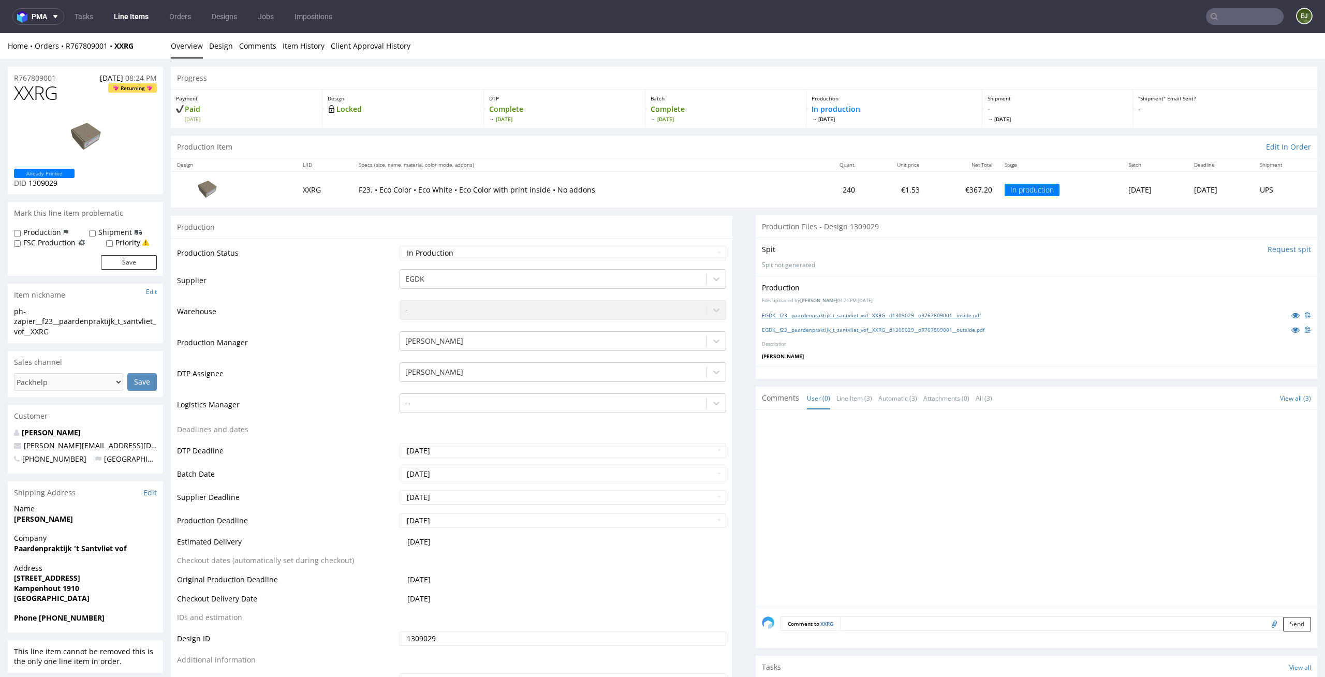
click at [834, 312] on link "EGDK__f23__paardenpraktijk_t_santvliet_vof__XXRG__d1309029__oR767809001__inside…" at bounding box center [871, 315] width 219 height 7
click at [839, 326] on div "EGDK__f23__paardenpraktijk_t_santvliet_vof__XXRG__d1309029__oR767809001__outsid…" at bounding box center [1036, 329] width 549 height 11
click at [834, 333] on link "EGDK__f23__paardenpraktijk_t_santvliet_vof__XXRG__d1309029__oR767809001__outsid…" at bounding box center [873, 329] width 223 height 7
click at [1266, 624] on input "file" at bounding box center [1273, 623] width 14 height 13
type input "C:\fakepath\EGDK__f23__paardenpraktijk_t_santvliet_vof__XXRG__d1309029__oR76780…"
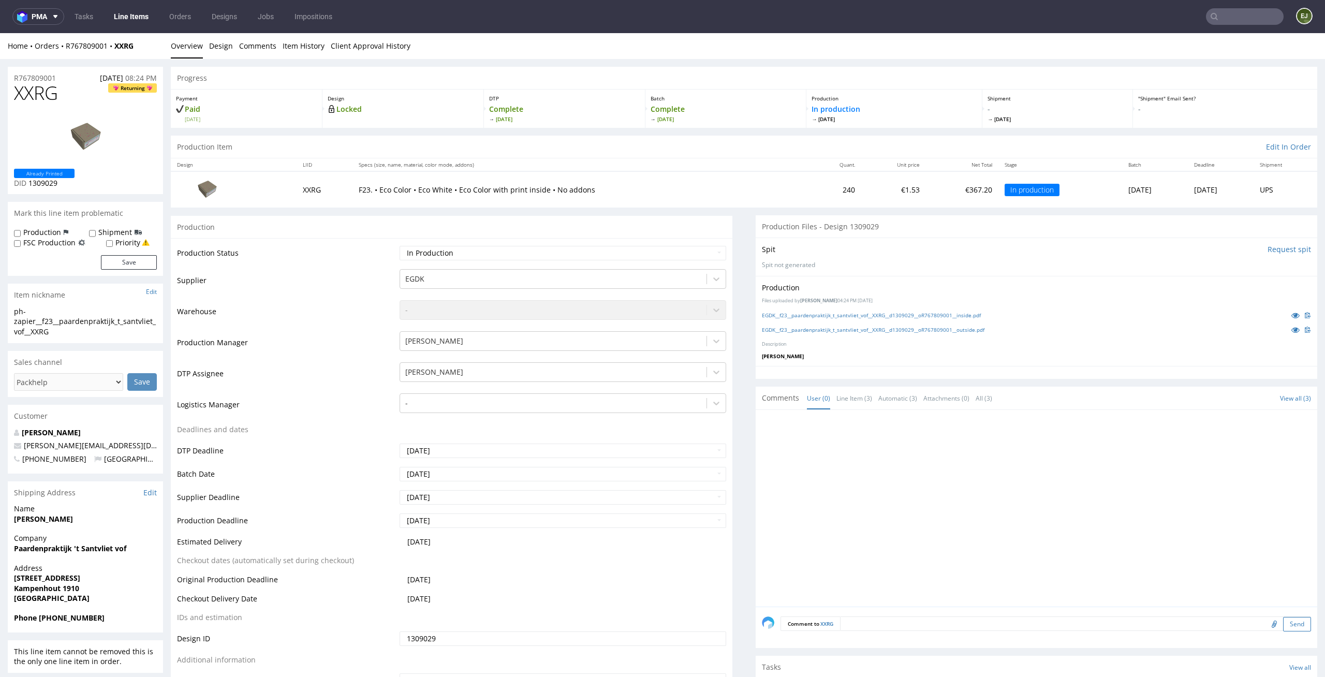
click at [1290, 627] on button "Send" at bounding box center [1297, 624] width 28 height 14
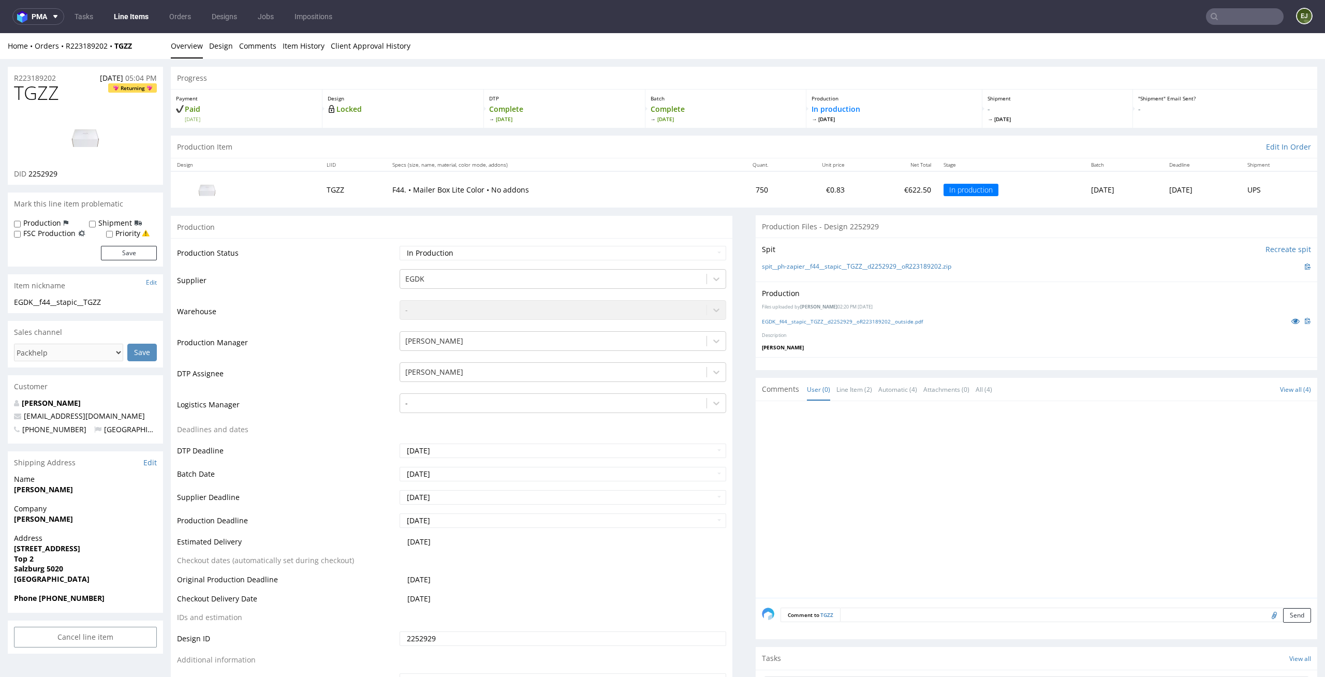
click at [771, 316] on div "EGDK__f44__stapic__TGZZ__d2252929__oR223189202__outside.pdf" at bounding box center [1036, 320] width 549 height 11
click at [771, 318] on link "EGDK__f44__stapic__TGZZ__d2252929__oR223189202__outside.pdf" at bounding box center [842, 321] width 161 height 7
click at [857, 318] on link "EGDK__f44__stapic__TGZZ__d2252929__oR223189202__outside.pdf" at bounding box center [842, 321] width 161 height 7
click at [1266, 611] on input "file" at bounding box center [1273, 614] width 14 height 13
type input "C:\fakepath\EGDK__f44__stapic__TGZZ__d2252929__oR223189202__outside (1).pdf"
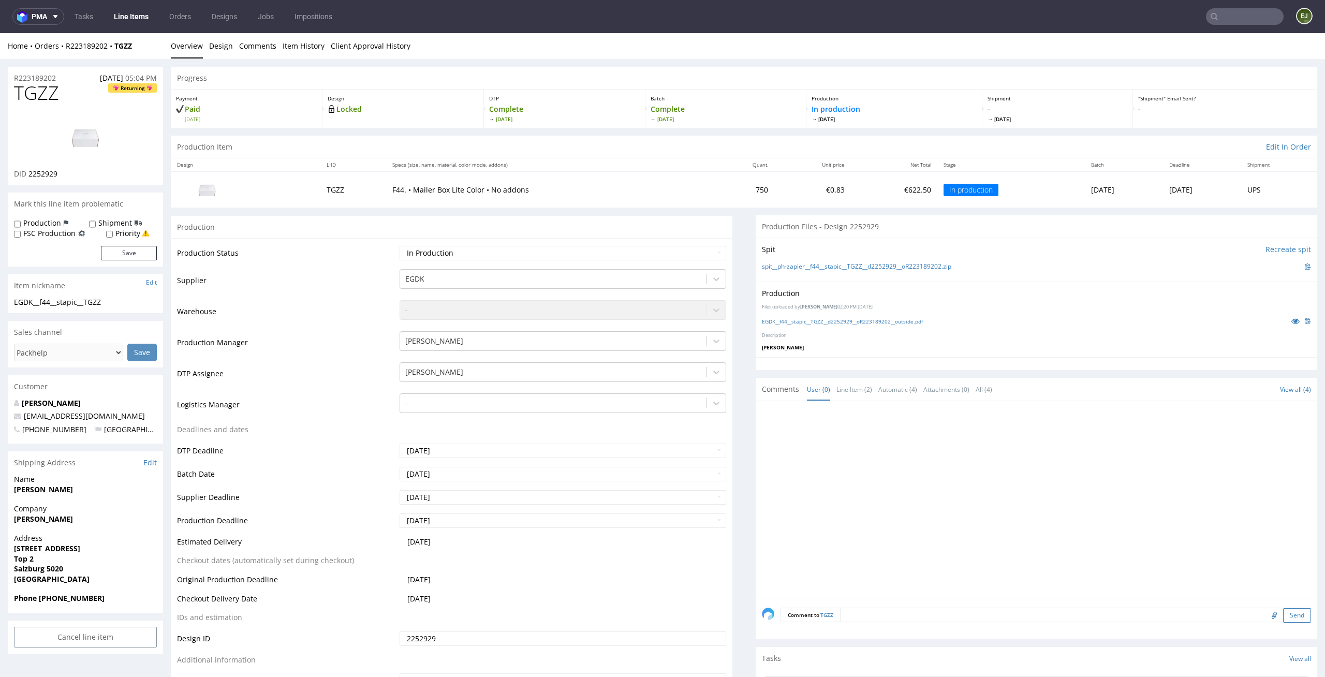
click at [1283, 616] on button "Send" at bounding box center [1297, 615] width 28 height 14
